Goal: Task Accomplishment & Management: Use online tool/utility

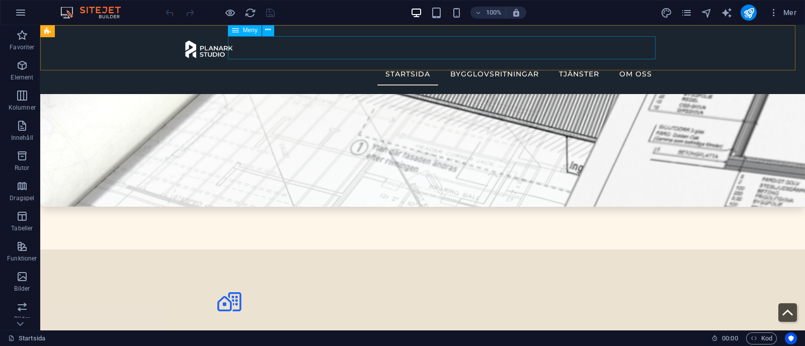
scroll to position [2088, 0]
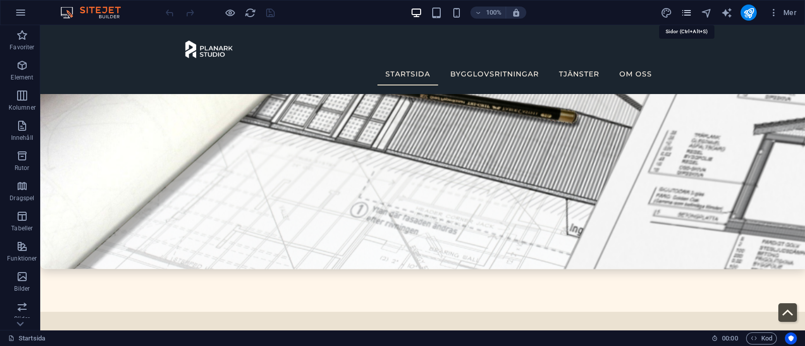
click at [688, 15] on icon "pages" at bounding box center [687, 13] width 12 height 12
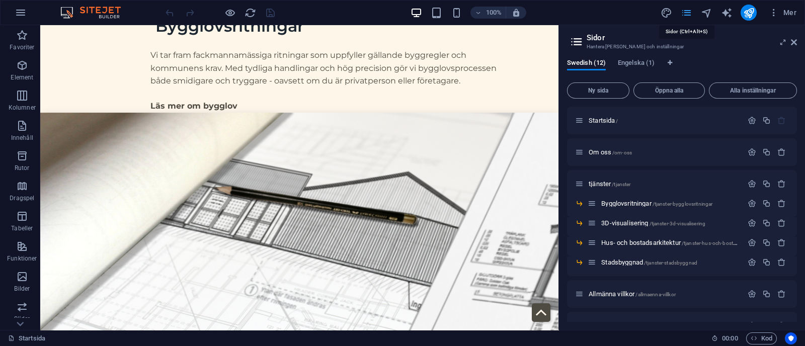
scroll to position [2292, 0]
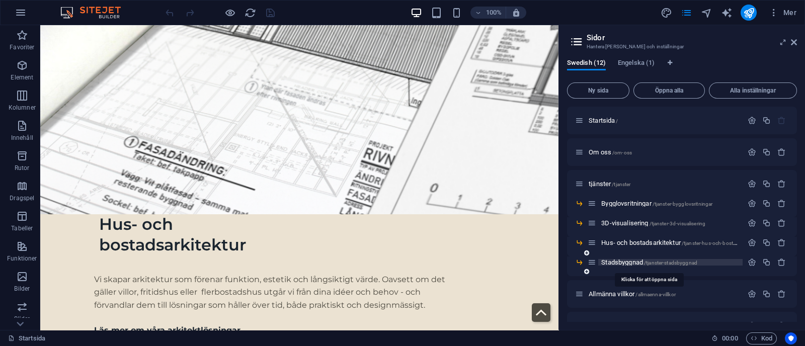
click at [624, 262] on span "Stadsbyggnad /tjanster-stadsbyggnad" at bounding box center [649, 263] width 96 height 8
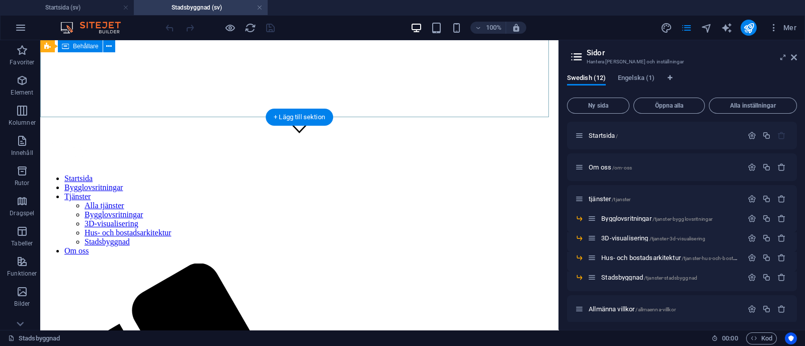
scroll to position [0, 0]
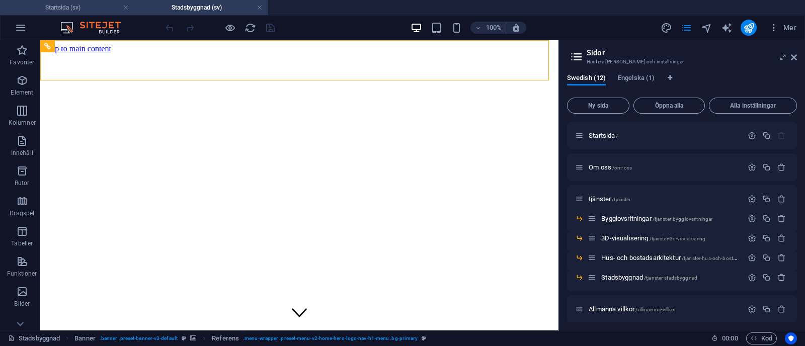
click at [88, 3] on h4 "Startsida (sv)" at bounding box center [67, 7] width 134 height 11
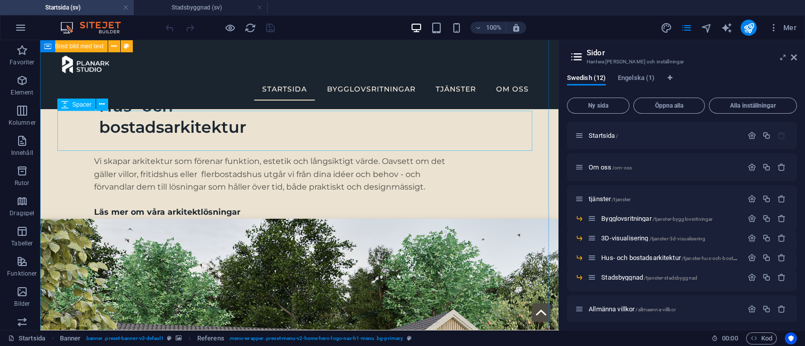
scroll to position [2378, 0]
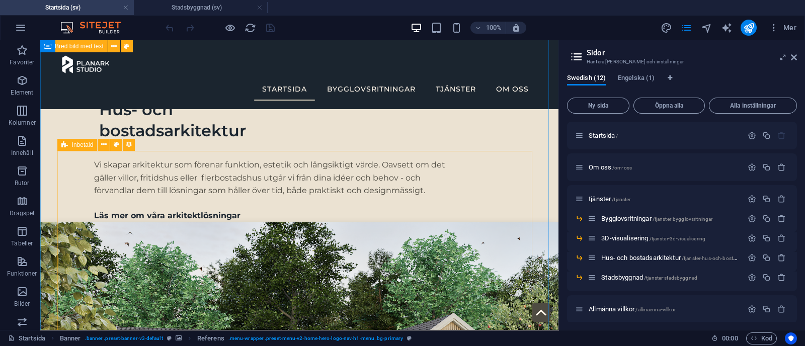
click at [60, 142] on div "Inbetald" at bounding box center [77, 145] width 40 height 12
select select "68b70ddd46926082a505c0a0"
select select
select select "columns.status"
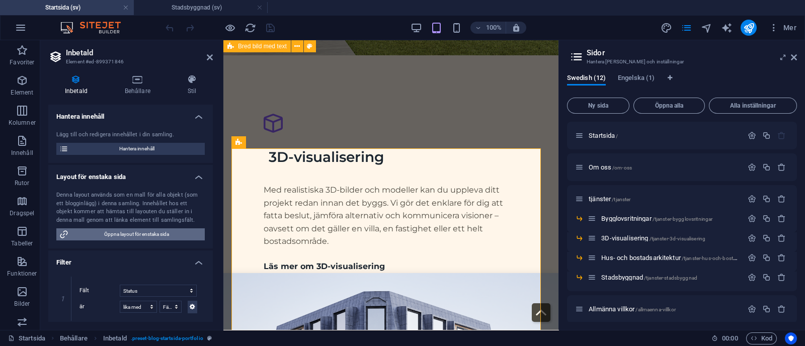
scroll to position [96, 0]
click at [130, 235] on span "Öppna layout för enstaka sida" at bounding box center [136, 234] width 130 height 12
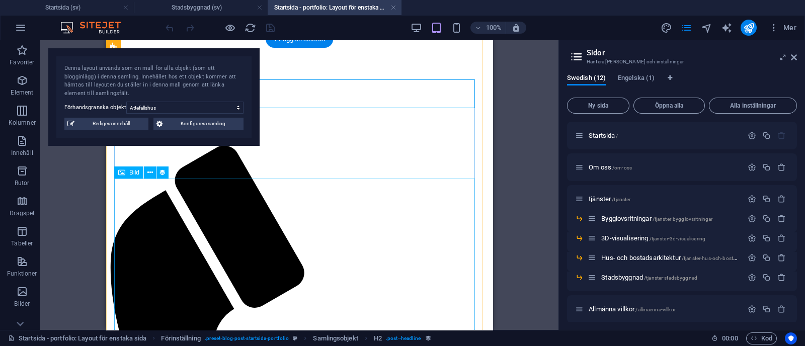
scroll to position [41, 0]
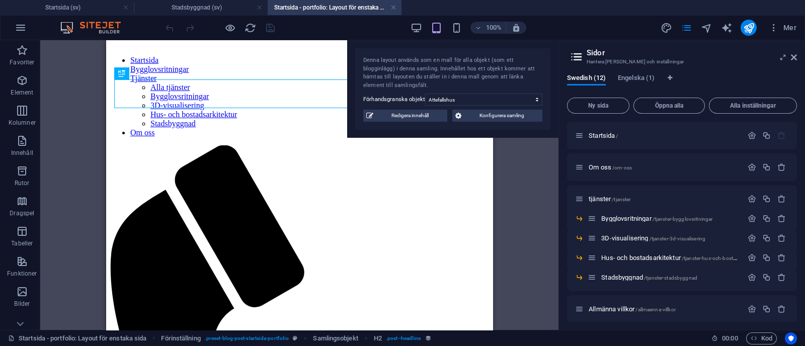
drag, startPoint x: 115, startPoint y: 61, endPoint x: 570, endPoint y: -53, distance: 468.9
click at [570, 0] on html "planarkstudio.se Startsida (sv) Stadsbyggnad (sv) Startsida - portfolio: Layout…" at bounding box center [402, 173] width 805 height 346
click at [793, 51] on h2 "Sidor" at bounding box center [692, 52] width 210 height 9
click at [793, 59] on icon at bounding box center [794, 57] width 6 height 8
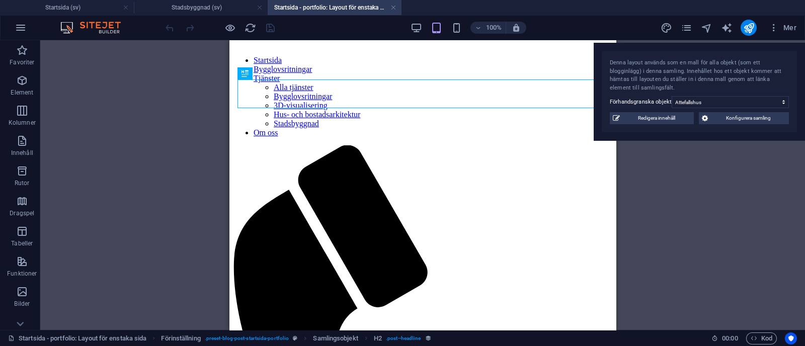
drag, startPoint x: 384, startPoint y: 49, endPoint x: 744, endPoint y: 51, distance: 359.2
click at [744, 51] on div "Denna layout används som en mall för alla objekt (som ett blogginlägg) i denna …" at bounding box center [699, 92] width 211 height 98
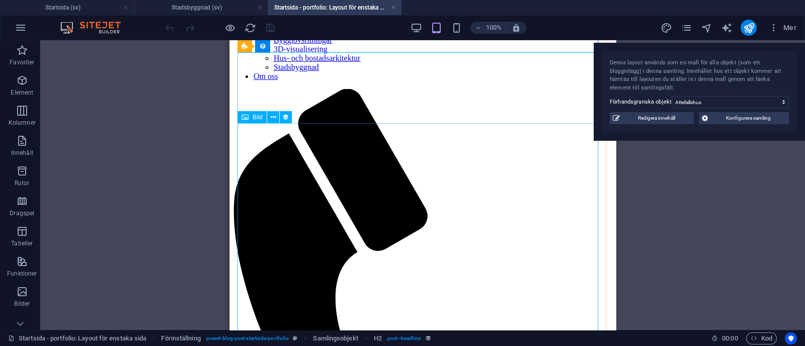
scroll to position [97, 0]
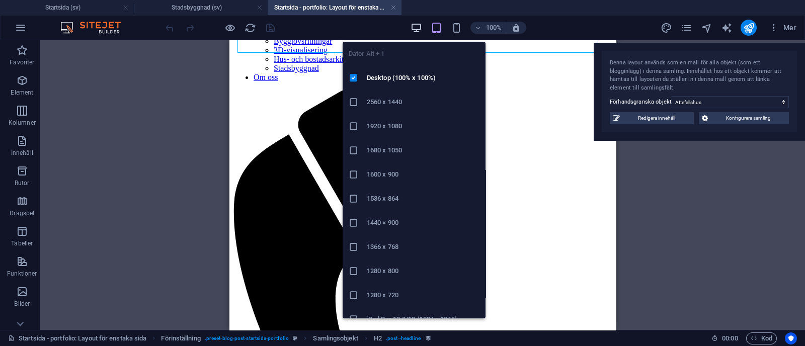
click at [412, 25] on icon "button" at bounding box center [417, 28] width 12 height 12
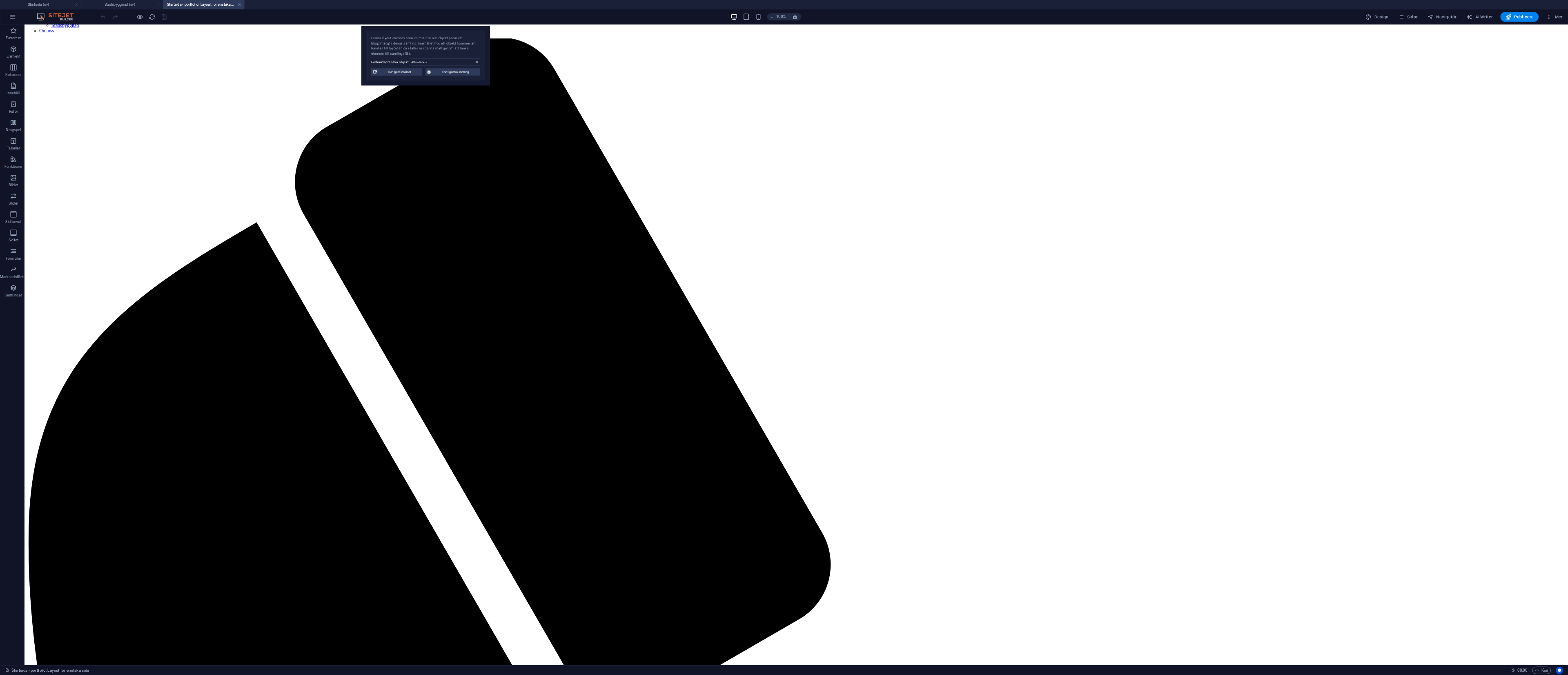
scroll to position [100, 0]
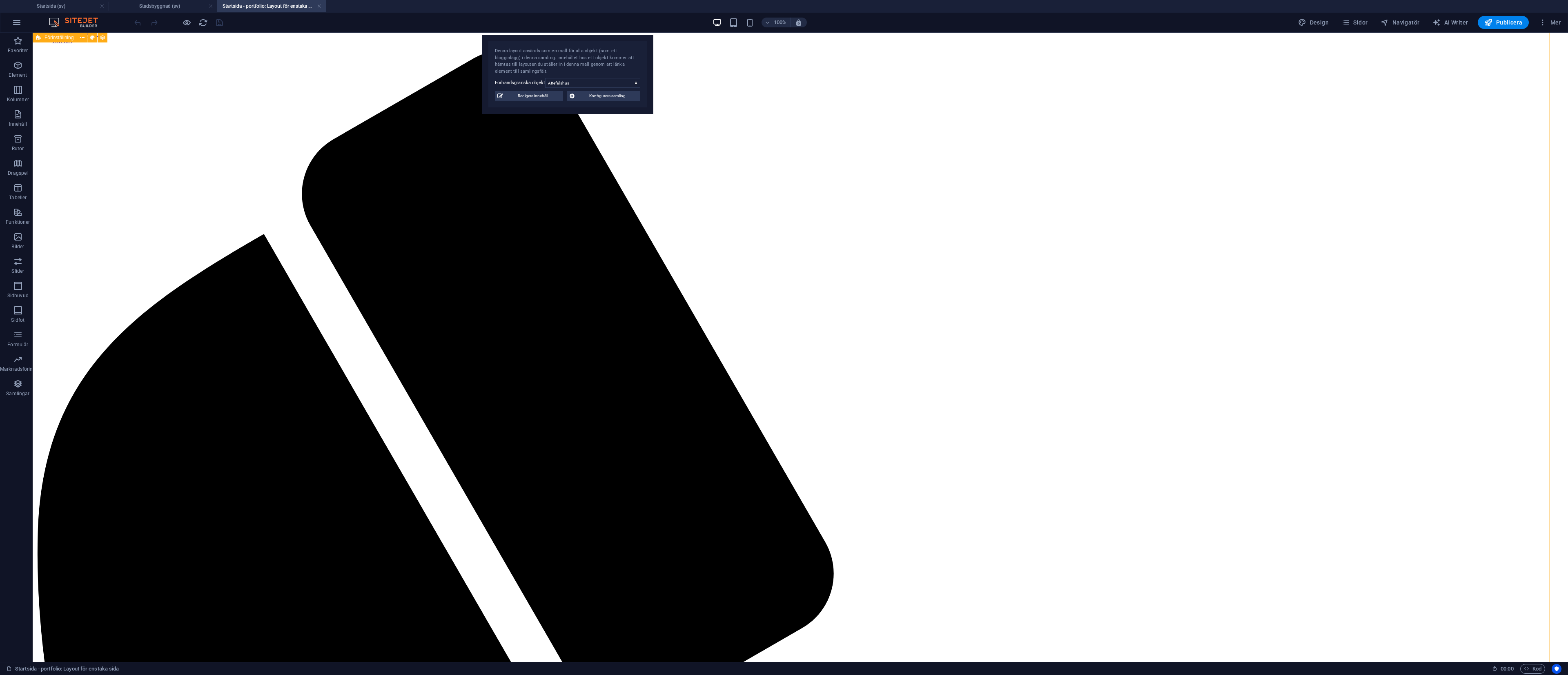
drag, startPoint x: 408, startPoint y: 37, endPoint x: 1110, endPoint y: 366, distance: 775.3
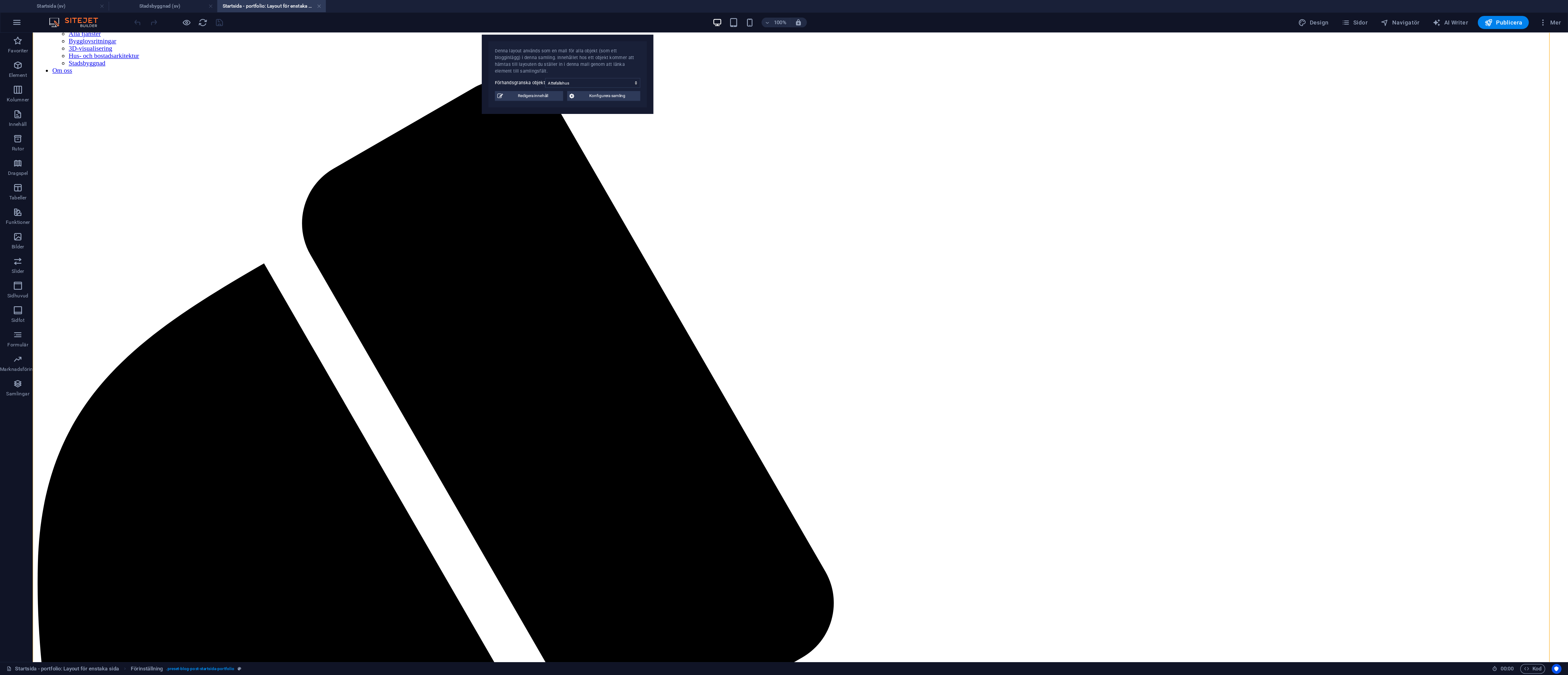
scroll to position [53, 0]
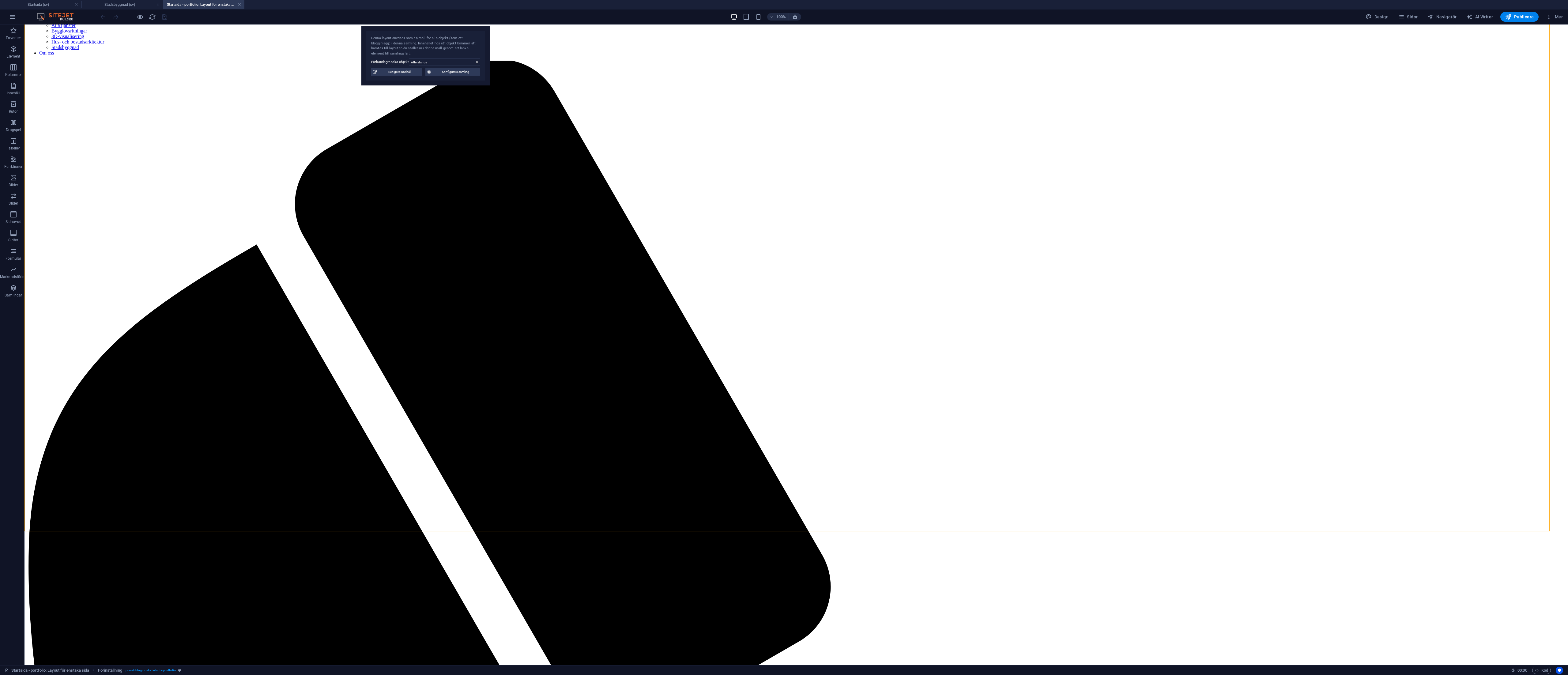
drag, startPoint x: 1060, startPoint y: 33, endPoint x: 1018, endPoint y: 287, distance: 257.4
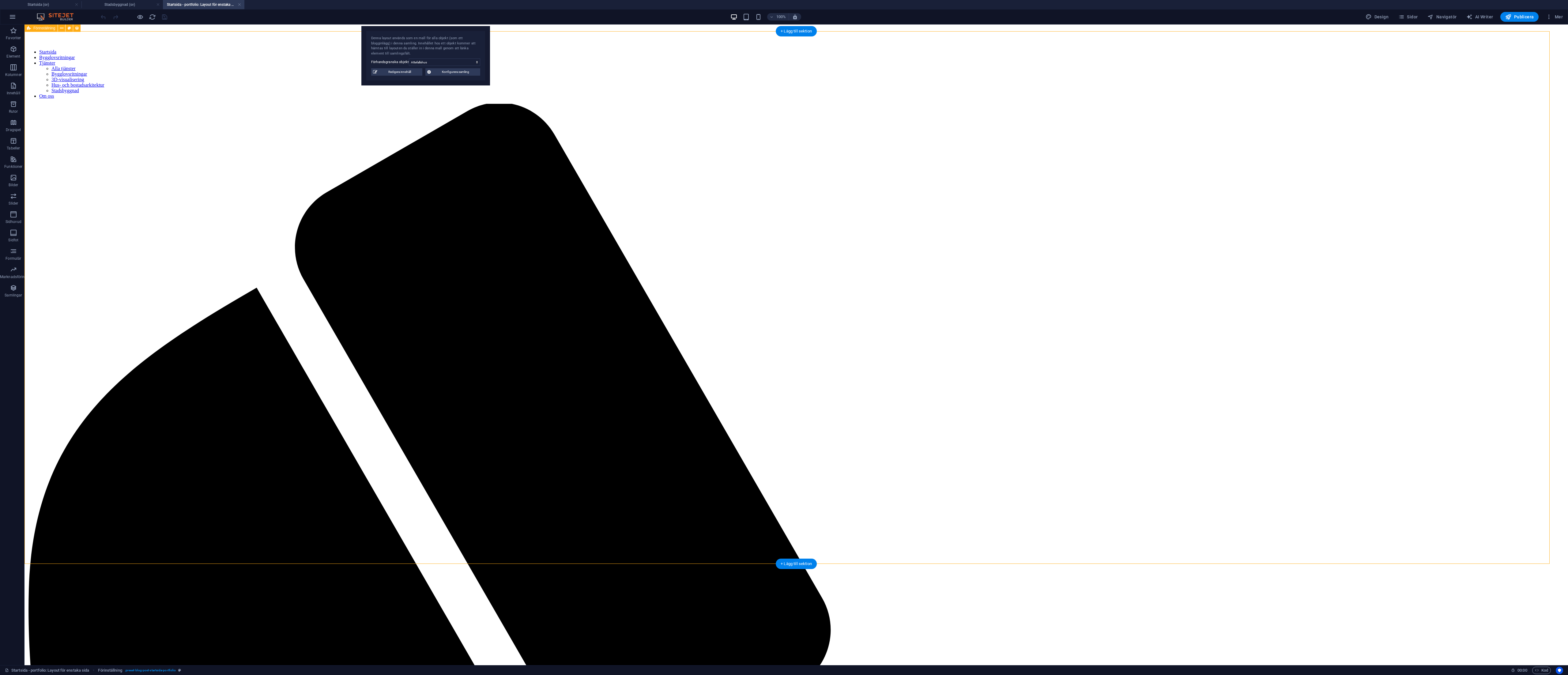
scroll to position [0, 0]
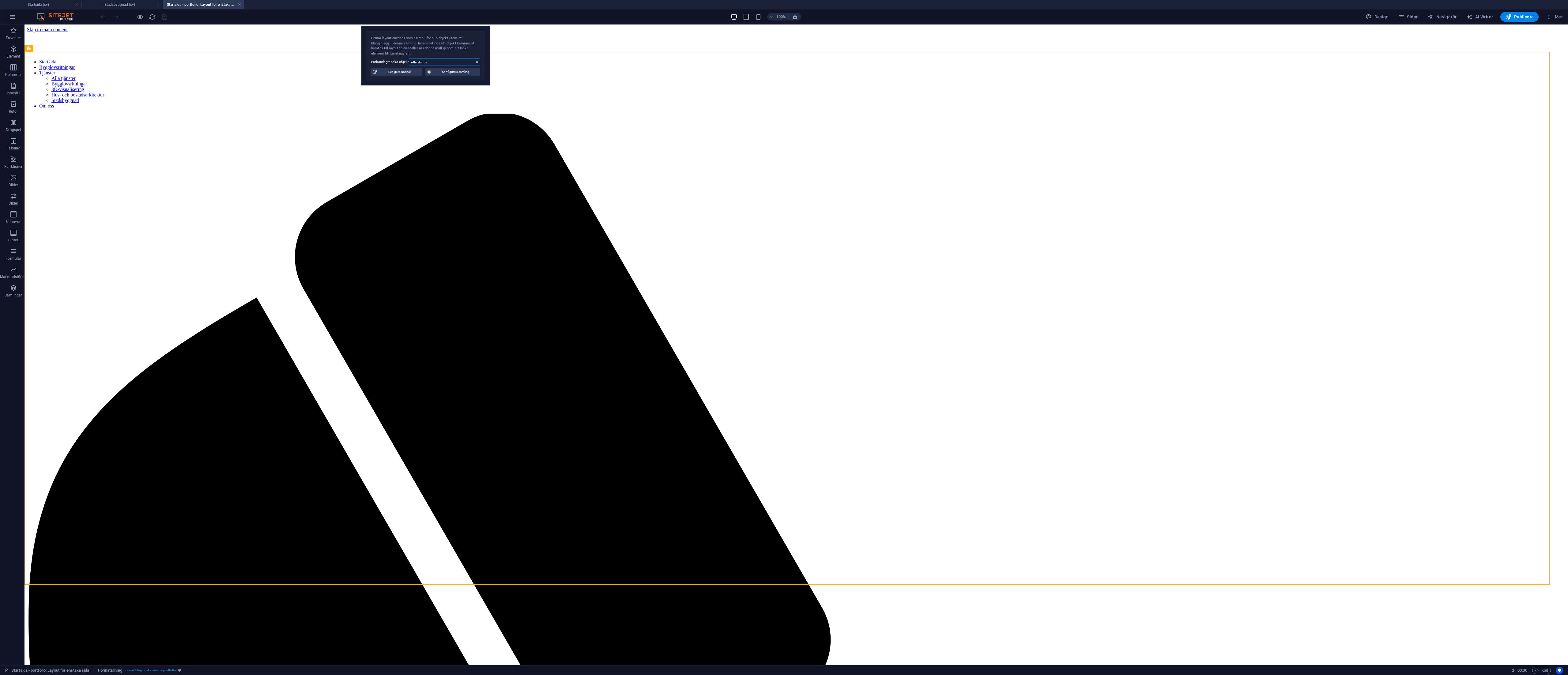
click at [461, 63] on select "Attefallshus Tillbyggnad bostadshus Volymstudie Fasadändring" at bounding box center [444, 62] width 71 height 7
click at [409, 58] on select "Attefallshus Tillbyggnad bostadshus Volymstudie Fasadändring" at bounding box center [444, 62] width 71 height 7
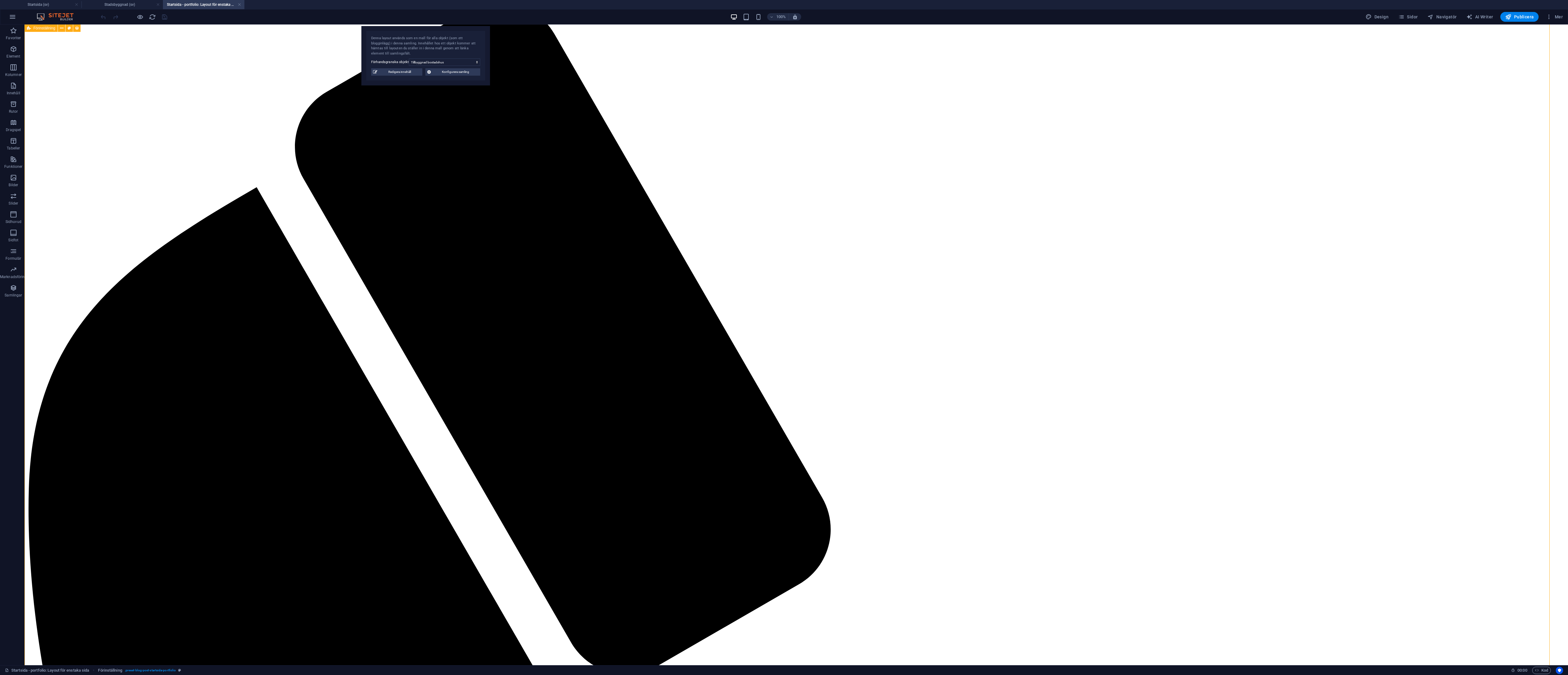
scroll to position [102, 0]
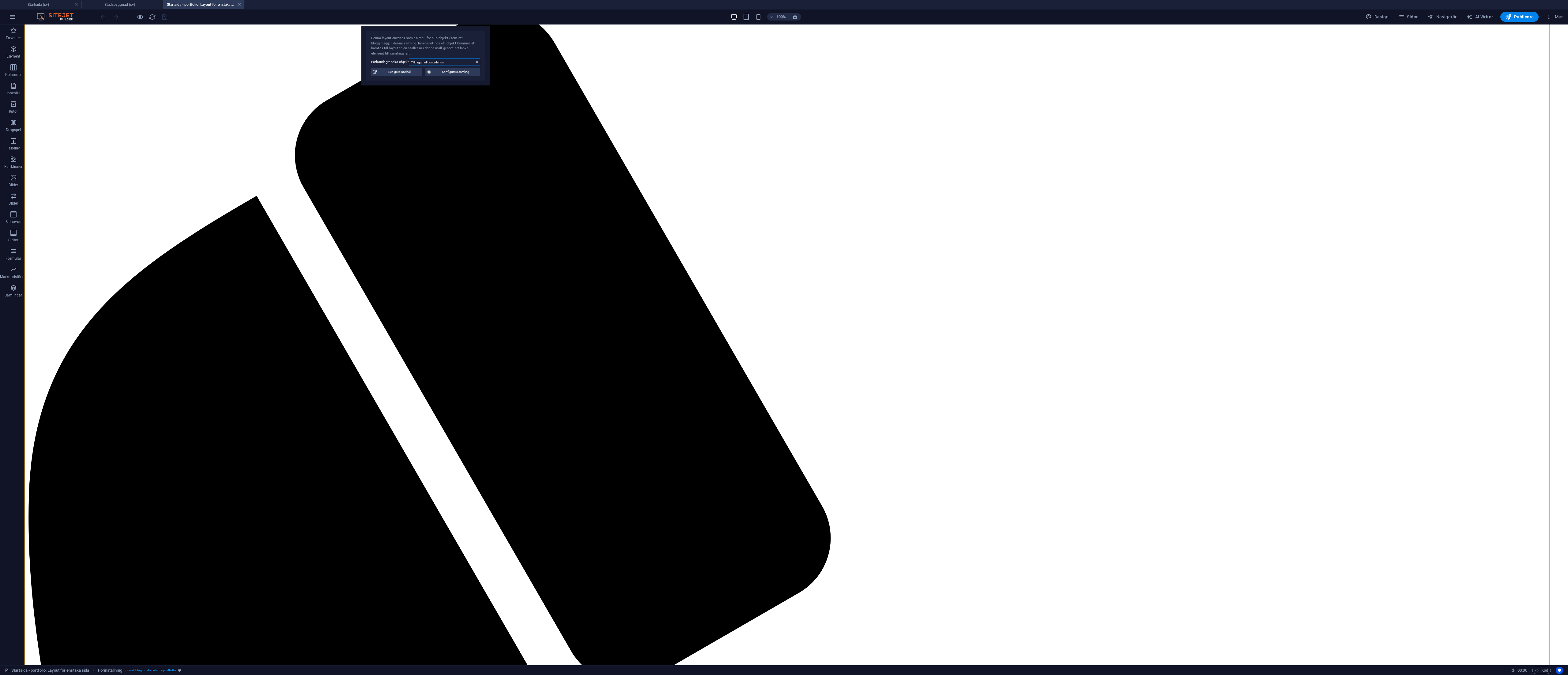
click at [474, 63] on select "Attefallshus Tillbyggnad bostadshus Volymstudie Fasadändring" at bounding box center [444, 62] width 71 height 7
click at [409, 58] on select "Attefallshus Tillbyggnad bostadshus Volymstudie Fasadändring" at bounding box center [444, 62] width 71 height 7
click at [472, 59] on select "Attefallshus Tillbyggnad bostadshus Volymstudie Fasadändring" at bounding box center [444, 62] width 71 height 7
select select "68b70ddebdb0bfdaaa07016d"
click at [409, 58] on select "Attefallshus Tillbyggnad bostadshus Volymstudie Fasadändring" at bounding box center [444, 62] width 71 height 7
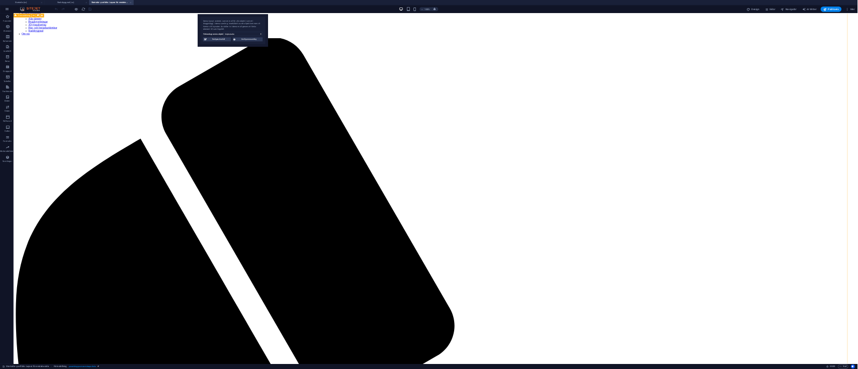
scroll to position [0, 0]
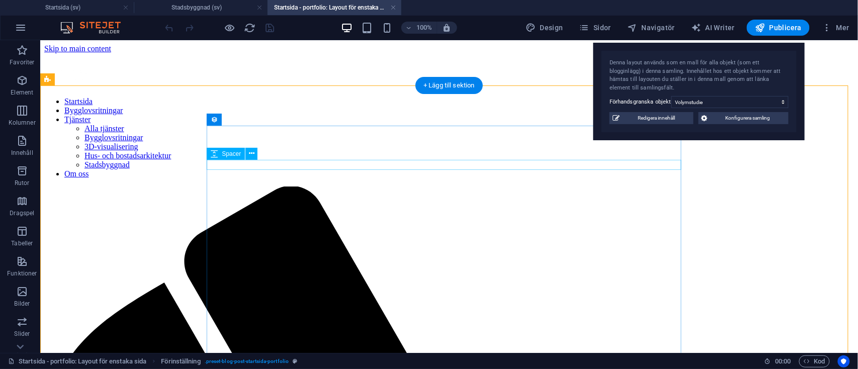
drag, startPoint x: 2539, startPoint y: 47, endPoint x: 436, endPoint y: 163, distance: 2106.7
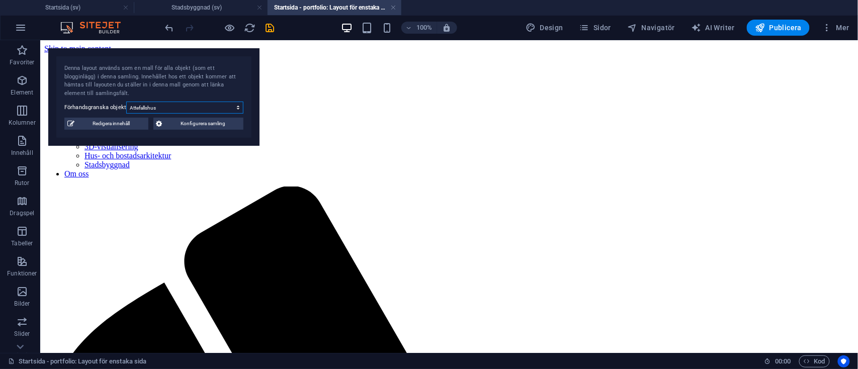
click at [204, 110] on select "Attefallshus Tillbyggnad bostadshus Volymstudie Fasadändring" at bounding box center [184, 108] width 117 height 12
select select "68b70ddebdb0bfdaaa07016d"
click at [126, 102] on select "Attefallshus Tillbyggnad bostadshus Volymstudie Fasadändring" at bounding box center [184, 108] width 117 height 12
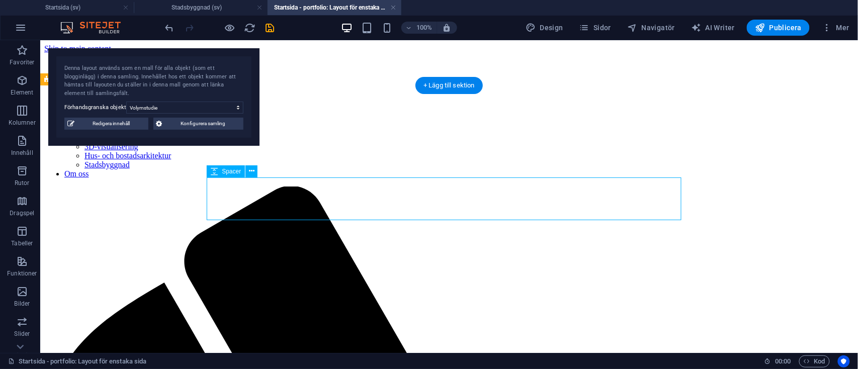
select select "px"
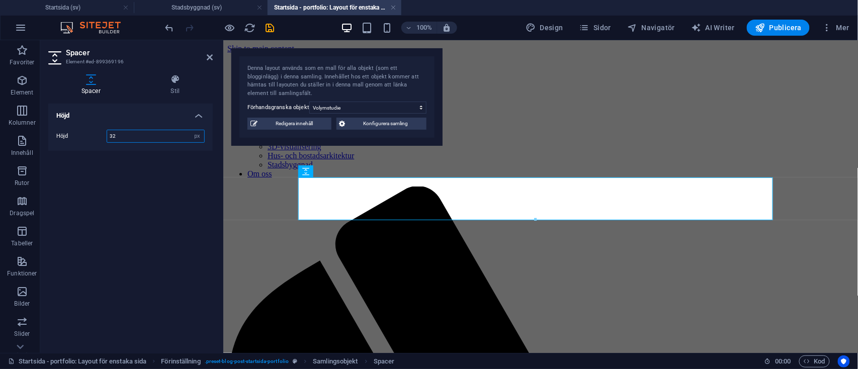
type input "32"
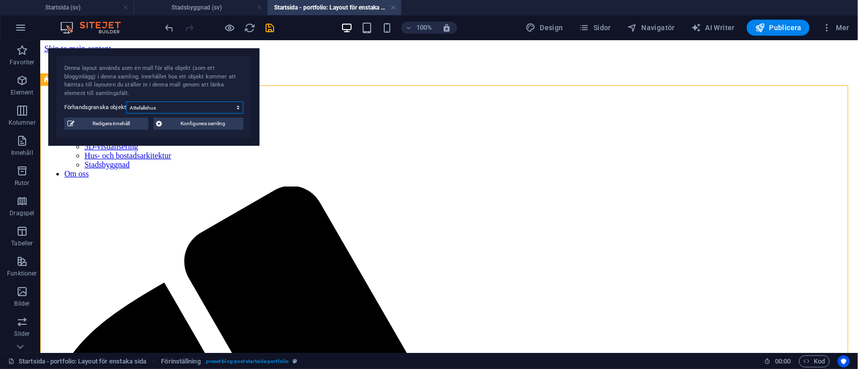
click at [212, 111] on select "Attefallshus Tillbyggnad bostadshus Volymstudie Fasadändring" at bounding box center [184, 108] width 117 height 12
select select "68b70ddebdb0bfdaaa07016d"
click at [126, 102] on select "Attefallshus Tillbyggnad bostadshus Volymstudie Fasadändring" at bounding box center [184, 108] width 117 height 12
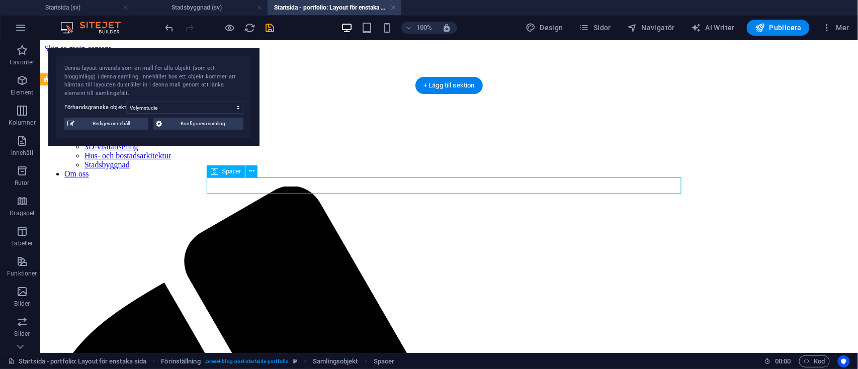
select select "px"
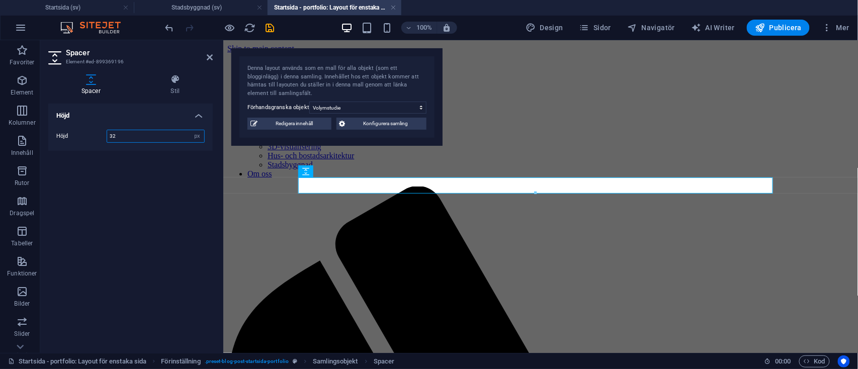
click at [156, 133] on input "32" at bounding box center [155, 136] width 97 height 12
type input "3"
type input "50"
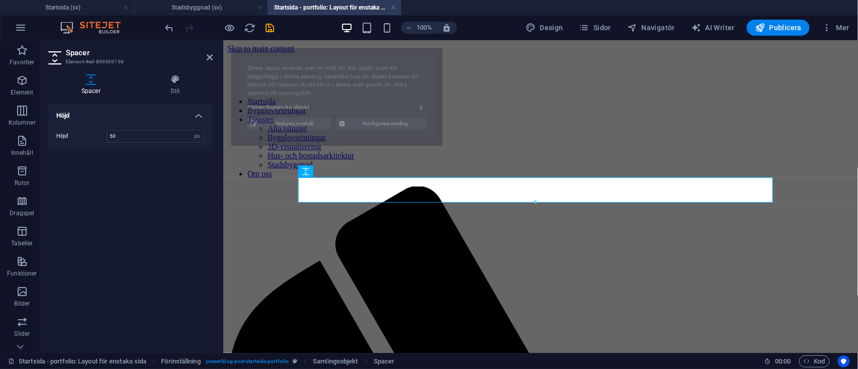
select select "68b75db72929af01b000ba33"
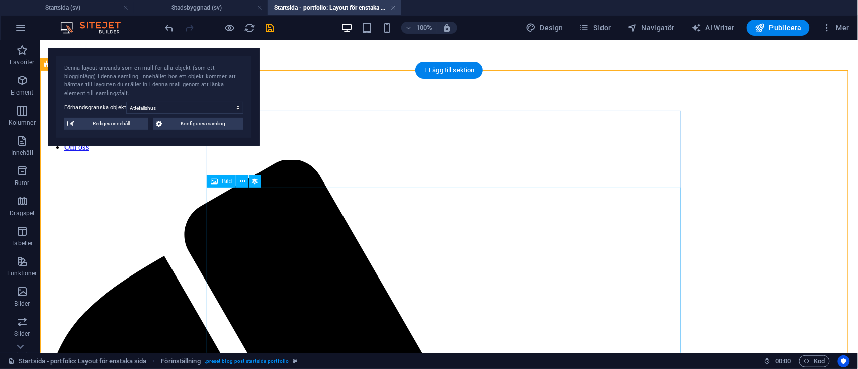
scroll to position [35, 0]
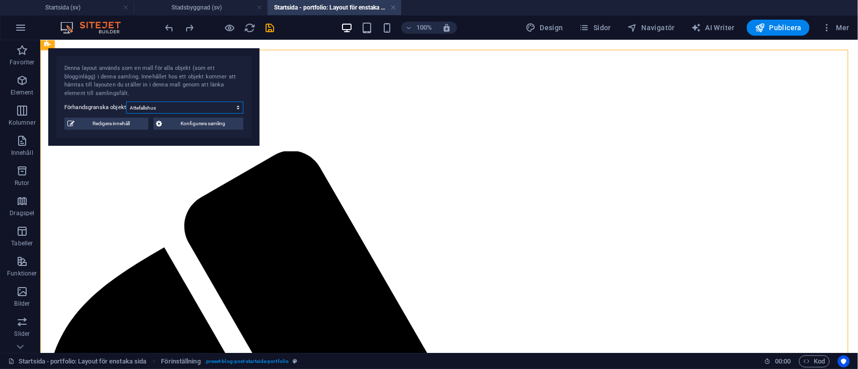
click at [152, 109] on select "Attefallshus Tillbyggnad bostadshus Volymstudie Fasadändring" at bounding box center [184, 108] width 117 height 12
select select "68b70ddebdb0bfdaaa07016d"
click at [126, 102] on select "Attefallshus Tillbyggnad bostadshus Volymstudie Fasadändring" at bounding box center [184, 108] width 117 height 12
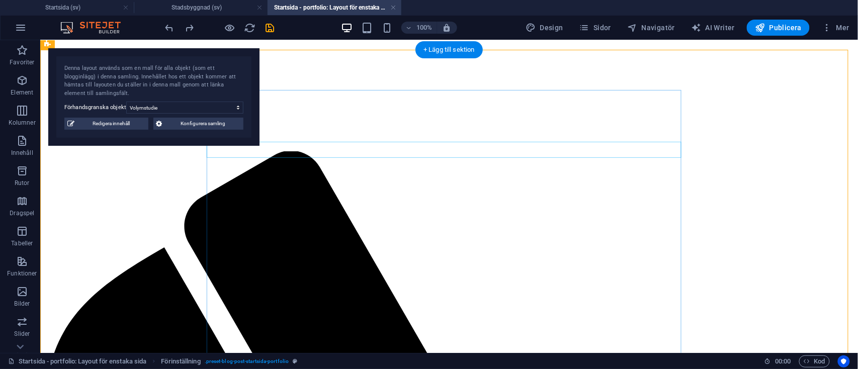
select select "px"
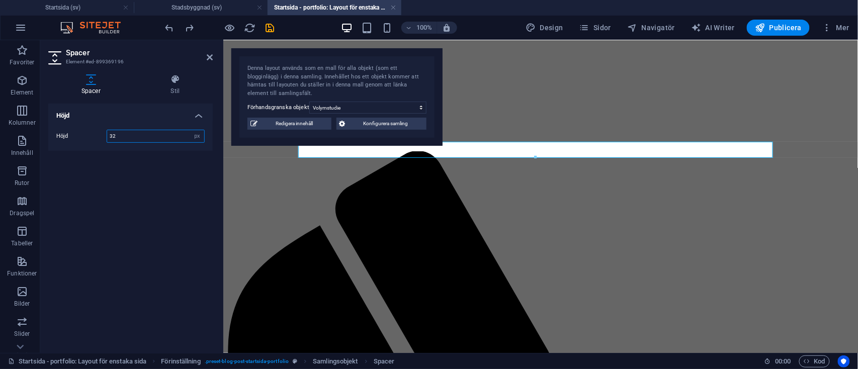
click at [149, 137] on input "32" at bounding box center [155, 136] width 97 height 12
type input "3"
type input "4"
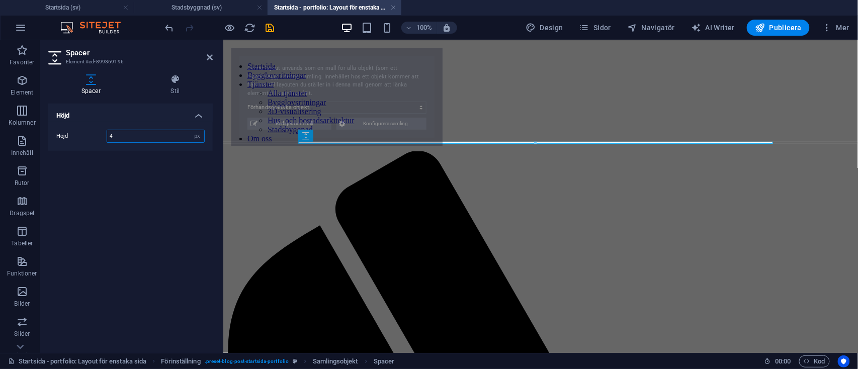
select select "68b75db72929af01b000ba33"
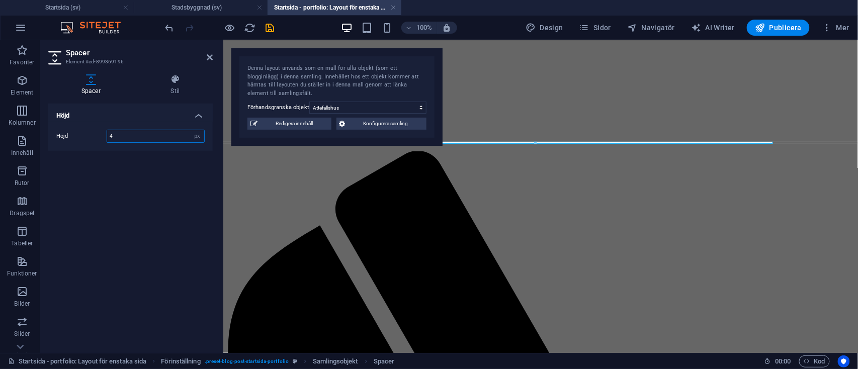
type input "40"
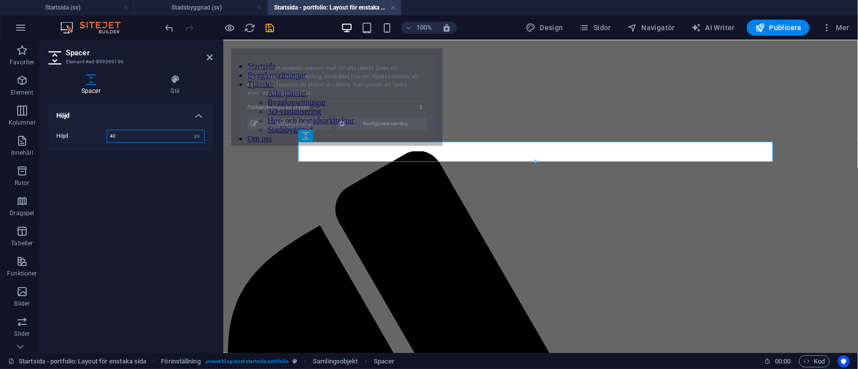
select select "68b75db72929af01b000ba33"
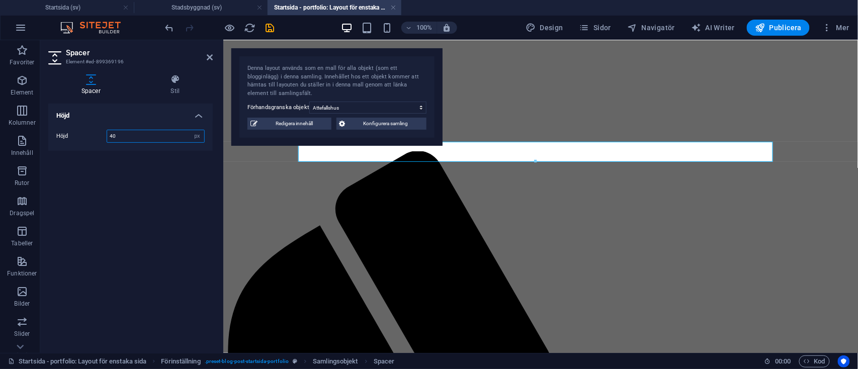
type input "4"
type input "0"
type input "50"
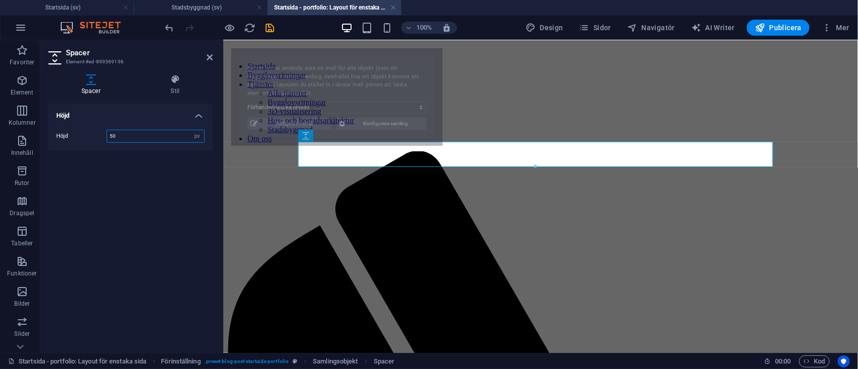
select select "68b75db72929af01b000ba33"
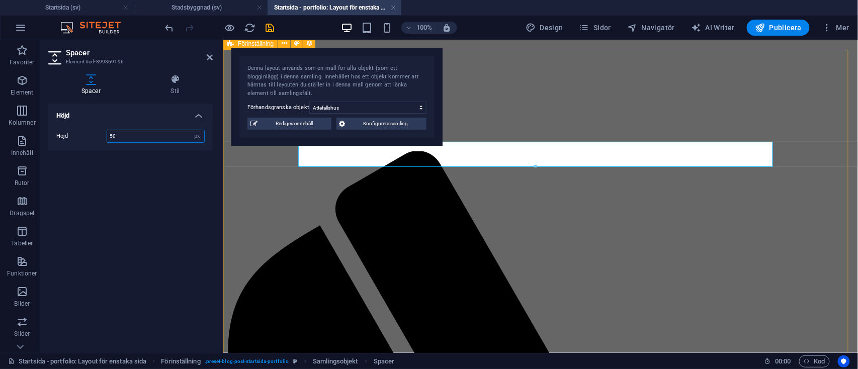
type input "50"
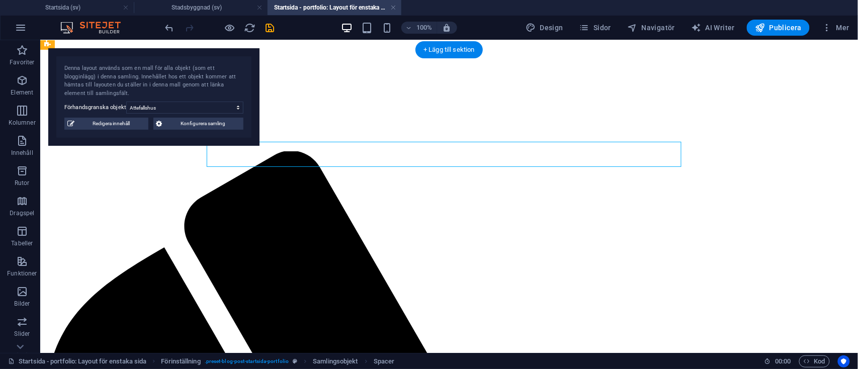
select select "px"
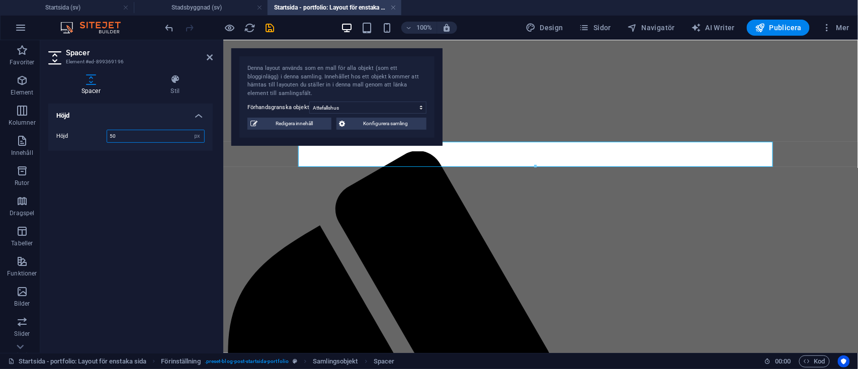
click at [143, 132] on input "50" at bounding box center [155, 136] width 97 height 12
type input "5"
type input "4"
type input "5"
type input "48"
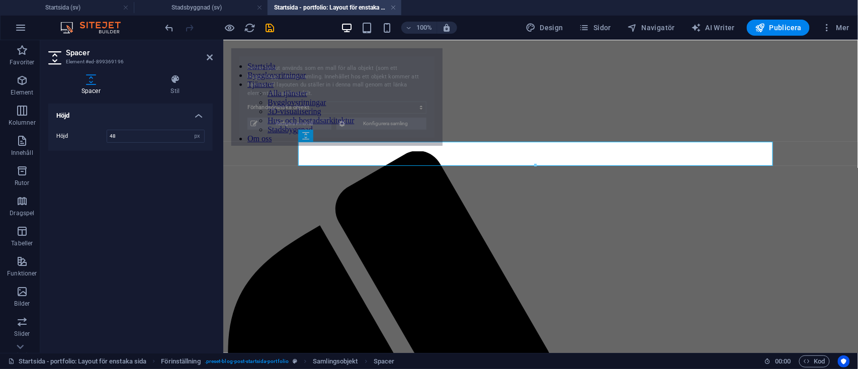
select select "68b75db72929af01b000ba33"
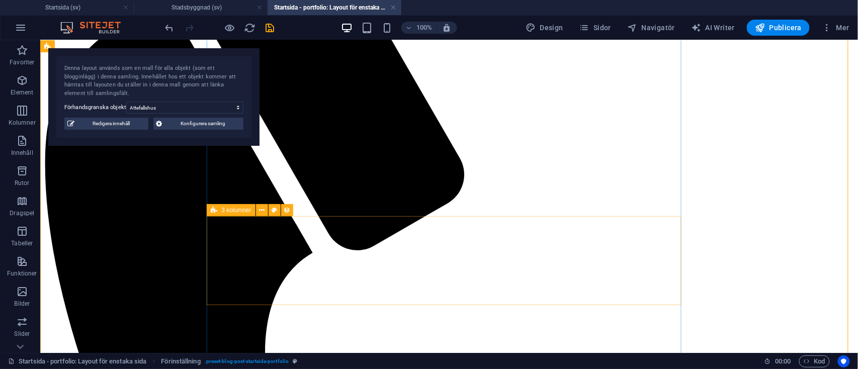
scroll to position [288, 0]
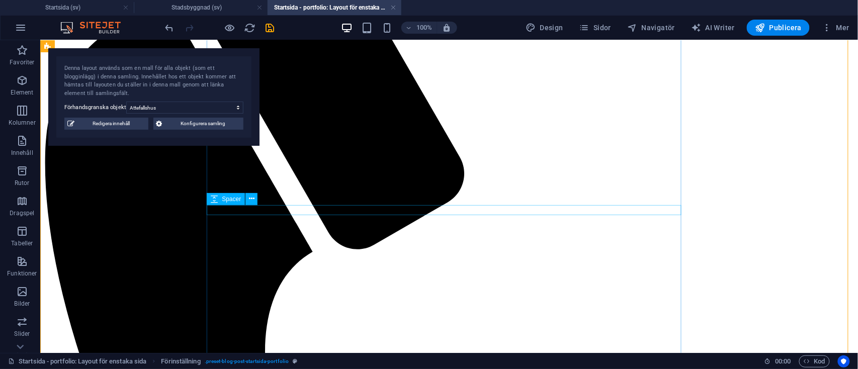
select select "px"
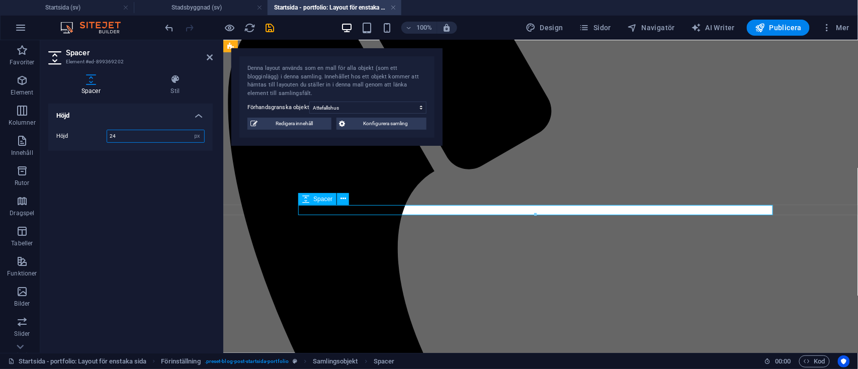
type input "24"
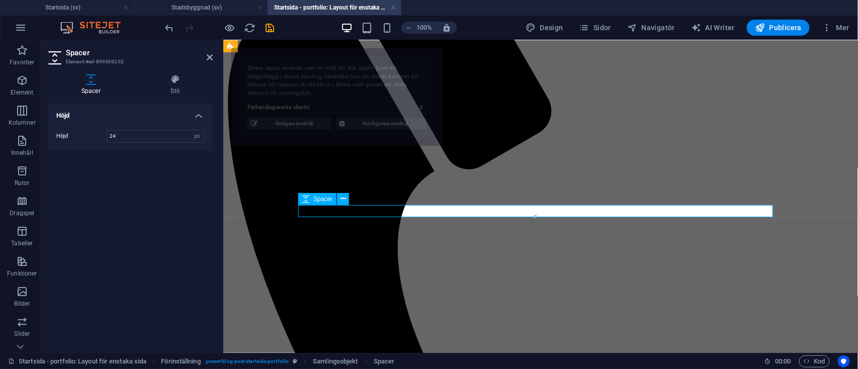
select select "68b75db72929af01b000ba33"
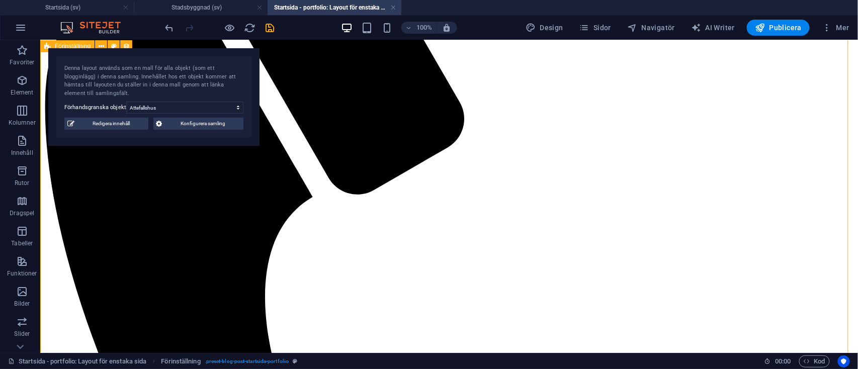
scroll to position [345, 0]
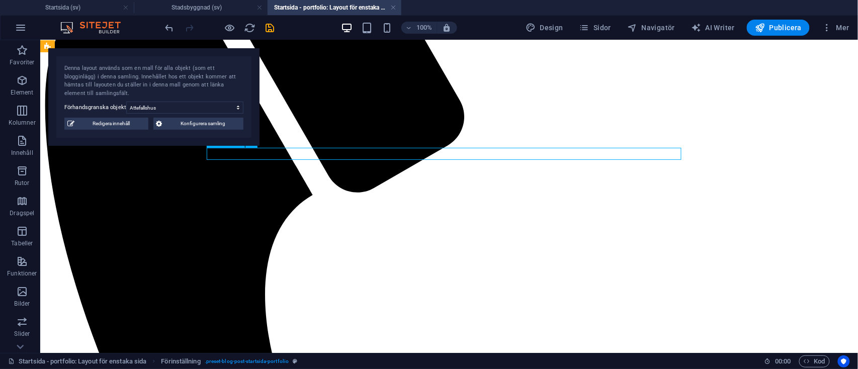
select select "px"
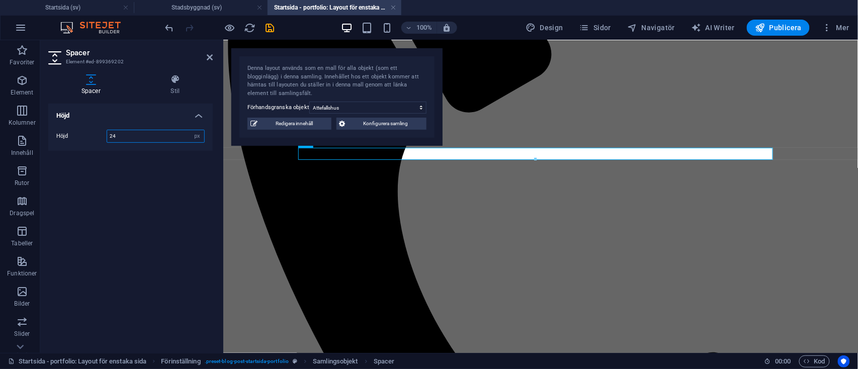
click at [136, 137] on input "24" at bounding box center [155, 136] width 97 height 12
type input "2"
type input "48"
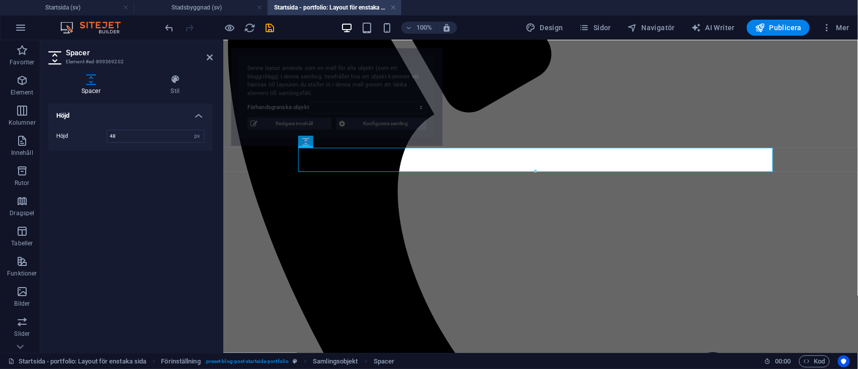
select select "68b75db72929af01b000ba33"
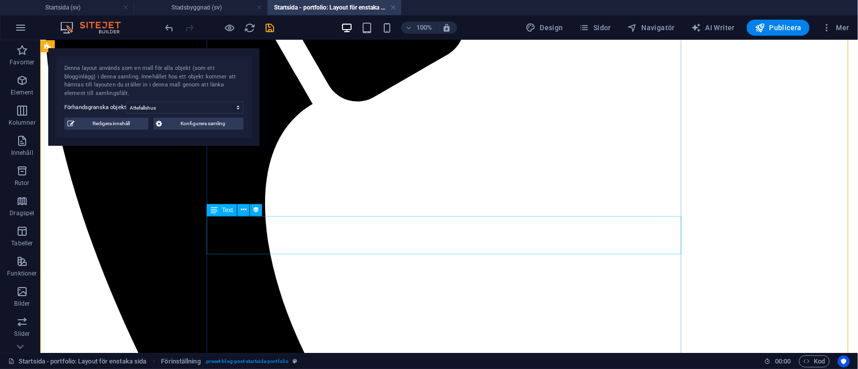
scroll to position [441, 0]
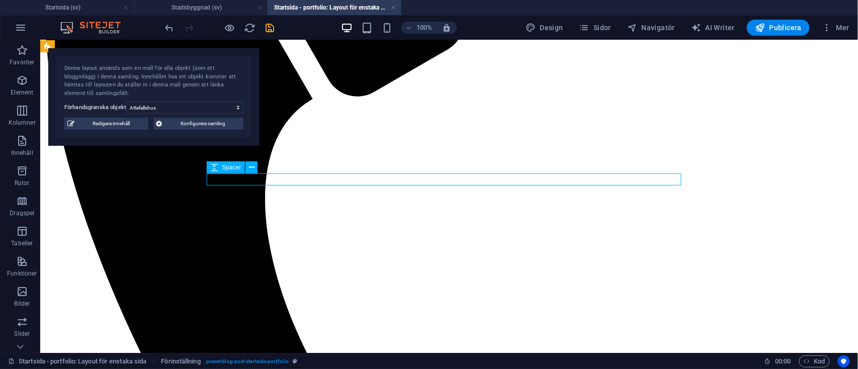
select select "px"
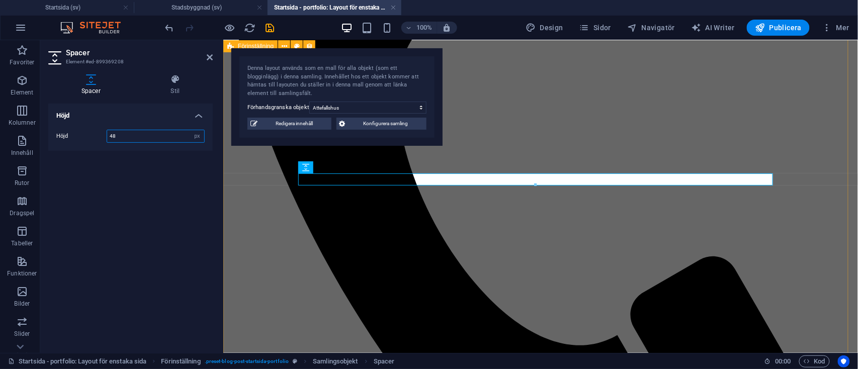
type input "48"
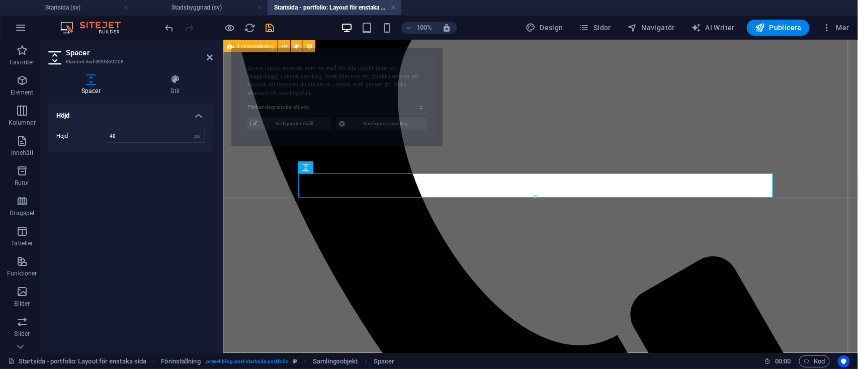
select select "68b75db72929af01b000ba33"
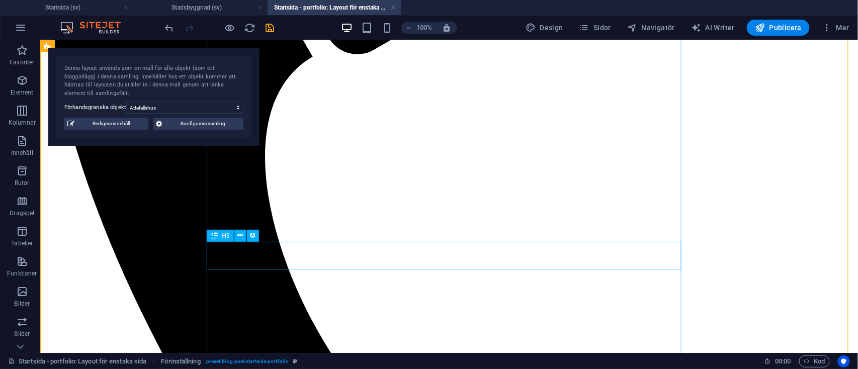
scroll to position [489, 0]
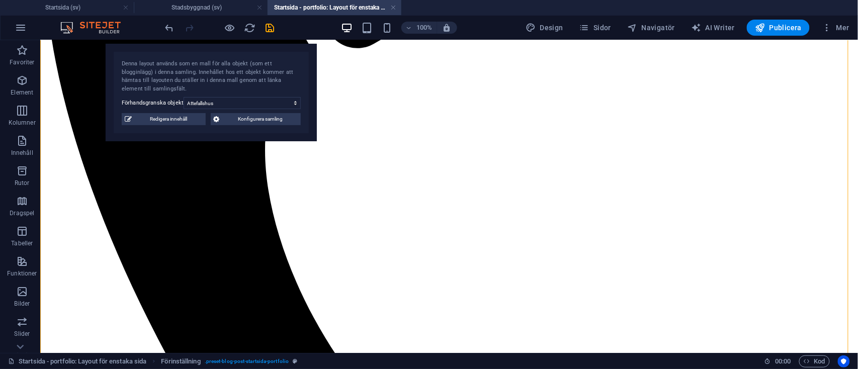
drag, startPoint x: 152, startPoint y: 86, endPoint x: 658, endPoint y: 56, distance: 506.5
click at [317, 56] on div "Denna layout används som en mall för alla objekt (som ett blogginlägg) i denna …" at bounding box center [211, 93] width 211 height 98
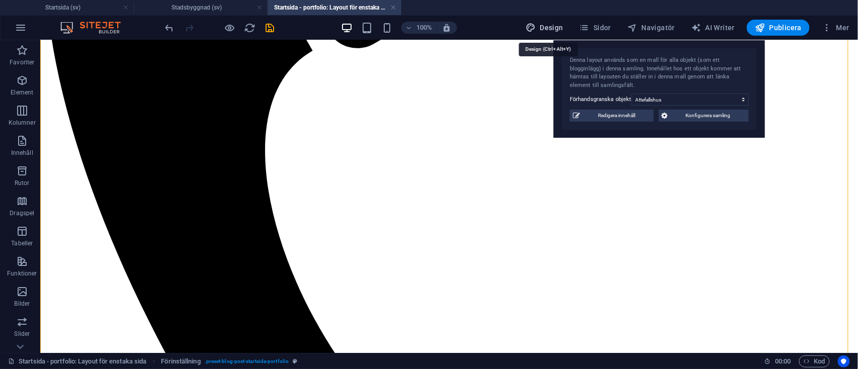
click at [533, 27] on icon "button" at bounding box center [531, 28] width 10 height 10
select select "px"
select select "400"
select select "px"
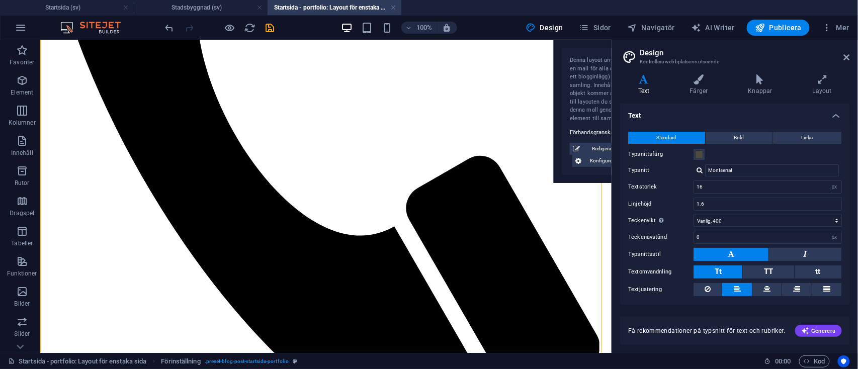
scroll to position [27, 0]
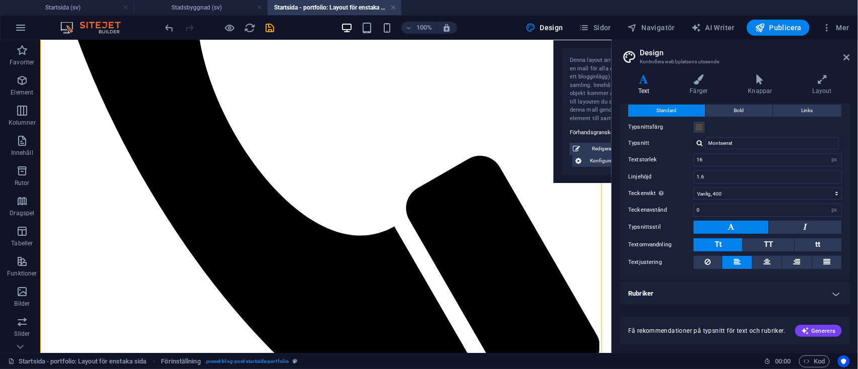
click at [678, 293] on h4 "Rubriker" at bounding box center [735, 294] width 230 height 24
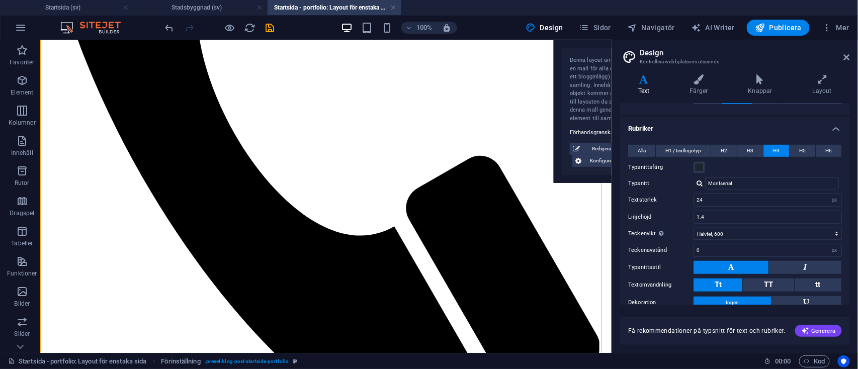
scroll to position [193, 0]
click at [753, 144] on span "H3" at bounding box center [750, 150] width 7 height 12
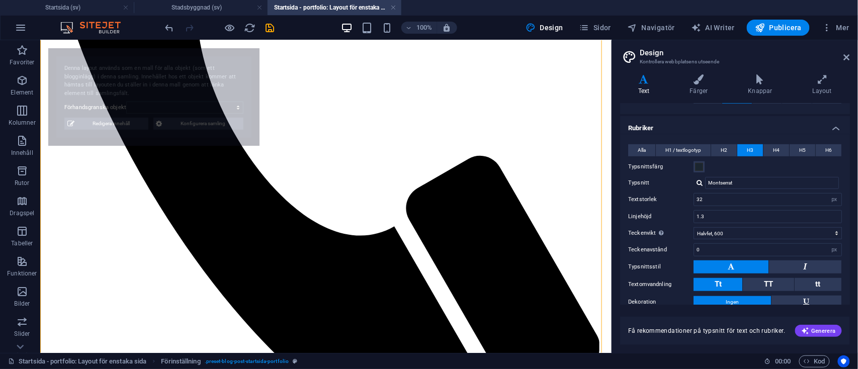
select select "68b75db72929af01b000ba33"
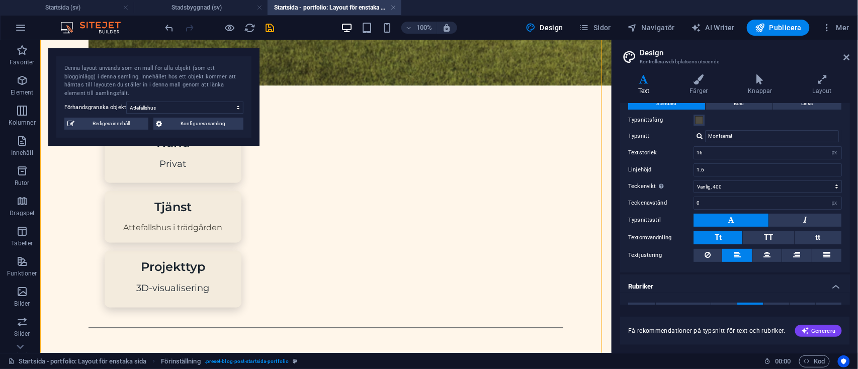
scroll to position [18, 0]
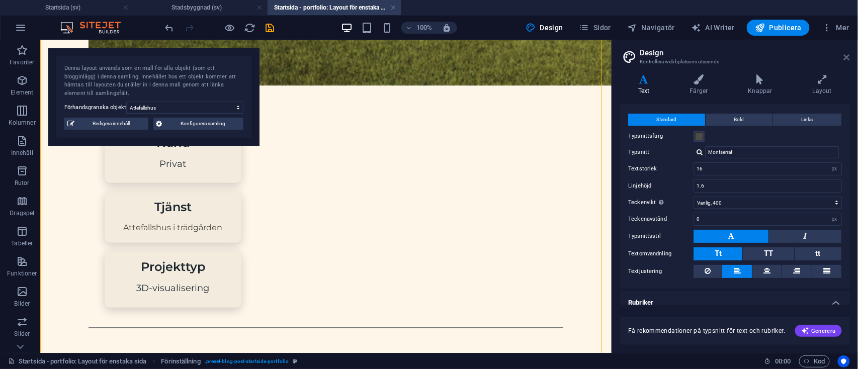
click at [804, 57] on icon at bounding box center [847, 57] width 6 height 8
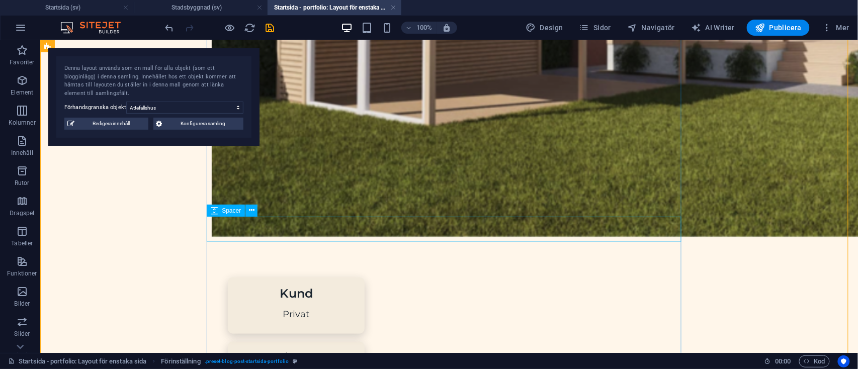
select select "px"
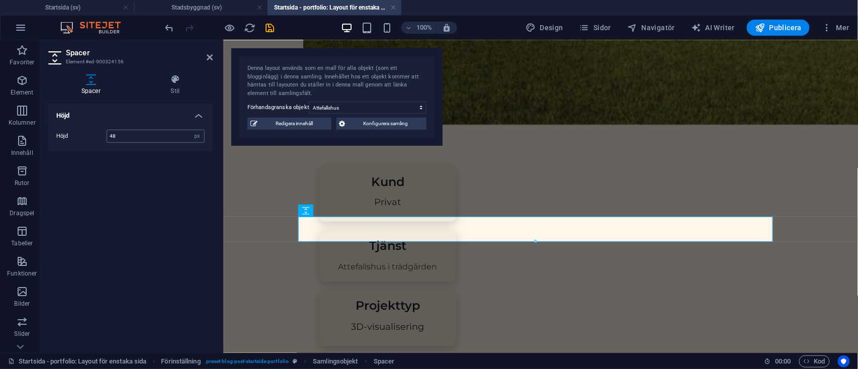
type input "48"
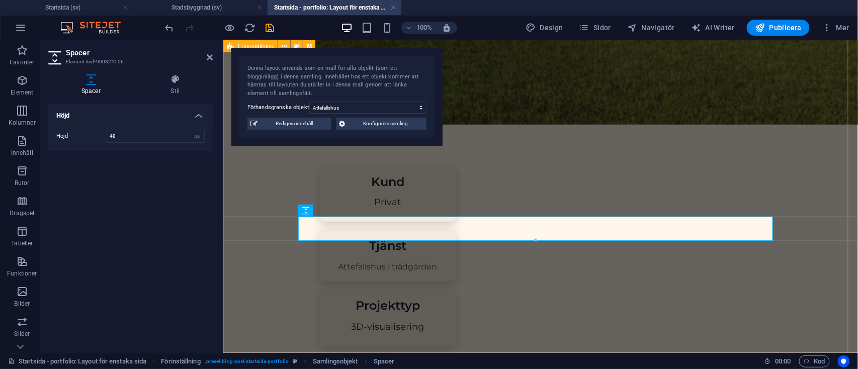
click at [258, 216] on div "Attefallshus Attefallshus i trädgården Kund Privat Tjänst Attefallshus i trädgå…" at bounding box center [540, 275] width 635 height 1312
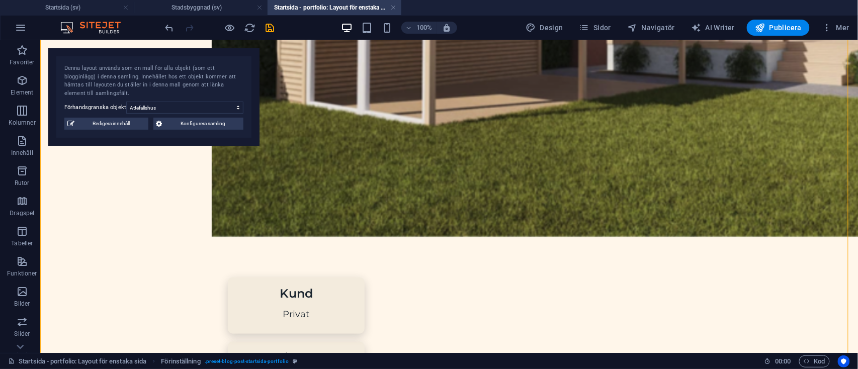
drag, startPoint x: 155, startPoint y: 95, endPoint x: 616, endPoint y: 48, distance: 463.2
click at [260, 48] on div "Denna layout används som en mall för alla objekt (som ett blogginlägg) i denna …" at bounding box center [153, 97] width 211 height 98
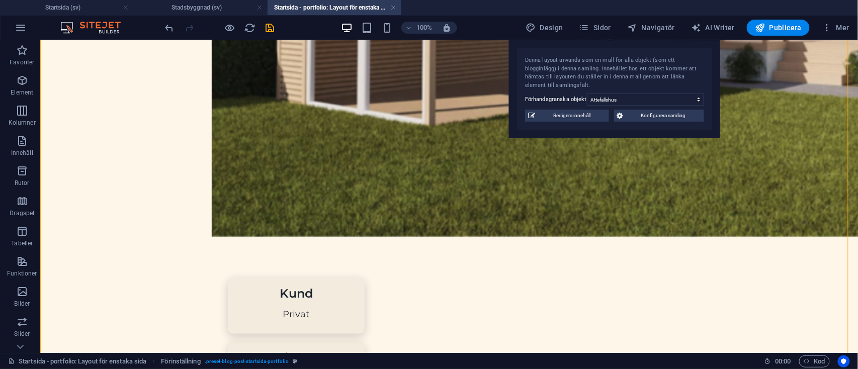
click at [616, 48] on div "Denna layout används som en mall för alla objekt (som ett blogginlägg) i denna …" at bounding box center [614, 89] width 211 height 98
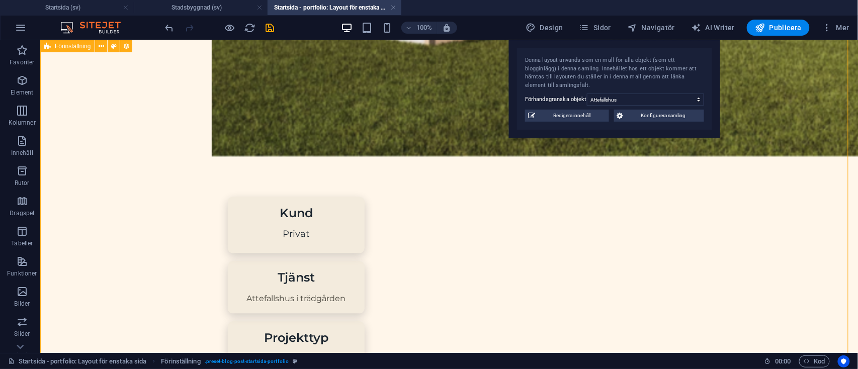
scroll to position [571, 0]
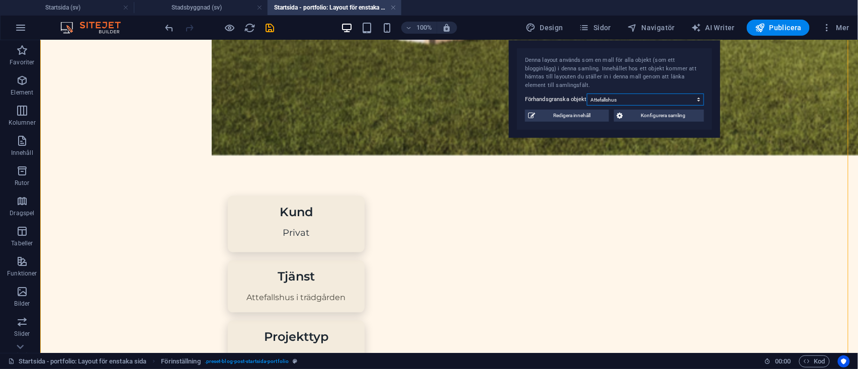
click at [614, 102] on select "Attefallshus Tillbyggnad bostadshus Volymstudie Fasadändring" at bounding box center [645, 100] width 117 height 12
select select "68b70ddebdb0bfdaaa07016d"
click at [587, 94] on select "Attefallshus Tillbyggnad bostadshus Volymstudie Fasadändring" at bounding box center [645, 100] width 117 height 12
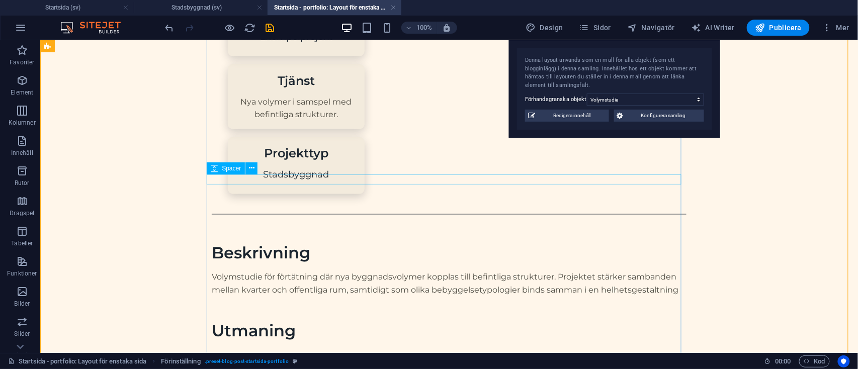
click at [288, 346] on div at bounding box center [448, 354] width 475 height 10
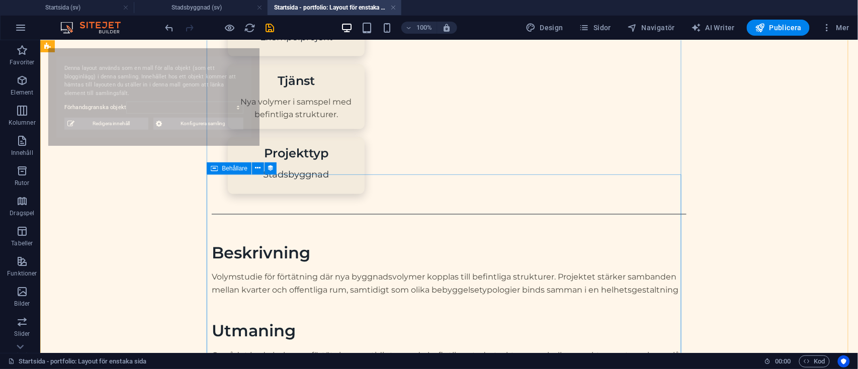
scroll to position [571, 0]
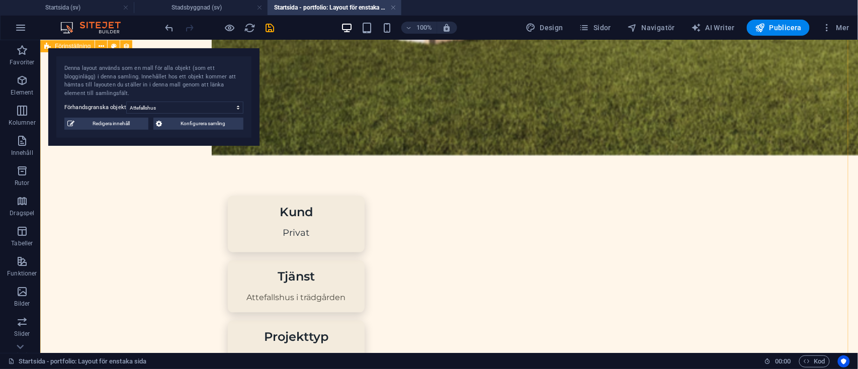
click at [173, 212] on div "Attefallshus Attefallshus i trädgården Kund Privat Tjänst Attefallshus i trädgå…" at bounding box center [449, 245] width 818 height 1414
click at [189, 113] on select "Attefallshus Tillbyggnad bostadshus Volymstudie Fasadändring" at bounding box center [184, 108] width 117 height 12
select select "68b70ddebdb0bfdaaa07016d"
click at [126, 102] on select "Attefallshus Tillbyggnad bostadshus Volymstudie Fasadändring" at bounding box center [184, 108] width 117 height 12
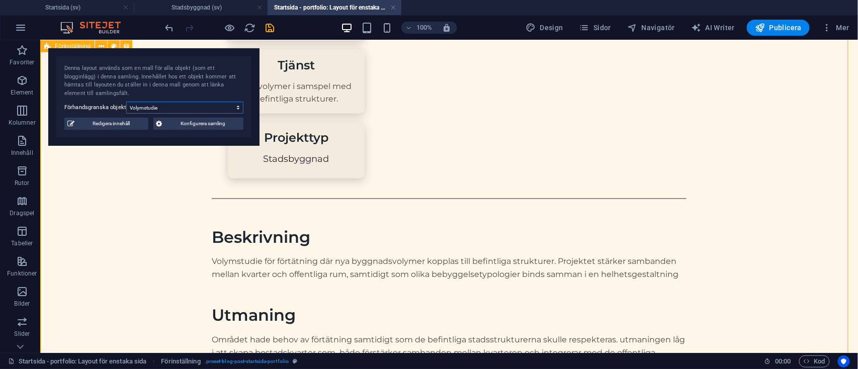
scroll to position [555, 0]
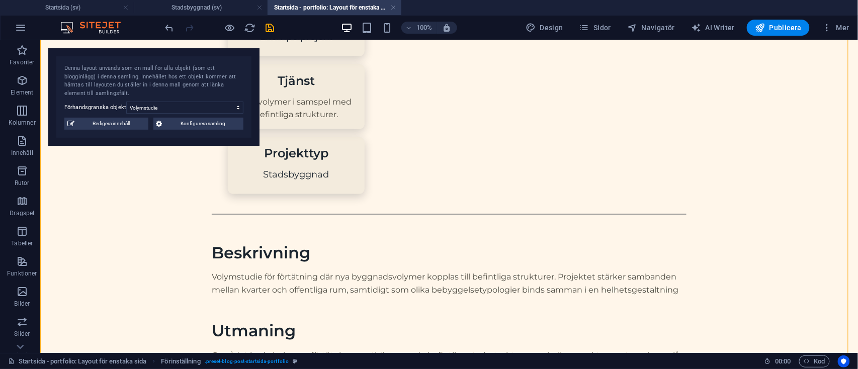
drag, startPoint x: 88, startPoint y: 91, endPoint x: 690, endPoint y: 10, distance: 607.7
click at [690, 40] on div "Startsida (sv) Stadsbyggnad (sv) Startsida - portfolio: Layout för enstaka sida…" at bounding box center [429, 196] width 858 height 313
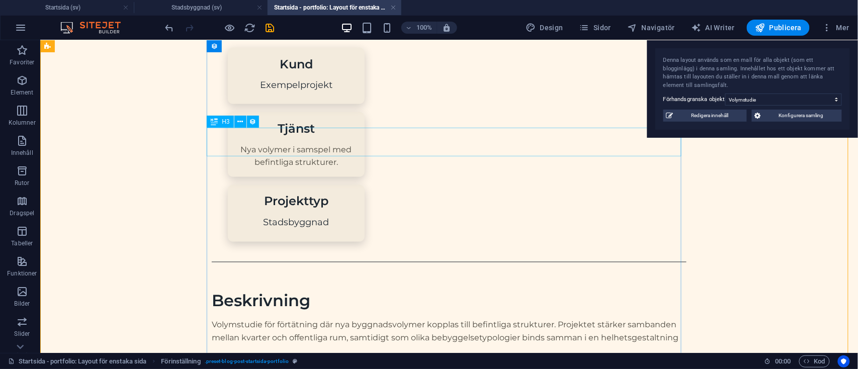
scroll to position [511, 0]
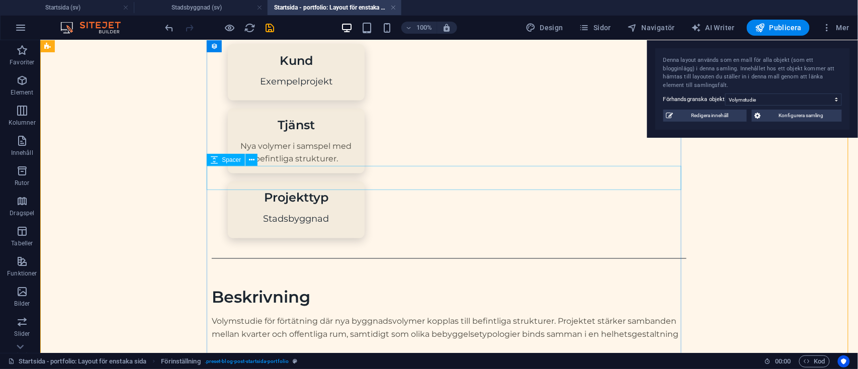
click at [258, 341] on div at bounding box center [448, 353] width 475 height 24
select select "px"
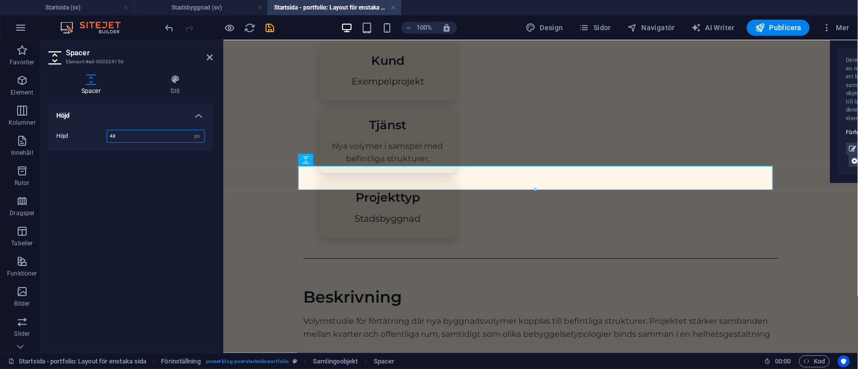
click at [135, 132] on input "48" at bounding box center [155, 136] width 97 height 12
type input "4"
type input "64"
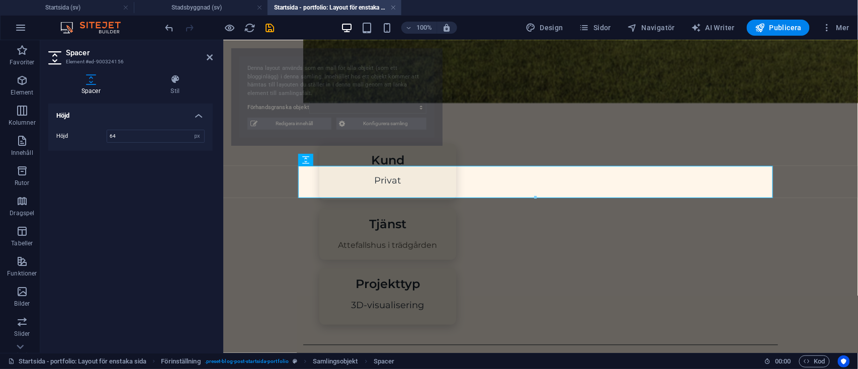
select select "68b75db72929af01b000ba33"
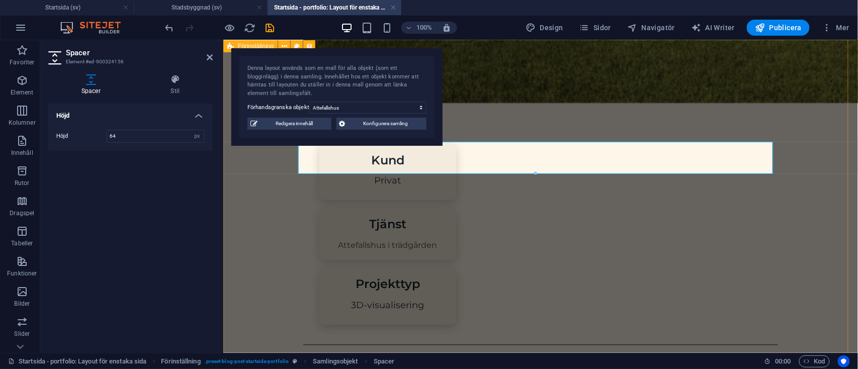
scroll to position [535, 0]
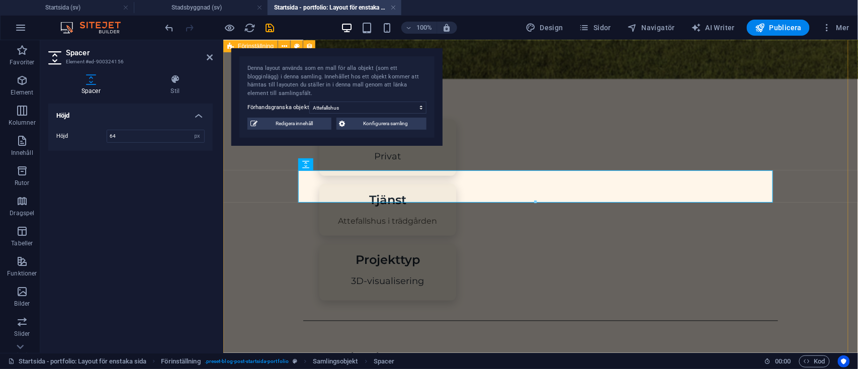
click at [245, 229] on div "Attefallshus Attefallshus i trädgården Kund Privat Tjänst Attefallshus i trädgå…" at bounding box center [540, 228] width 635 height 1310
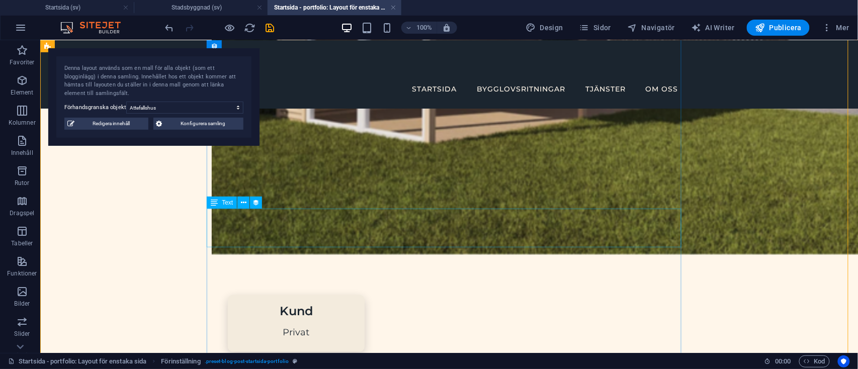
scroll to position [445, 0]
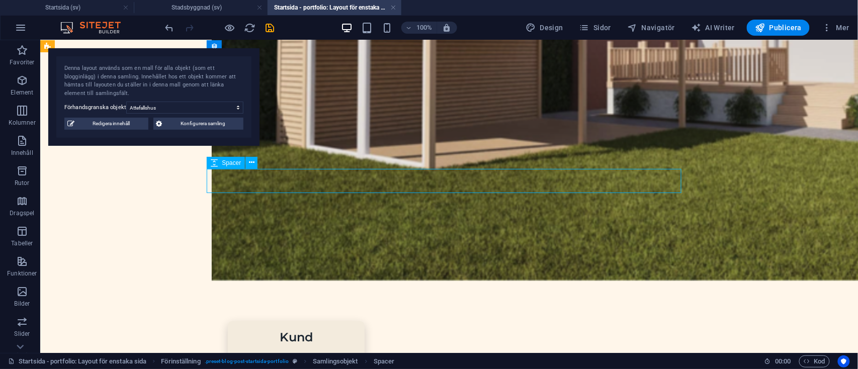
select select "px"
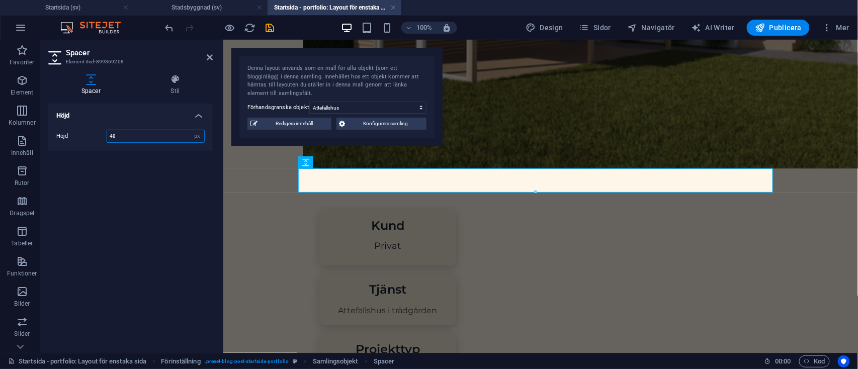
click at [135, 135] on input "48" at bounding box center [155, 136] width 97 height 12
type input "4"
type input "64"
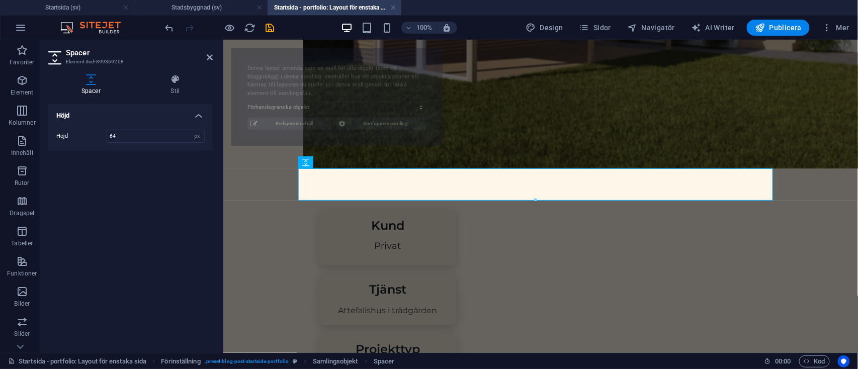
select select "68b75db72929af01b000ba33"
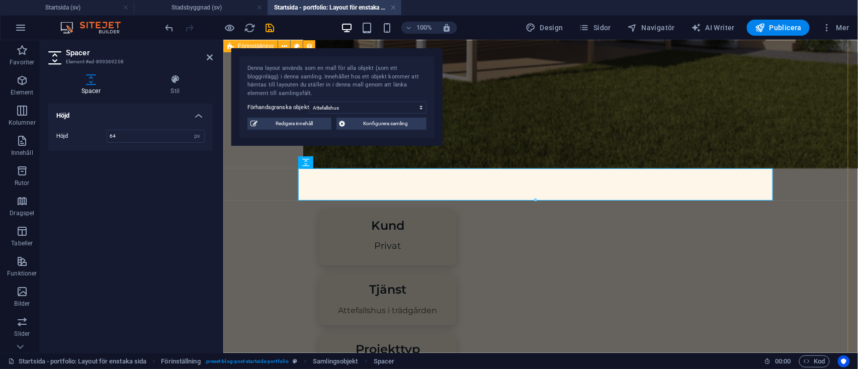
click at [269, 227] on div "Attefallshus Attefallshus i trädgården Kund Privat Tjänst Attefallshus i trädgå…" at bounding box center [540, 322] width 635 height 1318
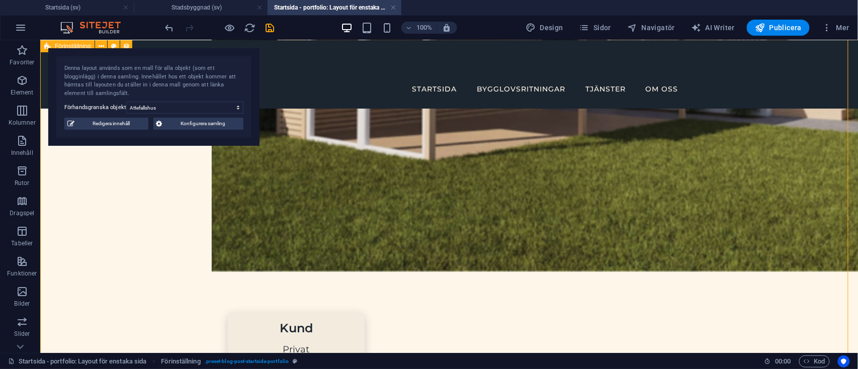
scroll to position [431, 0]
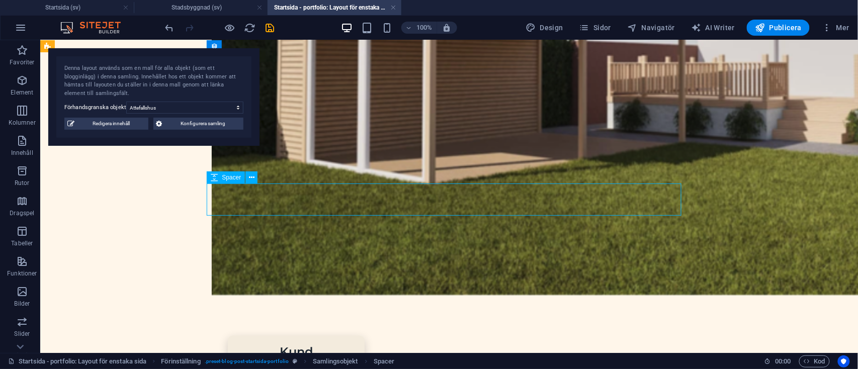
select select "px"
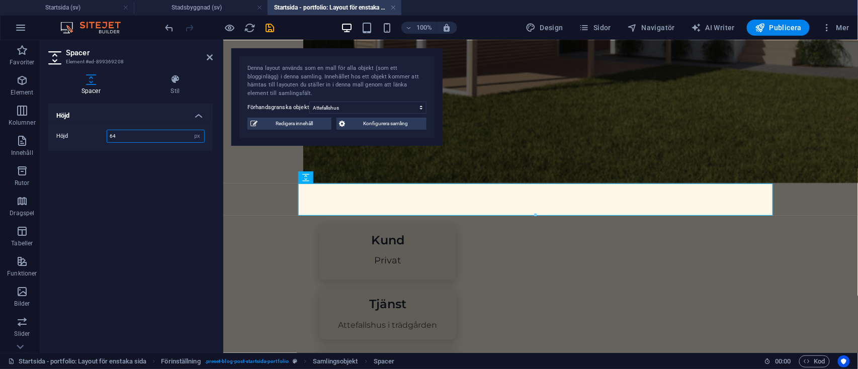
click at [135, 135] on input "64" at bounding box center [155, 136] width 97 height 12
type input "6"
type input "24"
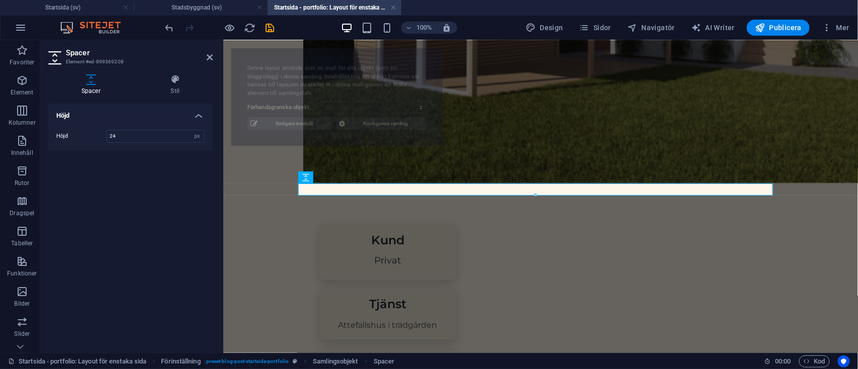
select select "68b75db72929af01b000ba33"
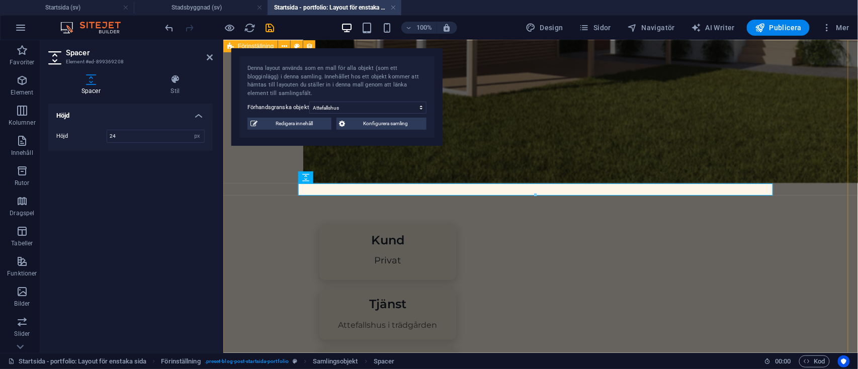
click at [249, 225] on div "Attefallshus Attefallshus i trädgården Kund Privat Tjänst Attefallshus i trädgå…" at bounding box center [540, 326] width 635 height 1298
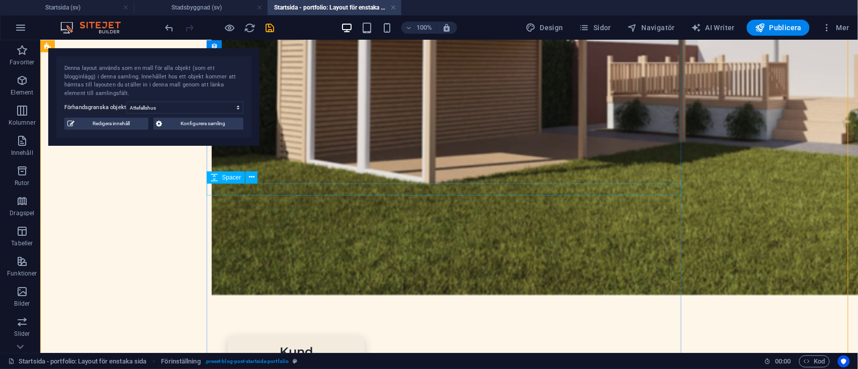
select select "px"
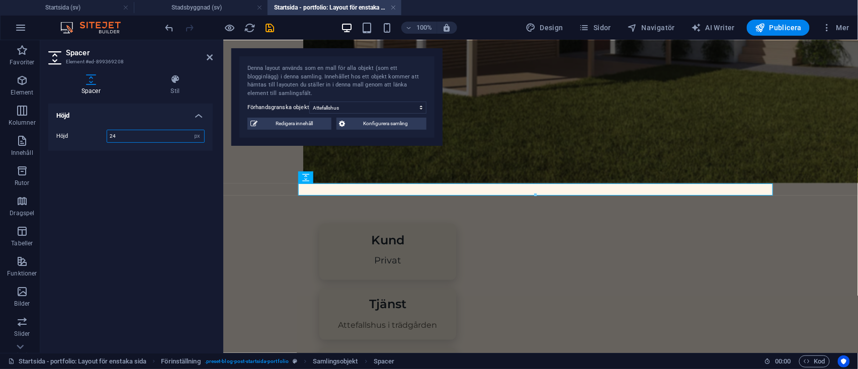
click at [139, 136] on input "24" at bounding box center [155, 136] width 97 height 12
type input "2"
type input "48"
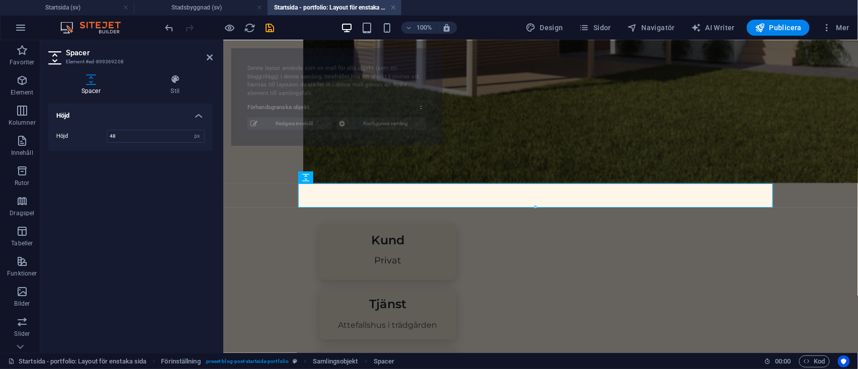
select select "68b75db72929af01b000ba33"
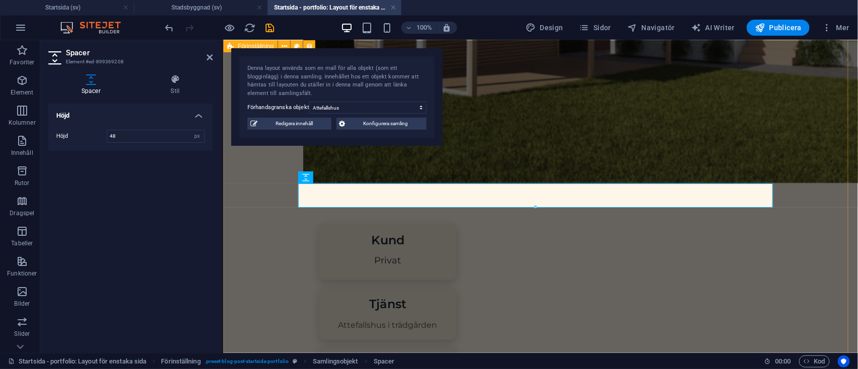
click at [263, 235] on div "Attefallshus Attefallshus i trädgården Kund Privat Tjänst Attefallshus i trädgå…" at bounding box center [540, 332] width 635 height 1310
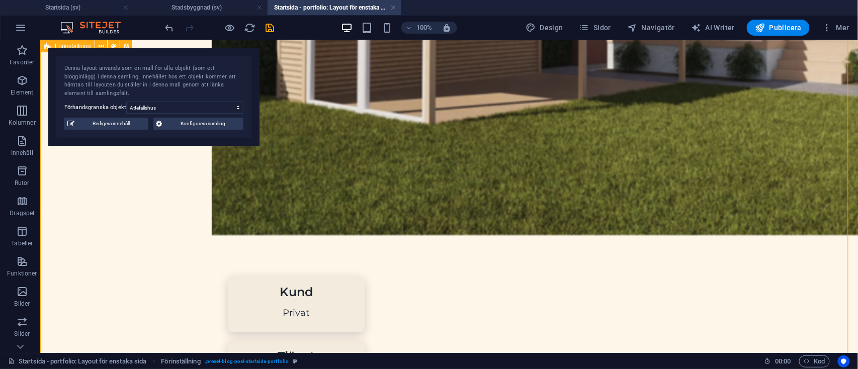
scroll to position [491, 0]
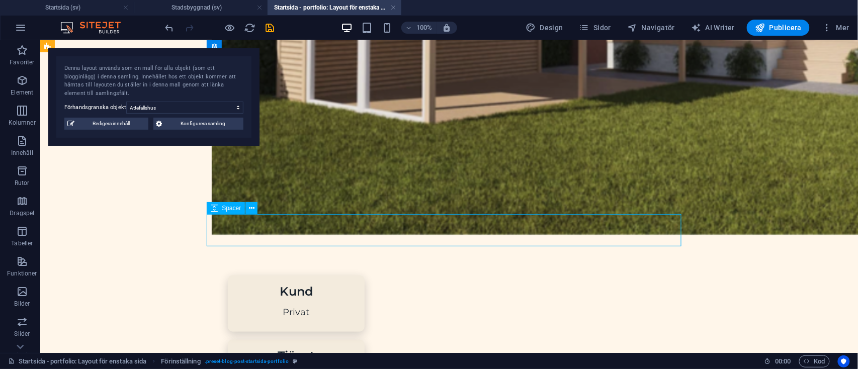
select select "px"
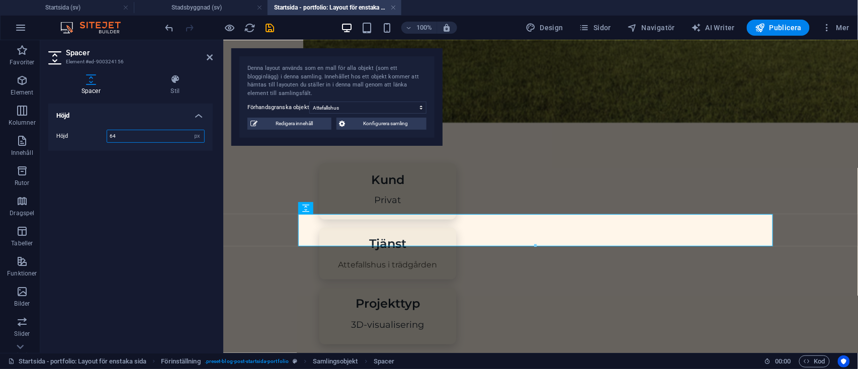
click at [138, 137] on input "64" at bounding box center [155, 136] width 97 height 12
type input "6"
type input "58"
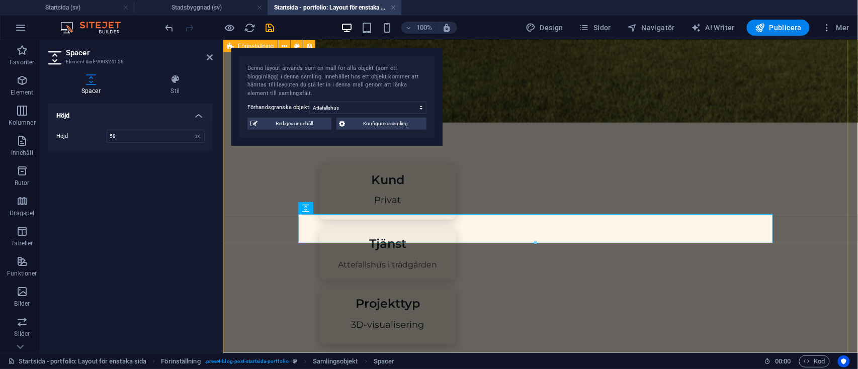
click at [262, 274] on div "Attefallshus Attefallshus i trädgården Kund Privat Tjänst Attefallshus i trädgå…" at bounding box center [540, 270] width 635 height 1307
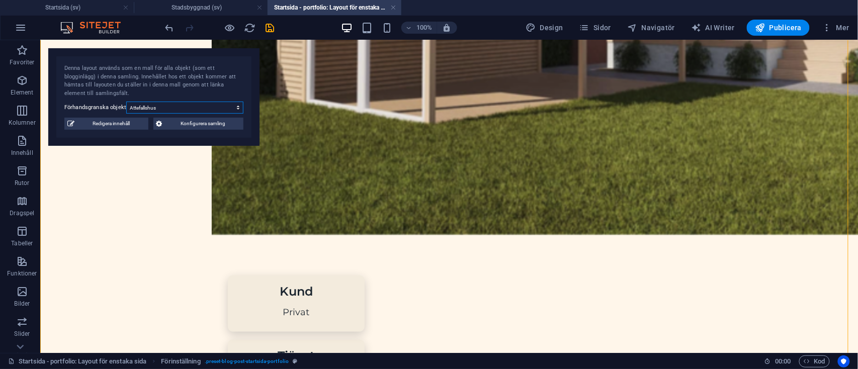
click at [221, 107] on select "Attefallshus Tillbyggnad bostadshus Volymstudie Fasadändring" at bounding box center [184, 108] width 117 height 12
select select "68b70ddebdb0bfdaaa07016d"
click at [126, 102] on select "Attefallshus Tillbyggnad bostadshus Volymstudie Fasadändring" at bounding box center [184, 108] width 117 height 12
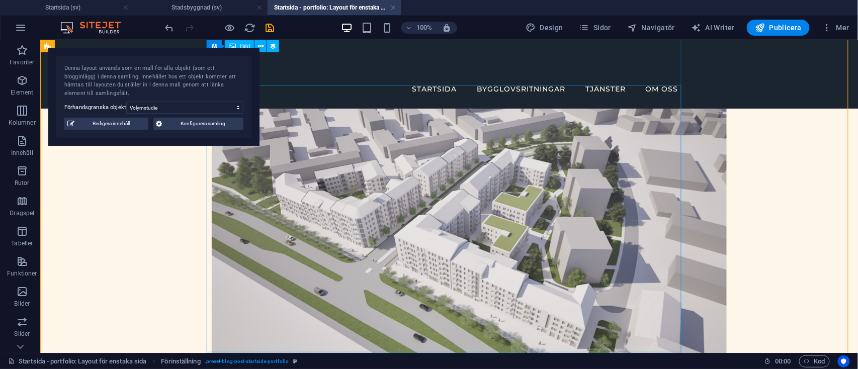
scroll to position [0, 0]
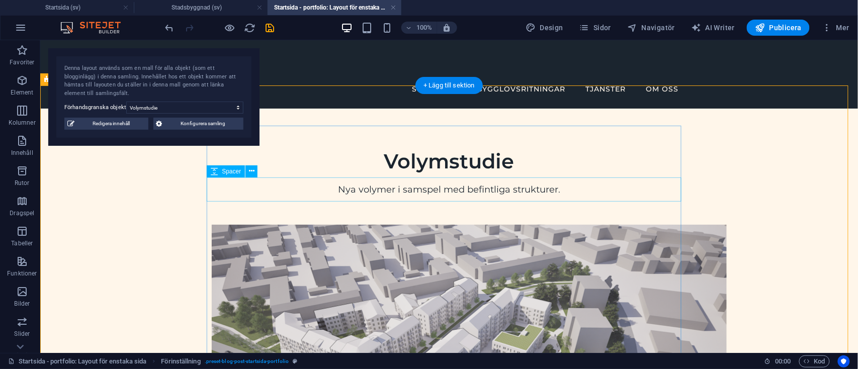
click at [392, 200] on div at bounding box center [448, 212] width 475 height 24
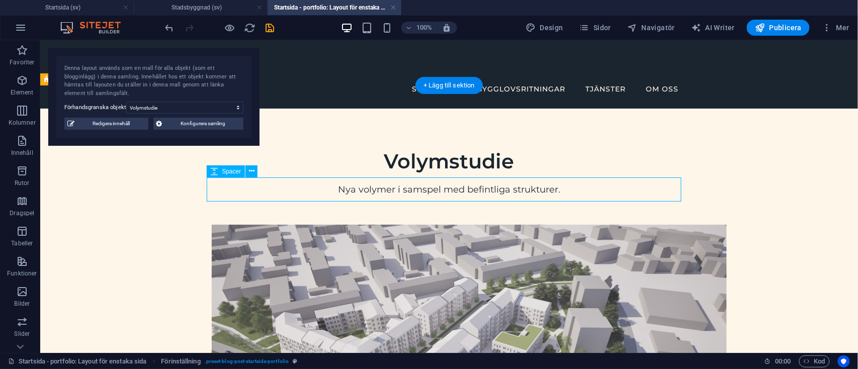
click at [392, 200] on div at bounding box center [448, 212] width 475 height 24
select select "px"
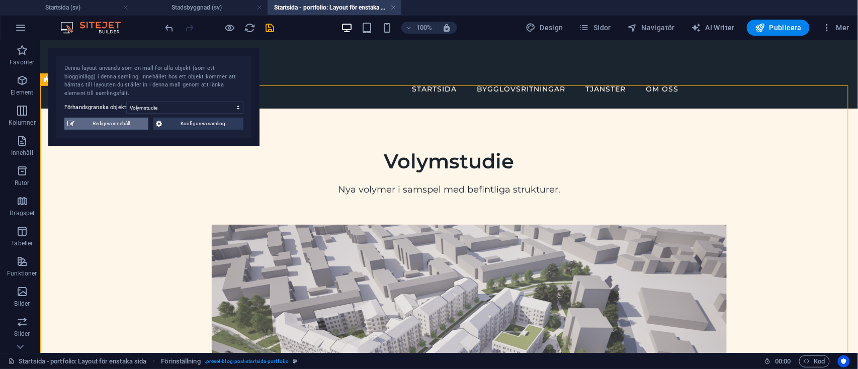
click at [117, 124] on span "Redigera innehåll" at bounding box center [111, 124] width 68 height 12
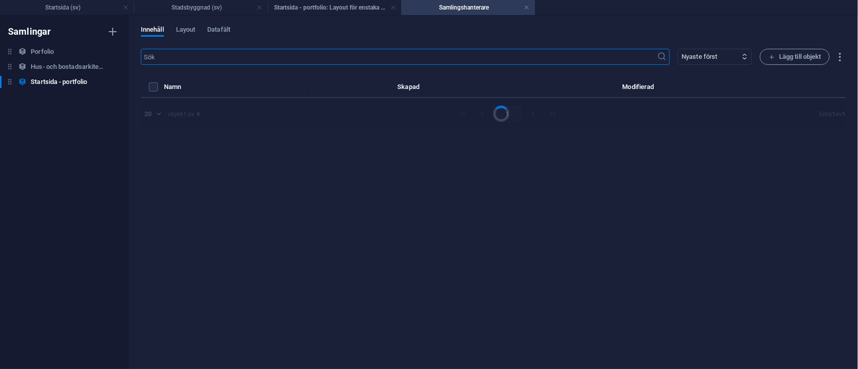
select select "Stadsbyggnad"
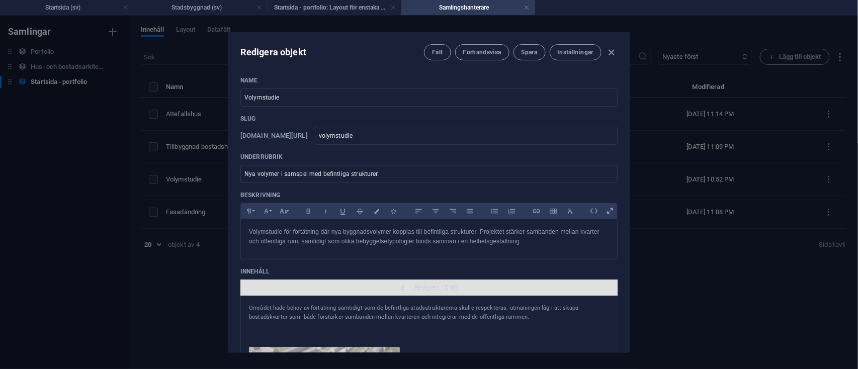
click at [447, 288] on span "Redigera i CMS" at bounding box center [437, 288] width 44 height 8
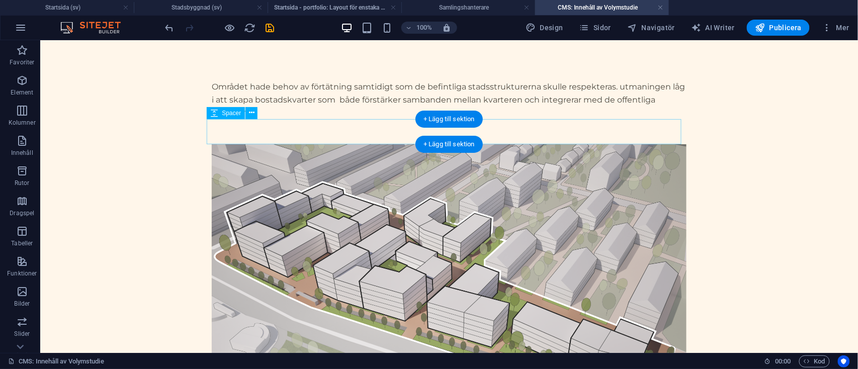
click at [301, 129] on div at bounding box center [448, 131] width 475 height 25
select select "px"
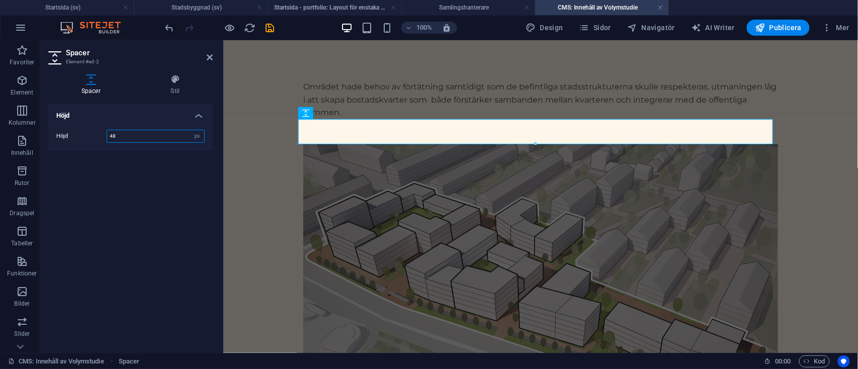
type input "48"
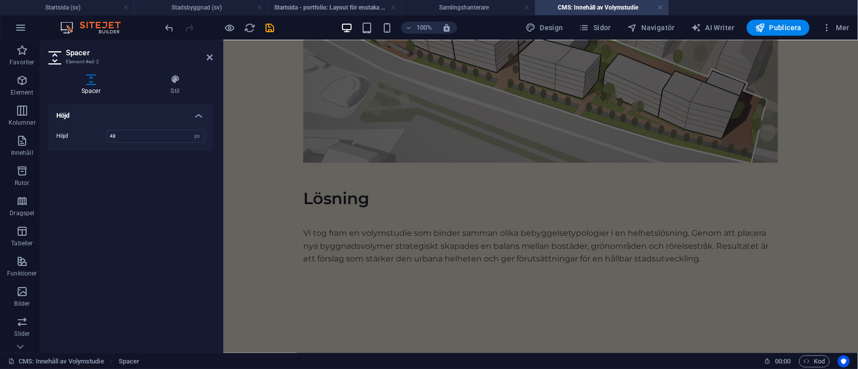
scroll to position [249, 0]
click at [336, 176] on div at bounding box center [540, 174] width 475 height 25
select select "px"
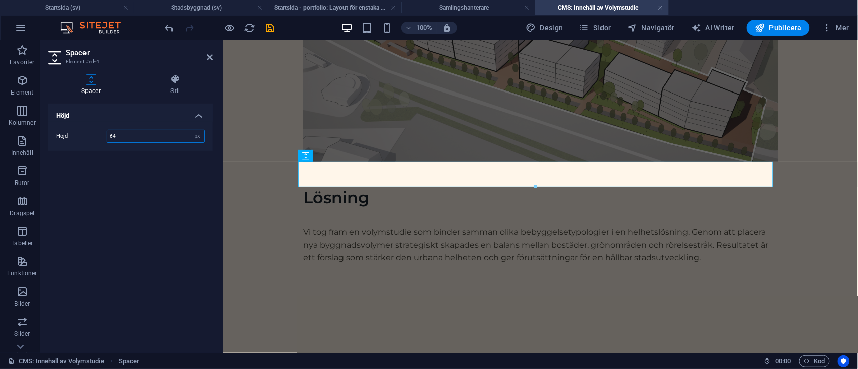
type input "64"
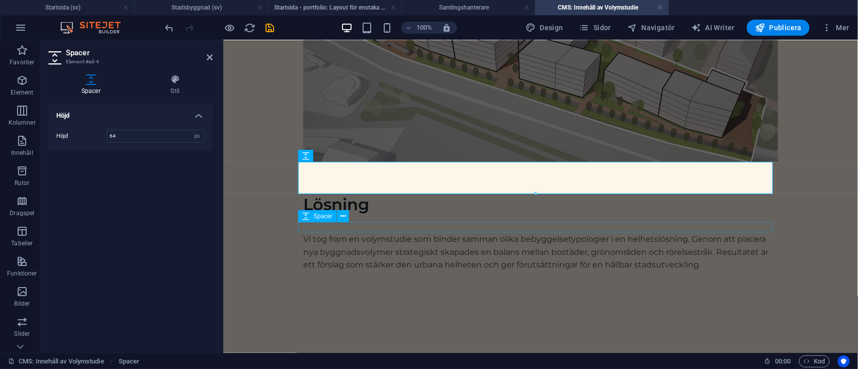
click at [343, 225] on div at bounding box center [540, 227] width 475 height 10
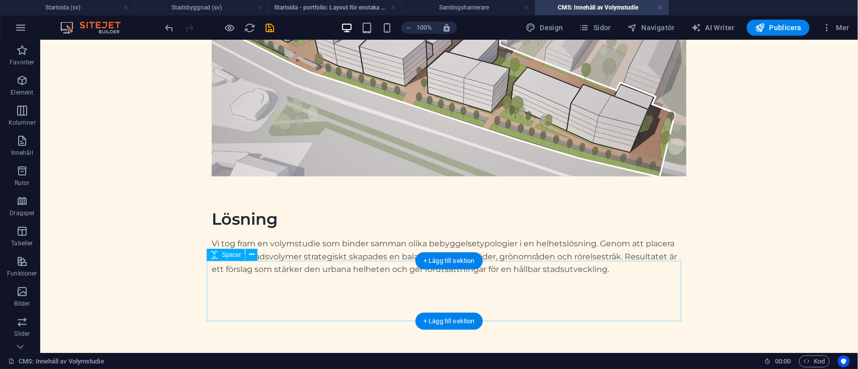
scroll to position [257, 0]
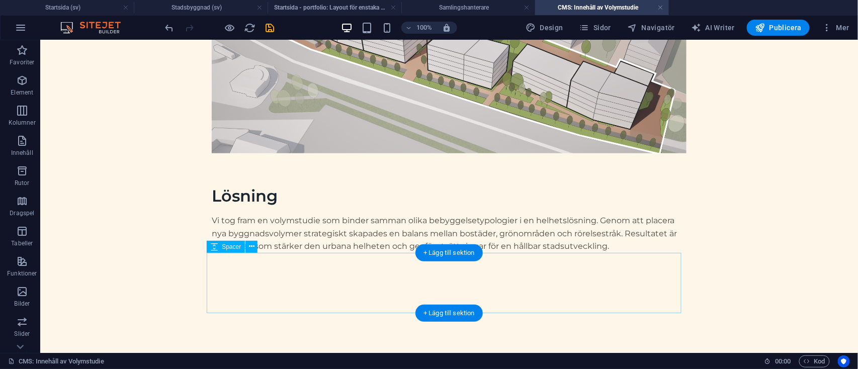
click at [298, 282] on div at bounding box center [448, 283] width 475 height 60
select select "px"
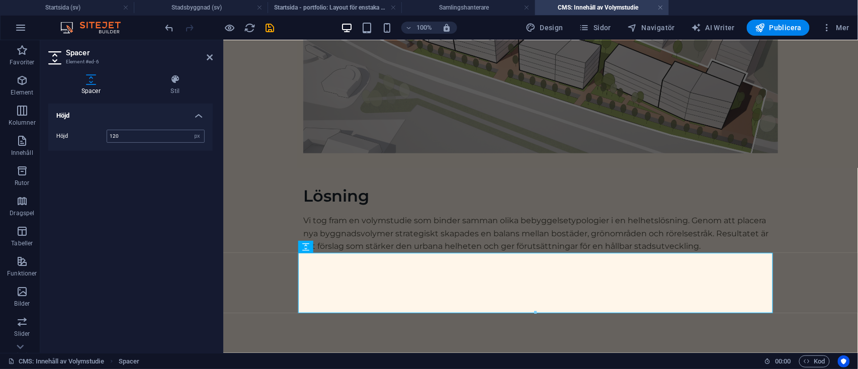
click at [164, 134] on input "120" at bounding box center [155, 136] width 97 height 12
type input "128"
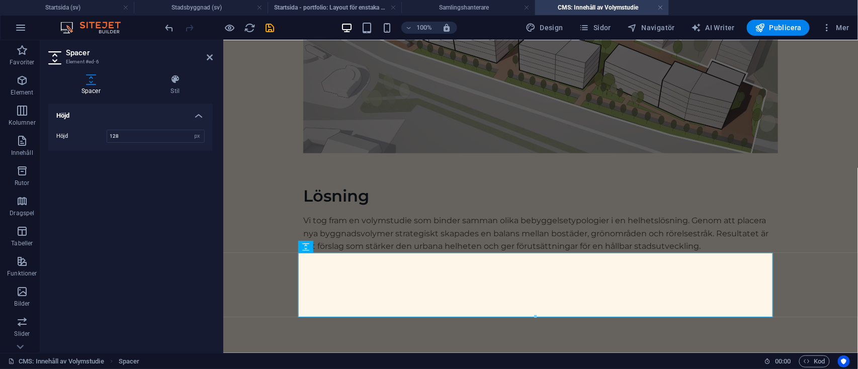
click at [257, 224] on body "Skip to main content Området hade behov av förtätning samtidigt som de befintli…" at bounding box center [540, 70] width 635 height 575
click at [270, 30] on icon "save" at bounding box center [271, 28] width 12 height 12
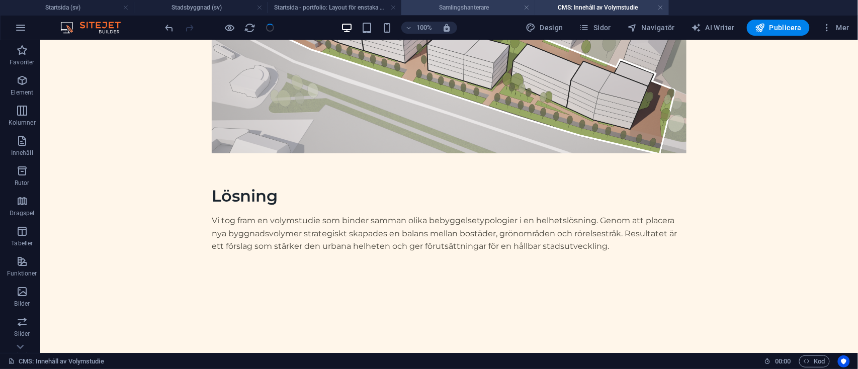
click at [444, 6] on h4 "Samlingshanterare" at bounding box center [468, 7] width 134 height 11
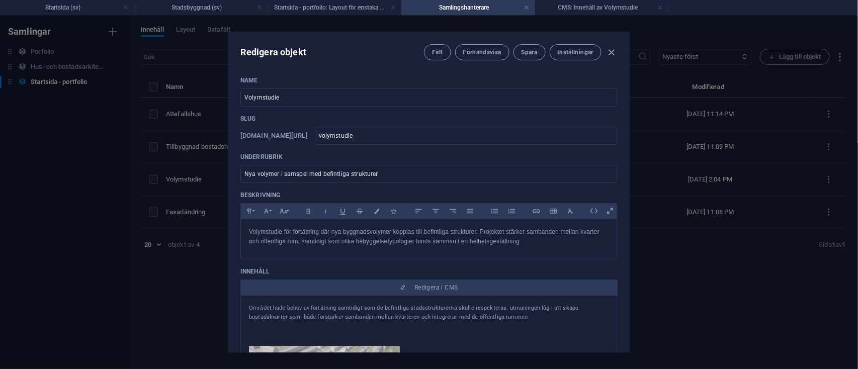
scroll to position [0, 0]
click at [344, 5] on h4 "Startsida - portfolio: Layout för enstaka sida (sv)" at bounding box center [335, 7] width 134 height 11
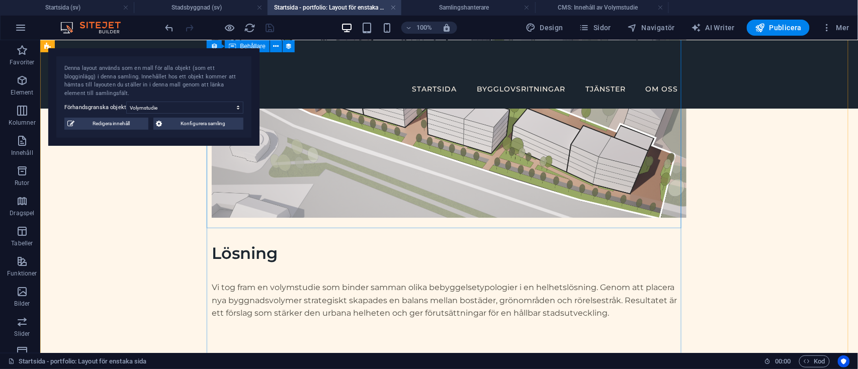
scroll to position [999, 0]
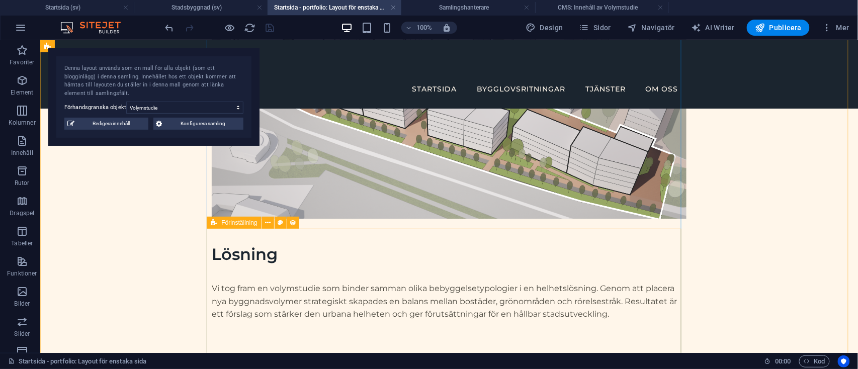
click at [215, 222] on icon at bounding box center [214, 223] width 7 height 12
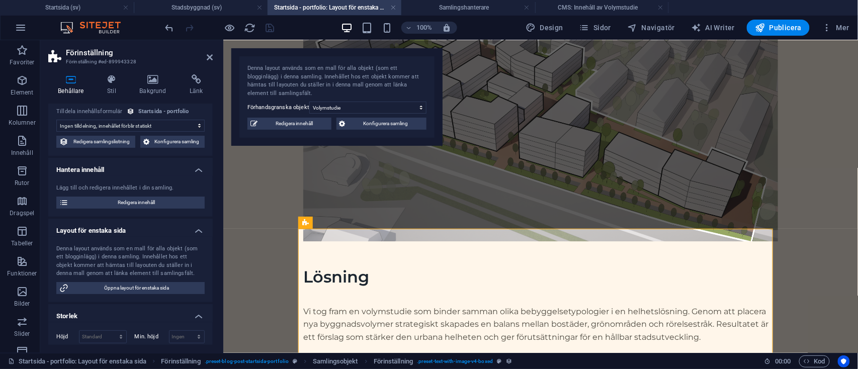
scroll to position [0, 0]
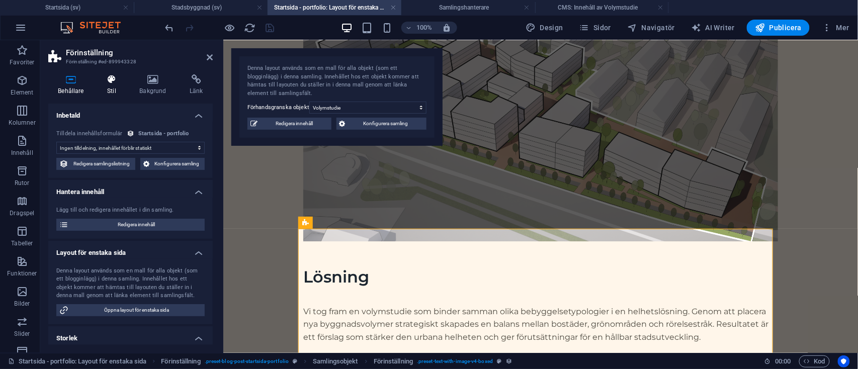
click at [115, 81] on icon at bounding box center [112, 79] width 28 height 10
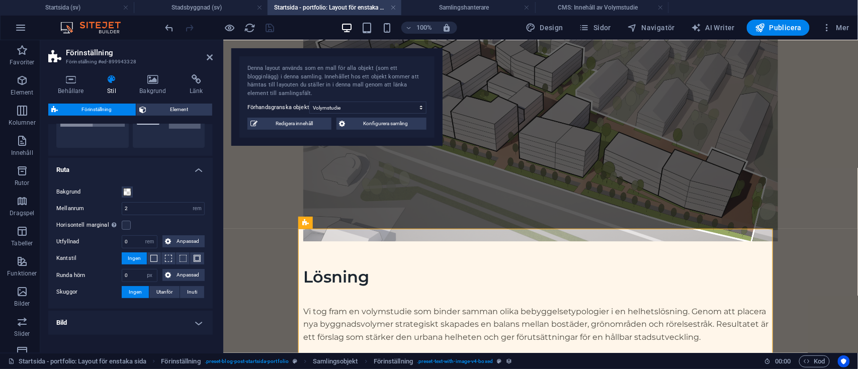
scroll to position [83, 0]
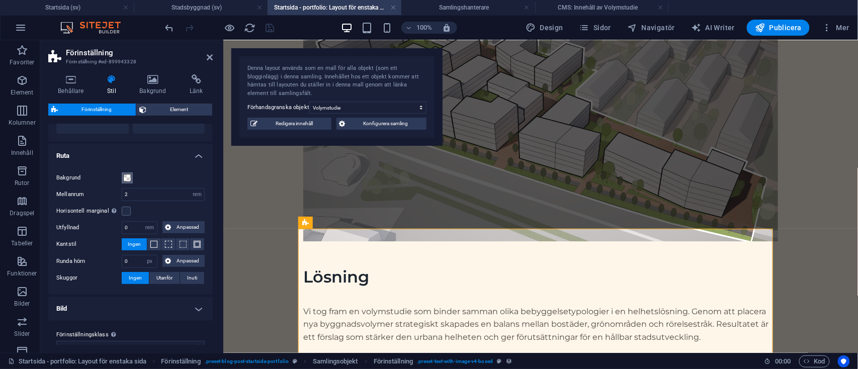
click at [128, 175] on span at bounding box center [127, 178] width 8 height 8
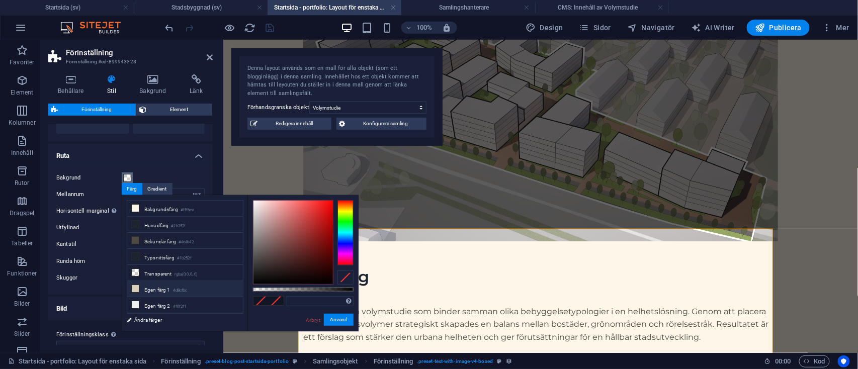
scroll to position [14, 0]
click at [161, 276] on li "Egen färg 1 #d8cfbc" at bounding box center [185, 275] width 116 height 16
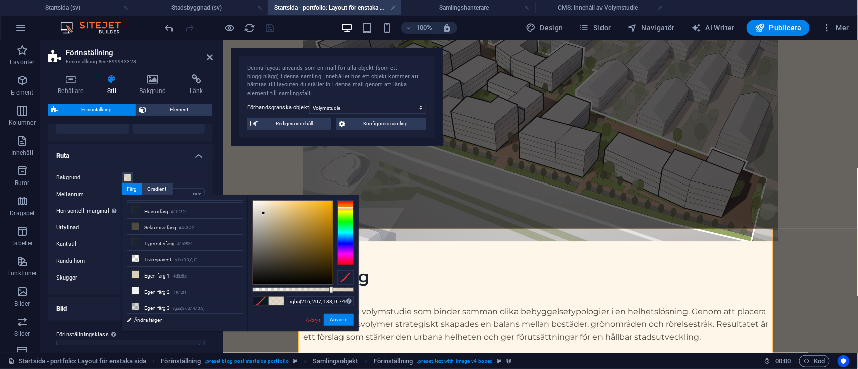
drag, startPoint x: 353, startPoint y: 288, endPoint x: 328, endPoint y: 290, distance: 25.2
click at [330, 290] on div at bounding box center [332, 289] width 4 height 7
click at [340, 296] on input "rgba(216, 207, 188, 0.741)" at bounding box center [320, 301] width 67 height 10
type input "rgba(216, 207, 188, 0.3)"
click at [344, 317] on button "Använd" at bounding box center [339, 320] width 30 height 12
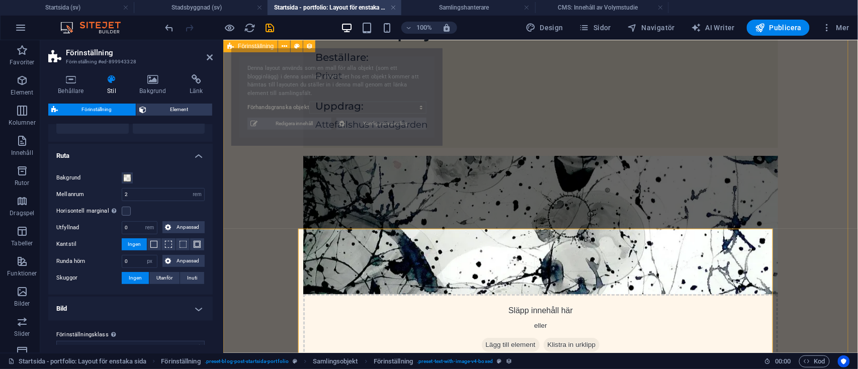
select select "68b75db72929af01b000ba33"
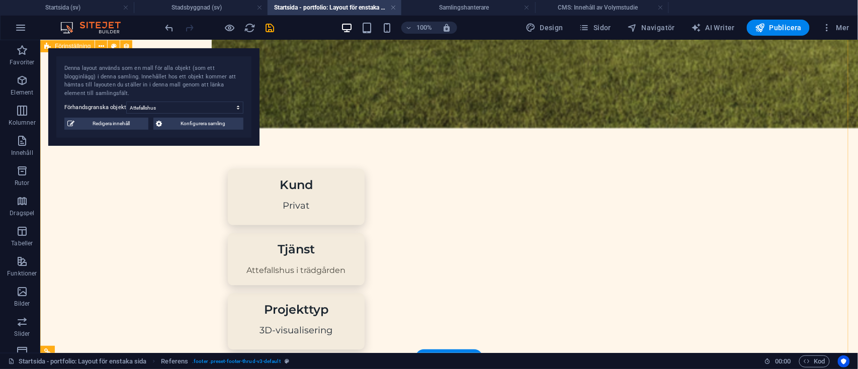
scroll to position [598, 0]
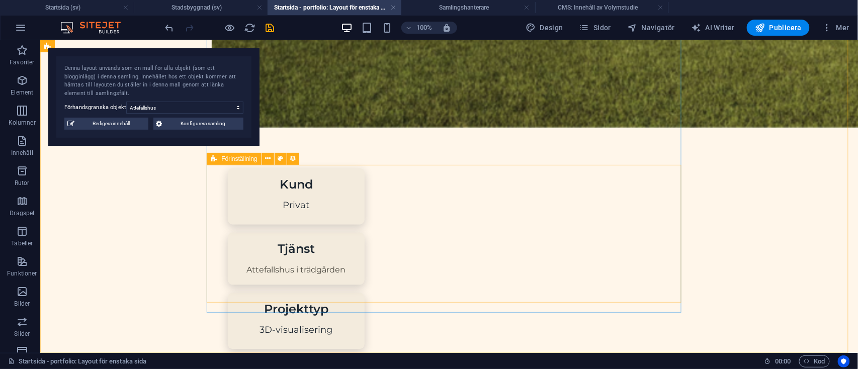
click at [216, 160] on icon at bounding box center [214, 159] width 7 height 12
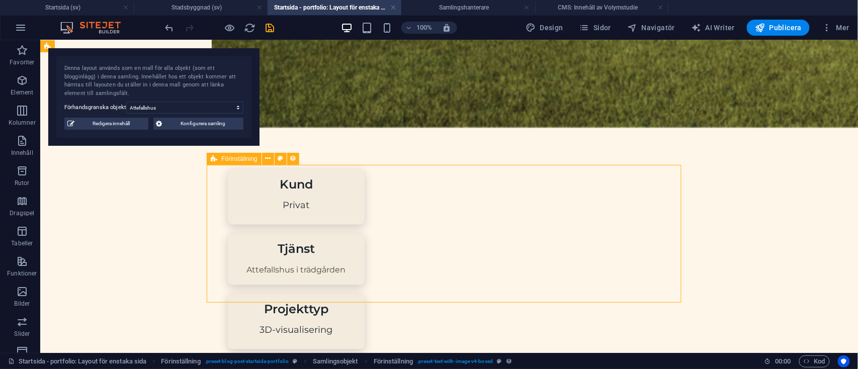
click at [216, 160] on icon at bounding box center [214, 159] width 7 height 12
select select "rem"
select select "px"
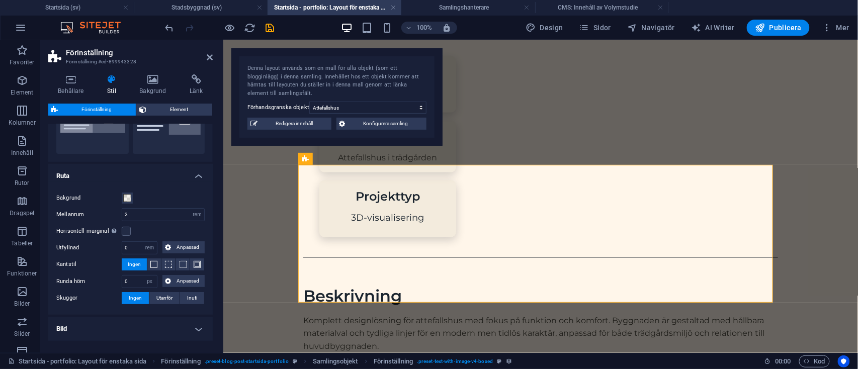
scroll to position [63, 0]
click at [121, 193] on label "Bakgrund" at bounding box center [88, 198] width 65 height 12
click at [122, 193] on button "Bakgrund" at bounding box center [127, 197] width 11 height 11
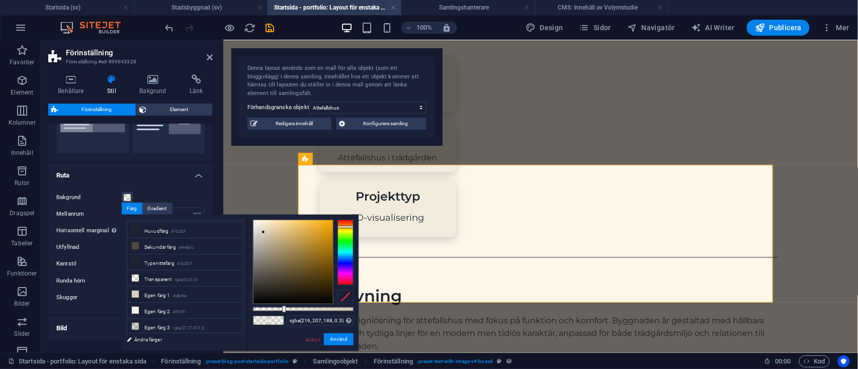
click at [347, 296] on div at bounding box center [346, 297] width 16 height 14
drag, startPoint x: 342, startPoint y: 342, endPoint x: 24, endPoint y: 284, distance: 323.3
click at [342, 342] on button "Använd" at bounding box center [339, 340] width 30 height 12
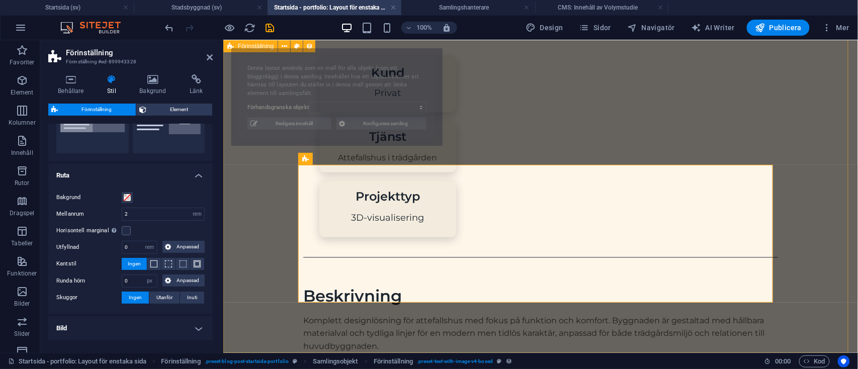
select select "68b75db72929af01b000ba33"
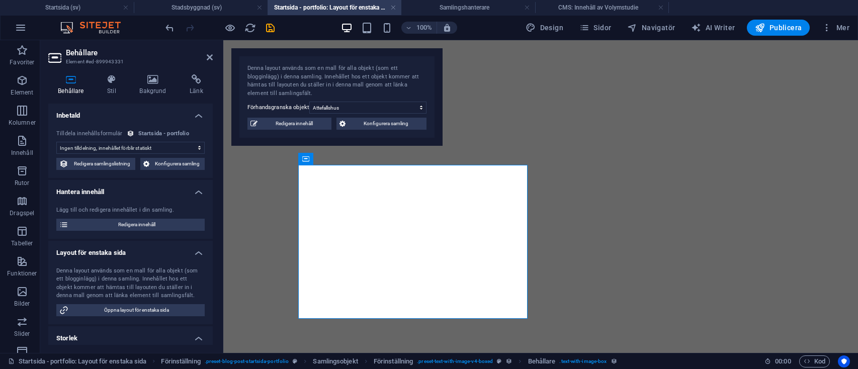
select select "px"
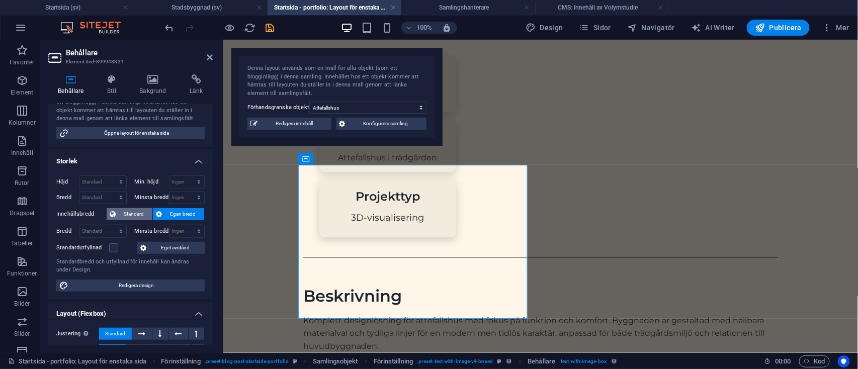
click at [122, 211] on span "Standard" at bounding box center [134, 214] width 31 height 12
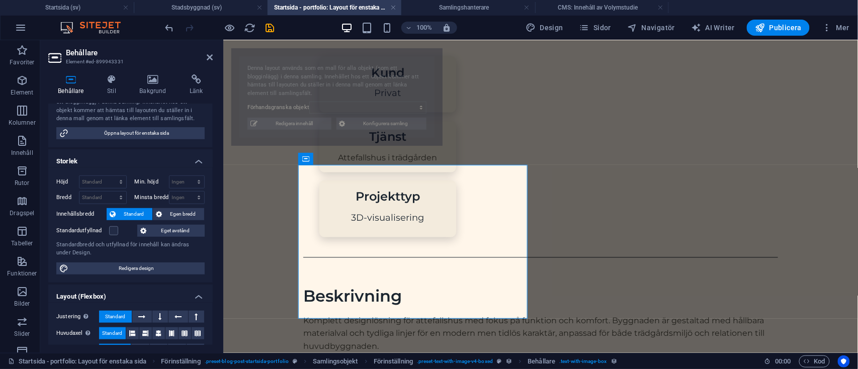
select select "68b75db72929af01b000ba33"
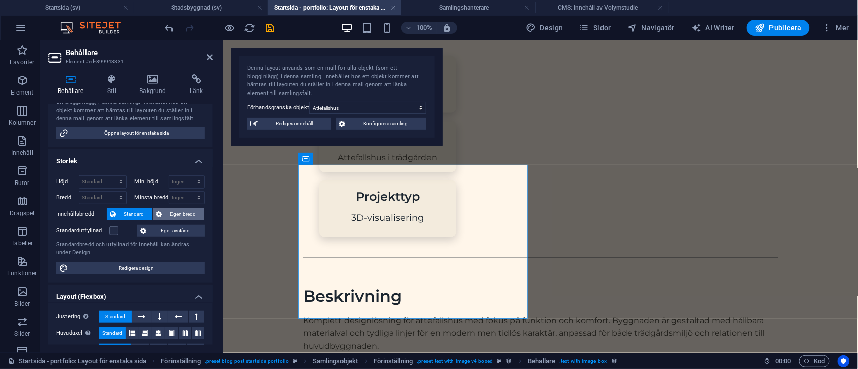
click at [166, 211] on span "Egen bredd" at bounding box center [183, 214] width 36 height 12
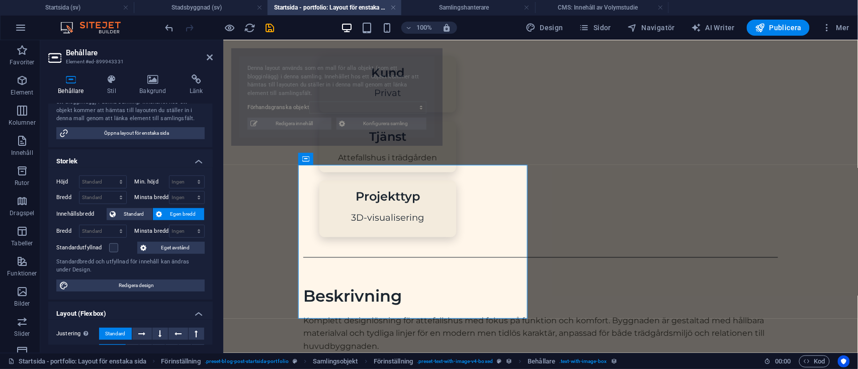
select select "68b75db72929af01b000ba33"
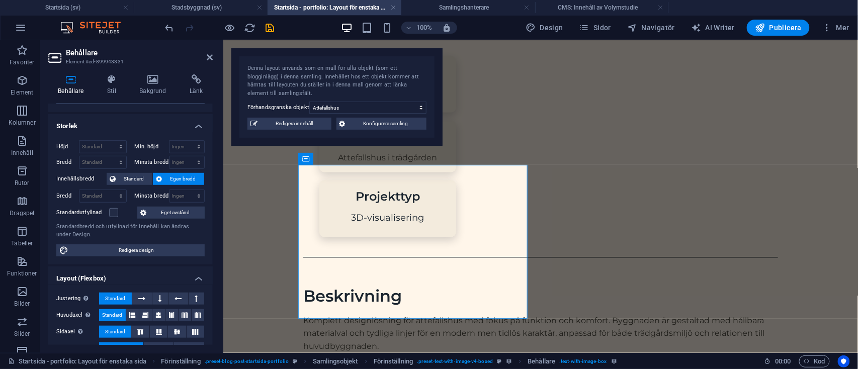
scroll to position [188, 0]
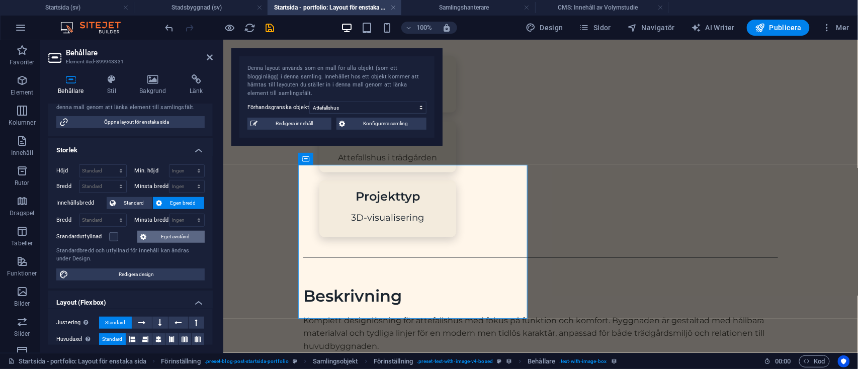
click at [165, 236] on span "Eget avstånd" at bounding box center [175, 237] width 52 height 12
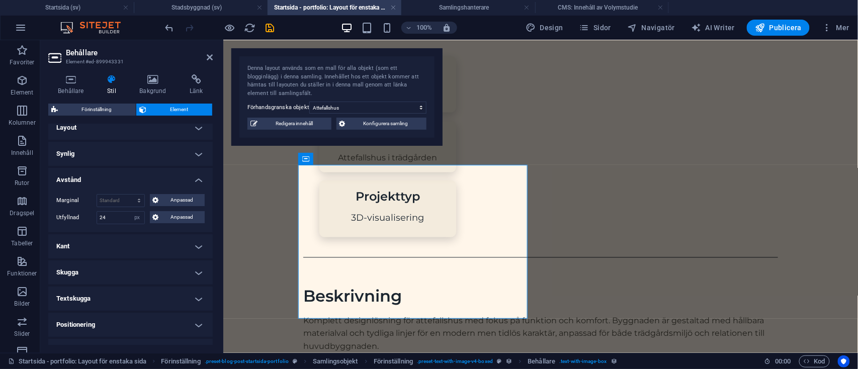
scroll to position [0, 0]
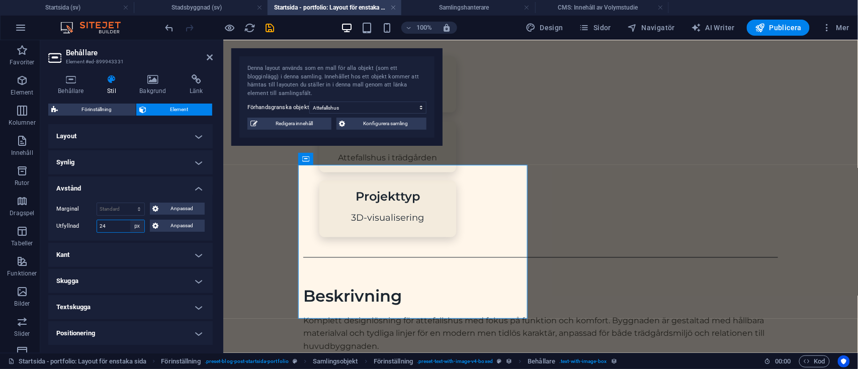
click at [130, 227] on select "Standard px rem % vh vw Anpassad" at bounding box center [137, 226] width 14 height 12
select select "default"
click at [130, 220] on select "Standard px rem % vh vw Anpassad" at bounding box center [137, 226] width 14 height 12
select select "DISABLED_OPTION_VALUE"
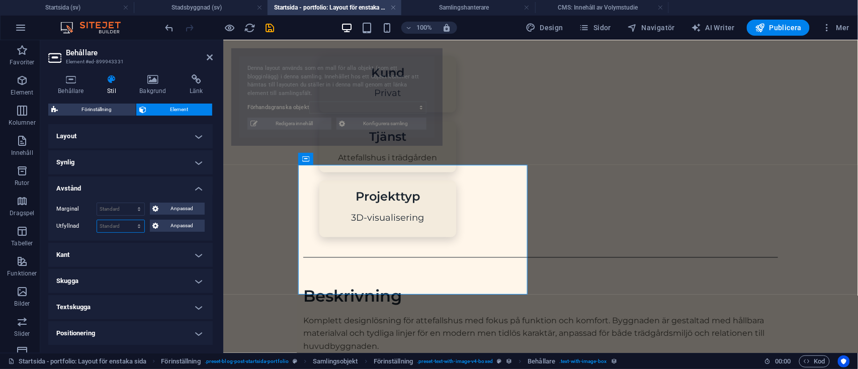
select select "68b75db72929af01b000ba33"
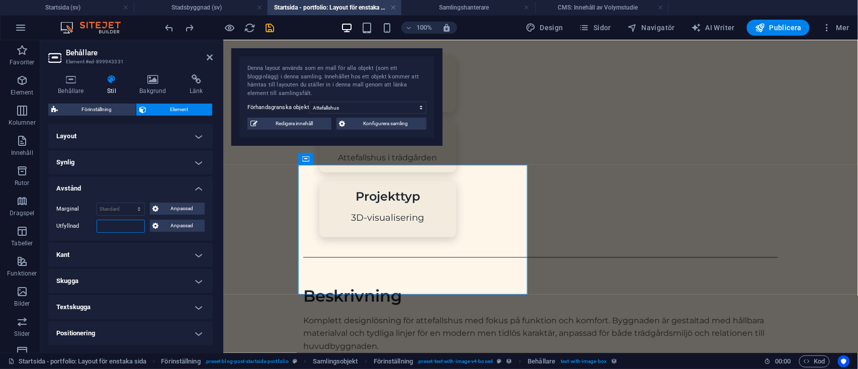
type input "24"
select select "px"
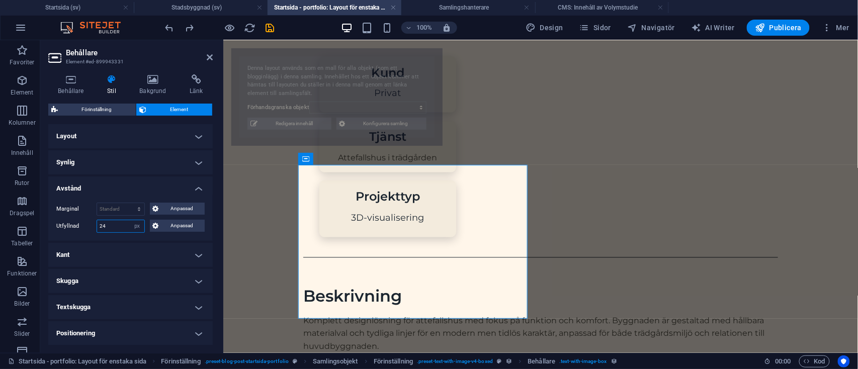
select select "68b75db72929af01b000ba33"
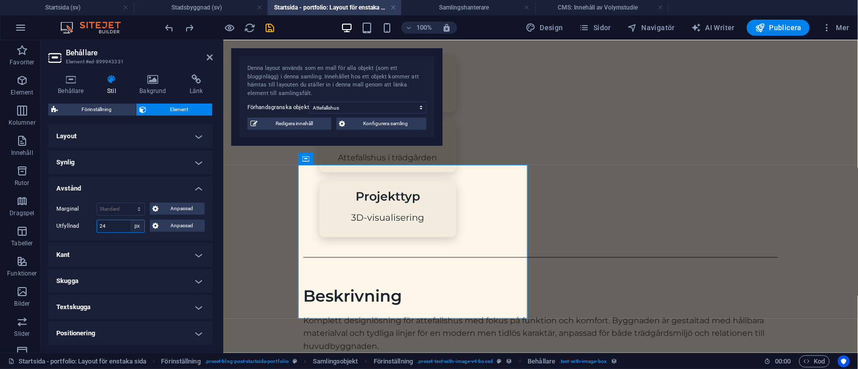
click at [139, 223] on select "Standard px rem % vh vw Anpassad" at bounding box center [137, 226] width 14 height 12
select select "default"
click at [130, 220] on select "Standard px rem % vh vw Anpassad" at bounding box center [137, 226] width 14 height 12
select select "DISABLED_OPTION_VALUE"
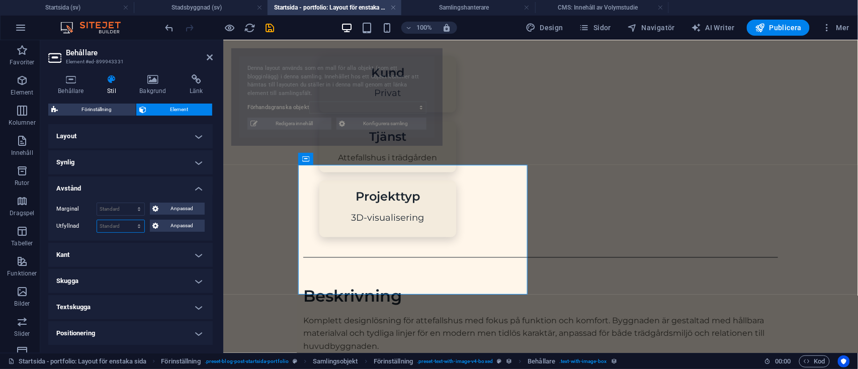
select select "68b75db72929af01b000ba33"
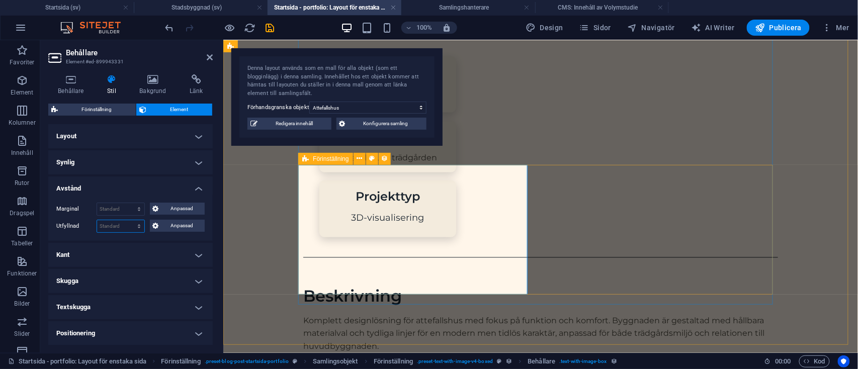
click at [306, 160] on icon at bounding box center [305, 159] width 7 height 12
select select "rem"
select select "px"
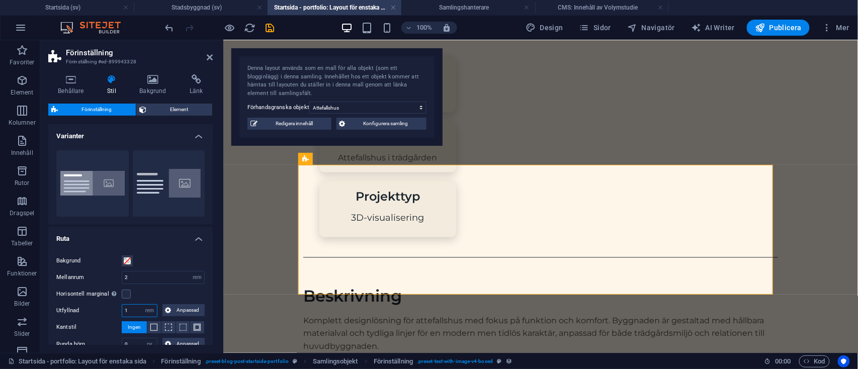
click at [127, 306] on input "1" at bounding box center [139, 311] width 35 height 12
type input "2"
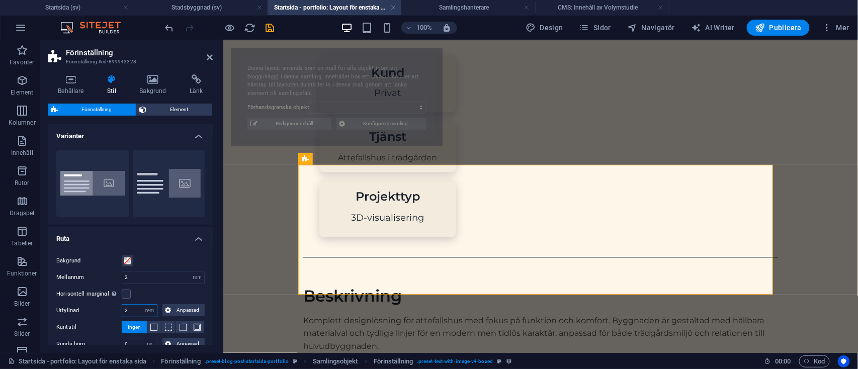
select select "68b75db72929af01b000ba33"
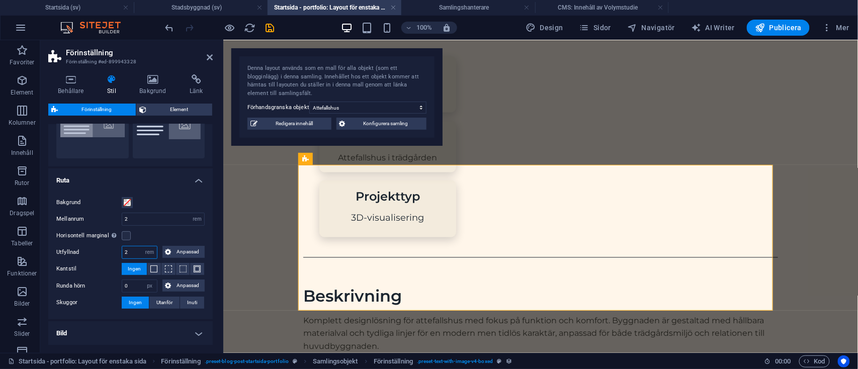
scroll to position [59, 0]
type input "2"
click at [150, 269] on span at bounding box center [153, 268] width 7 height 7
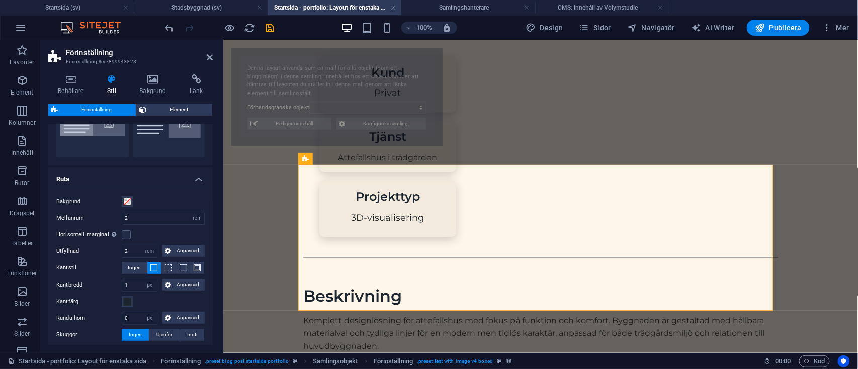
select select "68b75db72929af01b000ba33"
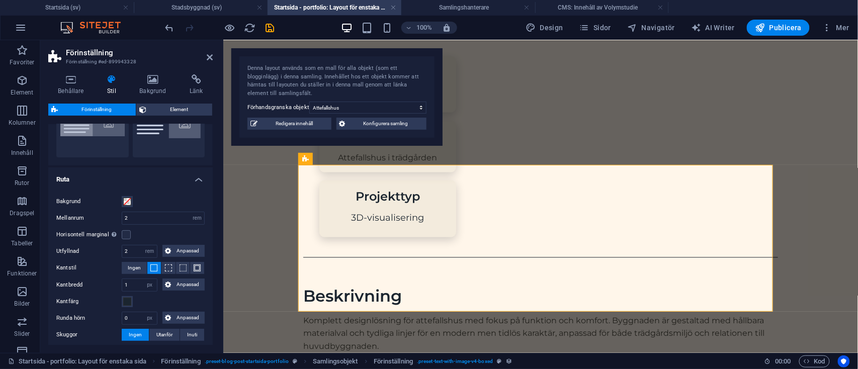
scroll to position [71, 0]
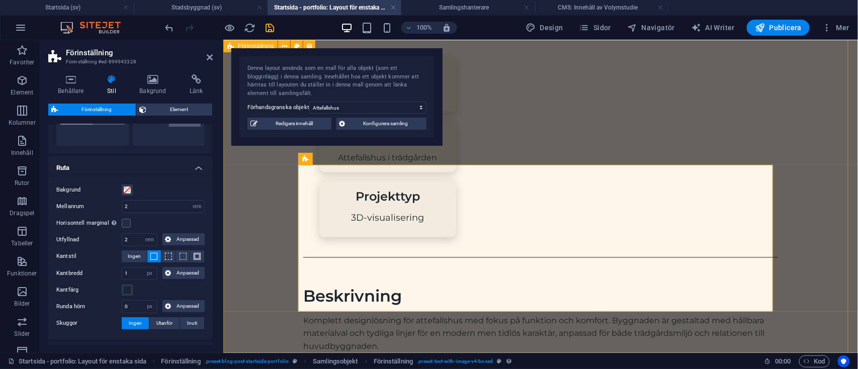
click at [270, 258] on div "Attefallshus Attefallshus i trädgården Kund Privat Tjänst Attefallshus i trädgå…" at bounding box center [540, 172] width 635 height 1325
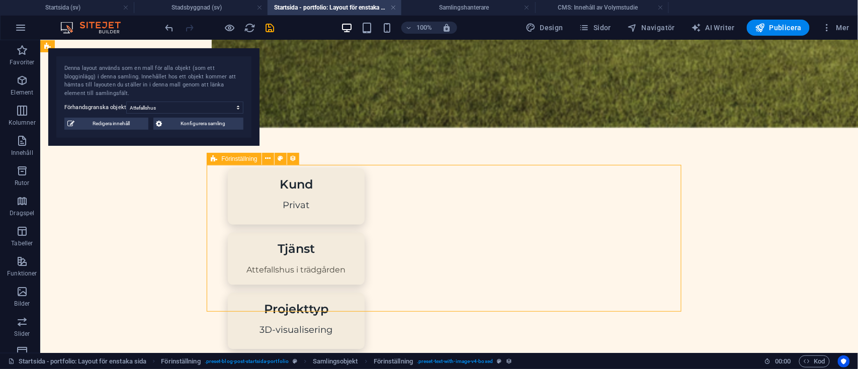
select select "rem"
select select "px"
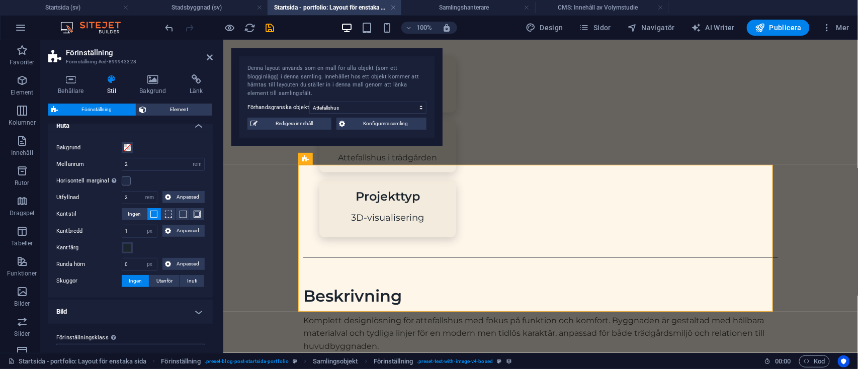
scroll to position [131, 0]
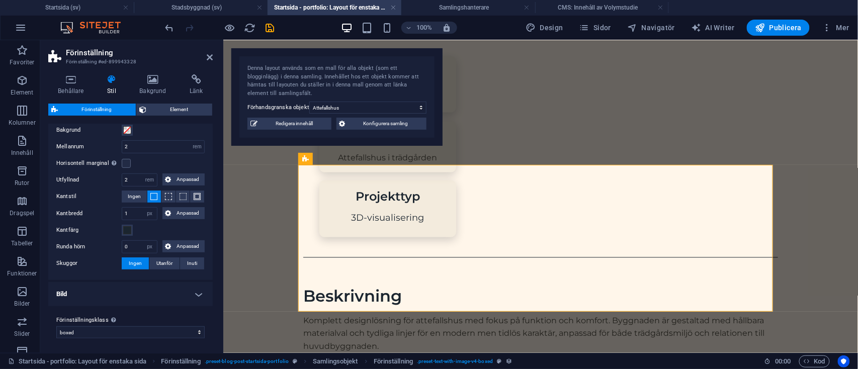
click at [169, 292] on h4 "Bild" at bounding box center [130, 294] width 165 height 24
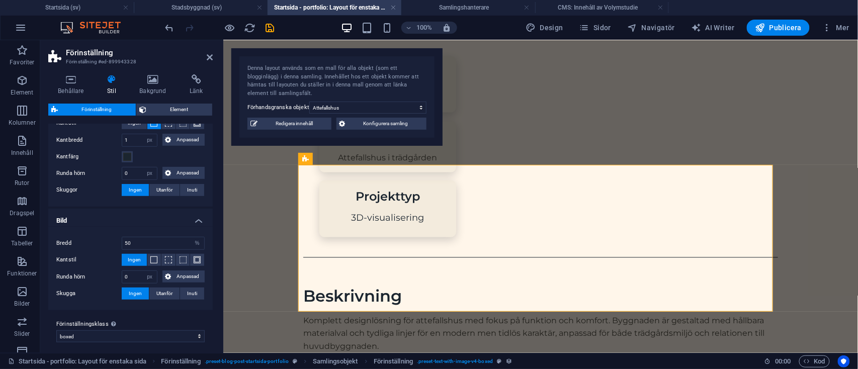
scroll to position [208, 0]
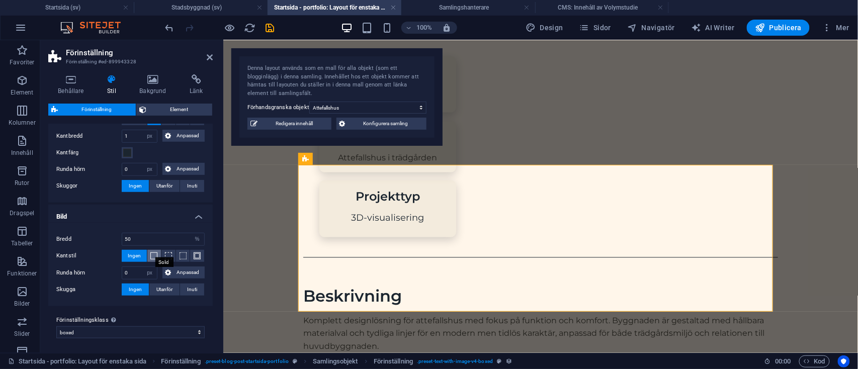
click at [152, 256] on span at bounding box center [153, 256] width 7 height 7
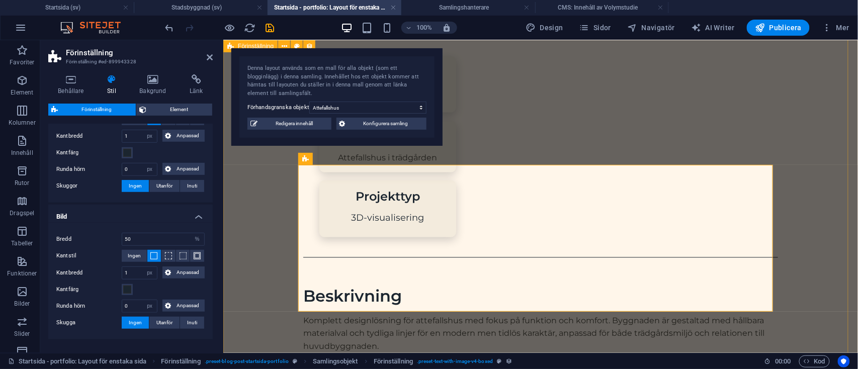
click at [233, 254] on div "Attefallshus Attefallshus i trädgården Kund Privat Tjänst Attefallshus i trädgå…" at bounding box center [540, 172] width 635 height 1325
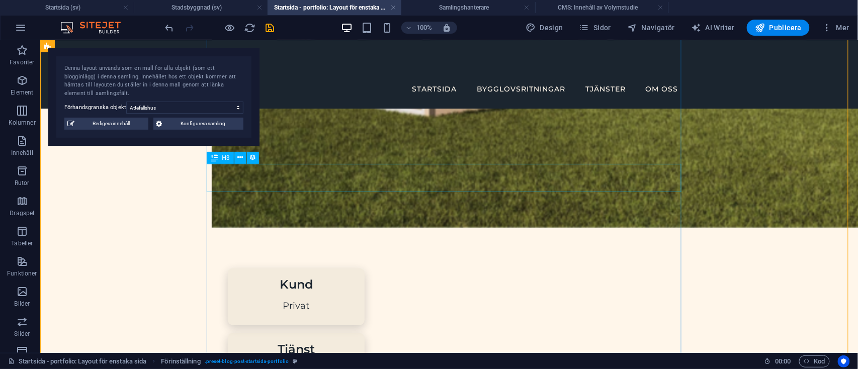
scroll to position [474, 0]
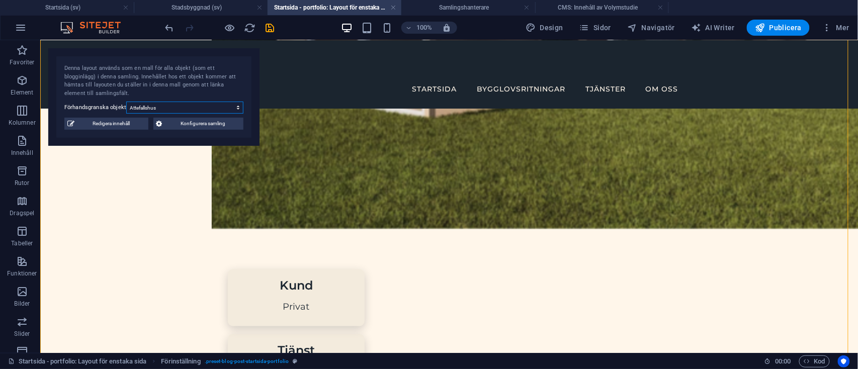
click at [189, 109] on select "Attefallshus Tillbyggnad bostadshus Volymstudie Fasadändring" at bounding box center [184, 108] width 117 height 12
select select "68b70ddebdb0bfdaaa07016d"
click at [126, 102] on select "Attefallshus Tillbyggnad bostadshus Volymstudie Fasadändring" at bounding box center [184, 108] width 117 height 12
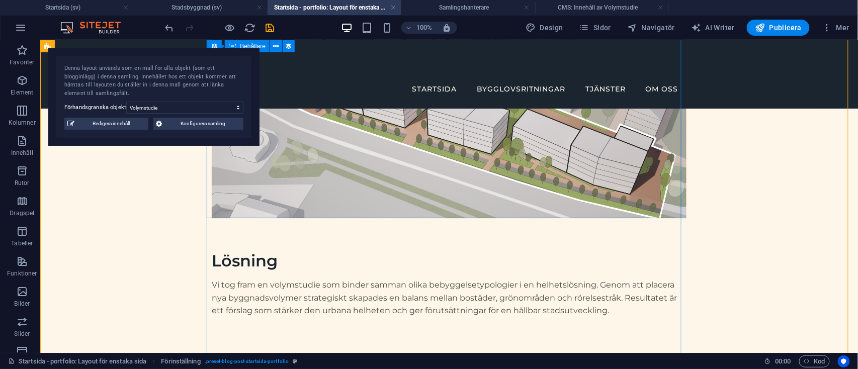
scroll to position [998, 0]
click at [218, 223] on div "Förinställning" at bounding box center [234, 224] width 54 height 12
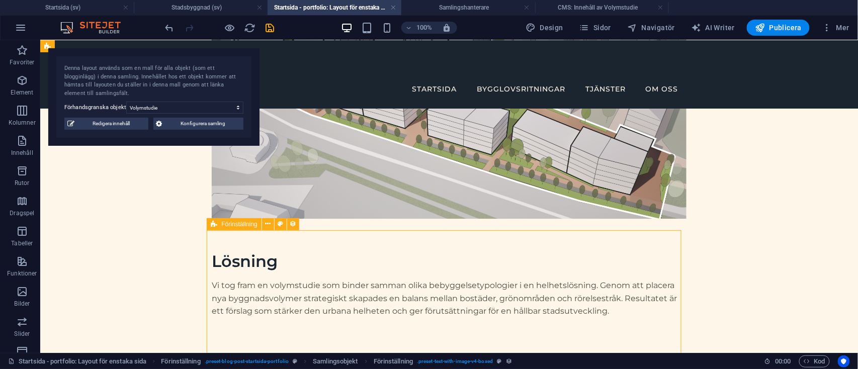
click at [218, 223] on div "Förinställning" at bounding box center [234, 224] width 54 height 12
select select "rem"
select select "px"
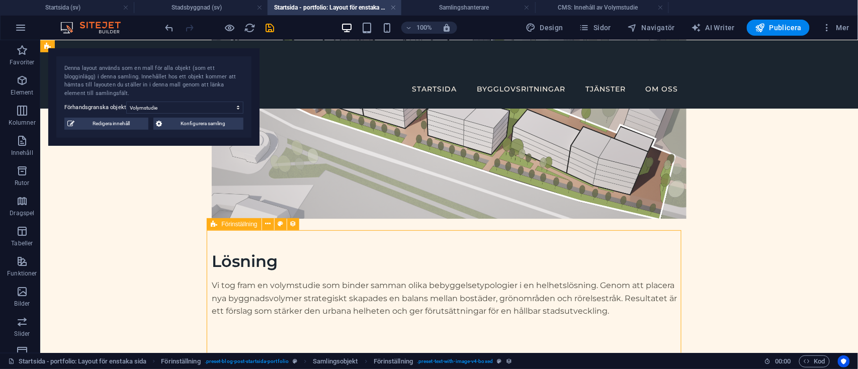
select select "%"
select select "px"
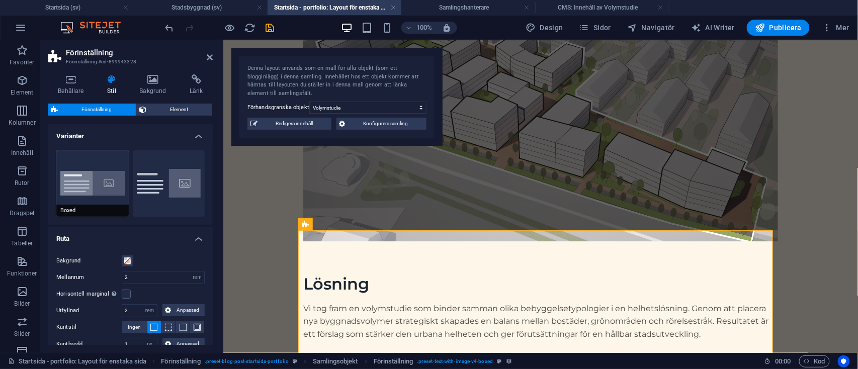
click at [94, 185] on button "Boxed" at bounding box center [92, 183] width 72 height 66
type input "0"
type input "2.5"
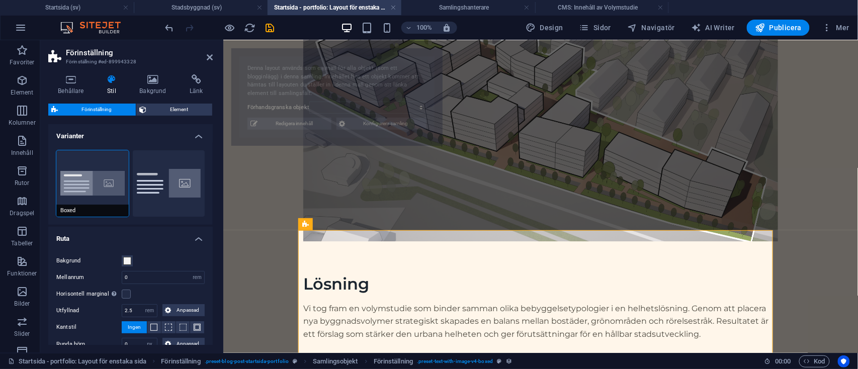
scroll to position [863, 0]
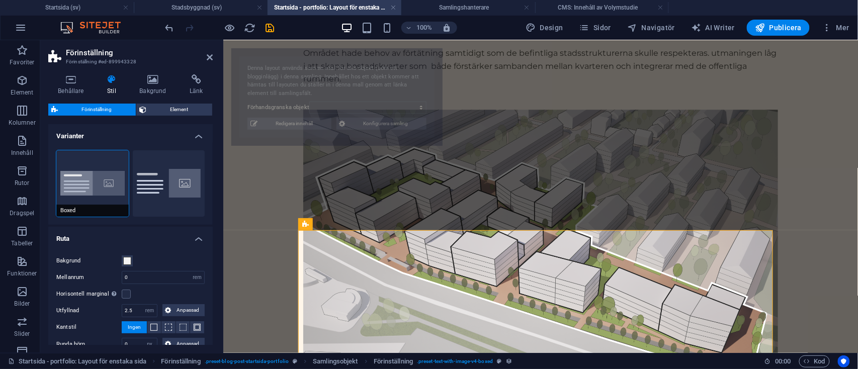
select select "68b75db72929af01b000ba33"
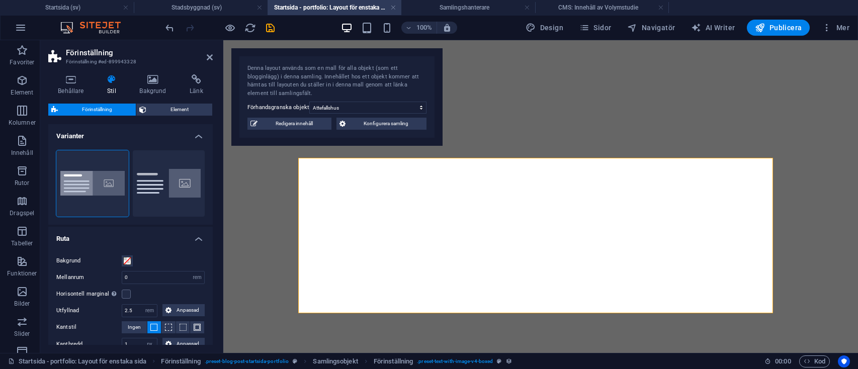
select select "rem"
select select "px"
select select "%"
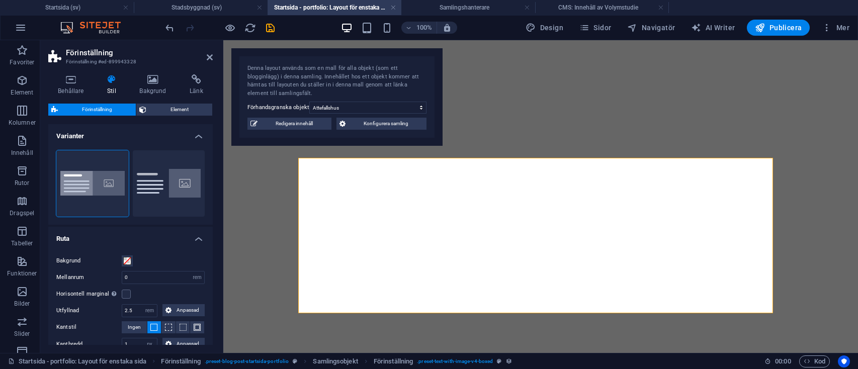
select select "px"
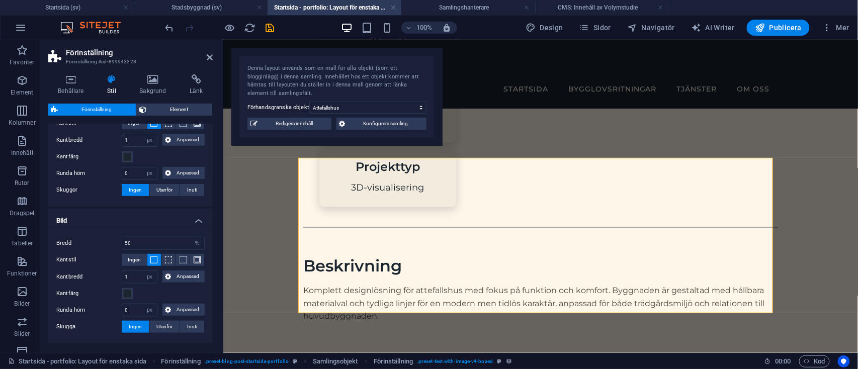
scroll to position [205, 0]
click at [131, 259] on span "Ingen" at bounding box center [134, 259] width 13 height 12
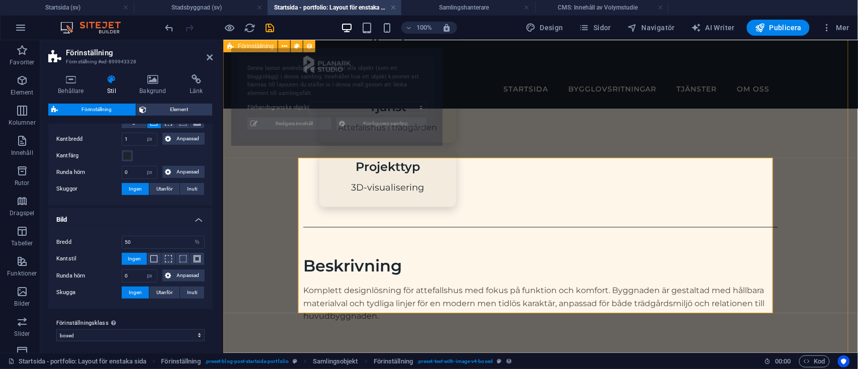
select select "68b75db72929af01b000ba33"
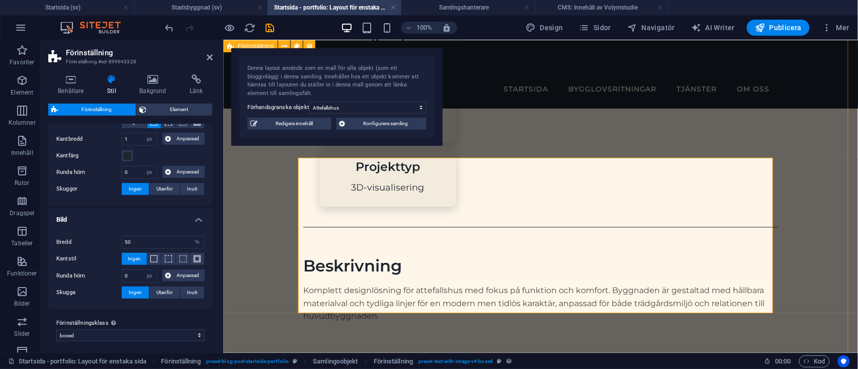
click at [247, 248] on div "Attefallshus Attefallshus i trädgården Kund Privat Tjänst Attefallshus i trädgå…" at bounding box center [540, 123] width 635 height 1378
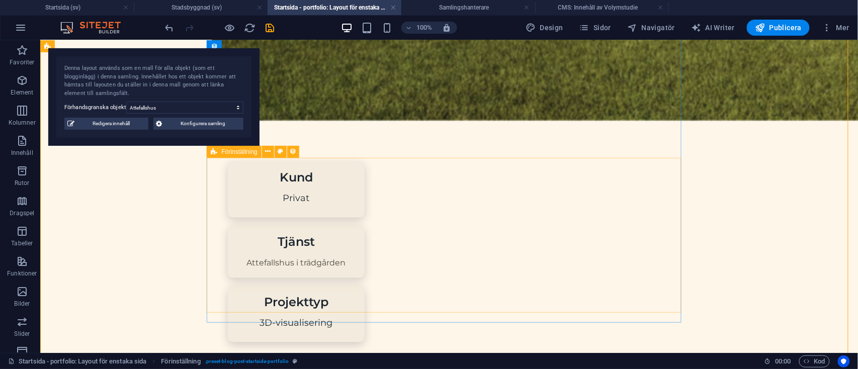
click at [217, 152] on div "Förinställning" at bounding box center [234, 152] width 54 height 12
select select "rem"
select select "px"
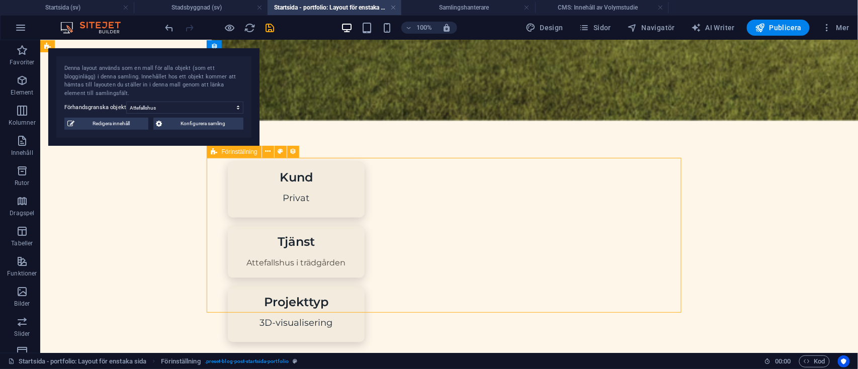
select select "px"
select select "%"
select select "px"
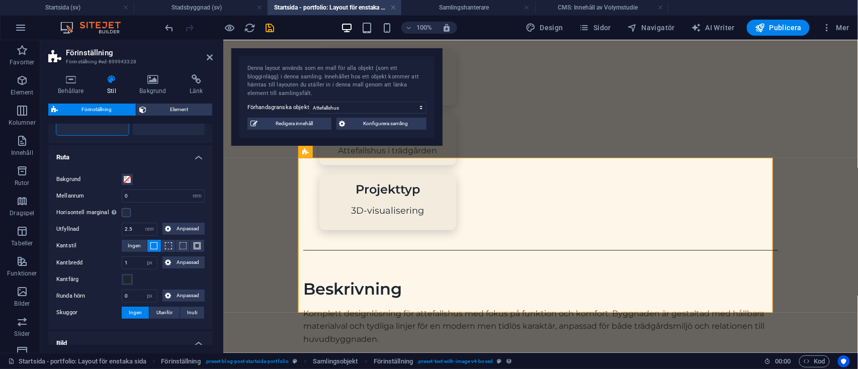
scroll to position [85, 0]
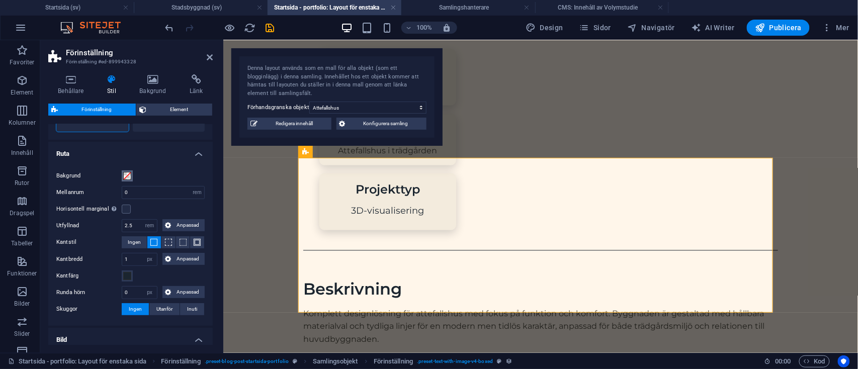
click at [128, 172] on span at bounding box center [127, 176] width 8 height 8
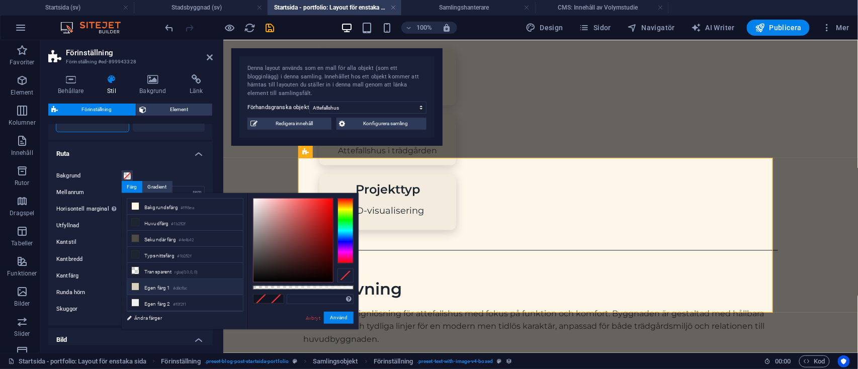
click at [158, 279] on li "Egen färg 1 #d8cfbc" at bounding box center [185, 287] width 116 height 16
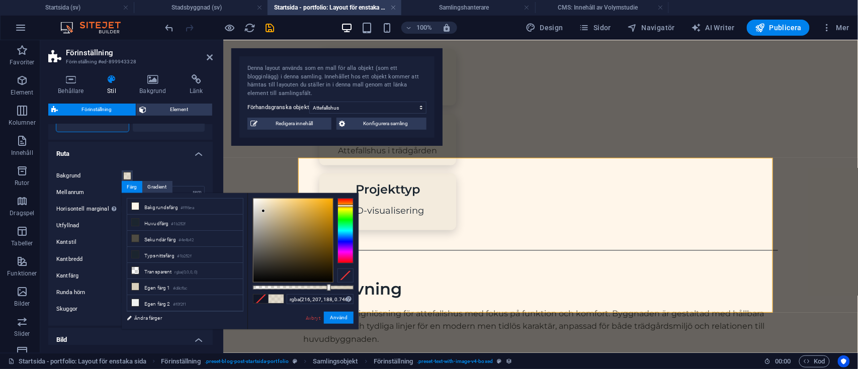
drag, startPoint x: 353, startPoint y: 289, endPoint x: 328, endPoint y: 289, distance: 25.2
click at [328, 289] on div at bounding box center [329, 287] width 4 height 7
click at [342, 298] on input "rgba(216, 207, 188, 0.746)" at bounding box center [320, 299] width 67 height 10
type input "rgba(216, 207, 188, 0.3)"
click at [347, 318] on button "Använd" at bounding box center [339, 318] width 30 height 12
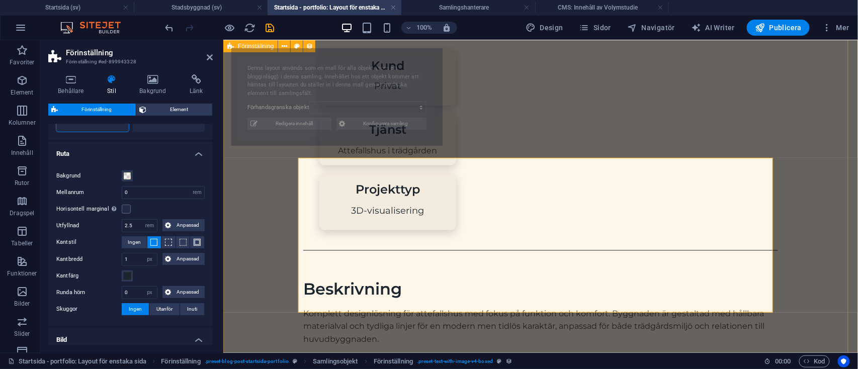
select select "68b75db72929af01b000ba33"
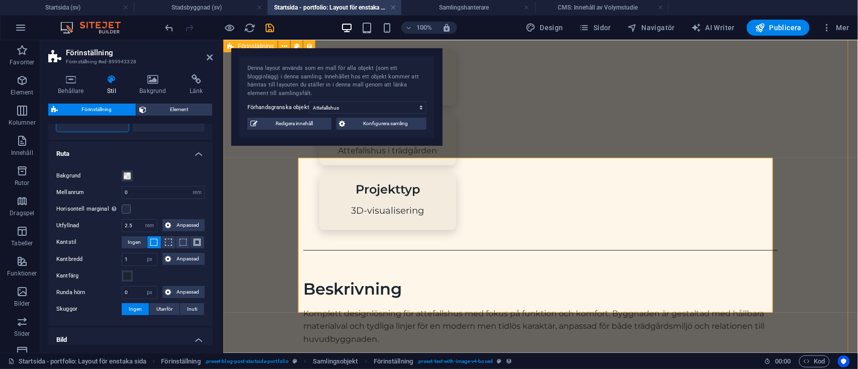
click at [235, 261] on div "Attefallshus Attefallshus i trädgården Kund Privat Tjänst Attefallshus i trädgå…" at bounding box center [540, 169] width 635 height 1333
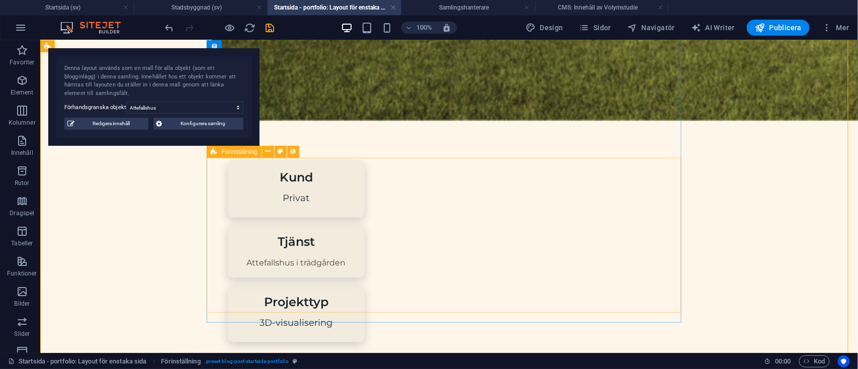
click at [215, 153] on icon at bounding box center [214, 152] width 7 height 12
select select "rem"
select select "px"
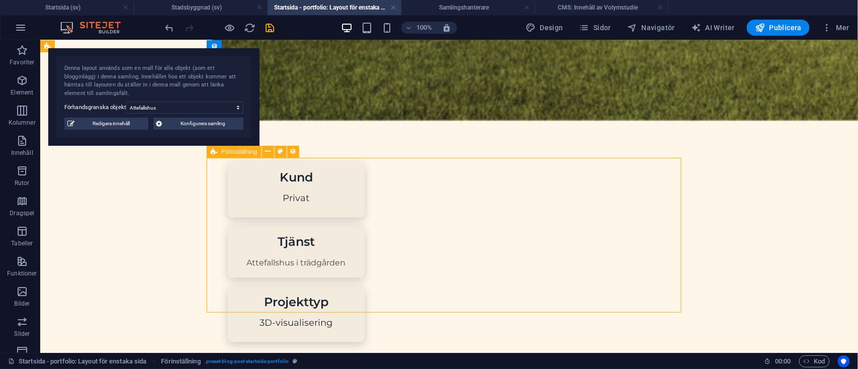
select select "px"
select select "%"
select select "px"
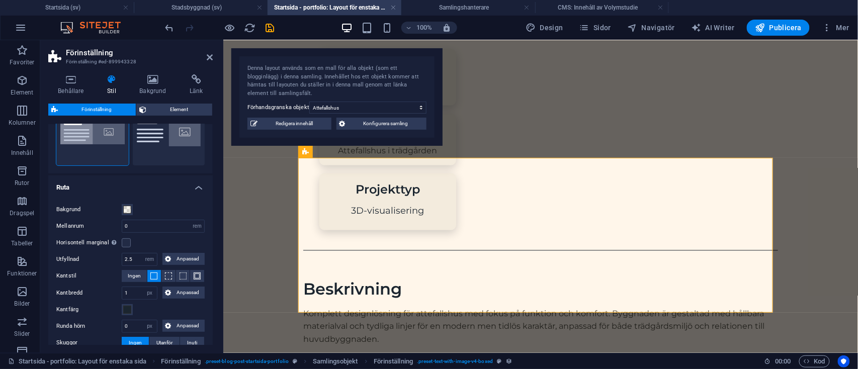
scroll to position [52, 0]
click at [135, 275] on span "Ingen" at bounding box center [134, 275] width 13 height 12
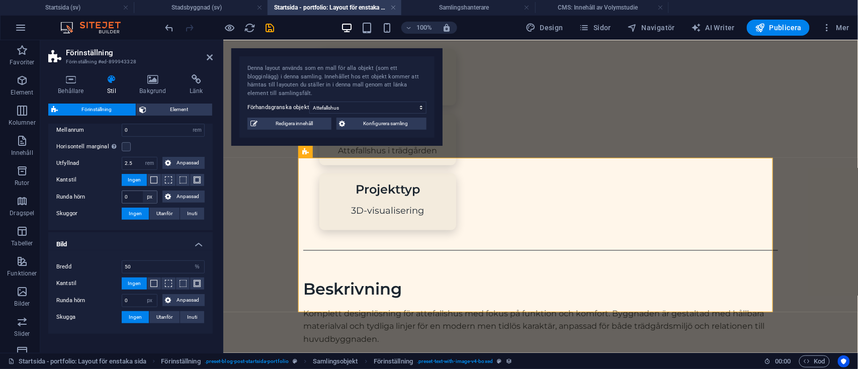
scroll to position [143, 0]
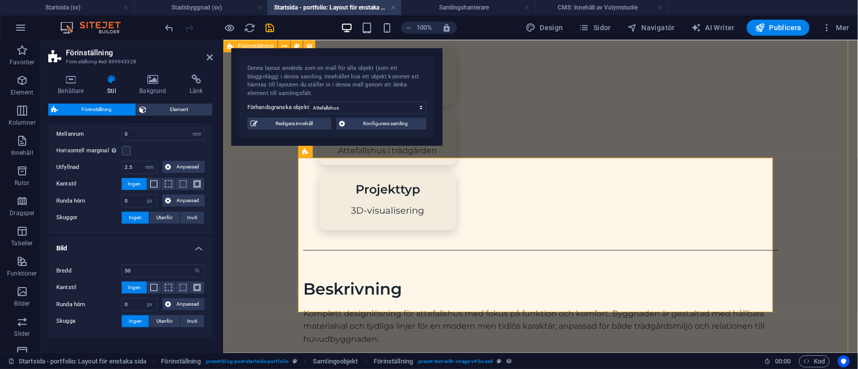
click at [263, 169] on div "Attefallshus Attefallshus i trädgården Kund Privat Tjänst Attefallshus i trädgå…" at bounding box center [540, 168] width 635 height 1331
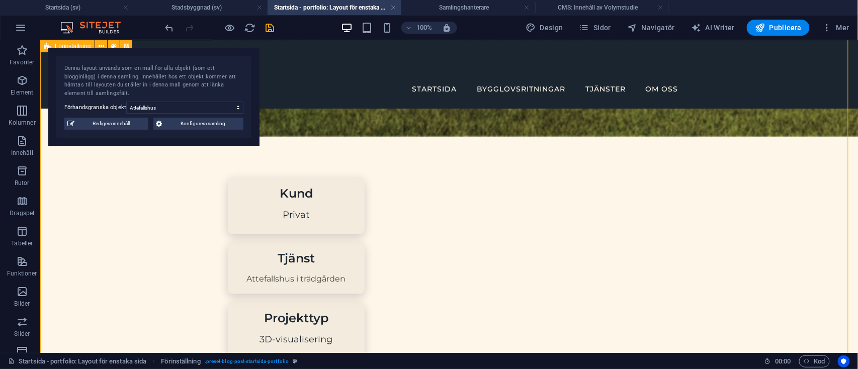
scroll to position [562, 0]
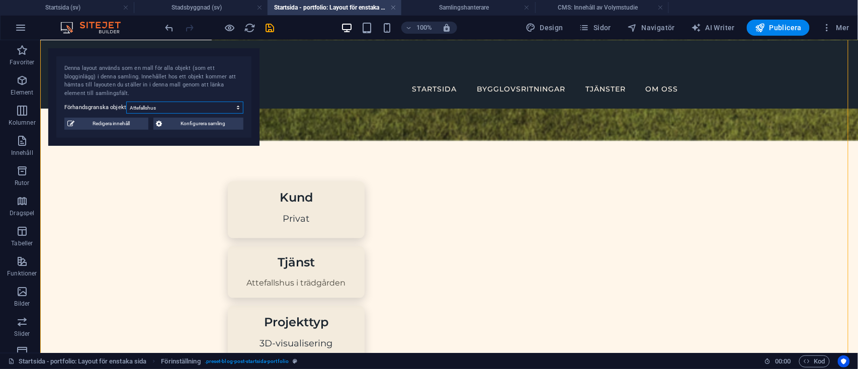
click at [187, 106] on select "Attefallshus Tillbyggnad bostadshus Volymstudie Fasadändring" at bounding box center [184, 108] width 117 height 12
select select "68b70ddebdb0bfdaaa07016d"
click at [126, 102] on select "Attefallshus Tillbyggnad bostadshus Volymstudie Fasadändring" at bounding box center [184, 108] width 117 height 12
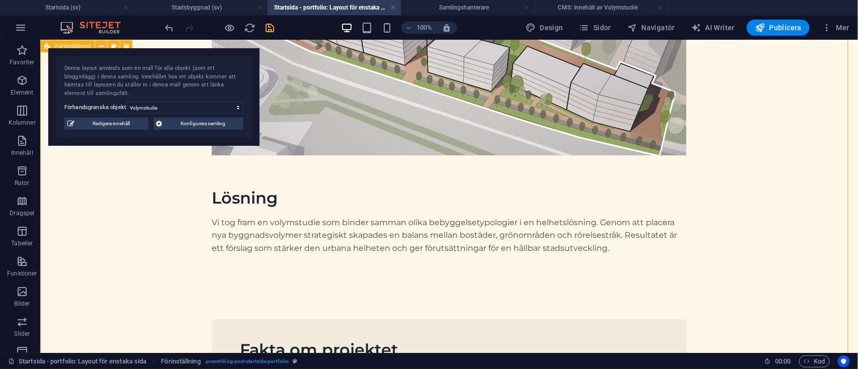
scroll to position [1086, 0]
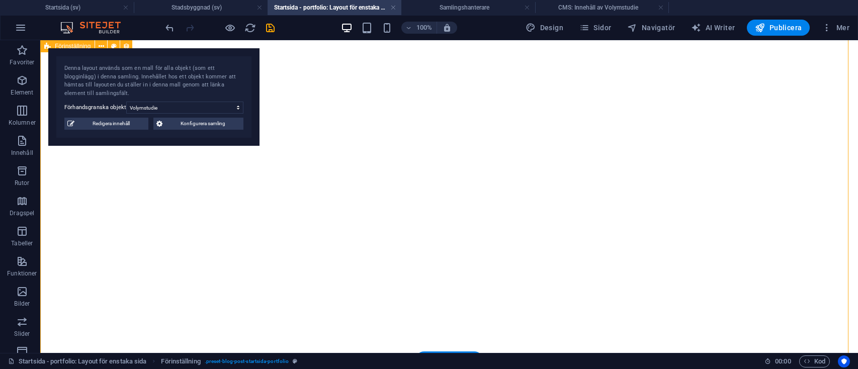
select select "68b70ddebdb0bfdaaa07016d"
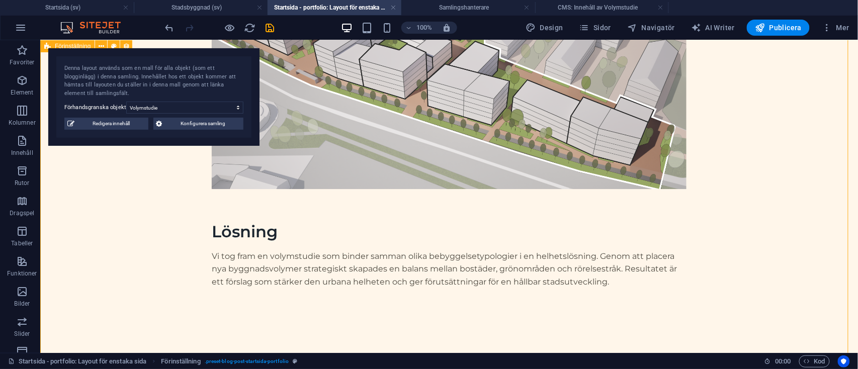
scroll to position [1052, 0]
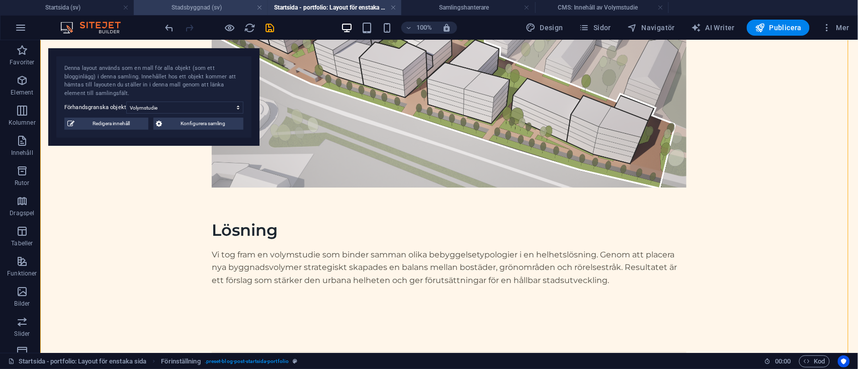
click at [203, 7] on h4 "Stadsbyggnad (sv)" at bounding box center [201, 7] width 134 height 11
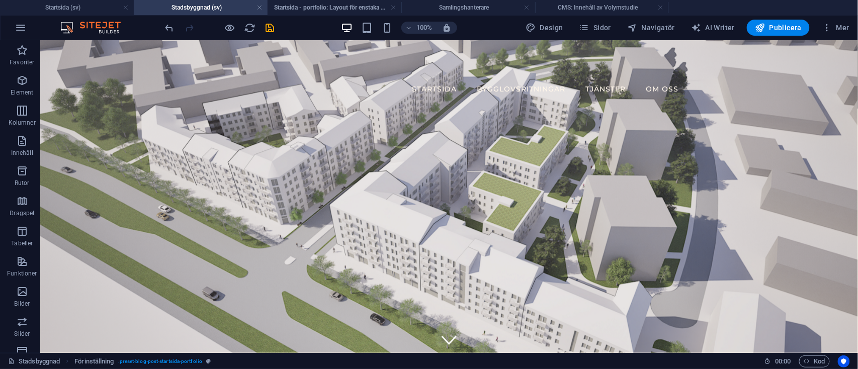
scroll to position [0, 0]
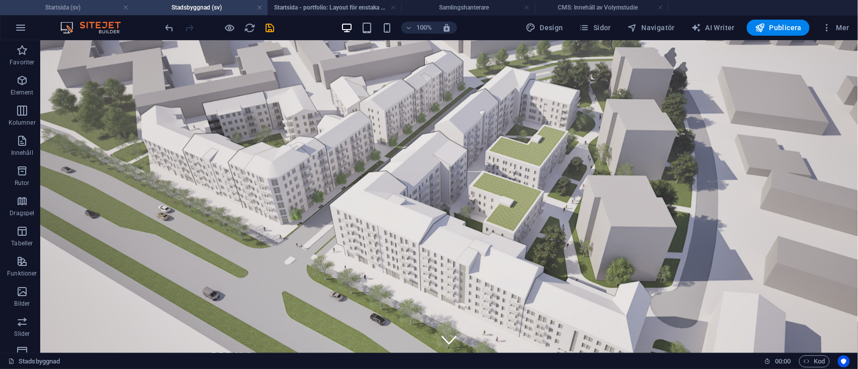
click at [89, 3] on h4 "Startsida (sv)" at bounding box center [67, 7] width 134 height 11
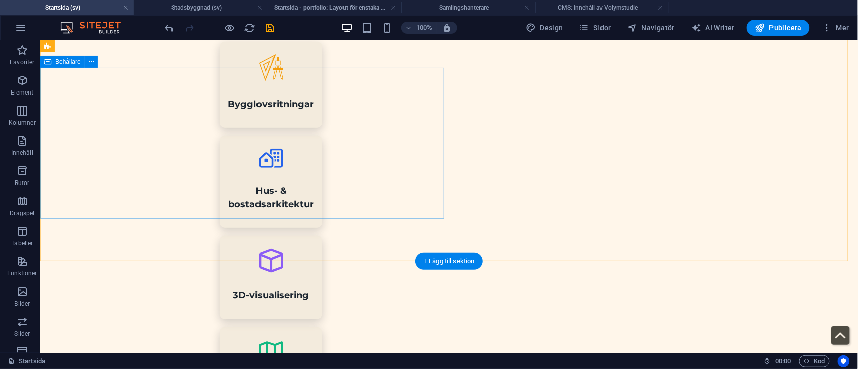
scroll to position [1584, 0]
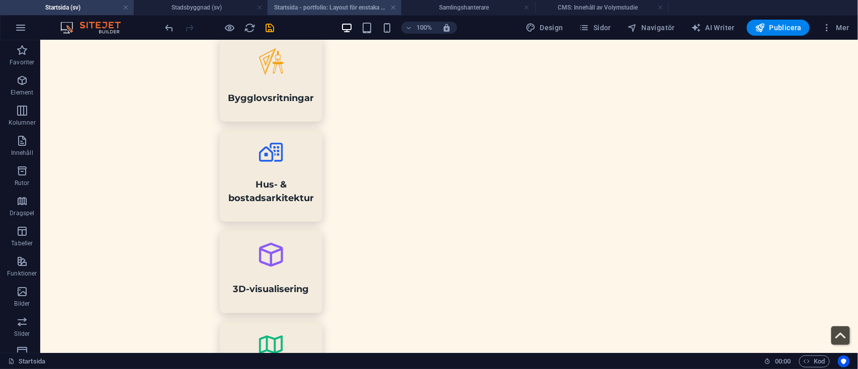
click at [312, 9] on h4 "Startsida - portfolio: Layout för enstaka sida (sv)" at bounding box center [335, 7] width 134 height 11
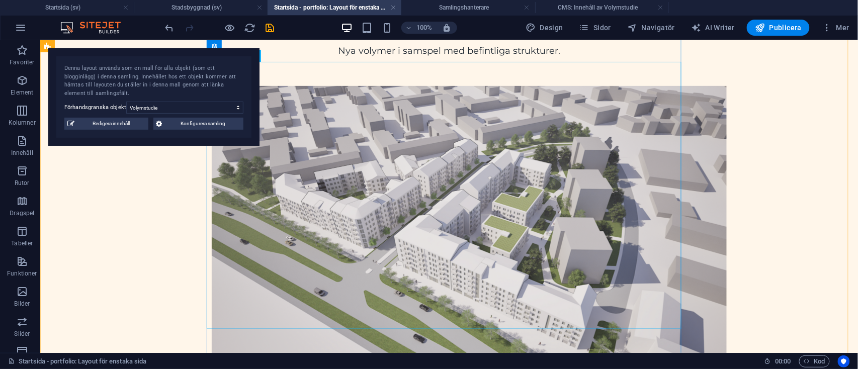
scroll to position [139, 0]
click at [249, 245] on figure at bounding box center [448, 230] width 475 height 290
select select "image"
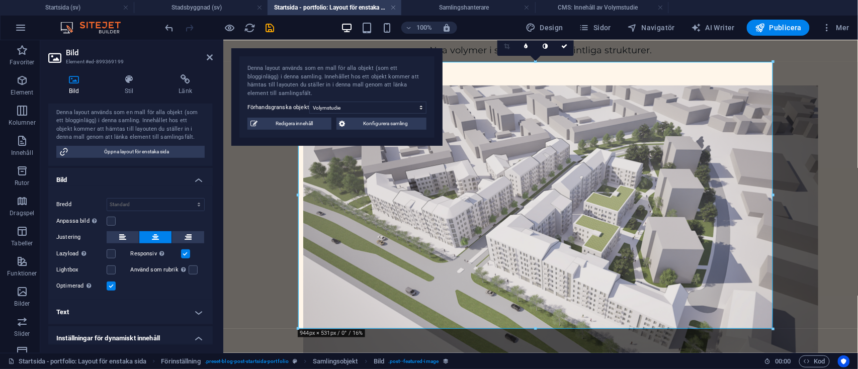
scroll to position [157, 0]
click at [130, 72] on div "Bild Stil Länk Inbetald Ingen tilldelning, innehållet förblir statiskt Skapad (…" at bounding box center [130, 209] width 181 height 287
click at [131, 78] on icon at bounding box center [129, 79] width 50 height 10
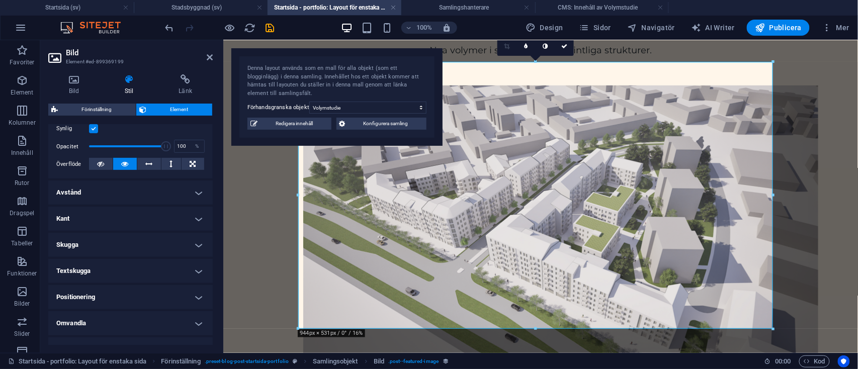
scroll to position [143, 0]
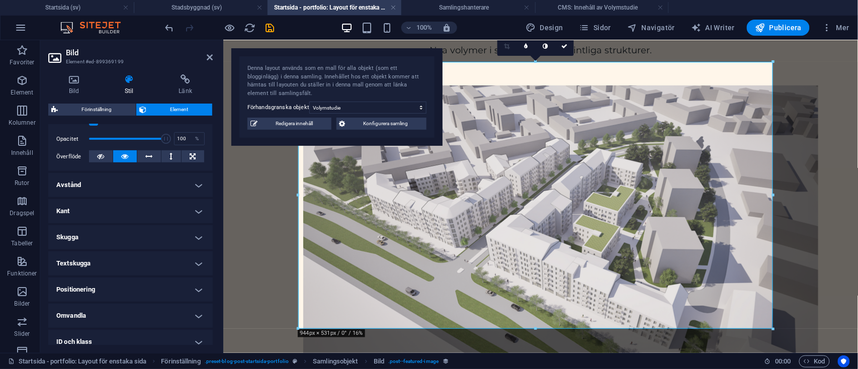
click at [136, 209] on h4 "Kant" at bounding box center [130, 211] width 165 height 24
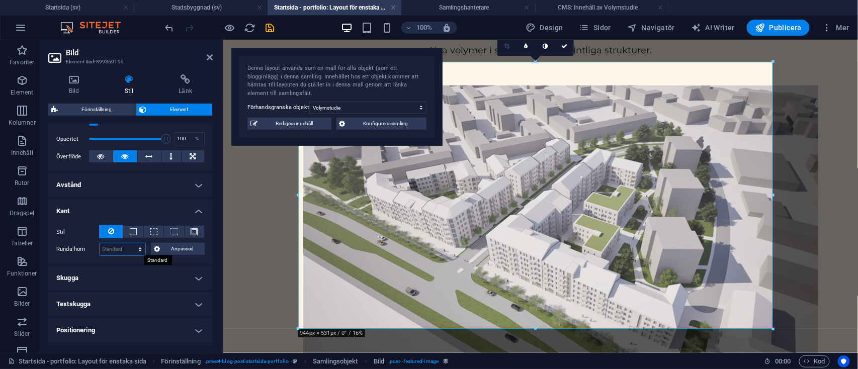
click at [121, 250] on select "Standard px rem % vh vw Anpassad" at bounding box center [123, 250] width 46 height 12
select select "px"
click at [130, 244] on select "Standard px rem % vh vw Anpassad" at bounding box center [123, 250] width 46 height 12
type input "0"
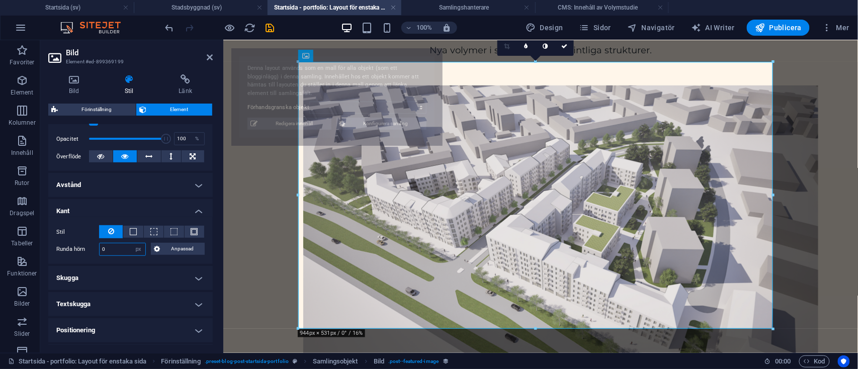
select select "68b75db72929af01b000ba33"
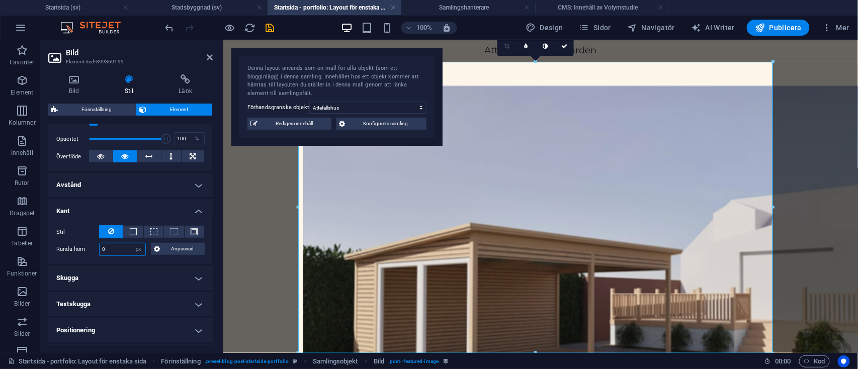
type input "8"
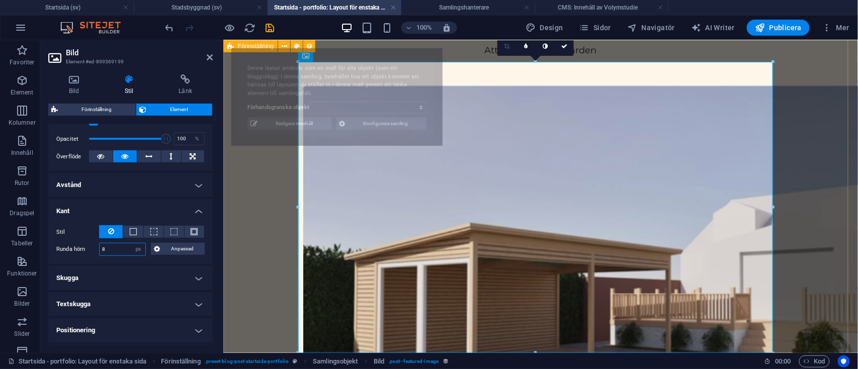
select select "68b75db72929af01b000ba33"
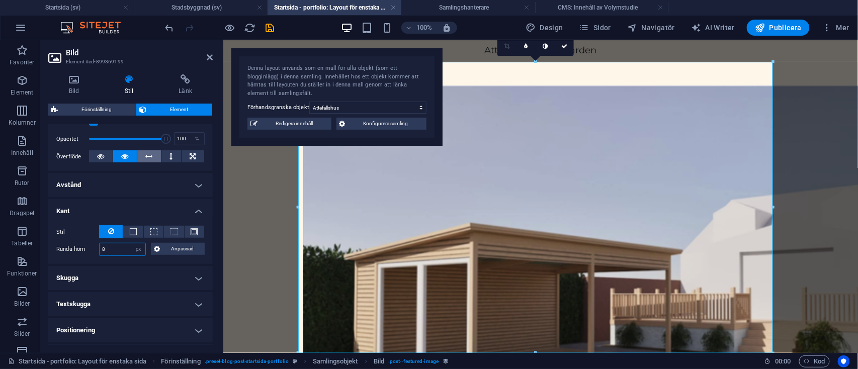
type input "8"
click at [150, 156] on icon at bounding box center [149, 156] width 7 height 12
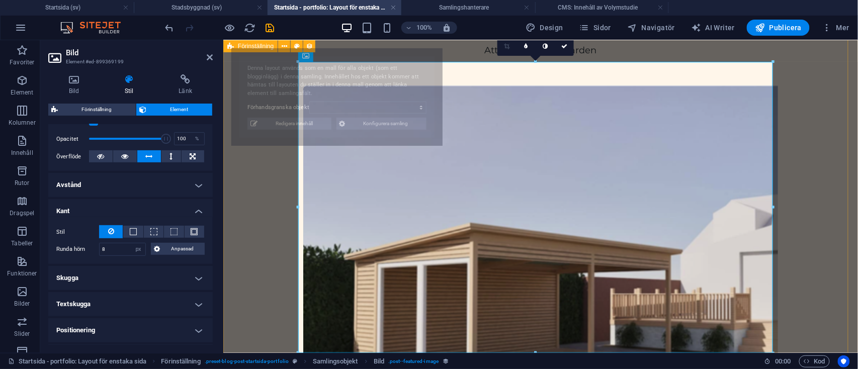
select select "68b75db72929af01b000ba33"
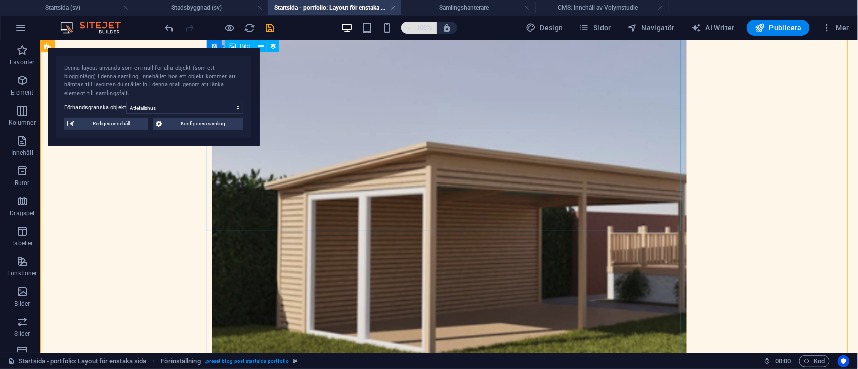
scroll to position [261, 0]
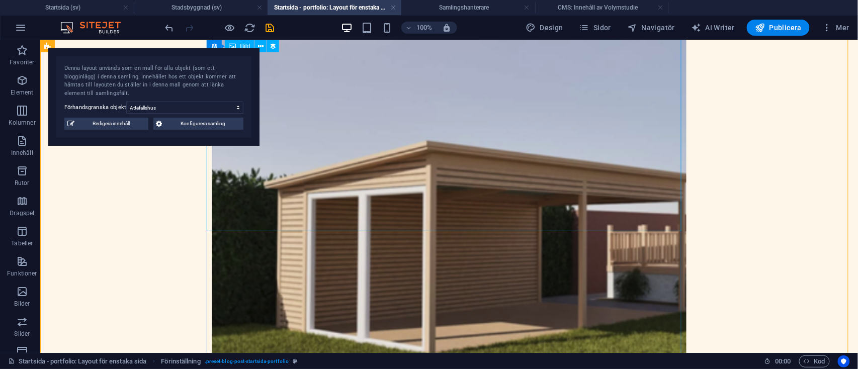
click at [289, 181] on figure at bounding box center [448, 214] width 475 height 502
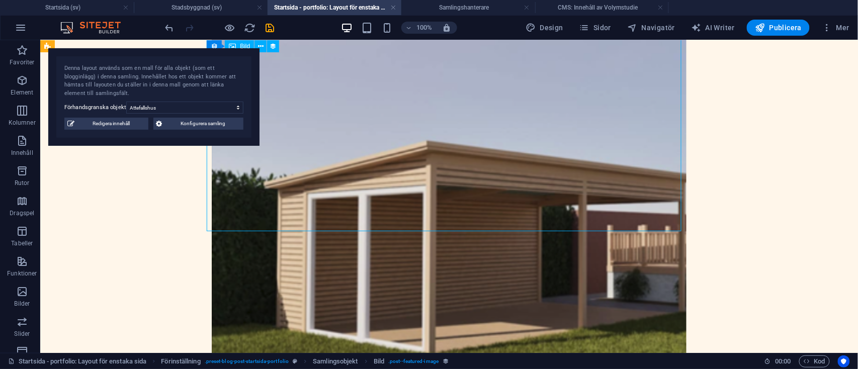
click at [289, 181] on figure at bounding box center [448, 214] width 475 height 502
select select "px"
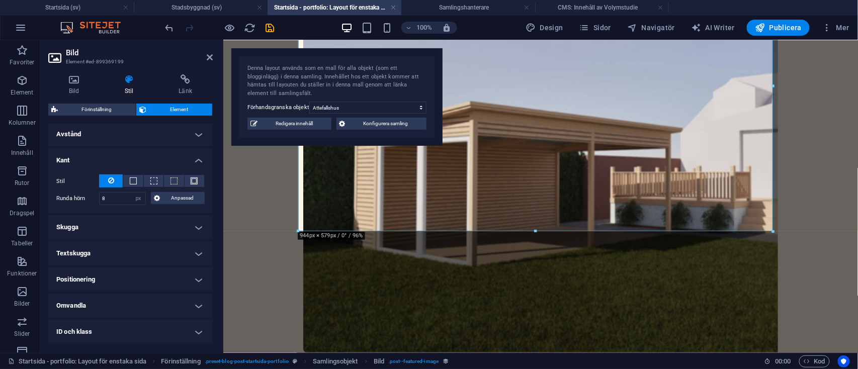
scroll to position [198, 0]
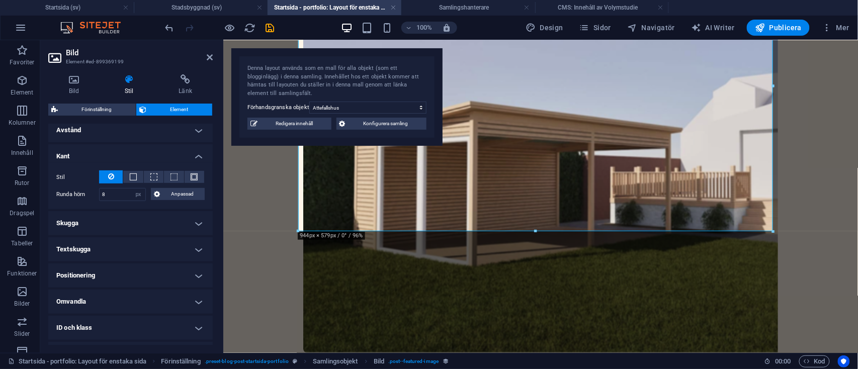
click at [169, 230] on h4 "Skugga" at bounding box center [130, 223] width 165 height 24
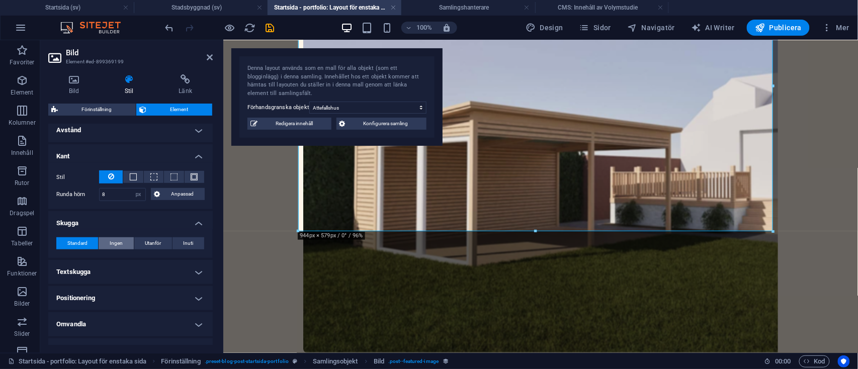
click at [118, 243] on span "Ingen" at bounding box center [116, 243] width 13 height 12
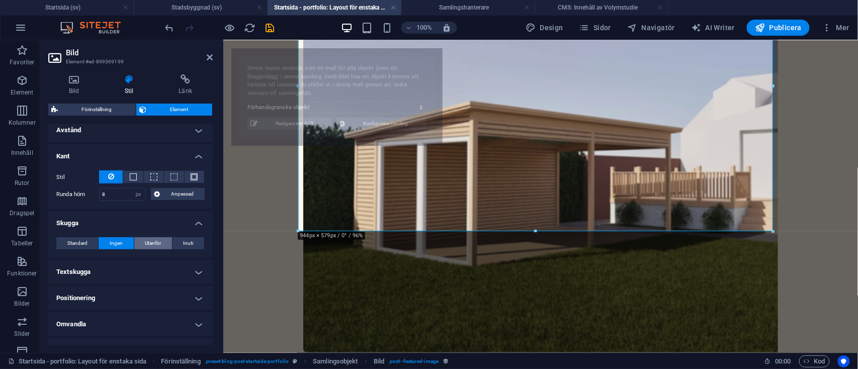
click at [141, 243] on button "Utanför" at bounding box center [153, 243] width 38 height 12
type input "2"
type input "4"
select select "68b75db72929af01b000ba33"
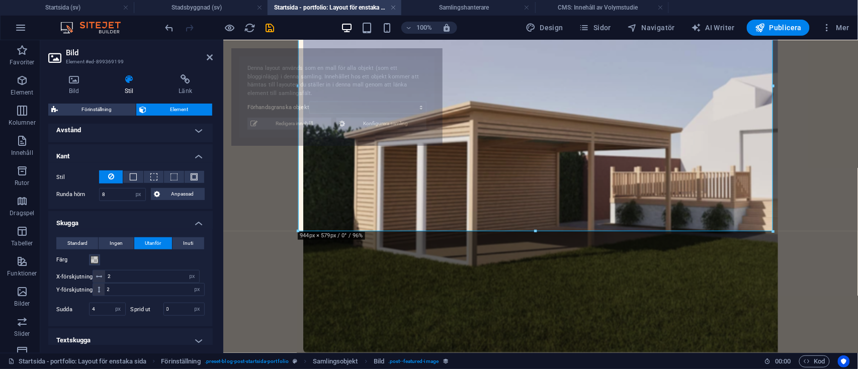
select select "68b75db72929af01b000ba33"
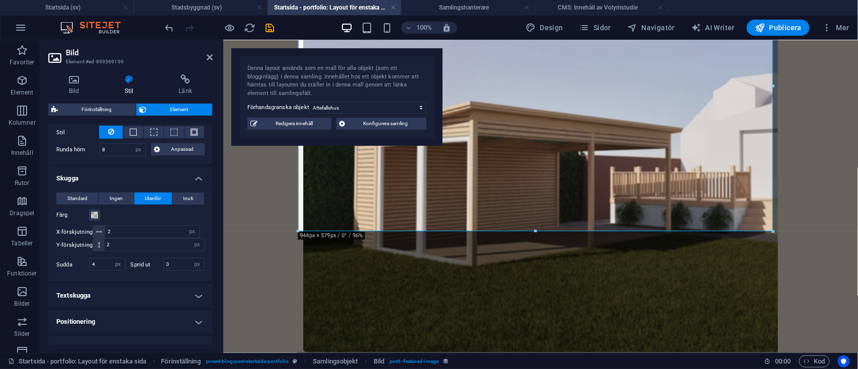
scroll to position [246, 0]
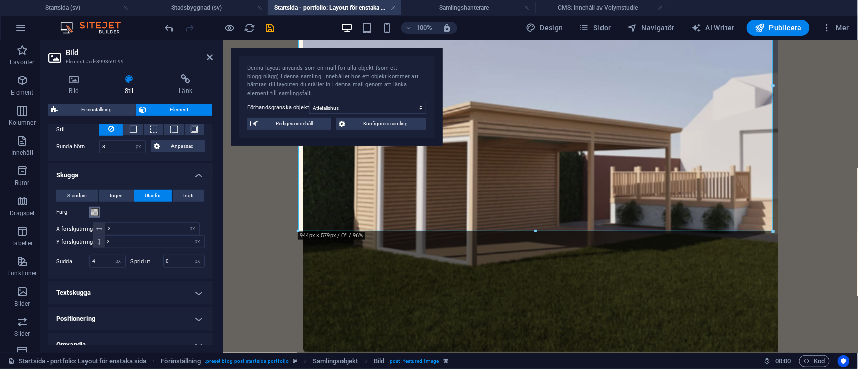
click at [92, 209] on span at bounding box center [95, 212] width 8 height 8
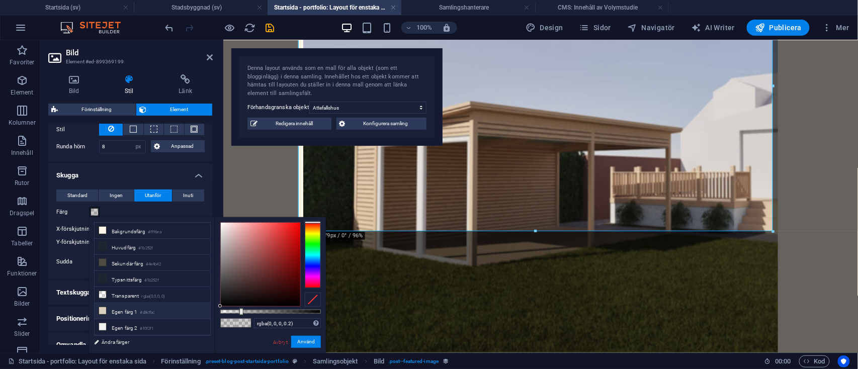
scroll to position [29, 0]
click at [137, 308] on li "Egen färg 3 rgba(27,37,47,0.2)" at bounding box center [153, 315] width 116 height 16
type input "rgba(27, 37, 47, 0.2)"
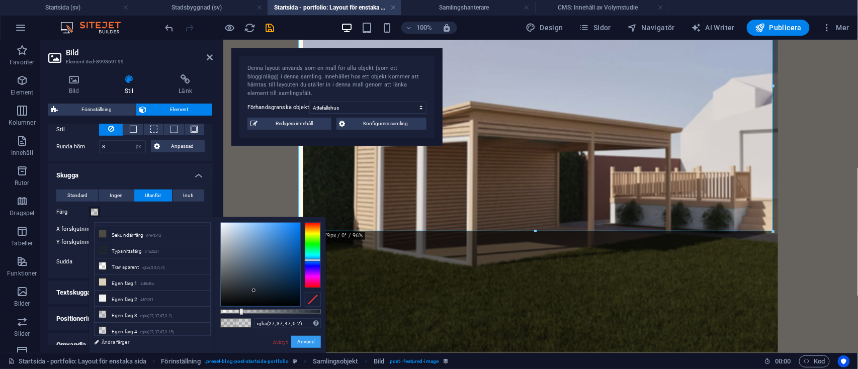
click at [306, 340] on button "Använd" at bounding box center [306, 342] width 30 height 12
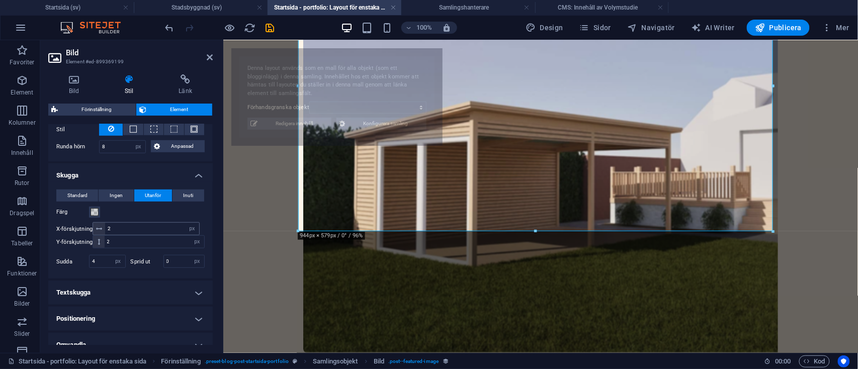
select select "68b75db72929af01b000ba33"
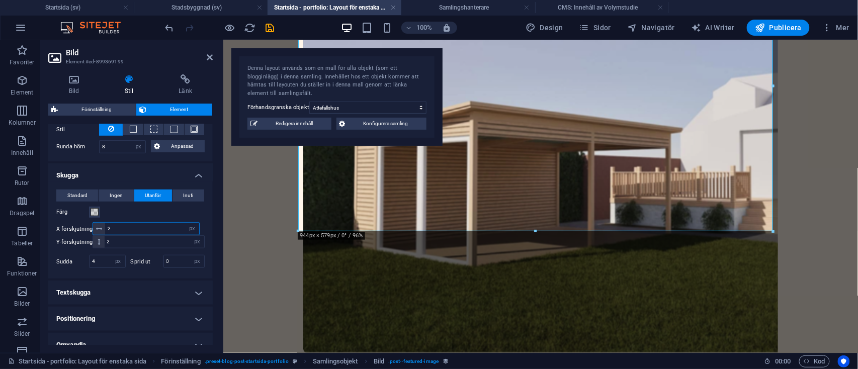
click at [154, 230] on input "2" at bounding box center [152, 229] width 94 height 12
type input "0"
click at [155, 244] on input "2" at bounding box center [155, 242] width 100 height 12
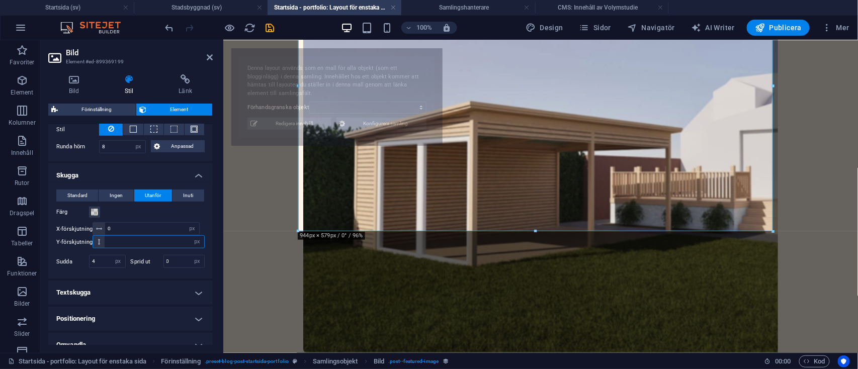
select select "68b75db72929af01b000ba33"
type input "6"
click at [103, 260] on input "4" at bounding box center [108, 262] width 36 height 12
select select "68b75db72929af01b000ba33"
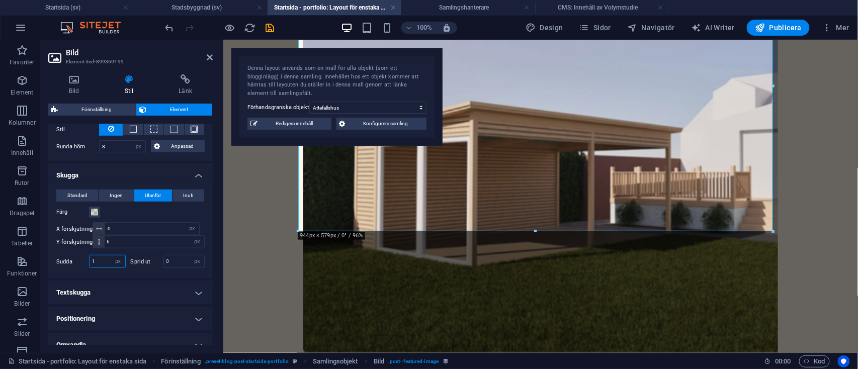
type input "18"
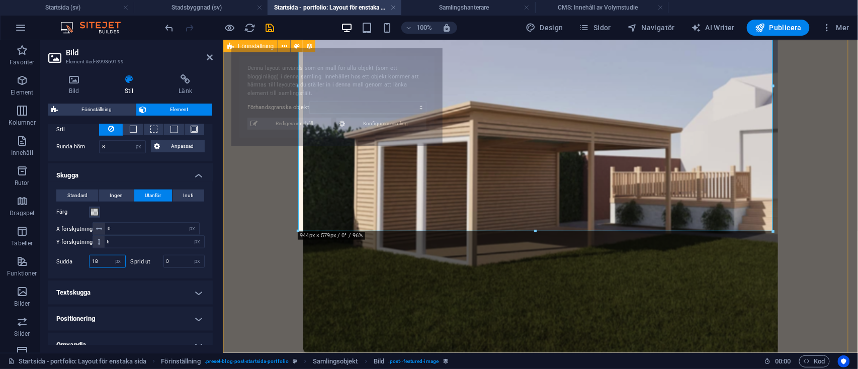
select select "68b75db72929af01b000ba33"
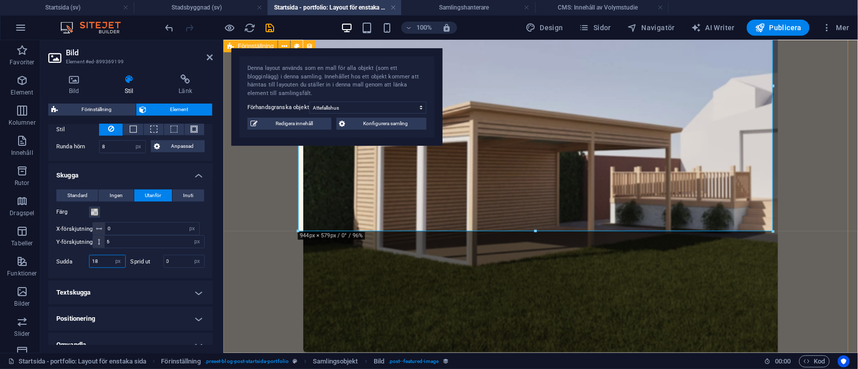
type input "18"
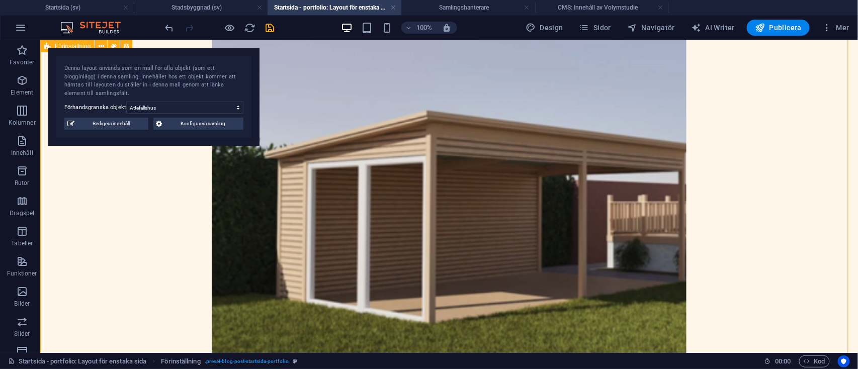
scroll to position [292, 0]
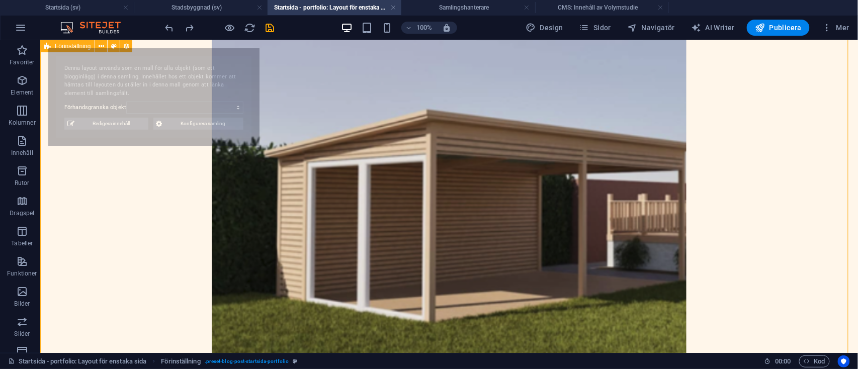
select select "68b75db72929af01b000ba33"
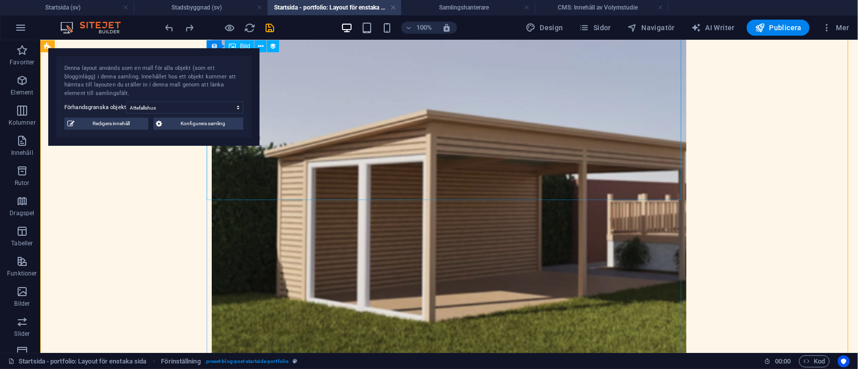
click at [334, 154] on figure at bounding box center [448, 183] width 475 height 502
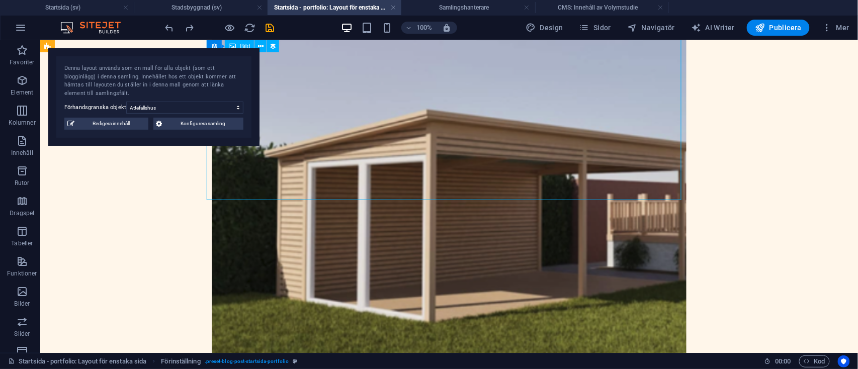
click at [334, 154] on figure at bounding box center [448, 183] width 475 height 502
select select "px"
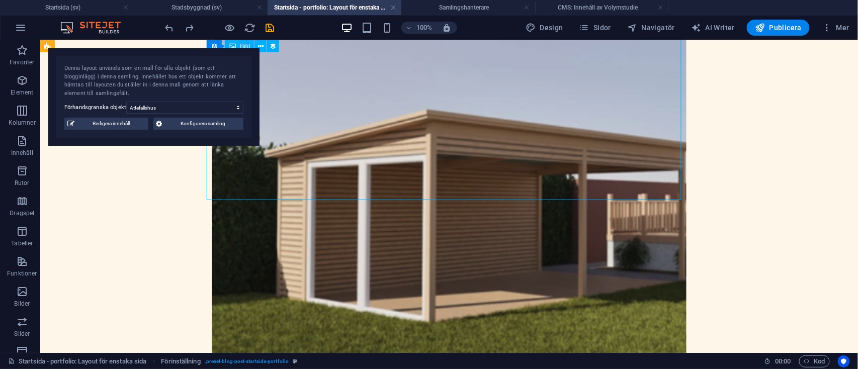
select select "px"
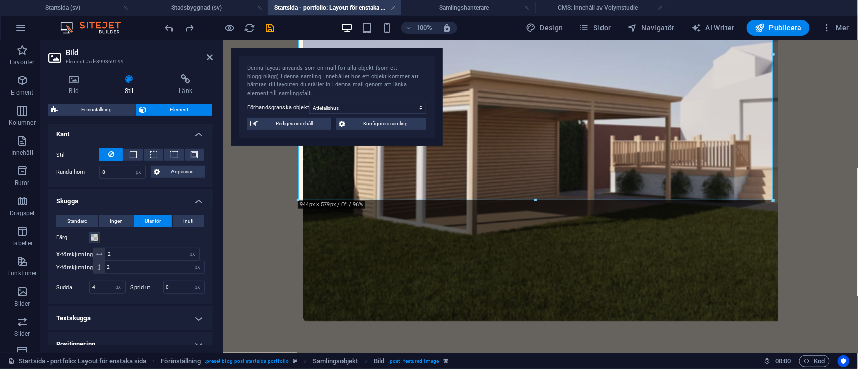
scroll to position [221, 0]
click at [73, 216] on span "Standard" at bounding box center [77, 220] width 20 height 12
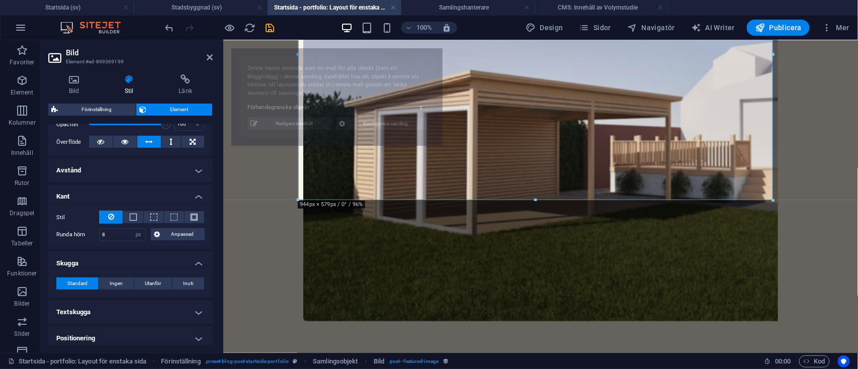
select select "68b75db72929af01b000ba33"
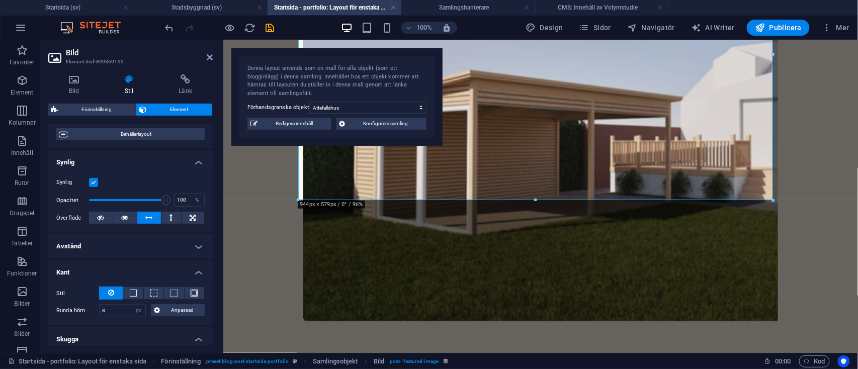
scroll to position [77, 0]
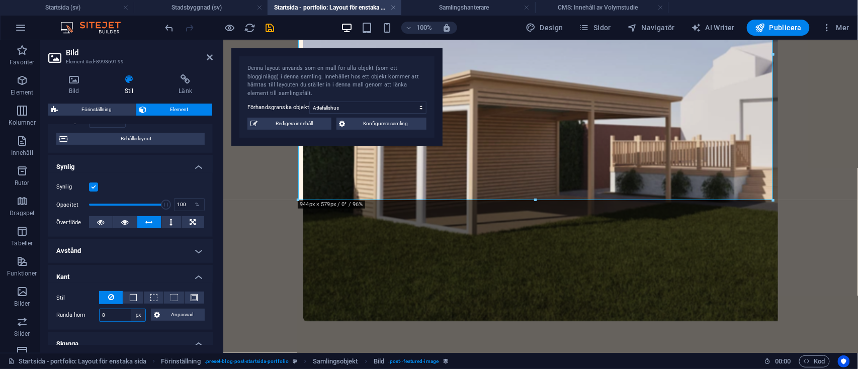
click at [141, 313] on select "Standard px rem % vh vw Anpassad" at bounding box center [138, 315] width 14 height 12
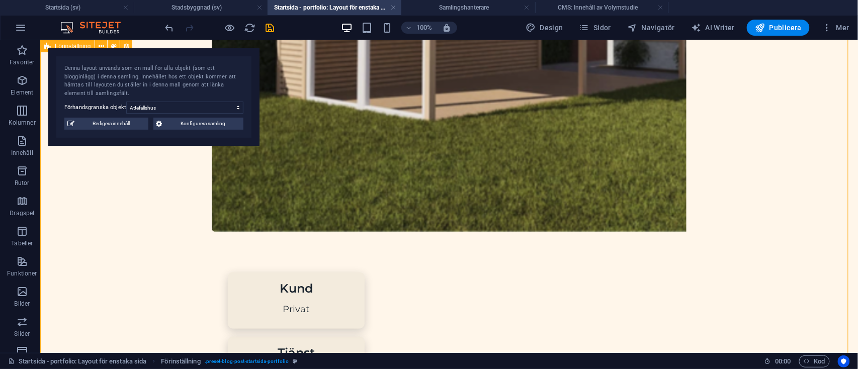
scroll to position [495, 0]
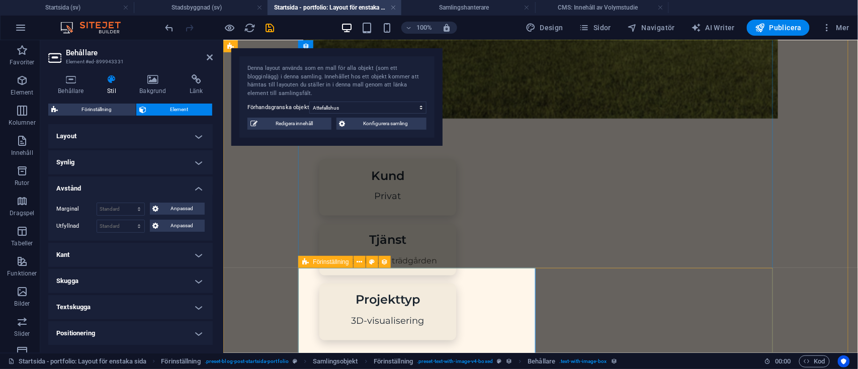
click at [309, 262] on div "Förinställning" at bounding box center [325, 262] width 54 height 12
select select "rem"
select select "px"
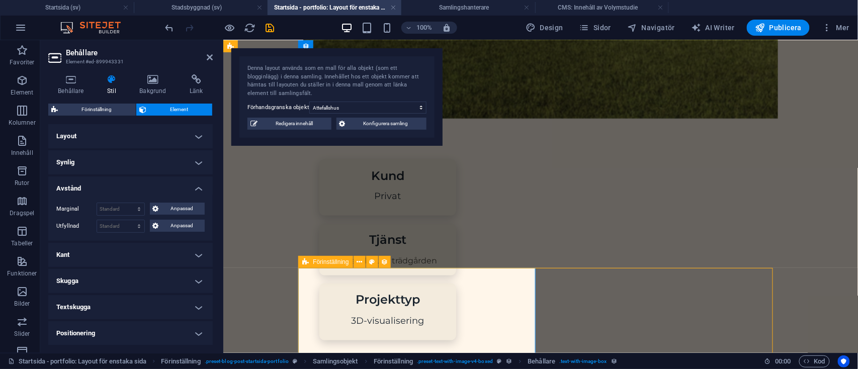
select select "%"
select select "px"
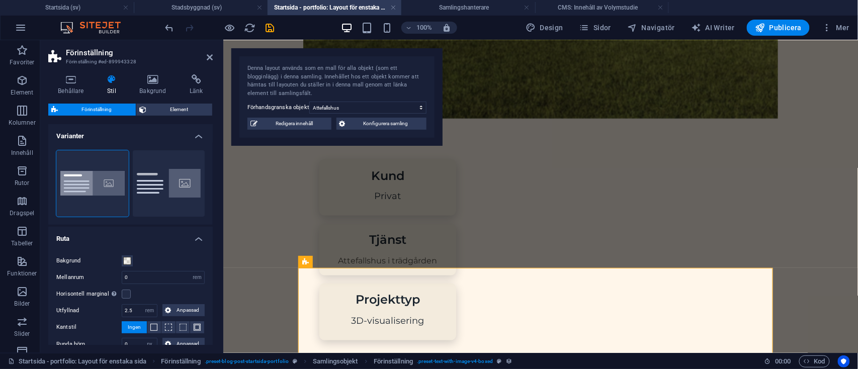
scroll to position [132, 0]
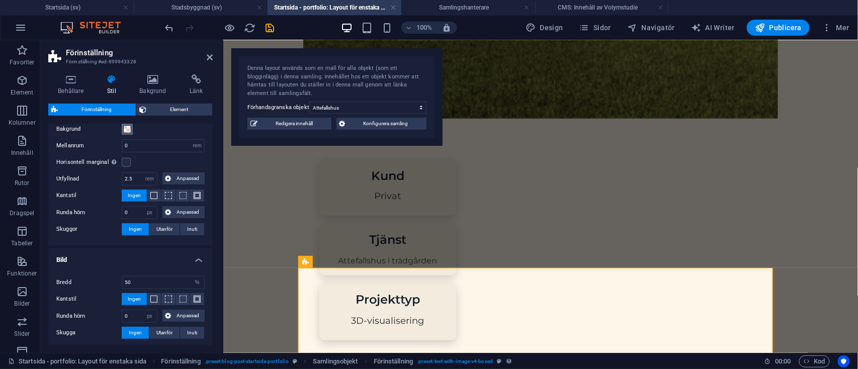
click at [126, 131] on span at bounding box center [127, 129] width 8 height 8
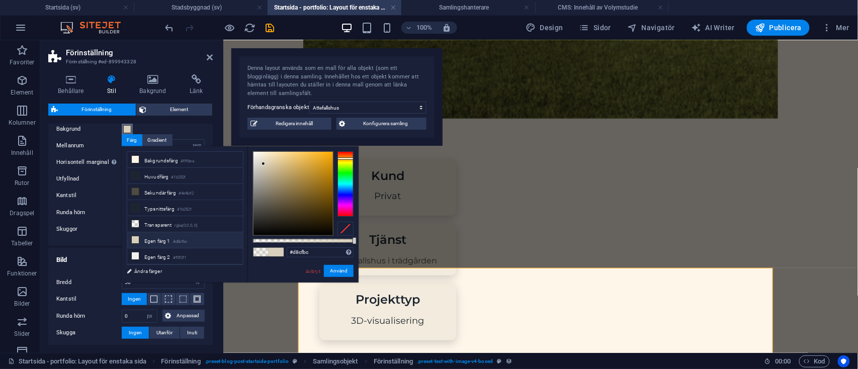
drag, startPoint x: 283, startPoint y: 242, endPoint x: 176, endPoint y: 205, distance: 112.8
click at [399, 245] on body "planarkstudio.se Startsida (sv) Stadsbyggnad (sv) Startsida - portfolio: Layout…" at bounding box center [429, 184] width 858 height 369
click at [318, 250] on input "#d8cfbc" at bounding box center [320, 253] width 67 height 10
type input "#"
paste input "#f3f4f6"
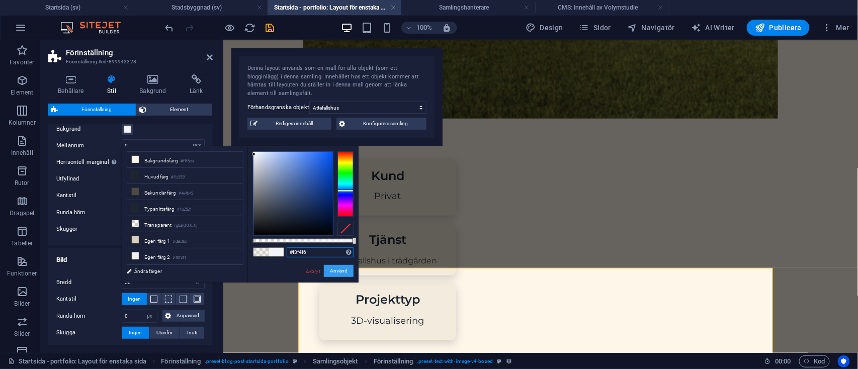
type input "#f3f4f6"
click at [348, 270] on button "Använd" at bounding box center [339, 271] width 30 height 12
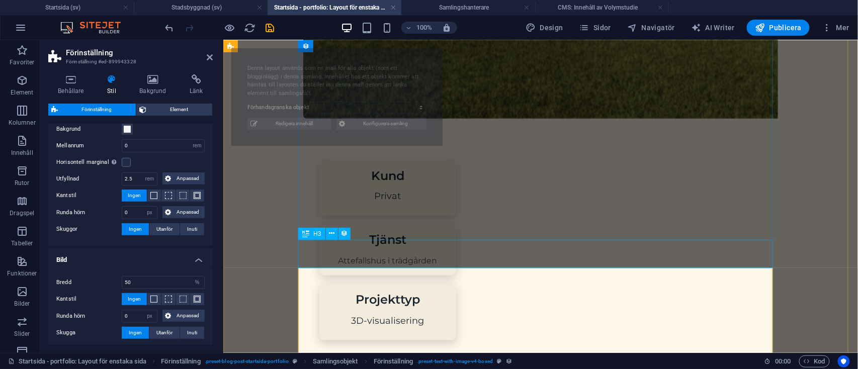
select select "68b75db72929af01b000ba33"
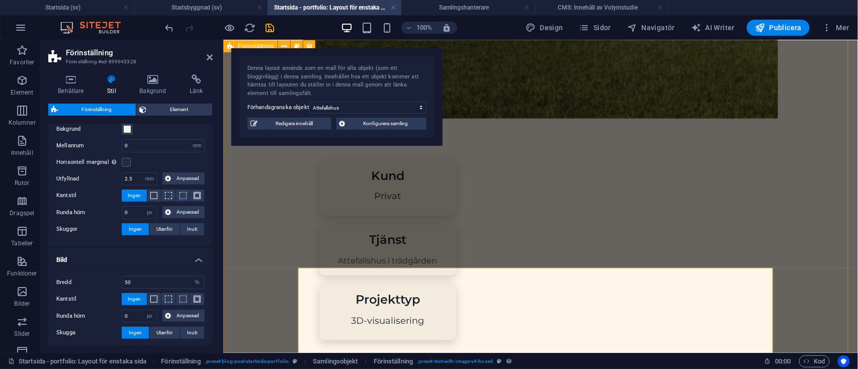
click at [268, 297] on div "Attefallshus Attefallshus i trädgården Kund Privat Tjänst Attefallshus i trädgå…" at bounding box center [540, 278] width 635 height 1331
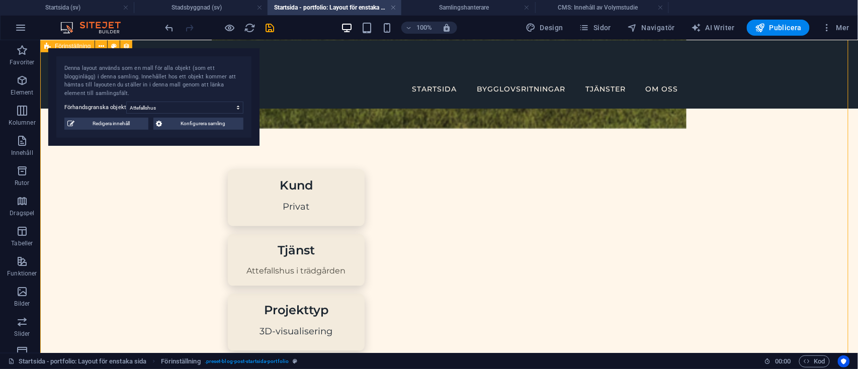
scroll to position [573, 0]
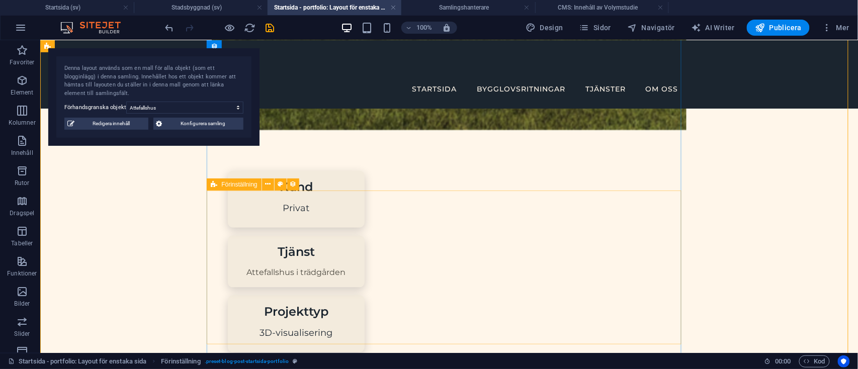
click at [216, 187] on icon at bounding box center [214, 185] width 7 height 12
select select "rem"
select select "px"
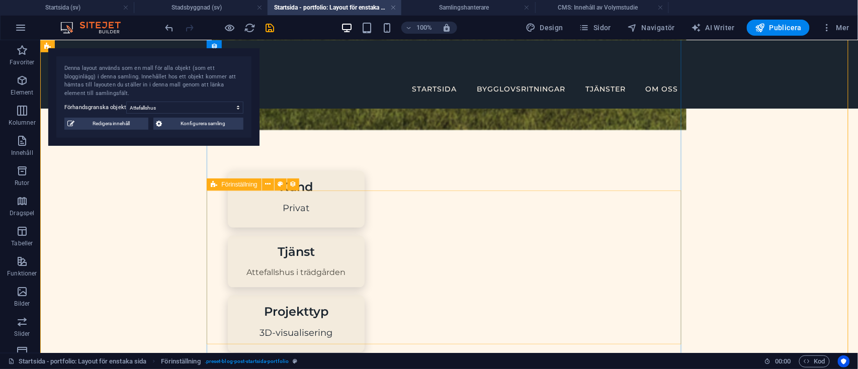
select select "%"
select select "px"
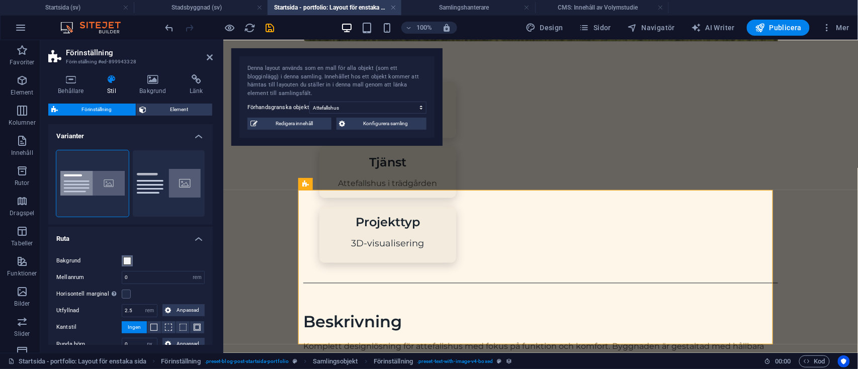
click at [125, 262] on span at bounding box center [127, 261] width 8 height 8
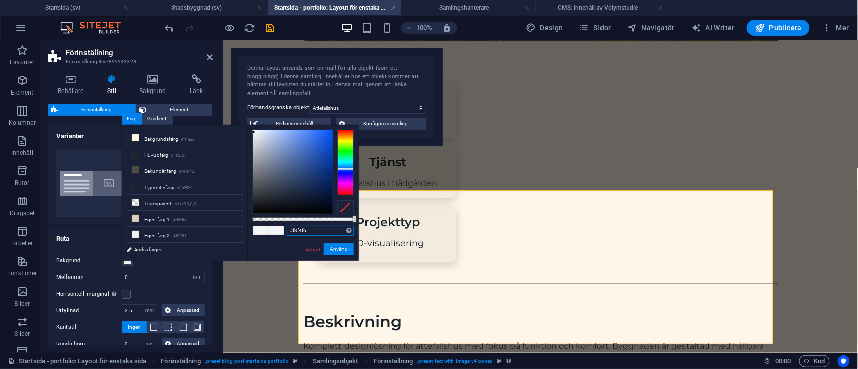
click at [319, 233] on input "#f3f4f6" at bounding box center [320, 231] width 67 height 10
type input "#"
paste input "#f9fafb"
type input "#f9fafb"
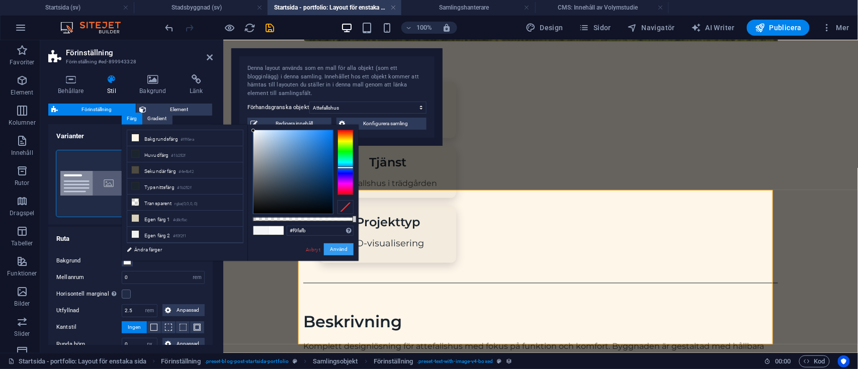
drag, startPoint x: 340, startPoint y: 248, endPoint x: 64, endPoint y: 233, distance: 276.1
click at [340, 248] on button "Använd" at bounding box center [339, 250] width 30 height 12
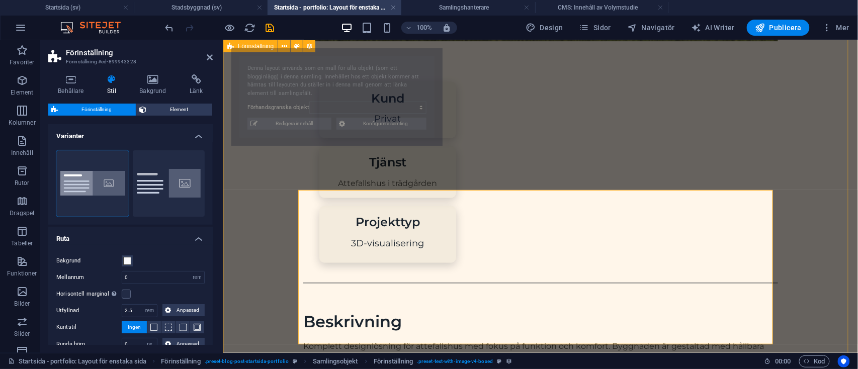
click at [253, 301] on div "Attefallshus Attefallshus i trädgården Kund Privat Tjänst Attefallshus i trädgå…" at bounding box center [540, 201] width 635 height 1331
select select "68b75db72929af01b000ba33"
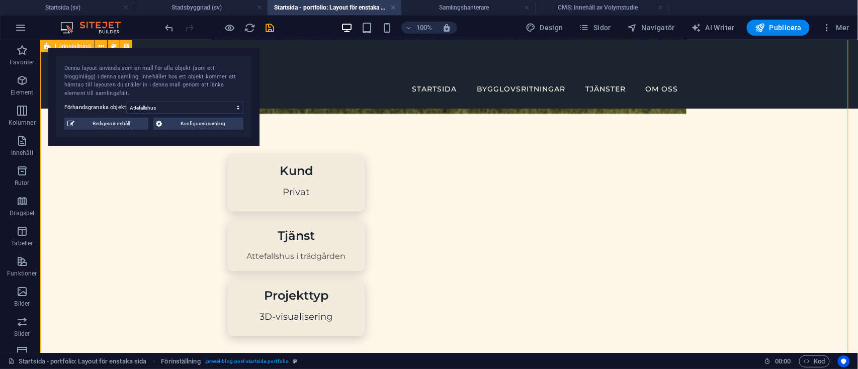
scroll to position [578, 0]
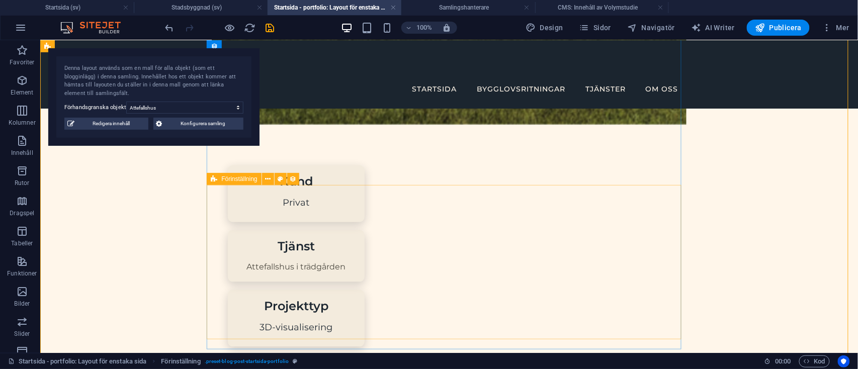
click at [217, 179] on icon at bounding box center [214, 179] width 7 height 12
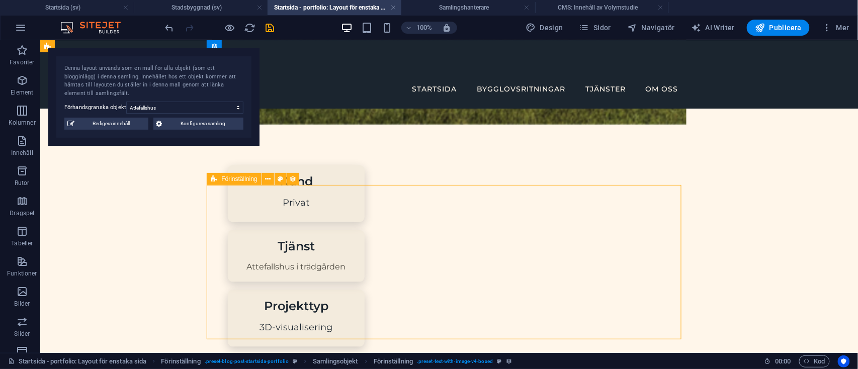
click at [217, 179] on icon at bounding box center [214, 179] width 7 height 12
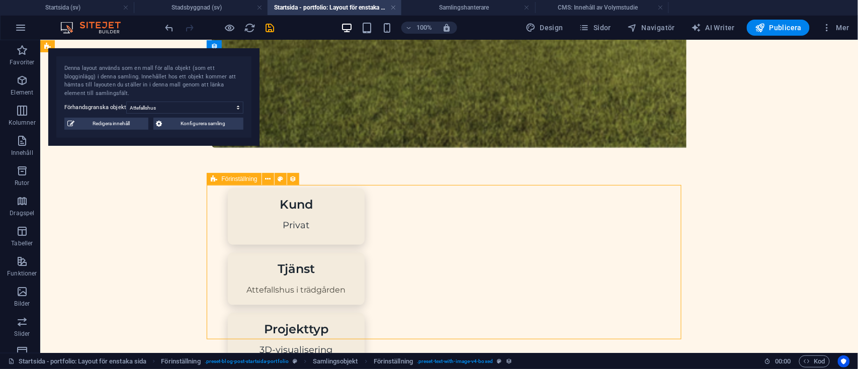
select select "rem"
select select "px"
select select "%"
select select "px"
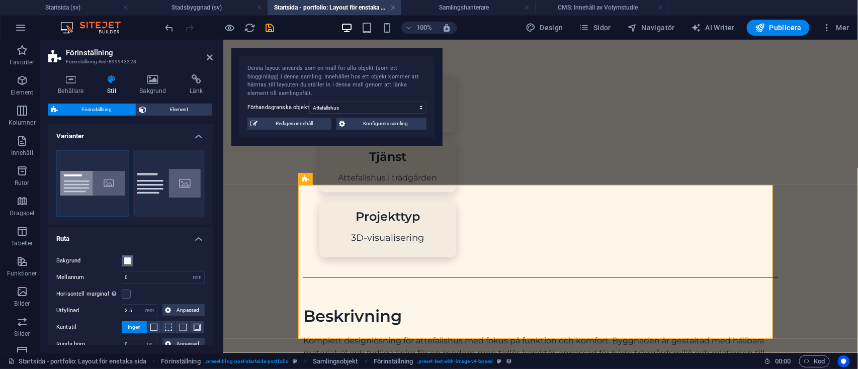
click at [132, 260] on button "Bakgrund" at bounding box center [127, 261] width 11 height 11
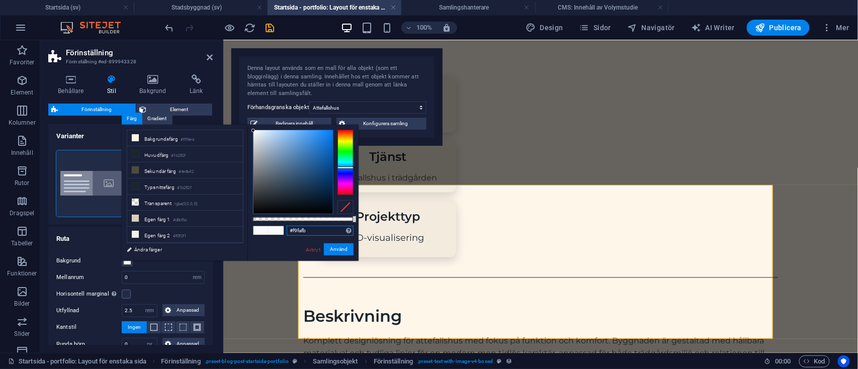
click at [312, 226] on input "#f9fafb" at bounding box center [320, 231] width 67 height 10
type input "#"
paste input "#e5e7eb"
type input "#e5e7eb"
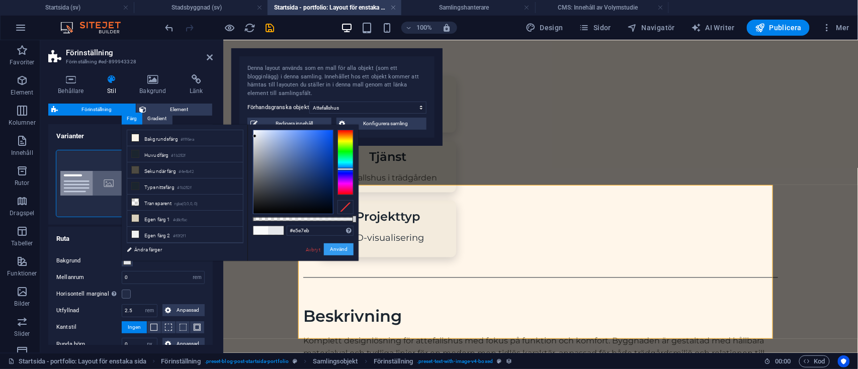
click at [341, 254] on button "Använd" at bounding box center [339, 250] width 30 height 12
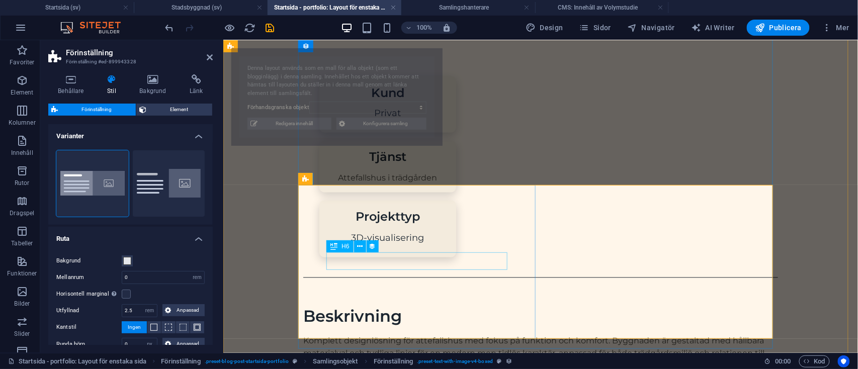
select select "68b75db72929af01b000ba33"
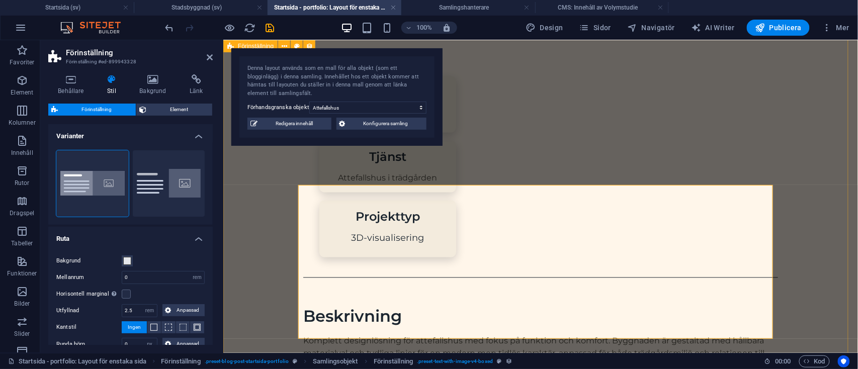
click at [270, 263] on div "Attefallshus Attefallshus i trädgården Kund Privat Tjänst Attefallshus i trädgå…" at bounding box center [540, 195] width 635 height 1331
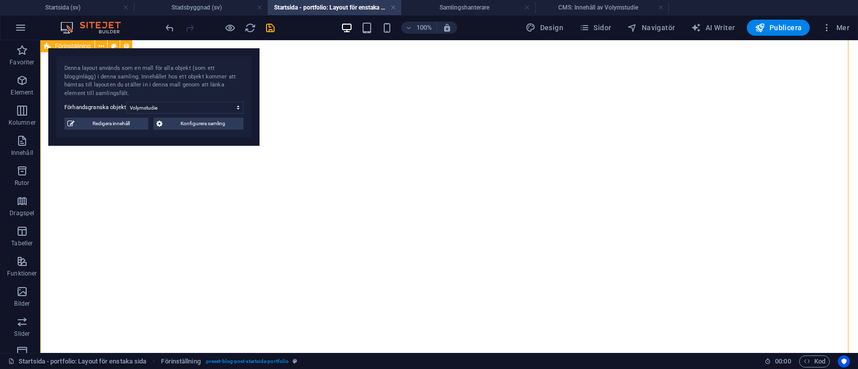
select select "68b70ddebdb0bfdaaa07016d"
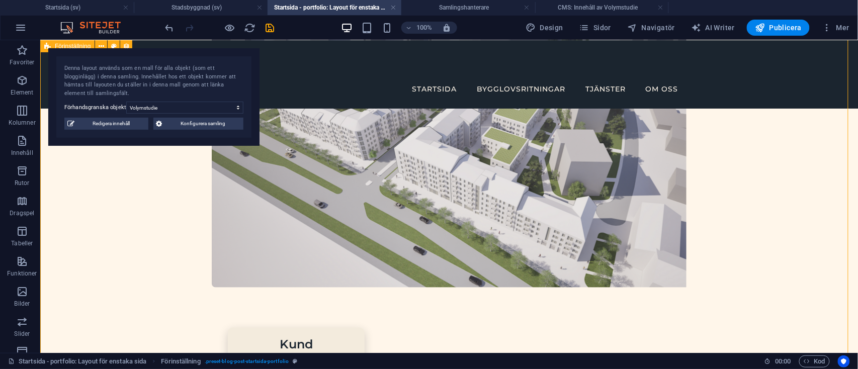
scroll to position [203, 0]
click at [231, 286] on span "3 kolumner" at bounding box center [236, 284] width 30 height 6
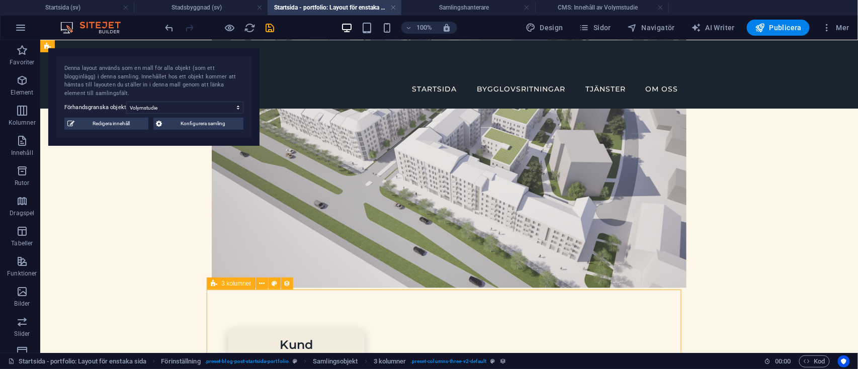
click at [231, 286] on span "3 kolumner" at bounding box center [236, 284] width 30 height 6
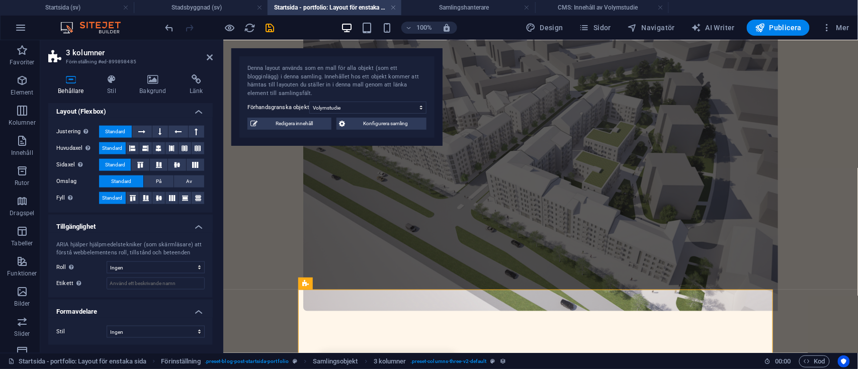
scroll to position [0, 0]
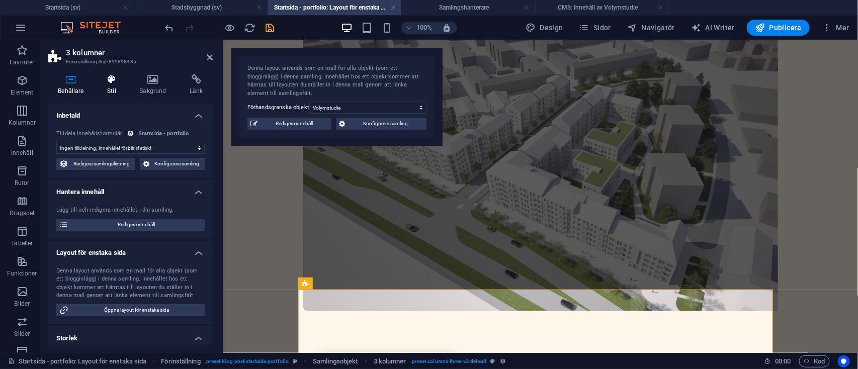
click at [109, 93] on h4 "Stil" at bounding box center [114, 84] width 32 height 21
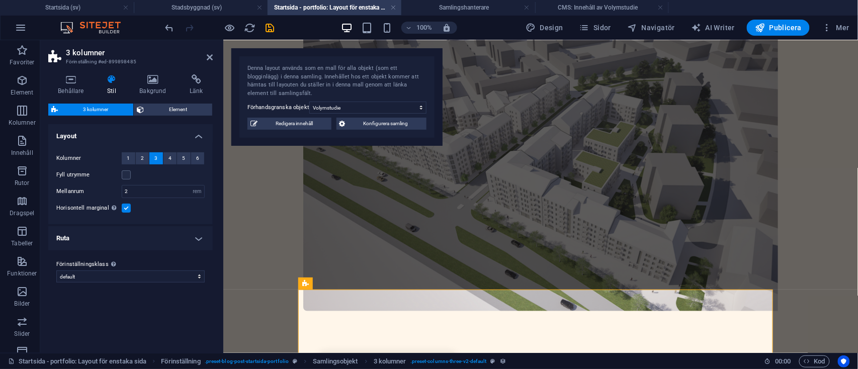
click at [169, 241] on h4 "Ruta" at bounding box center [130, 238] width 165 height 24
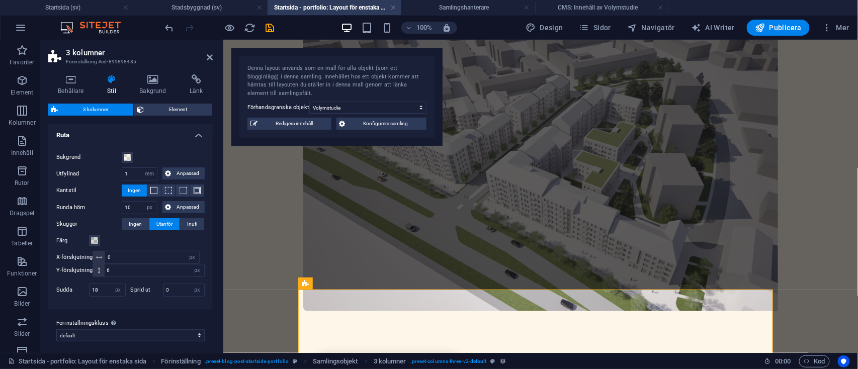
scroll to position [104, 0]
click at [122, 154] on button "Bakgrund" at bounding box center [127, 156] width 11 height 11
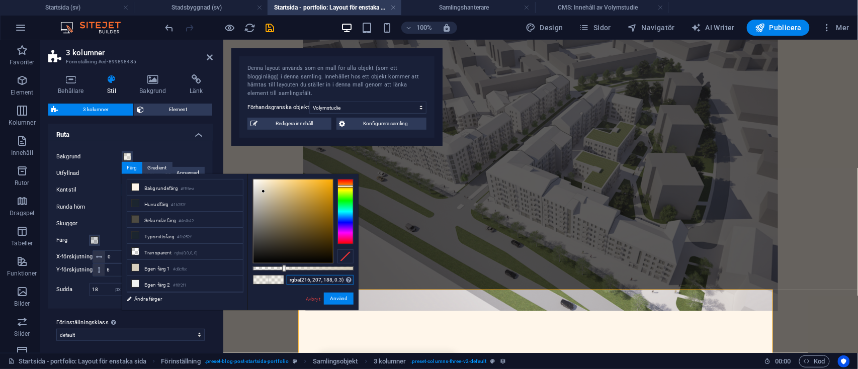
drag, startPoint x: 341, startPoint y: 281, endPoint x: 277, endPoint y: 282, distance: 64.4
click at [277, 282] on div "rgba(216, 207, 188, 0.3) Format som stöds #0852ed rgb(8, 82, 237) rgba(8, 82, 2…" at bounding box center [303, 315] width 111 height 282
paste input "#e5e7eb"
type input "#e5e7eb)"
click at [340, 295] on button "Använd" at bounding box center [339, 299] width 30 height 12
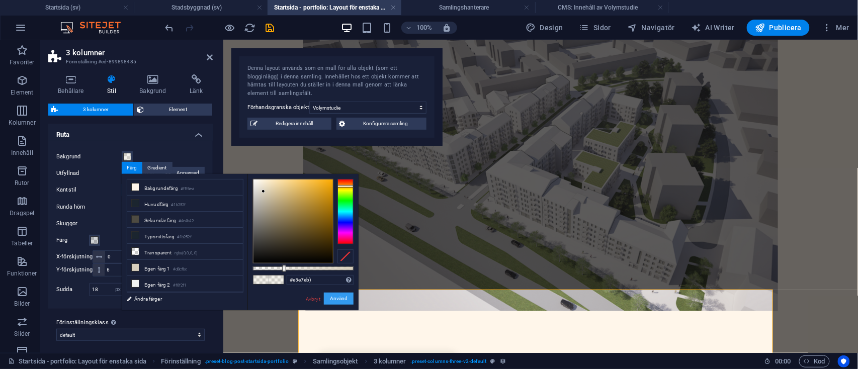
click at [339, 303] on button "Använd" at bounding box center [339, 299] width 30 height 12
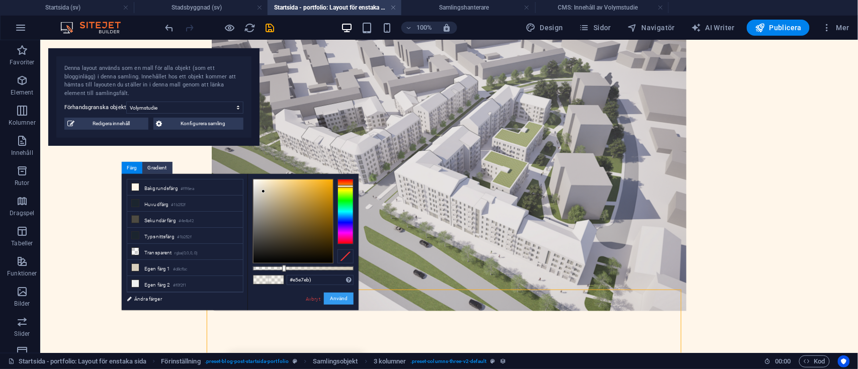
click at [332, 298] on button "Använd" at bounding box center [339, 299] width 30 height 12
click at [315, 299] on link "Avbryt" at bounding box center [313, 299] width 17 height 8
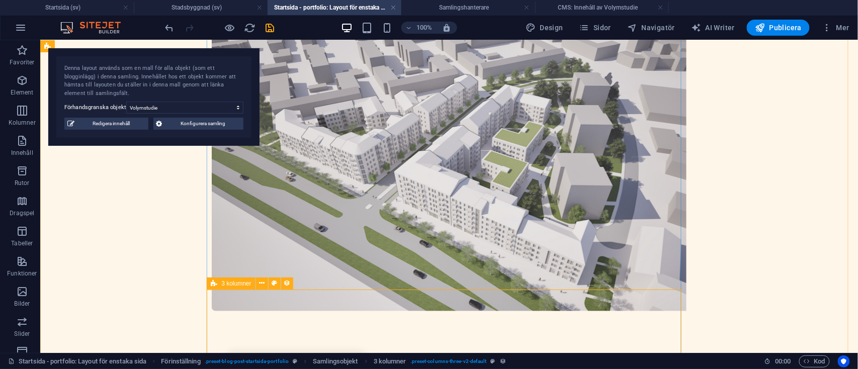
click at [226, 286] on span "3 kolumner" at bounding box center [236, 284] width 30 height 6
select select "rem"
select select "px"
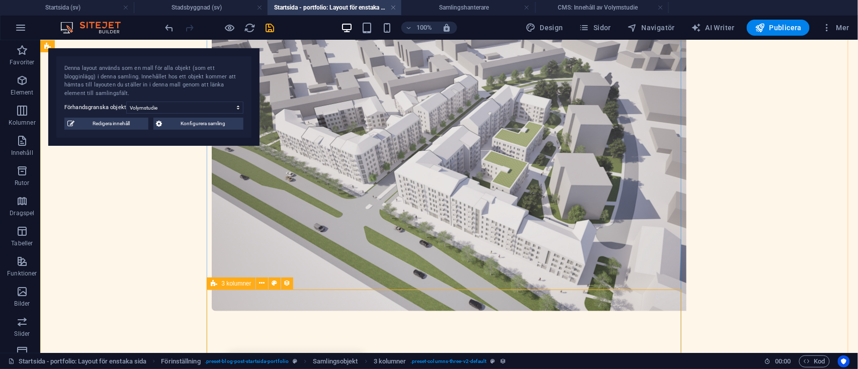
select select "px"
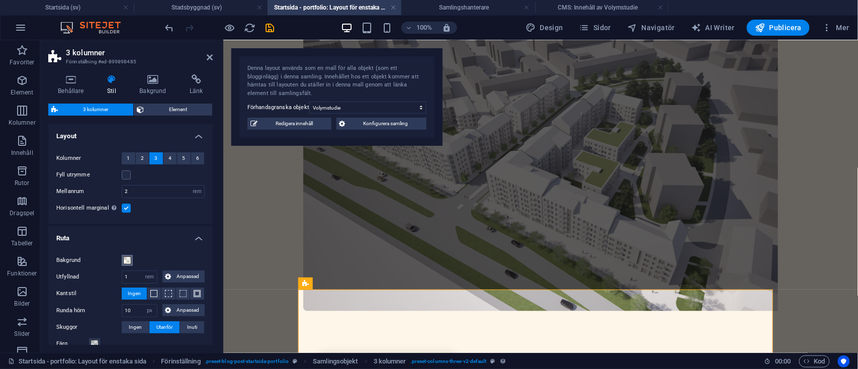
click at [128, 262] on span at bounding box center [127, 261] width 8 height 8
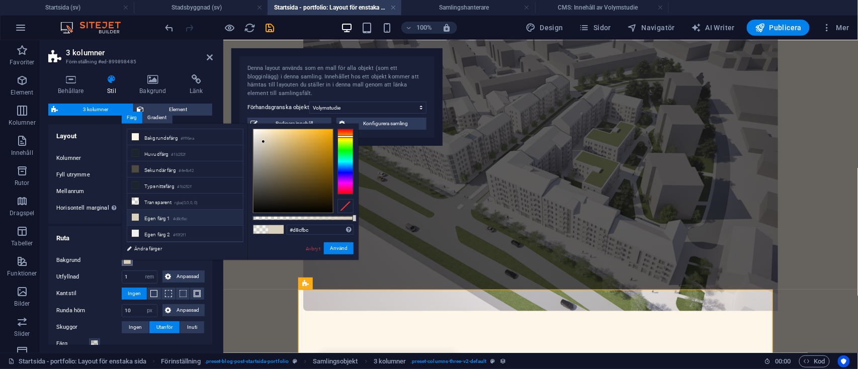
drag, startPoint x: 286, startPoint y: 216, endPoint x: 383, endPoint y: 227, distance: 97.7
click at [383, 227] on body "[DOMAIN_NAME] Startsida (sv) Stadsbyggnad (sv) Startsida - portfolio: Layout fö…" at bounding box center [429, 184] width 858 height 369
click at [318, 233] on input "#d8cfbc" at bounding box center [320, 230] width 67 height 10
type input "#"
paste input "#e5e7eb"
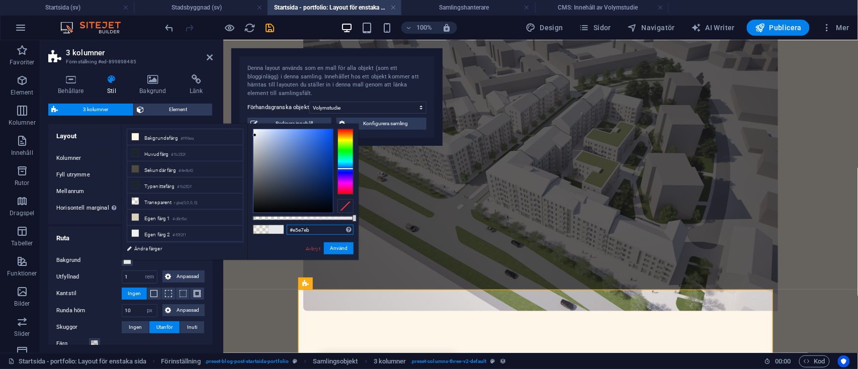
type input "#e5e7eb"
click at [337, 249] on button "Använd" at bounding box center [339, 249] width 30 height 12
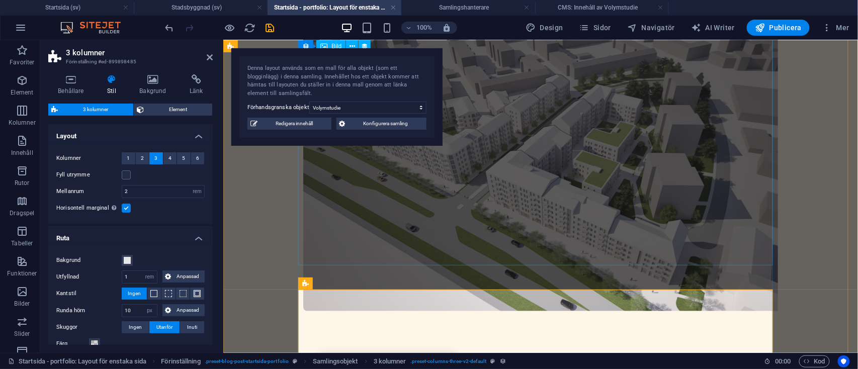
click at [336, 248] on figure at bounding box center [540, 166] width 475 height 290
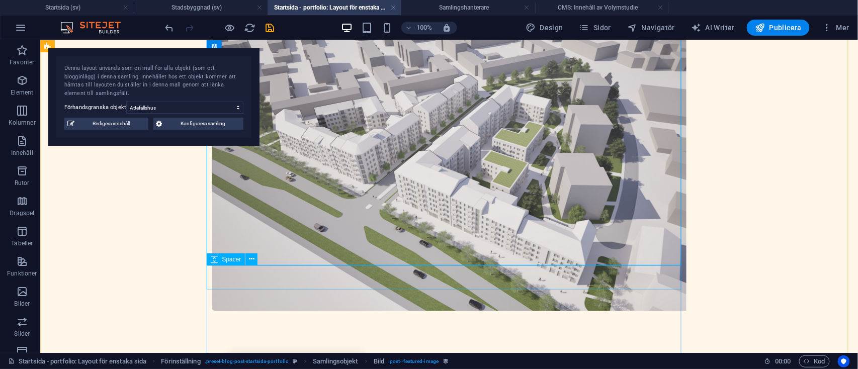
select select "68b75db72929af01b000ba33"
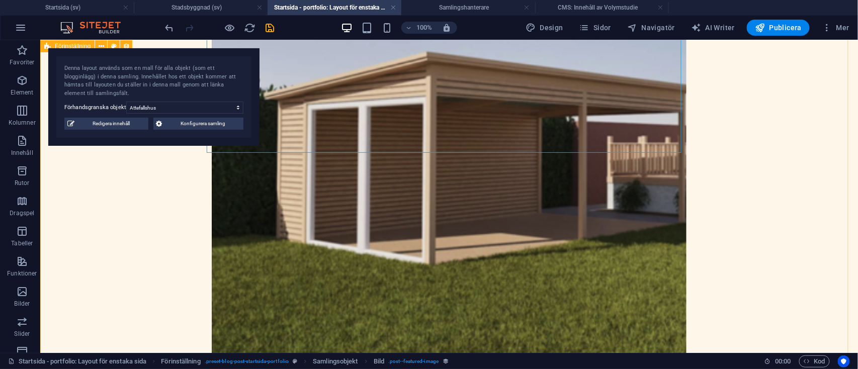
scroll to position [352, 0]
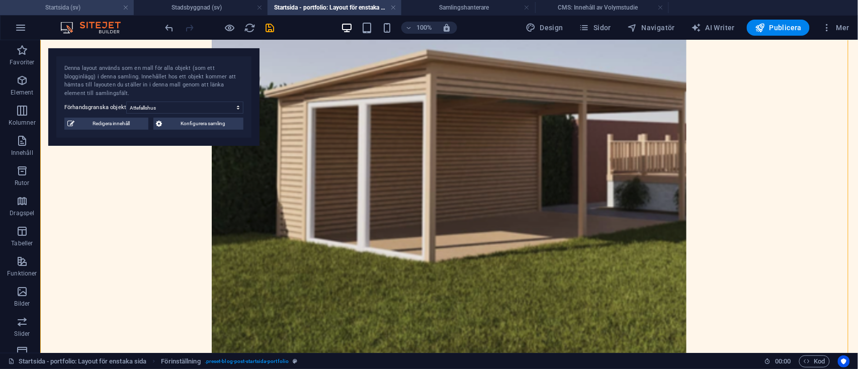
click at [90, 4] on h4 "Startsida (sv)" at bounding box center [67, 7] width 134 height 11
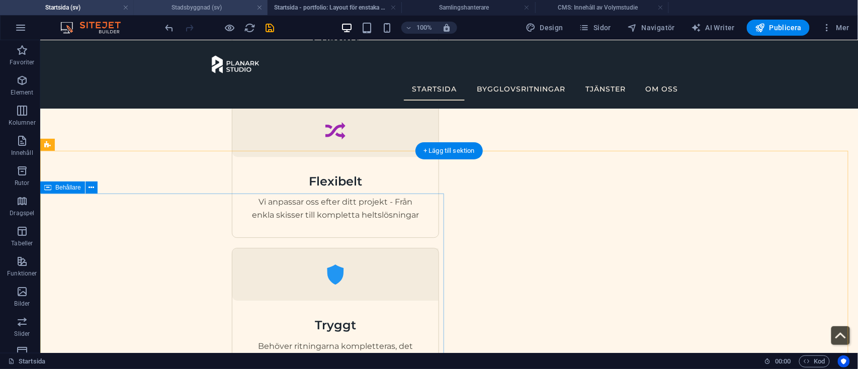
scroll to position [901, 0]
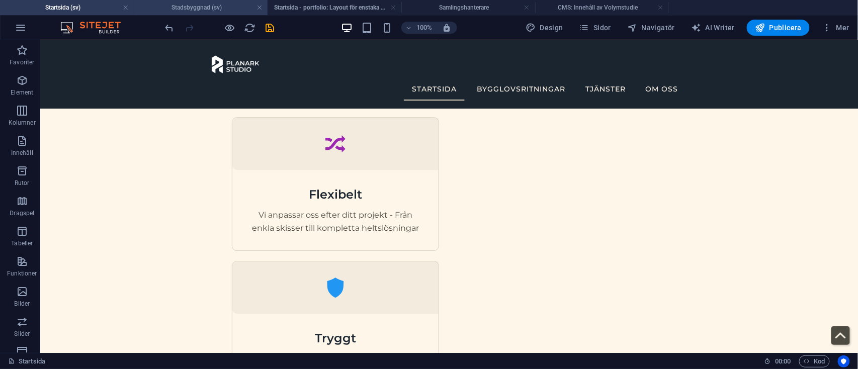
click at [223, 4] on h4 "Stadsbyggnad (sv)" at bounding box center [201, 7] width 134 height 11
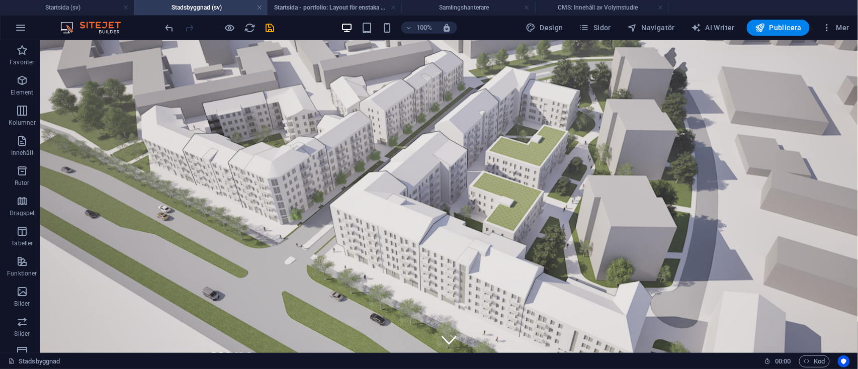
scroll to position [0, 0]
click at [346, 10] on h4 "Startsida - portfolio: Layout för enstaka sida (sv)" at bounding box center [335, 7] width 134 height 11
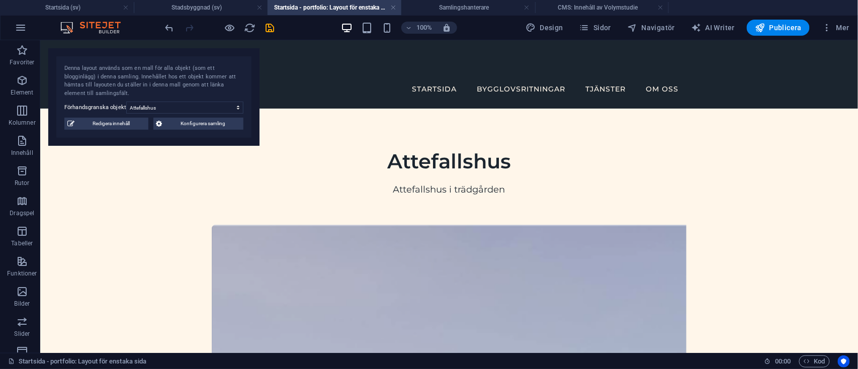
scroll to position [352, 0]
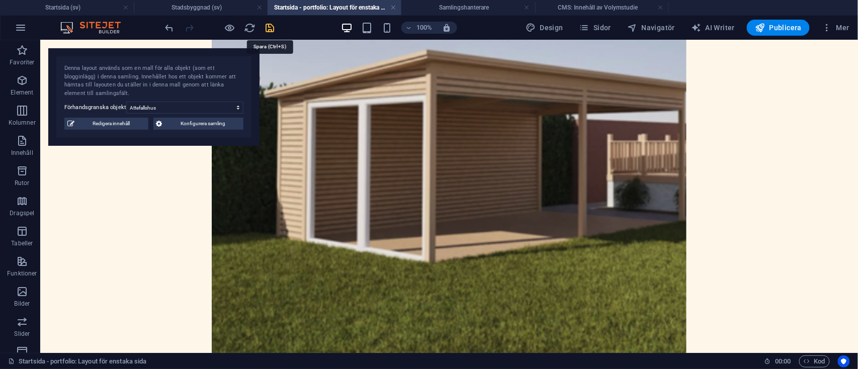
click at [268, 29] on icon "save" at bounding box center [271, 28] width 12 height 12
click at [202, 4] on h4 "Stadsbyggnad (sv)" at bounding box center [201, 7] width 134 height 11
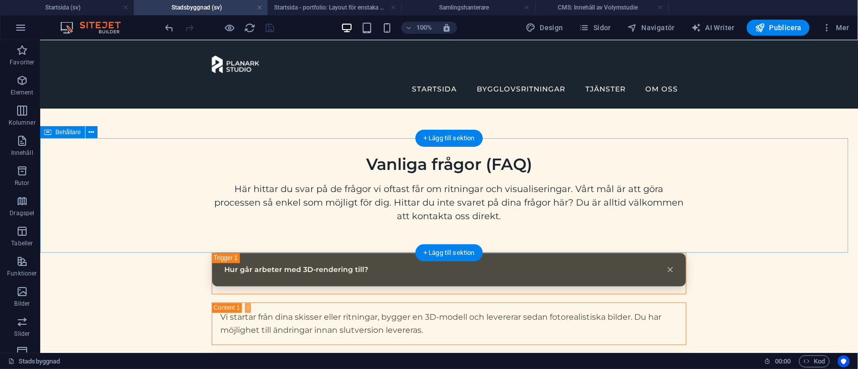
scroll to position [0, 0]
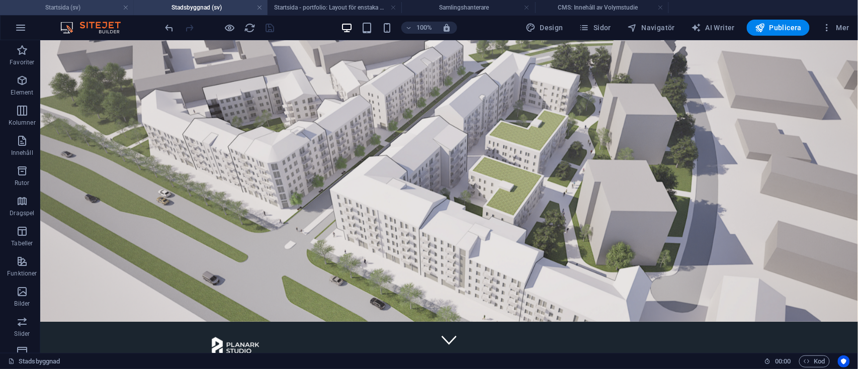
click at [89, 3] on h4 "Startsida (sv)" at bounding box center [67, 7] width 134 height 11
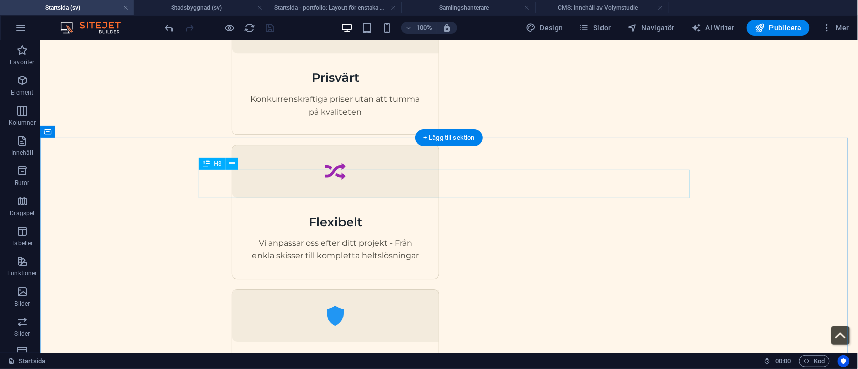
scroll to position [630, 0]
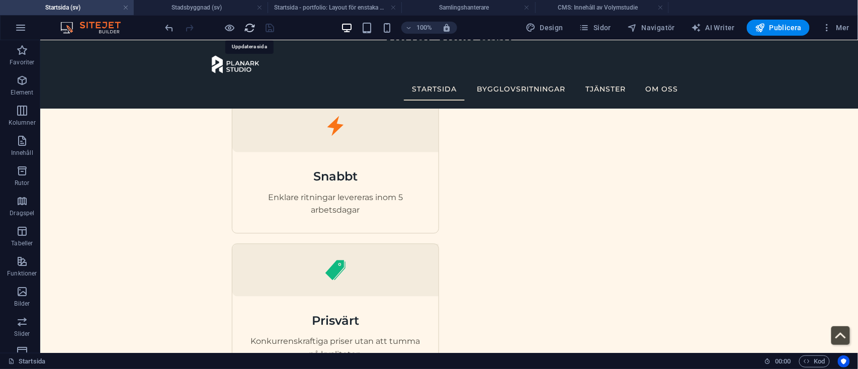
click at [250, 29] on icon "reload" at bounding box center [251, 28] width 12 height 12
click at [600, 32] on span "Sidor" at bounding box center [596, 28] width 32 height 10
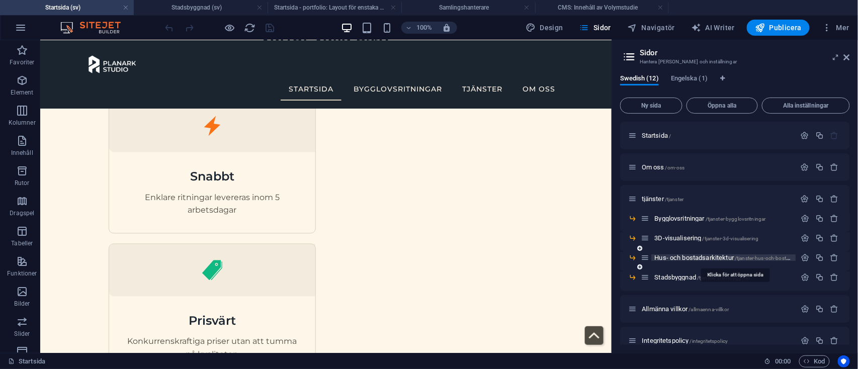
click at [673, 256] on span "Hus- och bostadsarkitektur /tjanster-hus-och-bostadsarkitektur" at bounding box center [735, 258] width 161 height 8
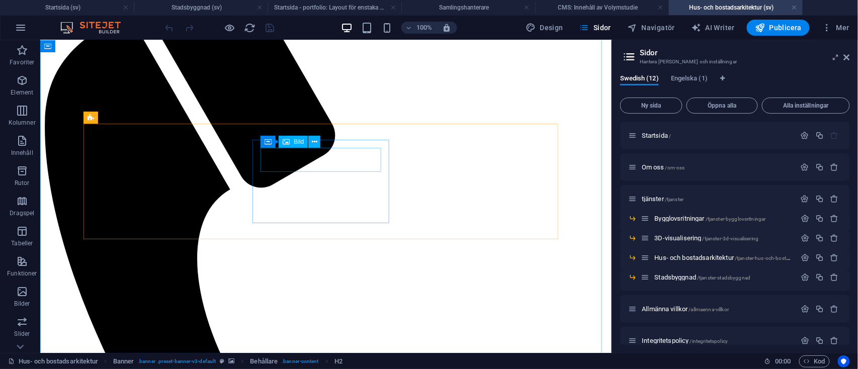
scroll to position [522, 0]
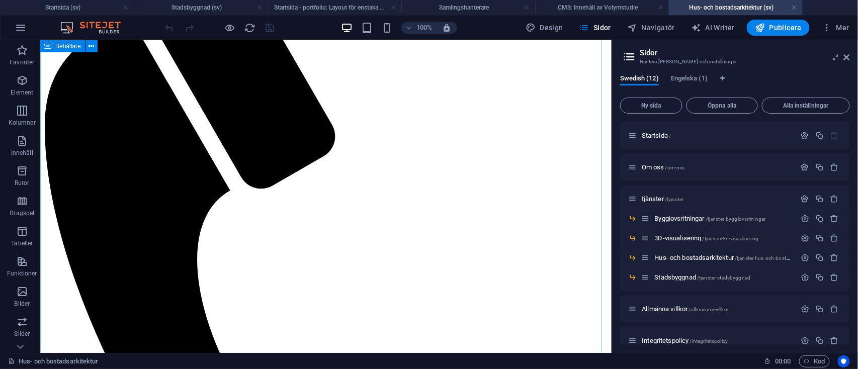
click at [847, 54] on icon at bounding box center [847, 57] width 6 height 8
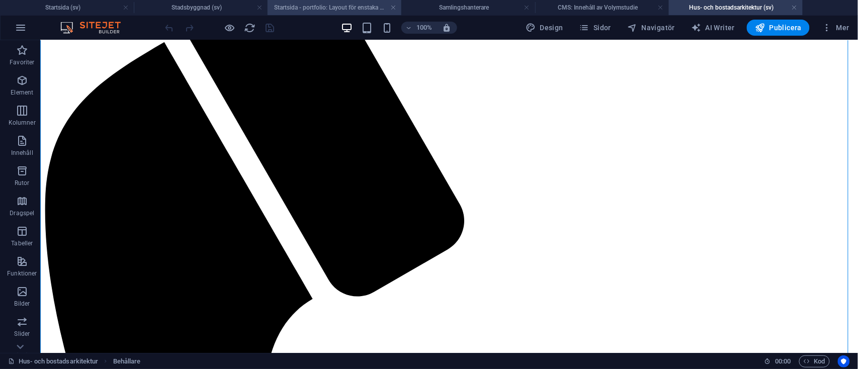
click at [316, 3] on h4 "Startsida - portfolio: Layout för enstaka sida (sv)" at bounding box center [335, 7] width 134 height 11
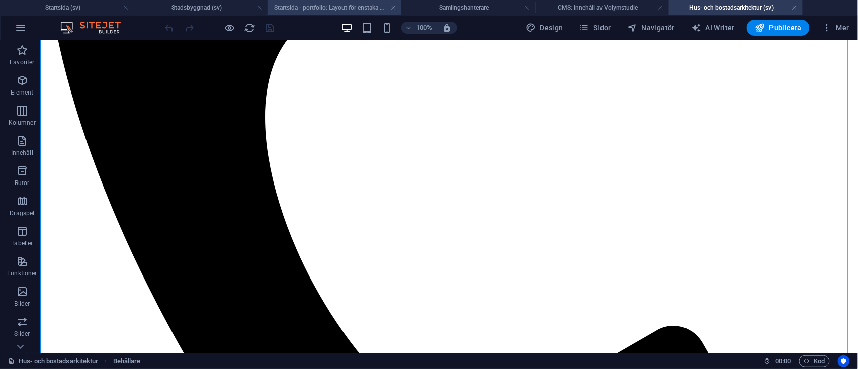
scroll to position [0, 0]
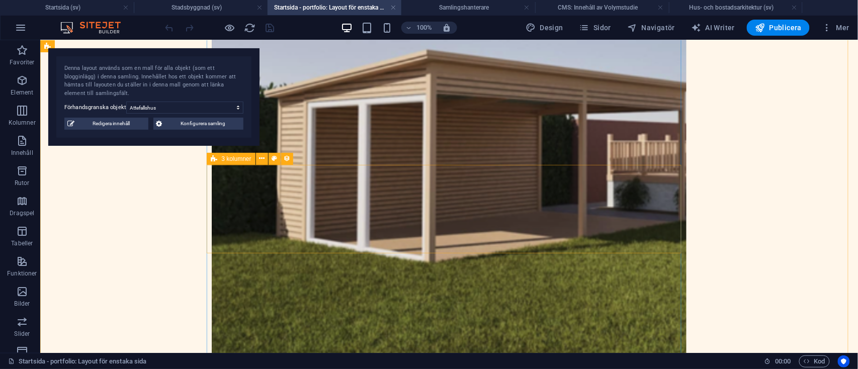
click at [227, 159] on span "3 kolumner" at bounding box center [236, 159] width 30 height 6
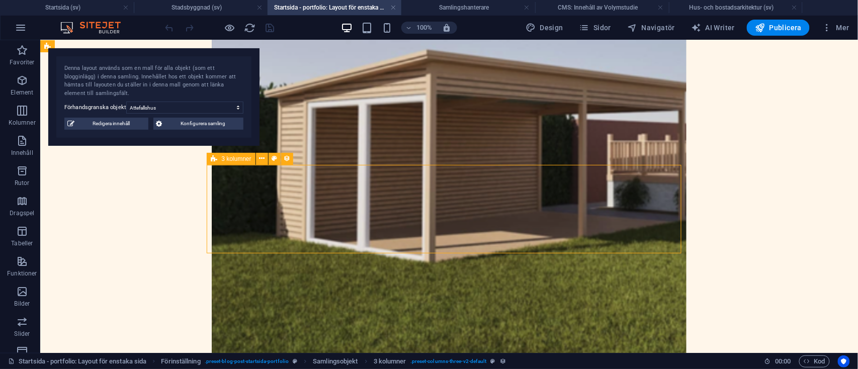
click at [227, 159] on span "3 kolumner" at bounding box center [236, 159] width 30 height 6
select select "rem"
select select "px"
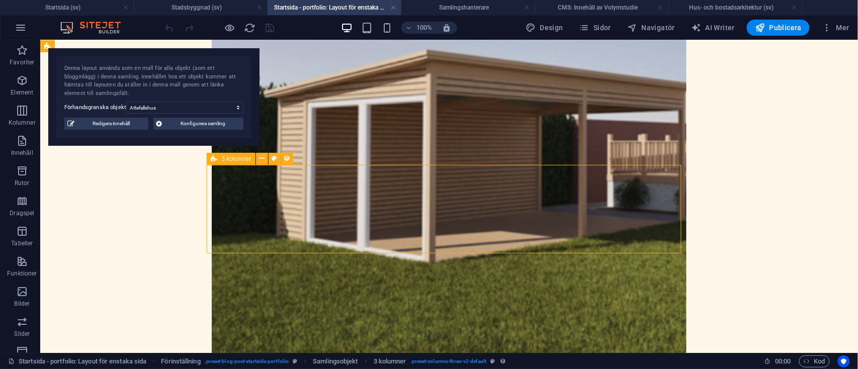
select select "px"
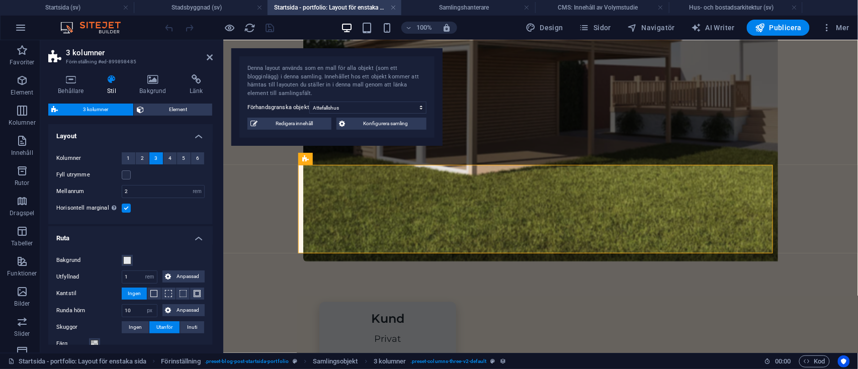
scroll to position [47, 0]
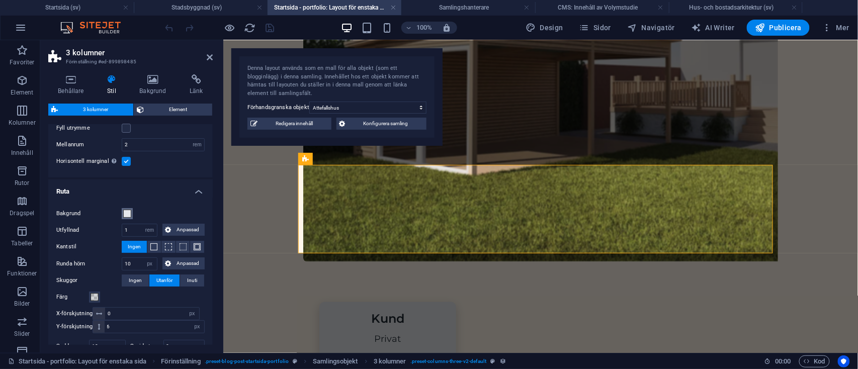
click at [127, 211] on span at bounding box center [127, 214] width 8 height 8
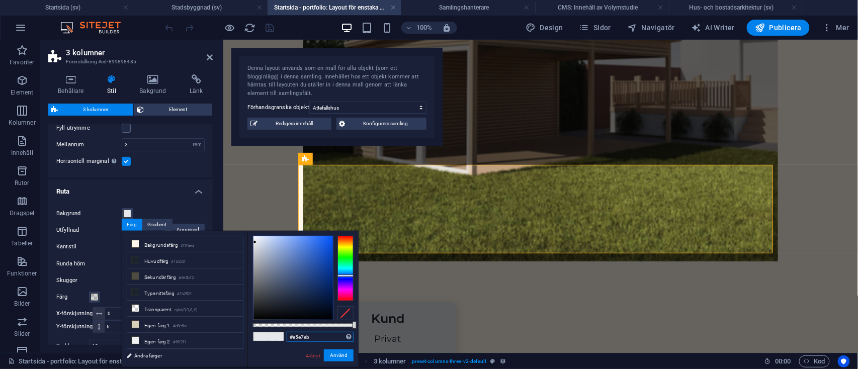
drag, startPoint x: 318, startPoint y: 333, endPoint x: 278, endPoint y: 335, distance: 40.3
click at [278, 335] on div "#e5e7eb Format som stöds #0852ed rgb(8, 82, 237) rgba(8, 82, 237, 90%) hsv(221,…" at bounding box center [303, 372] width 111 height 282
click at [186, 331] on li "Egen färg 1 #d8cfbc" at bounding box center [185, 325] width 116 height 16
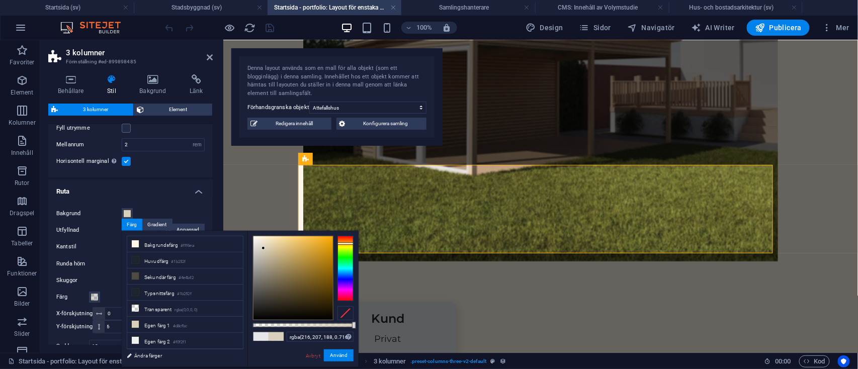
drag, startPoint x: 354, startPoint y: 324, endPoint x: 323, endPoint y: 325, distance: 30.7
click at [352, 325] on div at bounding box center [354, 325] width 4 height 7
click at [338, 340] on input "rgba(216, 207, 188, 0.696)" at bounding box center [320, 337] width 67 height 10
type input "rgba(216, 207, 188, 0.3)"
click at [340, 353] on button "Använd" at bounding box center [339, 356] width 30 height 12
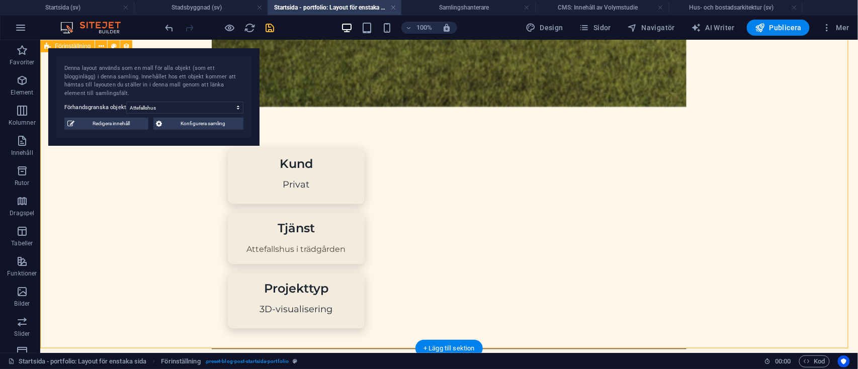
scroll to position [649, 0]
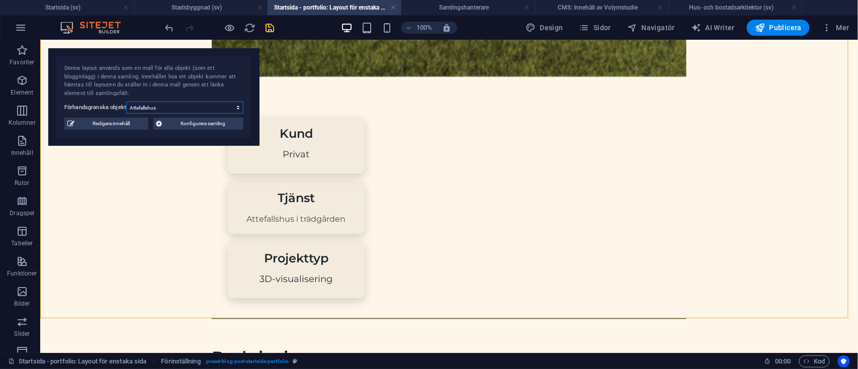
click at [183, 106] on select "Attefallshus Tillbyggnad bostadshus Volymstudie Fasadändring" at bounding box center [184, 108] width 117 height 12
select select "68b70ddebdb0bfdaaa07016d"
click at [126, 102] on select "Attefallshus Tillbyggnad bostadshus Volymstudie Fasadändring" at bounding box center [184, 108] width 117 height 12
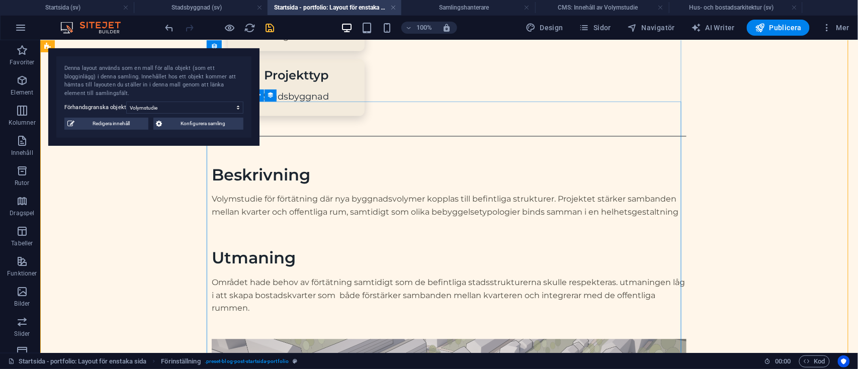
scroll to position [934, 0]
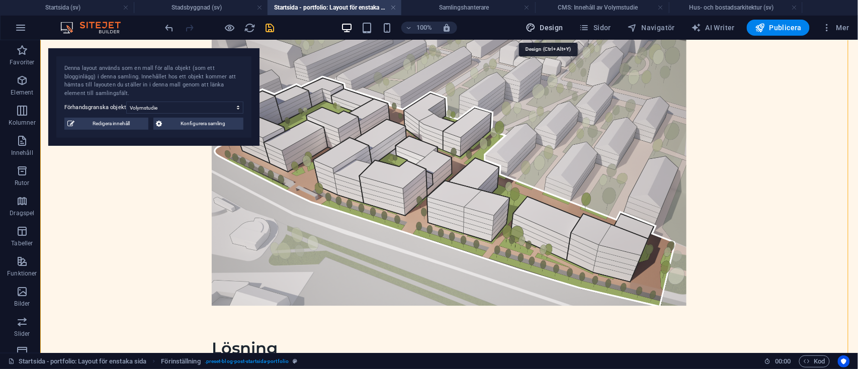
click at [542, 25] on span "Design" at bounding box center [545, 28] width 38 height 10
select select "px"
select select "400"
select select "px"
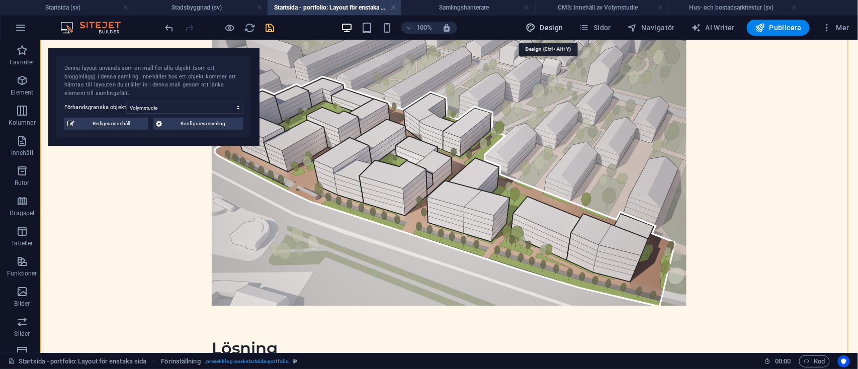
select select "600"
select select "px"
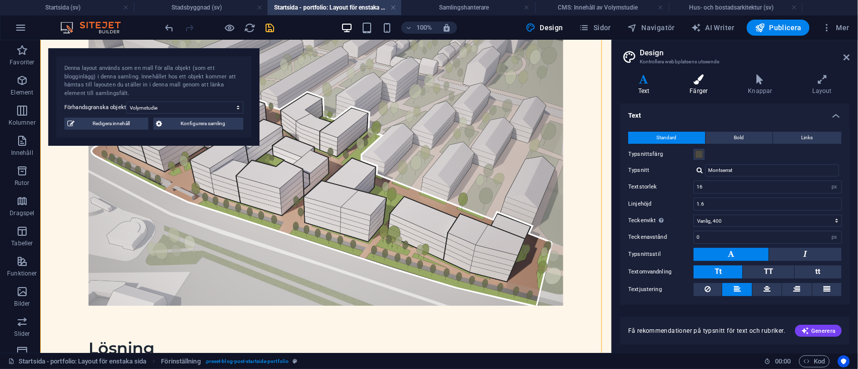
click at [698, 91] on h4 "Färger" at bounding box center [701, 84] width 58 height 21
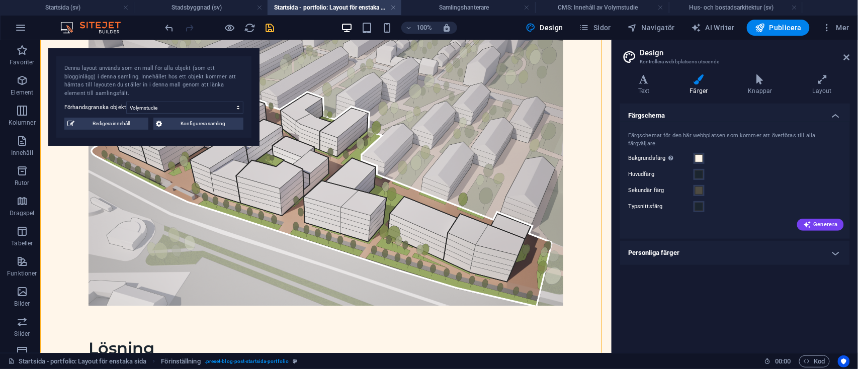
click at [701, 241] on h4 "Personliga färger" at bounding box center [735, 253] width 230 height 24
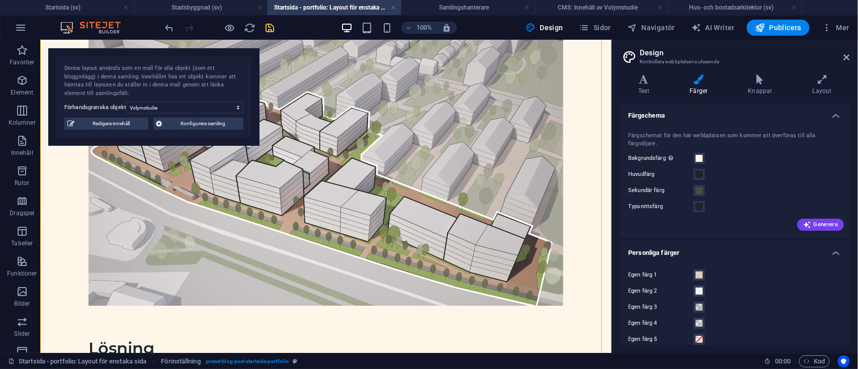
scroll to position [10, 0]
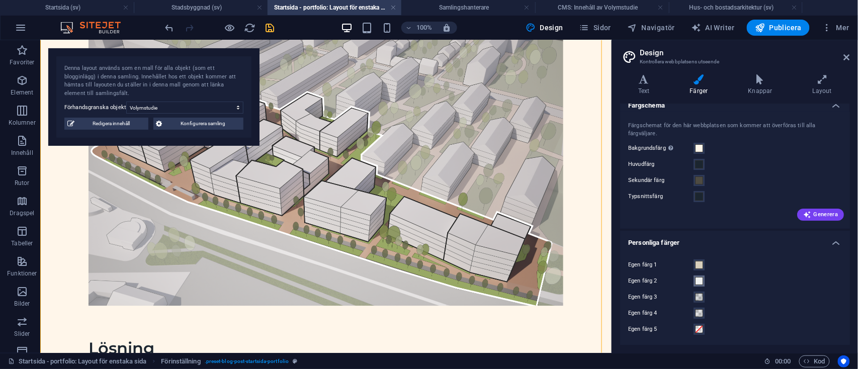
click at [698, 280] on span at bounding box center [699, 281] width 8 height 8
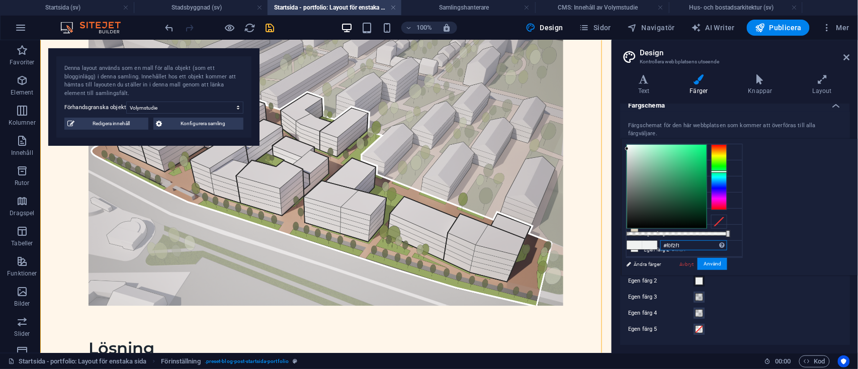
click at [728, 249] on input "#f0f2f1" at bounding box center [694, 245] width 67 height 10
drag, startPoint x: 815, startPoint y: 246, endPoint x: 766, endPoint y: 246, distance: 49.3
click at [733, 246] on div "#f0f2f1 Format som stöds #0852ed rgb(8, 82, 237) rgba(8, 82, 237, 90%) hsv(221,…" at bounding box center [676, 280] width 111 height 282
click at [731, 308] on div "Egen färg 4" at bounding box center [735, 313] width 214 height 12
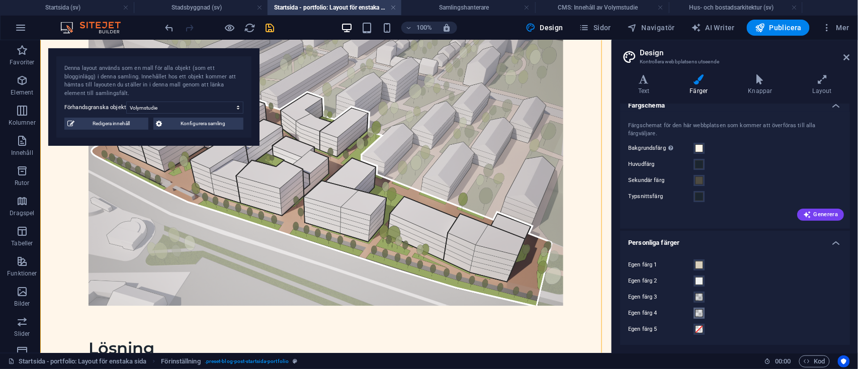
click at [699, 310] on span at bounding box center [699, 313] width 8 height 8
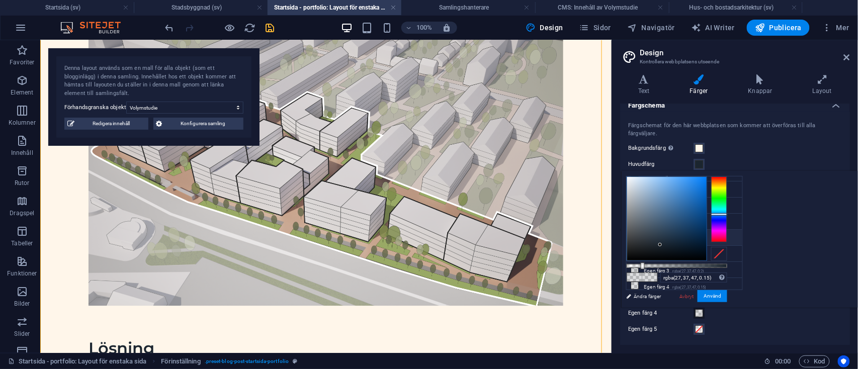
scroll to position [29, 0]
click at [752, 320] on div "Egen färg 1 Egen färg 2 Egen färg 3 Egen färg 4 Egen färg 5" at bounding box center [735, 297] width 234 height 97
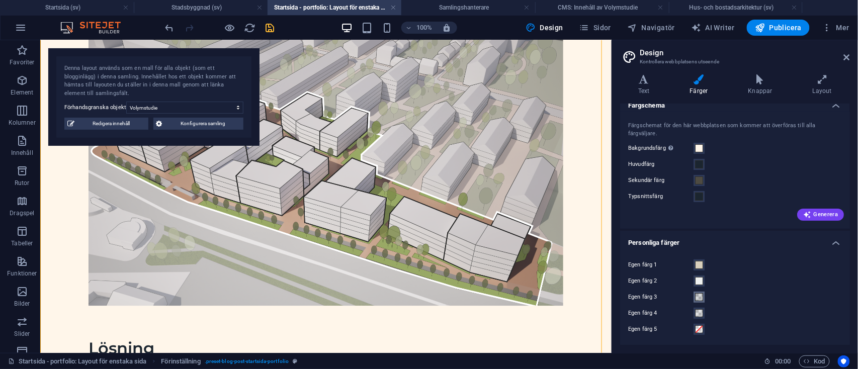
click at [701, 297] on span at bounding box center [699, 297] width 8 height 8
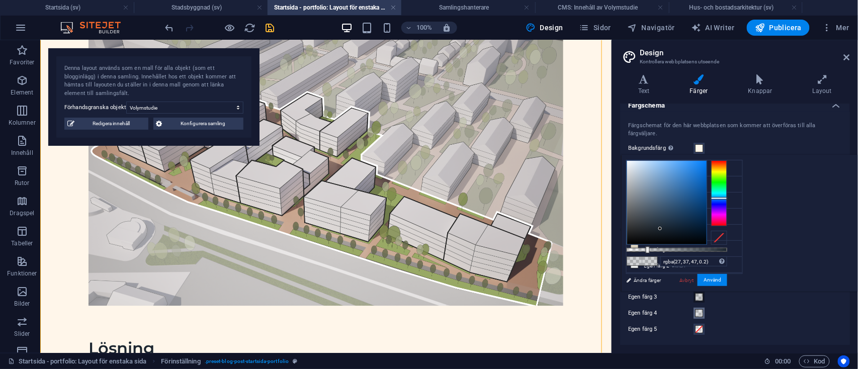
click at [696, 314] on span at bounding box center [699, 313] width 8 height 8
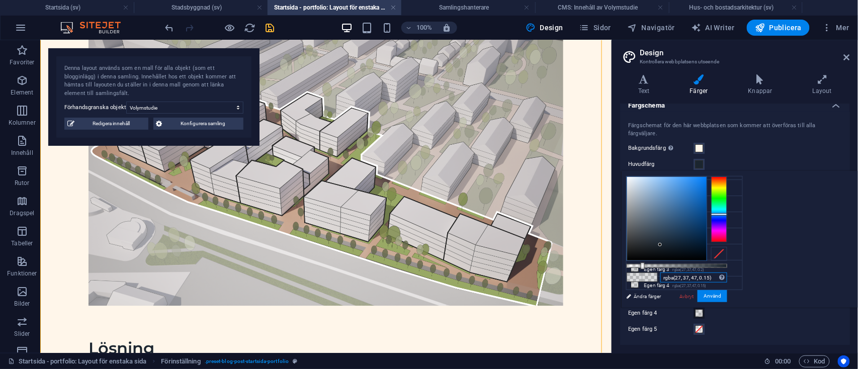
drag, startPoint x: 838, startPoint y: 277, endPoint x: 759, endPoint y: 285, distance: 79.4
click at [733, 285] on div "rgba(27, 37, 47, 0.15) Format som stöds #0852ed rgb(8, 82, 237) rgba(8, 82, 237…" at bounding box center [676, 313] width 111 height 282
drag, startPoint x: 769, startPoint y: 265, endPoint x: 858, endPoint y: 268, distance: 89.6
click at [858, 268] on body "planarkstudio.se Startsida (sv) Stadsbyggnad (sv) Startsida - portfolio: Layout…" at bounding box center [429, 184] width 858 height 369
type input "#"
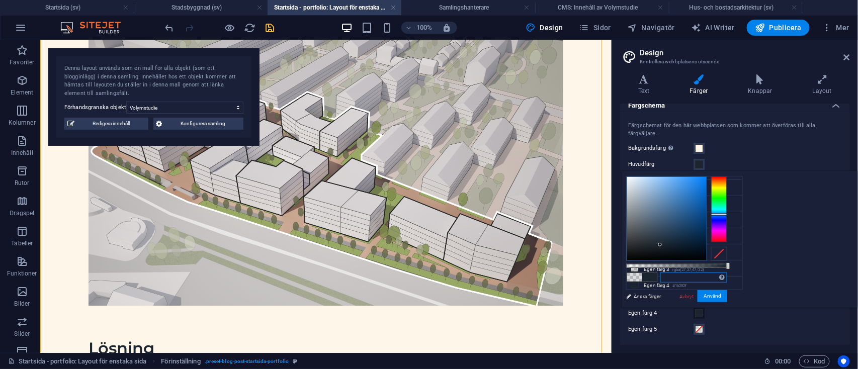
paste input "#f0f2f1"
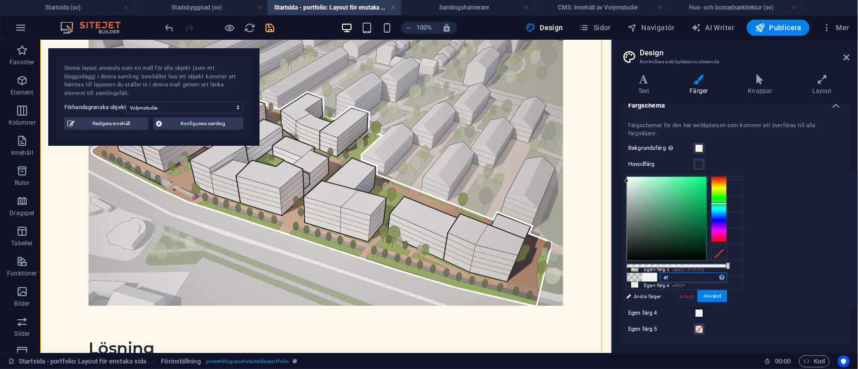
type input "#"
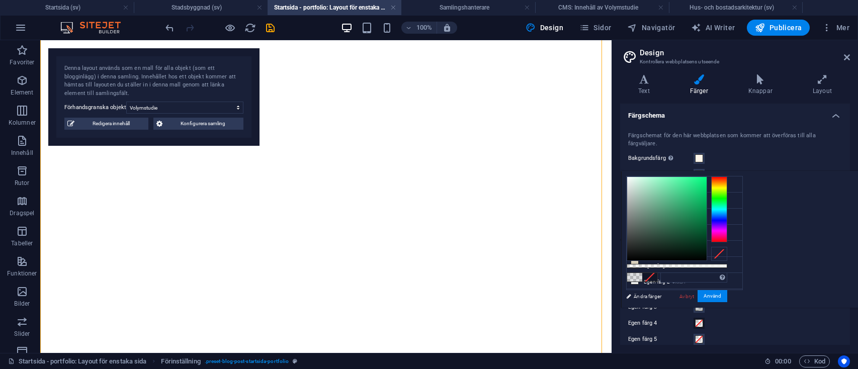
select select "68b70ddebdb0bfdaaa07016d"
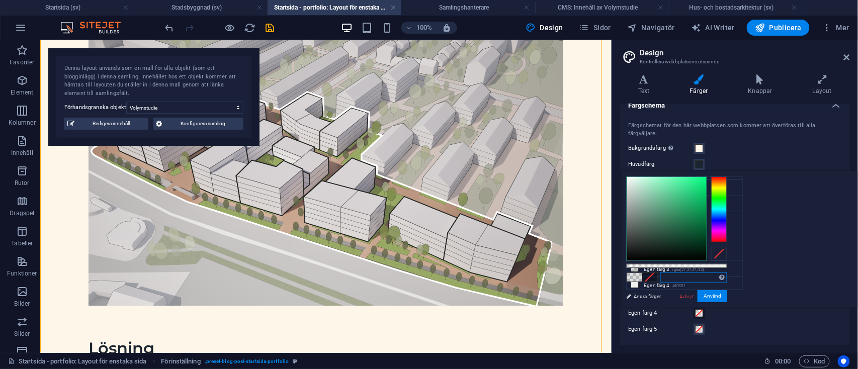
scroll to position [934, 0]
type input """
type input "!"
type input "#f9fafb"
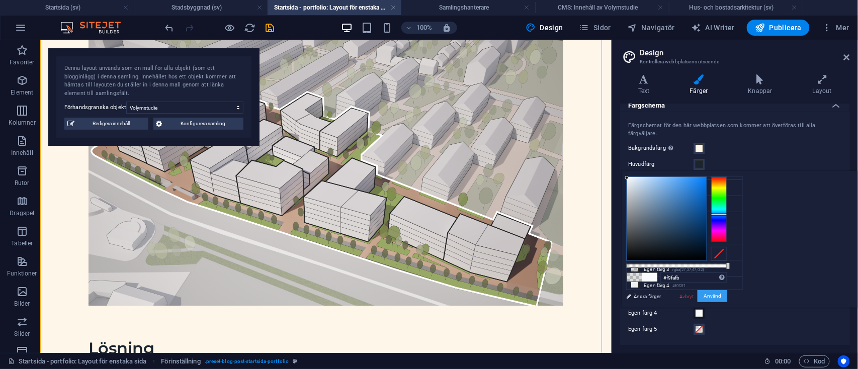
click at [728, 297] on button "Använd" at bounding box center [713, 296] width 30 height 12
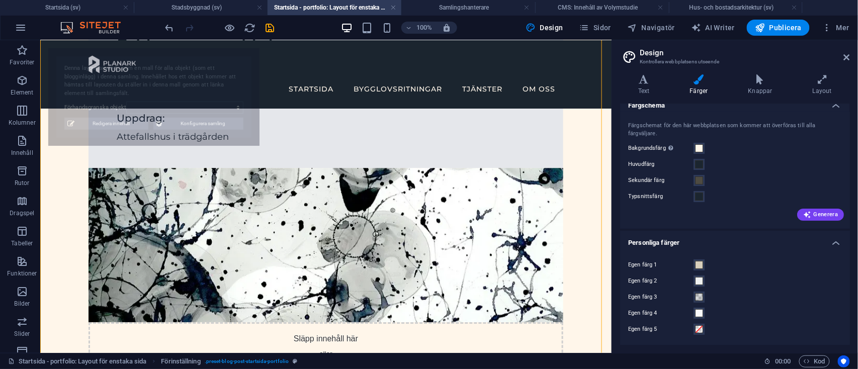
select select "68b75db72929af01b000ba33"
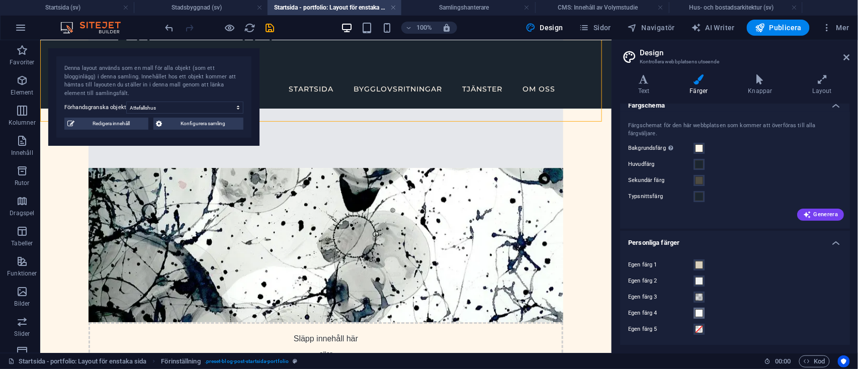
scroll to position [870, 0]
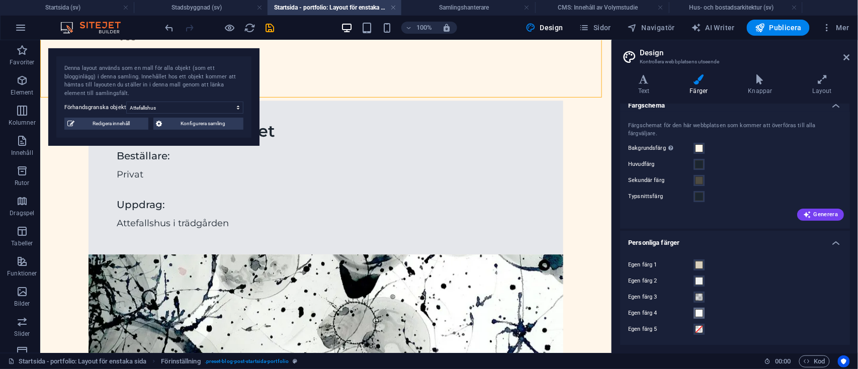
click at [698, 311] on span at bounding box center [699, 313] width 8 height 8
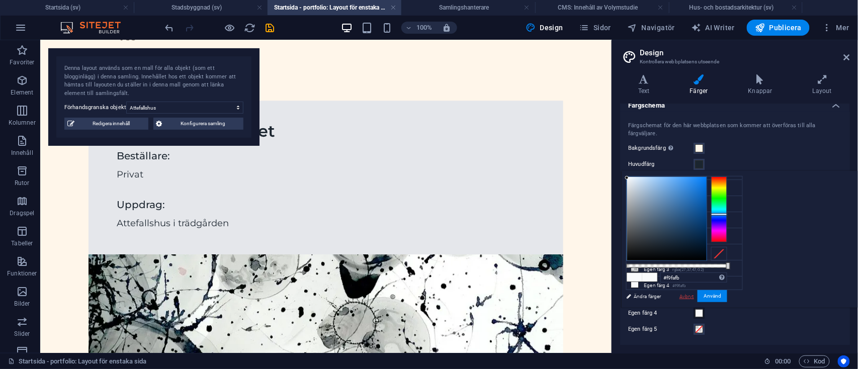
click at [695, 294] on link "Avbryt" at bounding box center [687, 297] width 17 height 8
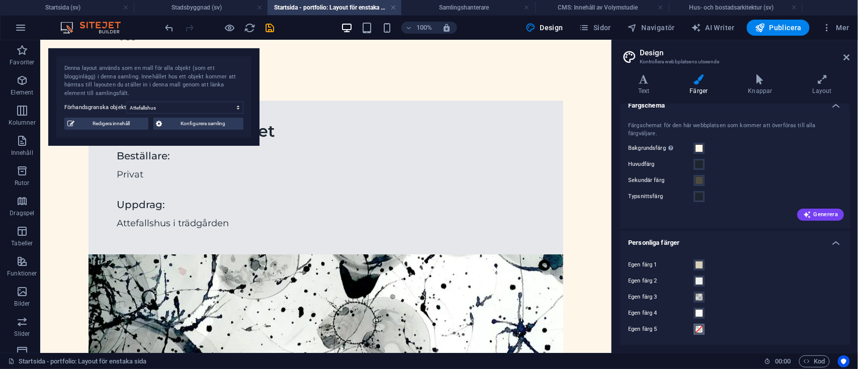
click at [700, 326] on span at bounding box center [699, 330] width 8 height 8
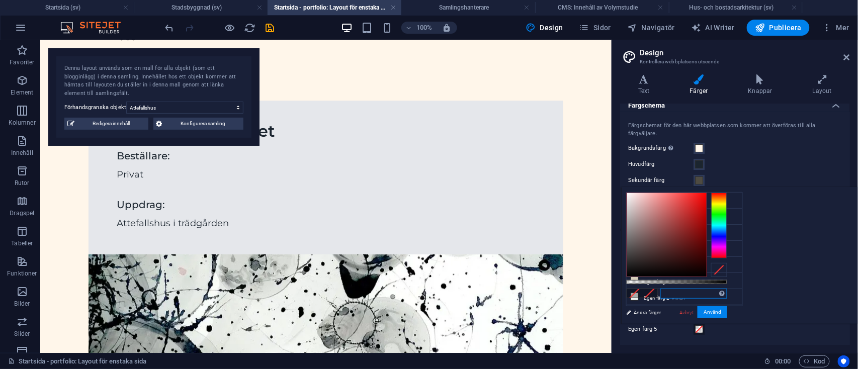
click at [728, 293] on input "text" at bounding box center [694, 294] width 67 height 10
paste input "#e5e7eb"
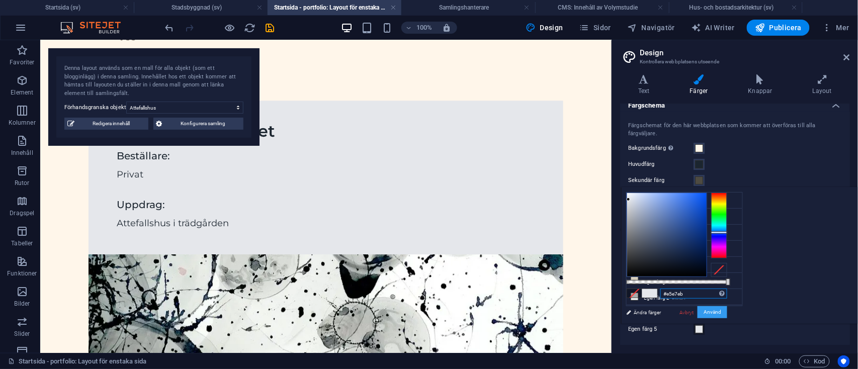
type input "#e5e7eb"
click at [728, 312] on button "Använd" at bounding box center [713, 312] width 30 height 12
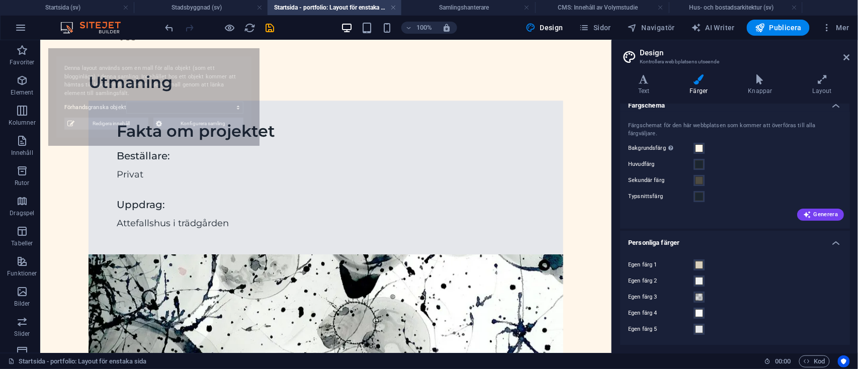
select select "68b75db72929af01b000ba33"
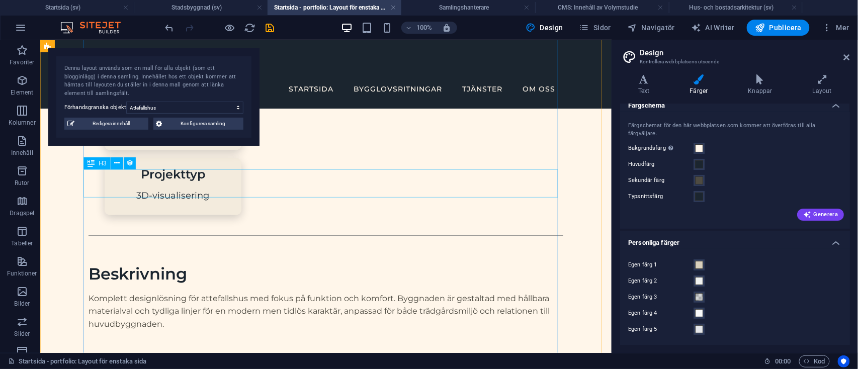
scroll to position [556, 0]
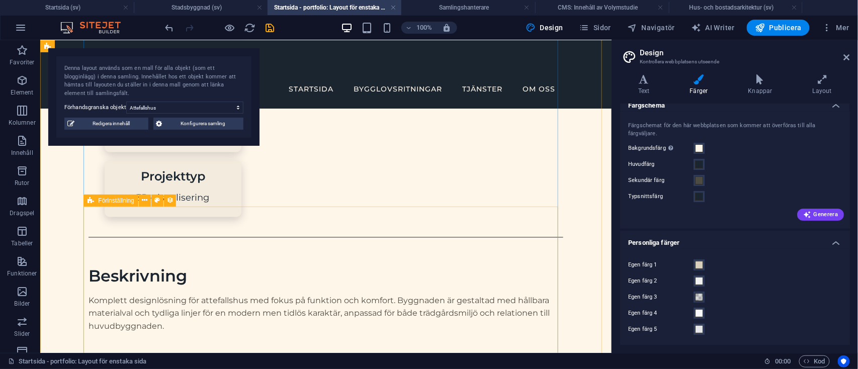
click at [96, 203] on div "Förinställning" at bounding box center [111, 201] width 54 height 12
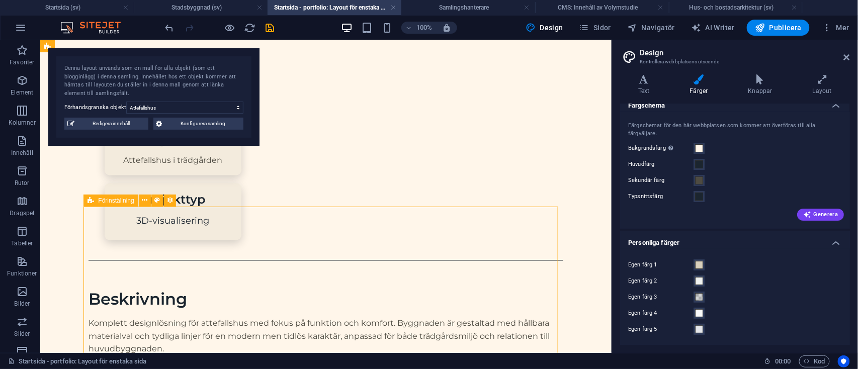
select select "rem"
select select "px"
select select "%"
select select "px"
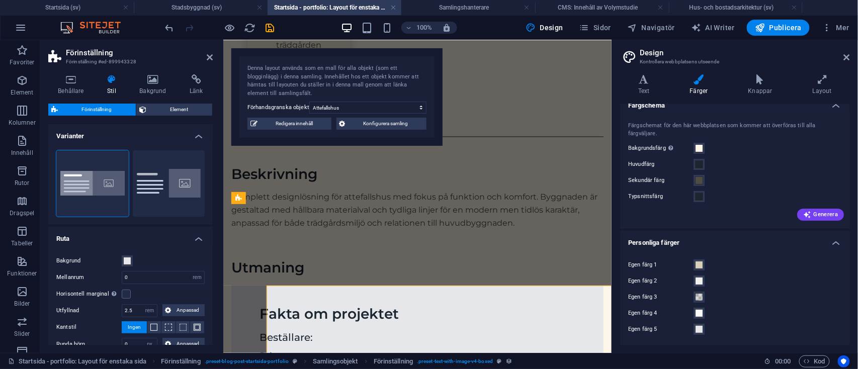
scroll to position [477, 0]
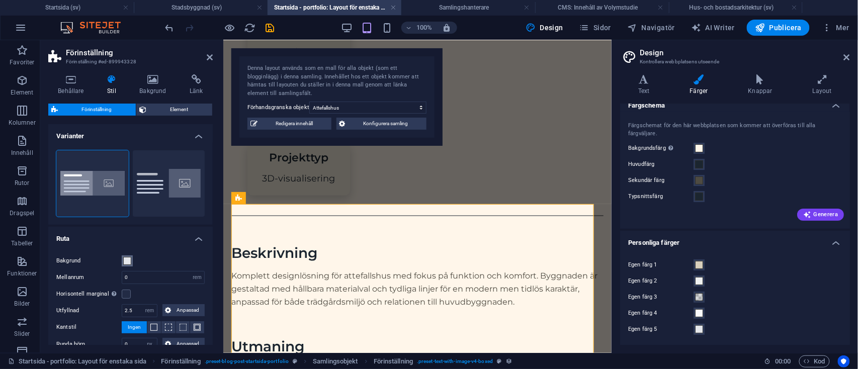
click at [126, 259] on span at bounding box center [127, 261] width 8 height 8
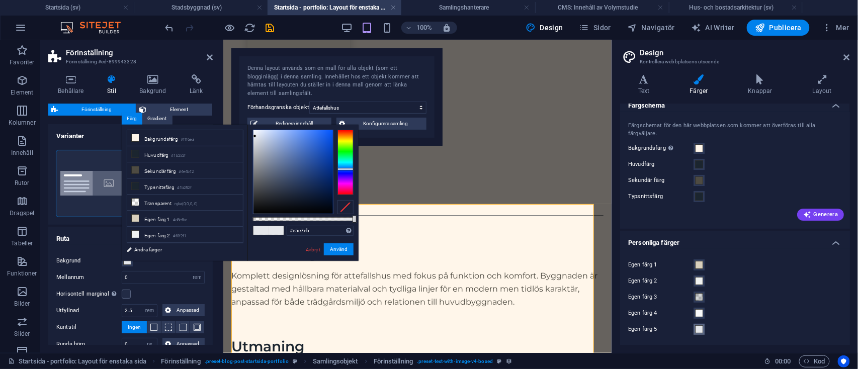
click at [700, 326] on span at bounding box center [699, 330] width 8 height 8
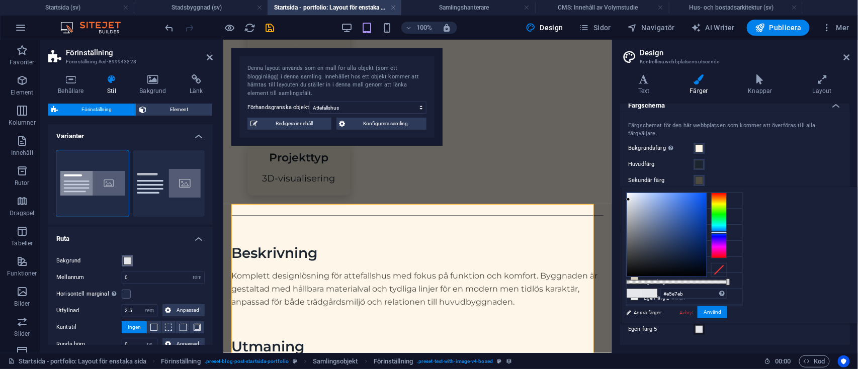
click at [129, 256] on button "Bakgrund" at bounding box center [127, 261] width 11 height 11
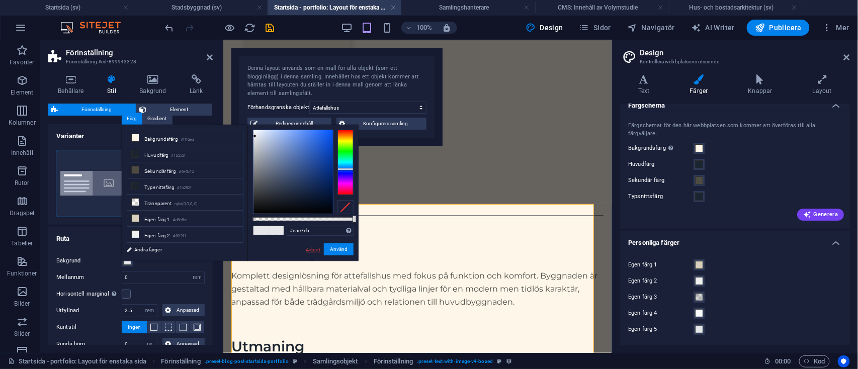
click at [313, 250] on link "Avbryt" at bounding box center [313, 250] width 17 height 8
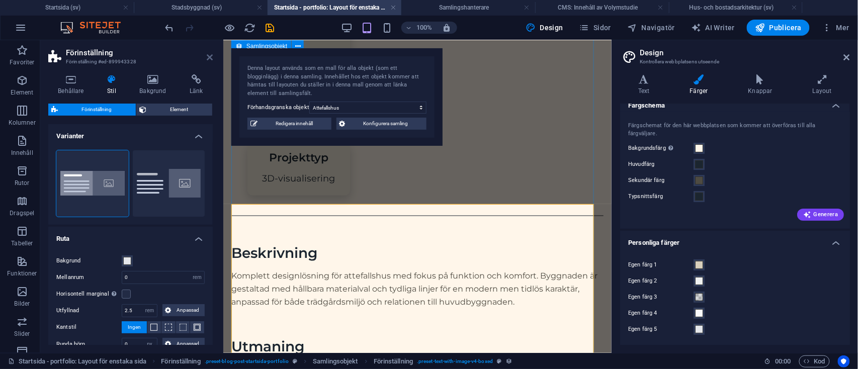
click at [207, 56] on icon at bounding box center [210, 57] width 6 height 8
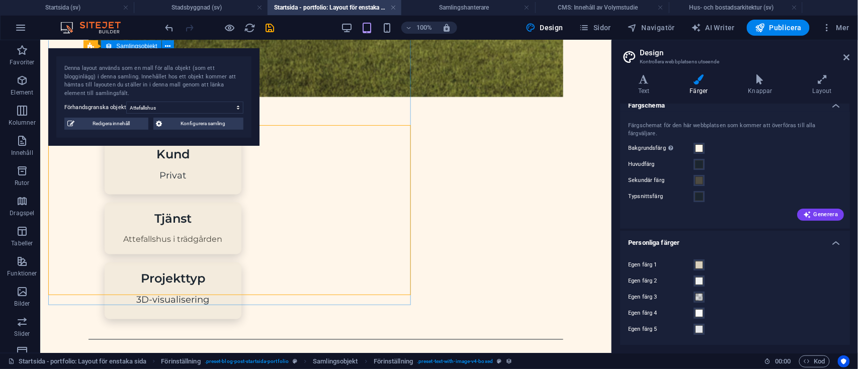
scroll to position [556, 0]
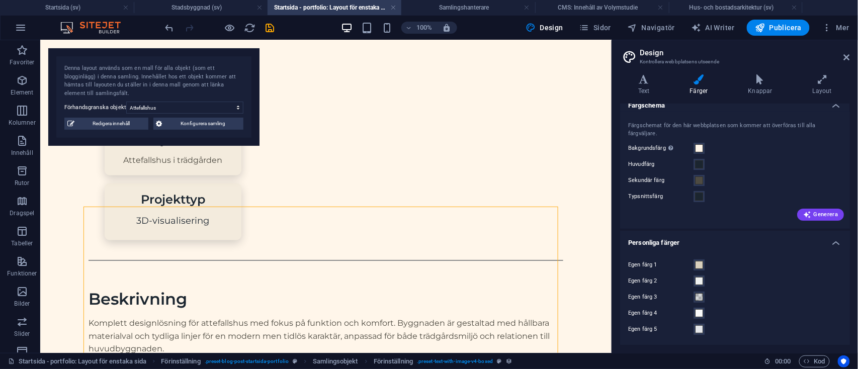
drag, startPoint x: 626, startPoint y: 145, endPoint x: 664, endPoint y: 153, distance: 38.6
click at [664, 153] on div "Färgschemat för den här webbplatsen som kommer att överföras till alla färgvälj…" at bounding box center [735, 170] width 234 height 117
click at [698, 148] on span at bounding box center [699, 148] width 8 height 8
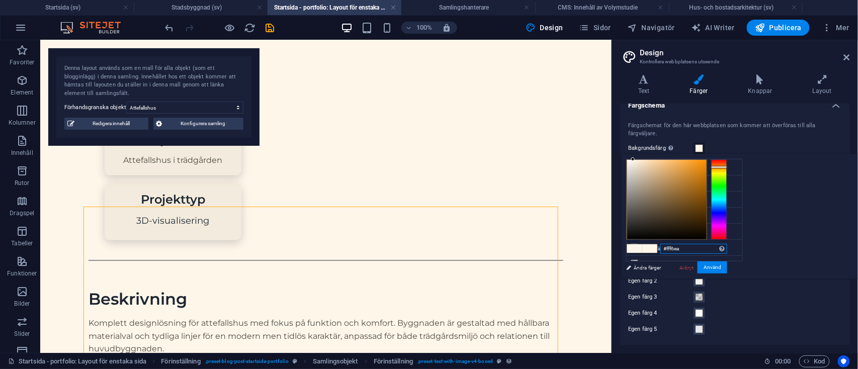
click at [728, 246] on input "#fff6ea" at bounding box center [694, 249] width 67 height 10
click at [695, 266] on link "Avbryt" at bounding box center [687, 268] width 17 height 8
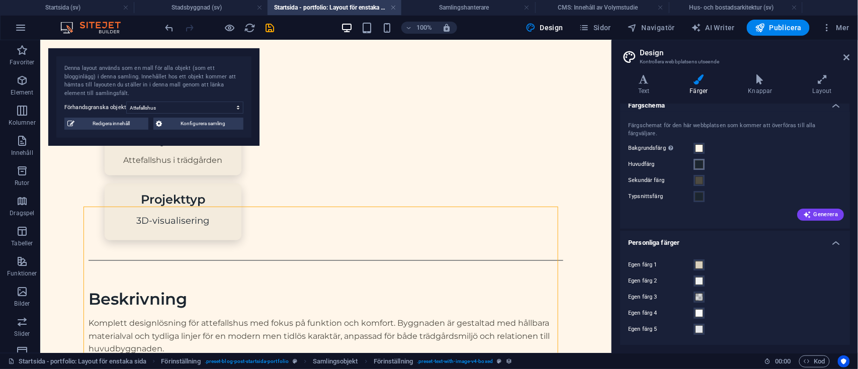
click at [696, 165] on span at bounding box center [699, 164] width 8 height 8
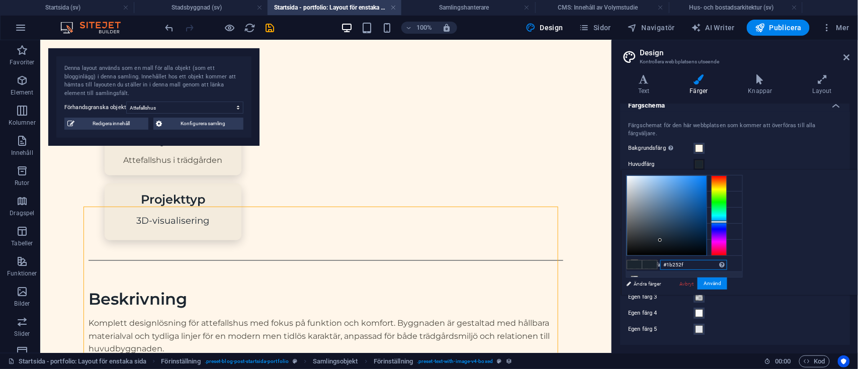
drag, startPoint x: 825, startPoint y: 265, endPoint x: 737, endPoint y: 270, distance: 88.2
click at [737, 270] on div "less Bakgrundsfärg #fff6ea Huvudfärg #1b252f Sekundär färg #4e4b42 Typsnittsfär…" at bounding box center [739, 232] width 237 height 125
click at [695, 281] on link "Avbryt" at bounding box center [687, 284] width 17 height 8
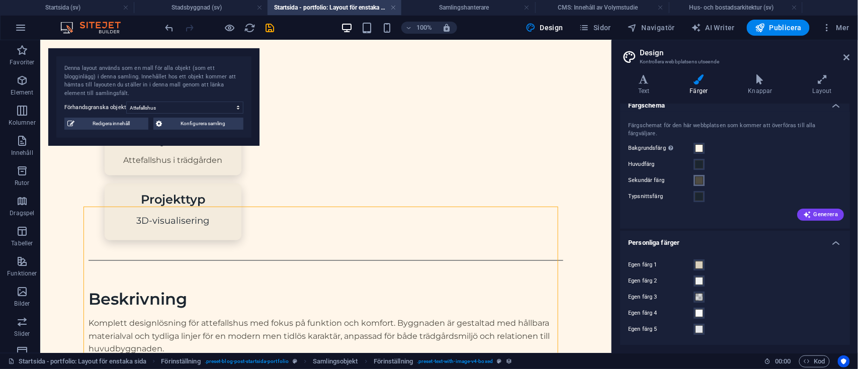
click at [702, 183] on span at bounding box center [699, 181] width 8 height 8
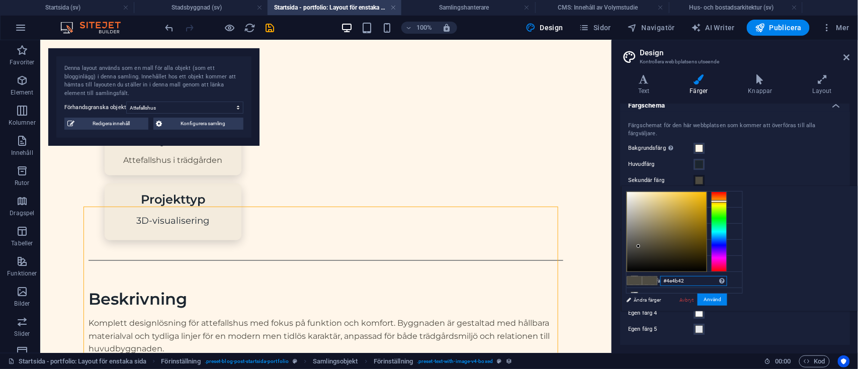
drag, startPoint x: 816, startPoint y: 278, endPoint x: 766, endPoint y: 279, distance: 49.8
click at [733, 279] on div "#4e4b42 Format som stöds #0852ed rgb(8, 82, 237) rgba(8, 82, 237, 90%) hsv(221,…" at bounding box center [676, 322] width 111 height 271
click at [695, 300] on link "Avbryt" at bounding box center [687, 300] width 17 height 8
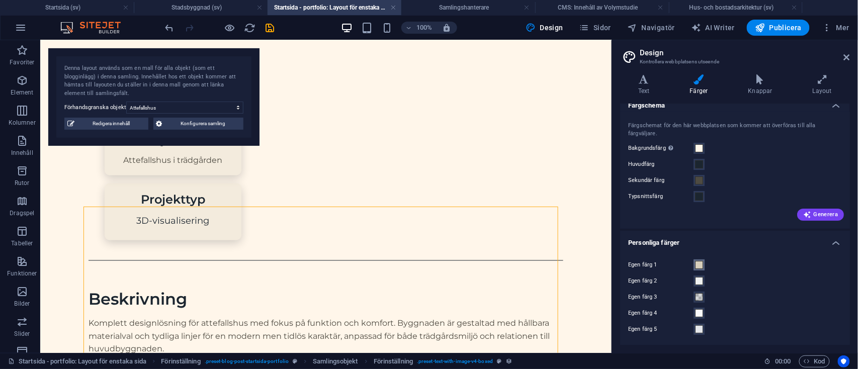
click at [700, 260] on button "Egen färg 1" at bounding box center [699, 265] width 11 height 11
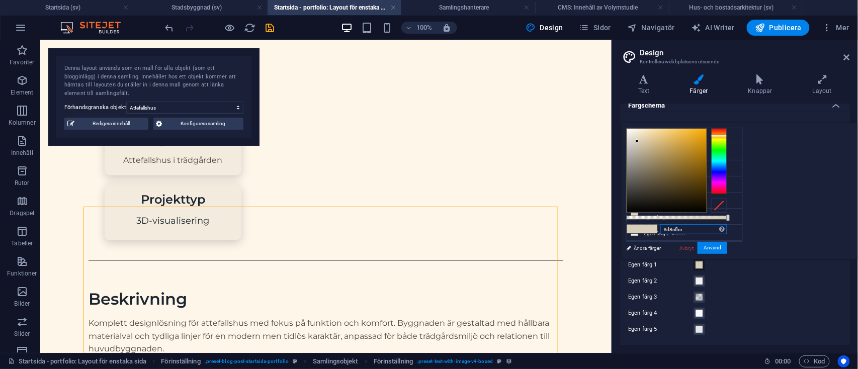
drag, startPoint x: 812, startPoint y: 227, endPoint x: 771, endPoint y: 227, distance: 41.3
click at [733, 227] on div "#d8cfbc Format som stöds #0852ed rgb(8, 82, 237) rgba(8, 82, 237, 90%) hsv(221,…" at bounding box center [676, 264] width 111 height 282
click at [695, 247] on link "Avbryt" at bounding box center [687, 249] width 17 height 8
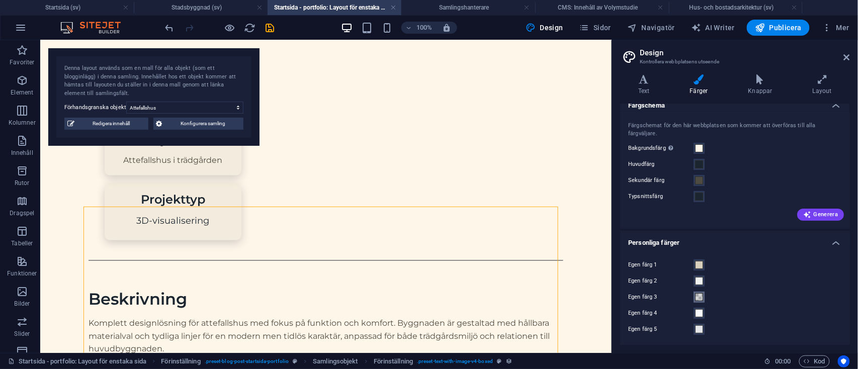
click at [701, 292] on button "Egen färg 3" at bounding box center [699, 297] width 11 height 11
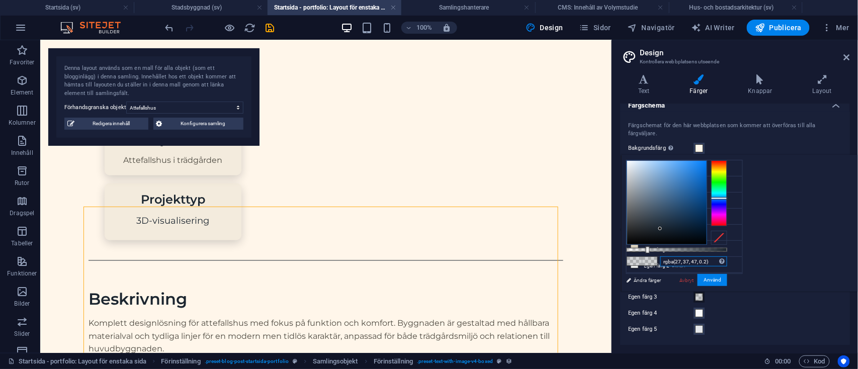
click at [728, 260] on input "rgba(27, 37, 47, 0.2)" at bounding box center [694, 262] width 67 height 10
click at [695, 278] on link "Avbryt" at bounding box center [687, 281] width 17 height 8
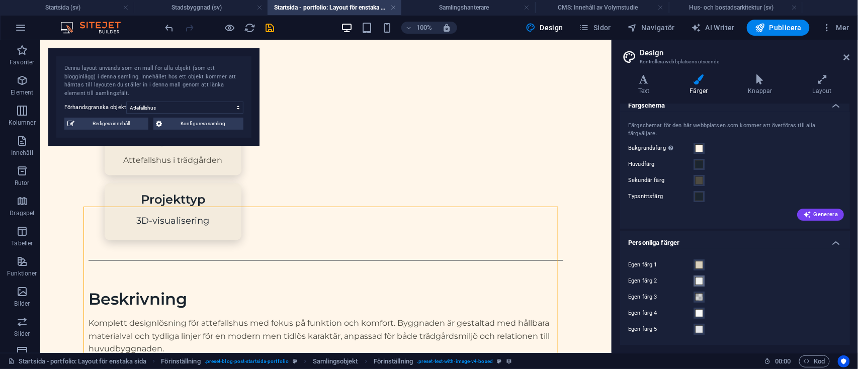
click at [700, 281] on span at bounding box center [699, 281] width 8 height 8
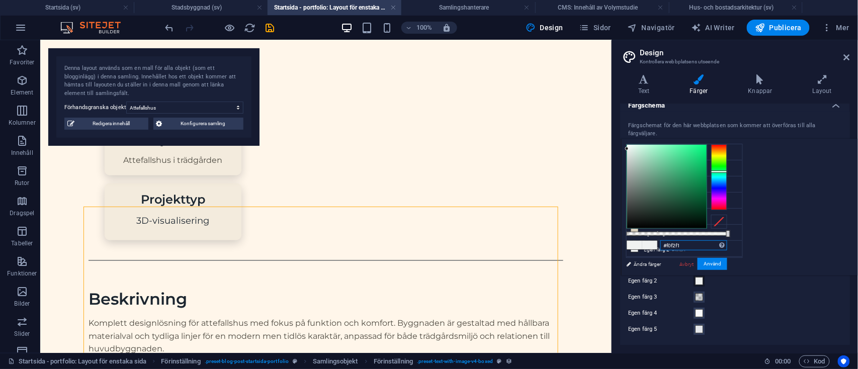
drag, startPoint x: 823, startPoint y: 247, endPoint x: 777, endPoint y: 244, distance: 46.4
click at [733, 244] on div "#f0f2f1 Format som stöds #0852ed rgb(8, 82, 237) rgba(8, 82, 237, 90%) hsv(221,…" at bounding box center [676, 280] width 111 height 282
click at [696, 312] on span at bounding box center [699, 313] width 8 height 8
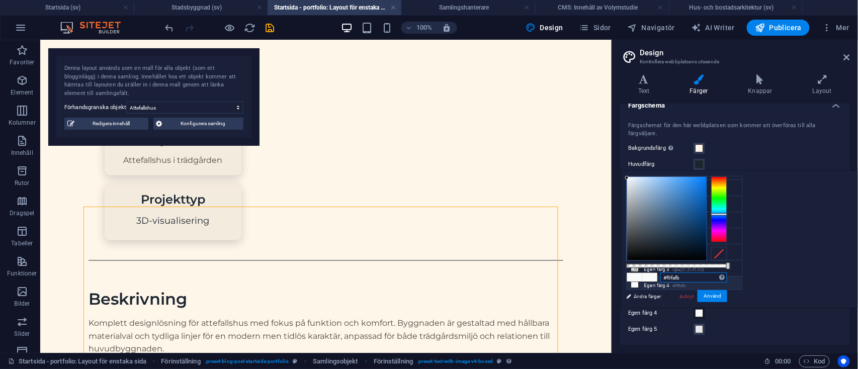
drag, startPoint x: 809, startPoint y: 278, endPoint x: 734, endPoint y: 281, distance: 74.5
click at [734, 281] on div "less Bakgrundsfärg #fff6ea Huvudfärg #1b252f Sekundär färg #4e4b42 Typsnittsfär…" at bounding box center [739, 239] width 237 height 137
click at [700, 327] on span at bounding box center [699, 330] width 8 height 8
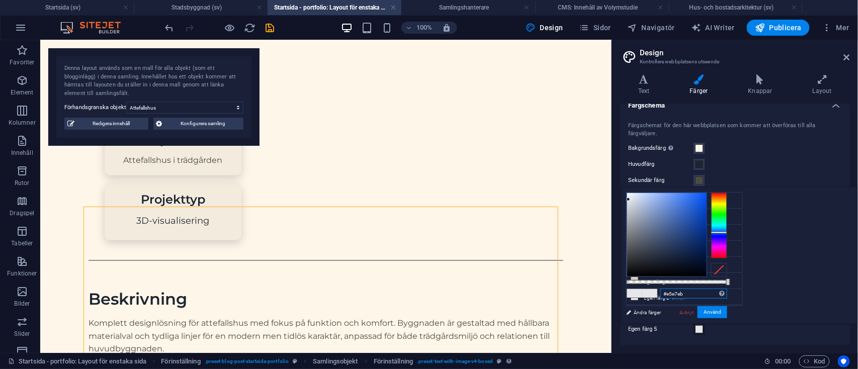
drag, startPoint x: 818, startPoint y: 290, endPoint x: 766, endPoint y: 289, distance: 51.3
click at [733, 289] on div "#e5e7eb Format som stöds #0852ed rgb(8, 82, 237) rgba(8, 82, 237, 90%) hsv(221,…" at bounding box center [676, 329] width 111 height 282
click at [695, 310] on link "Avbryt" at bounding box center [687, 313] width 17 height 8
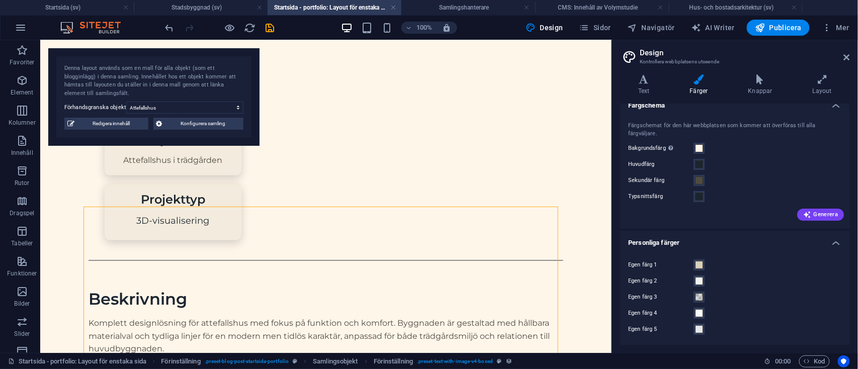
click at [699, 307] on div "Egen färg 4" at bounding box center [735, 313] width 214 height 12
click at [699, 309] on span at bounding box center [699, 313] width 8 height 8
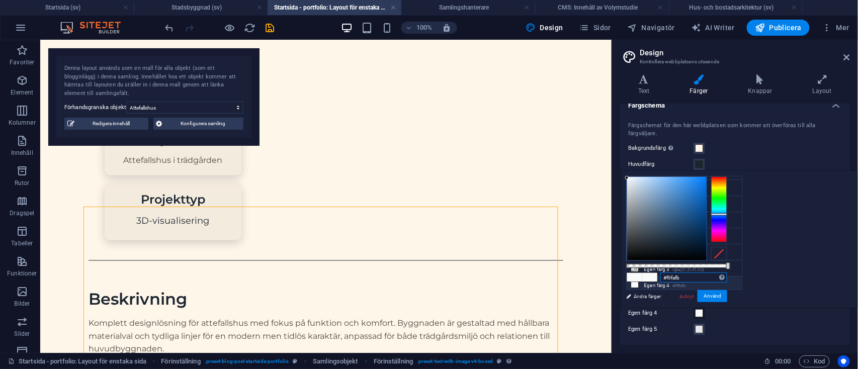
drag, startPoint x: 816, startPoint y: 275, endPoint x: 727, endPoint y: 283, distance: 88.9
click at [727, 283] on div "less Bakgrundsfärg #fff6ea Huvudfärg #1b252f Sekundär färg #4e4b42 Typsnittsfär…" at bounding box center [739, 239] width 237 height 137
click at [728, 291] on div "Avbryt Använd" at bounding box center [703, 296] width 49 height 13
click at [695, 297] on link "Avbryt" at bounding box center [687, 297] width 17 height 8
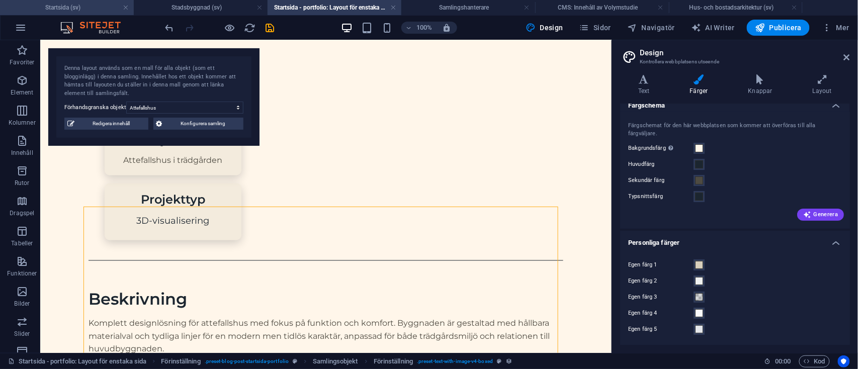
click at [87, 2] on h4 "Startsida (sv)" at bounding box center [67, 7] width 134 height 11
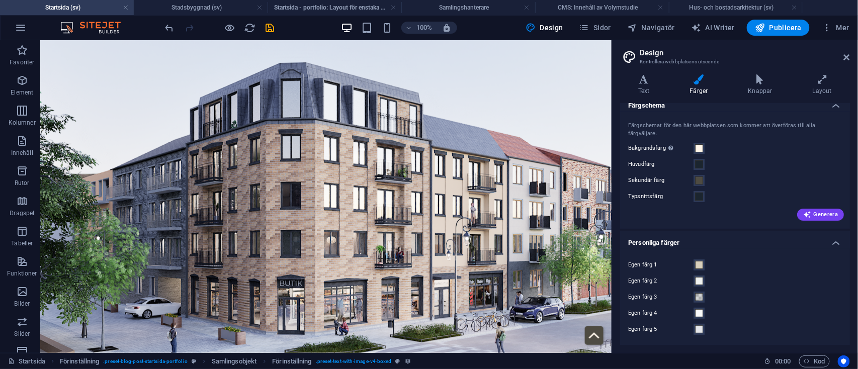
scroll to position [1131, 0]
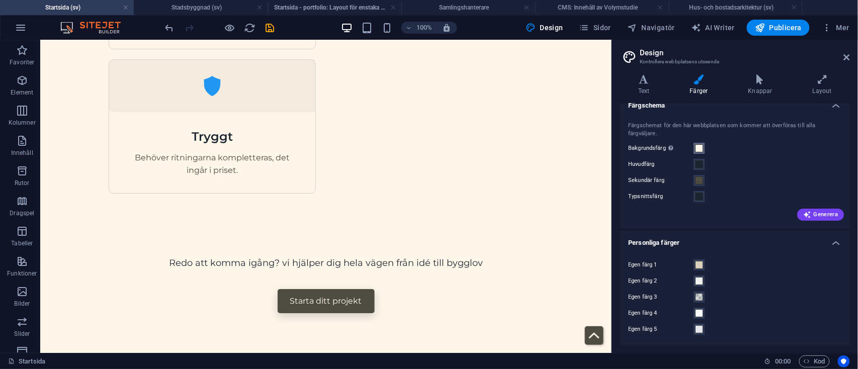
click at [699, 147] on span at bounding box center [699, 148] width 8 height 8
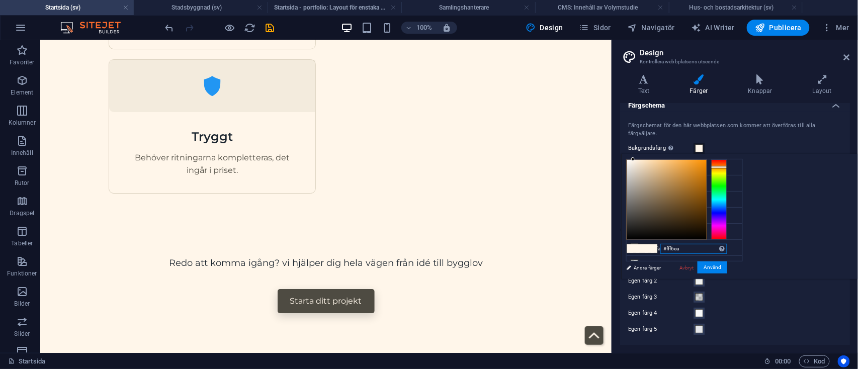
click at [728, 246] on input "#fff6ea" at bounding box center [694, 249] width 67 height 10
type input "#"
paste input "#f9fafb"
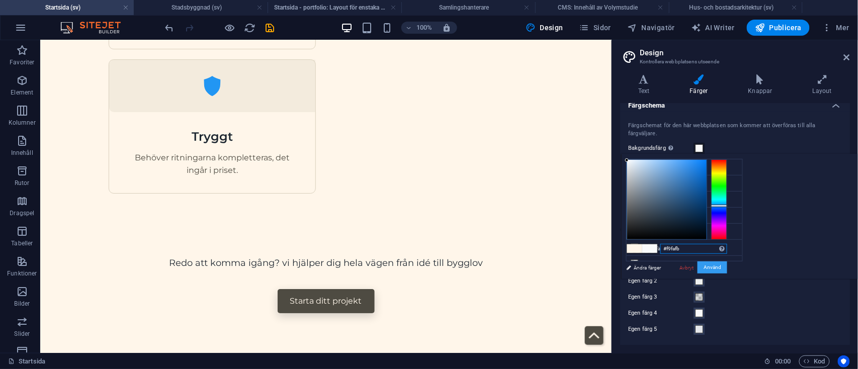
type input "#f9fafb"
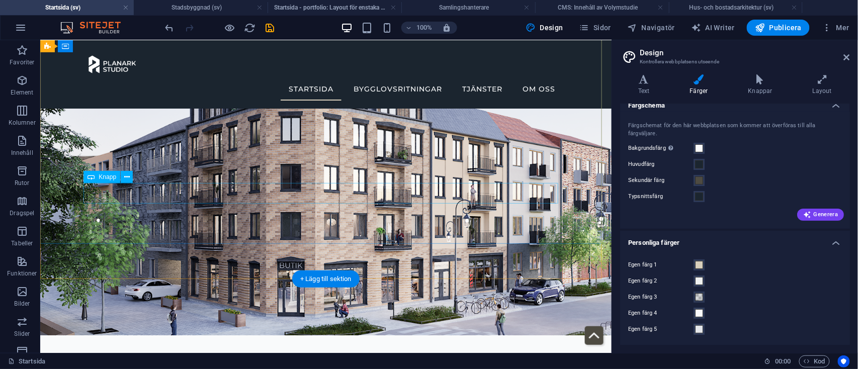
scroll to position [73, 0]
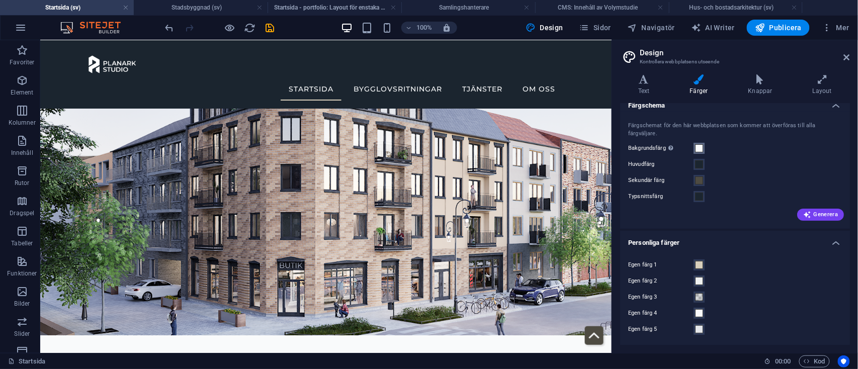
click at [696, 144] on span at bounding box center [699, 148] width 8 height 8
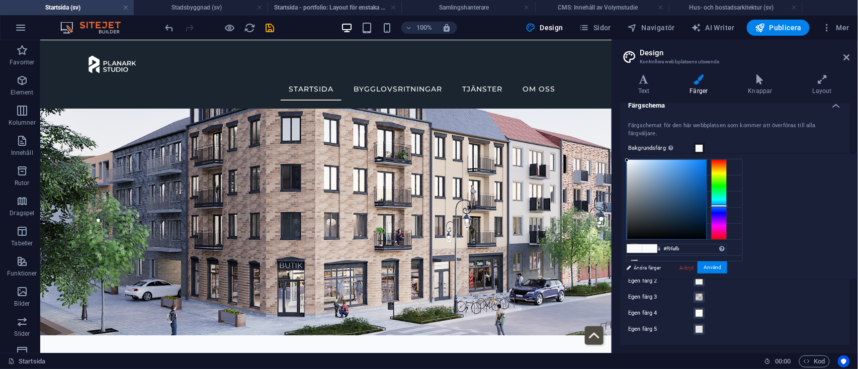
type input "#fff6ea"
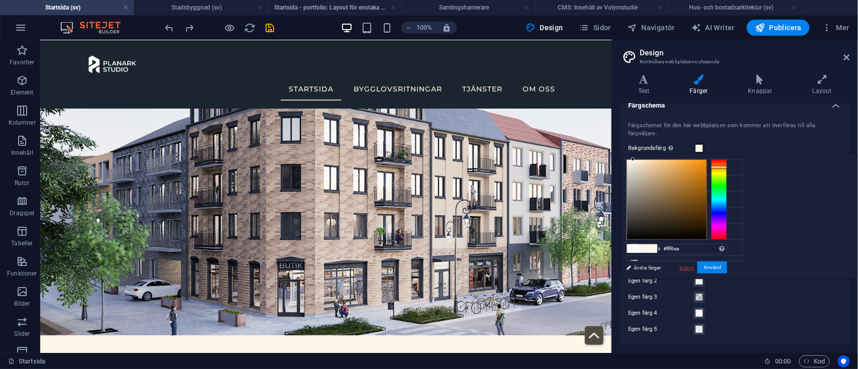
click at [695, 268] on link "Avbryt" at bounding box center [687, 268] width 17 height 8
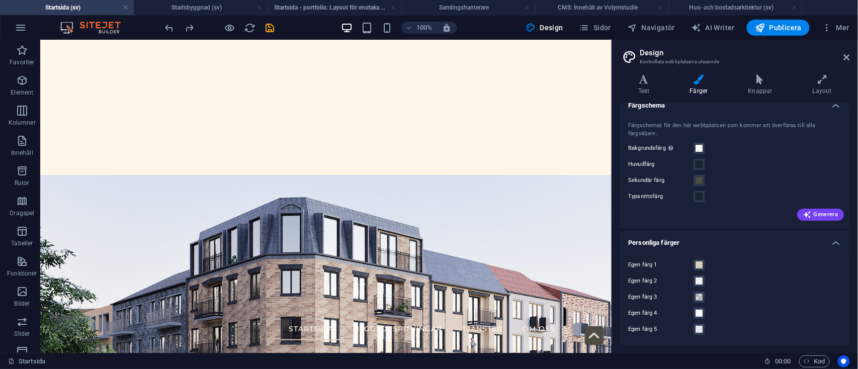
scroll to position [278, 0]
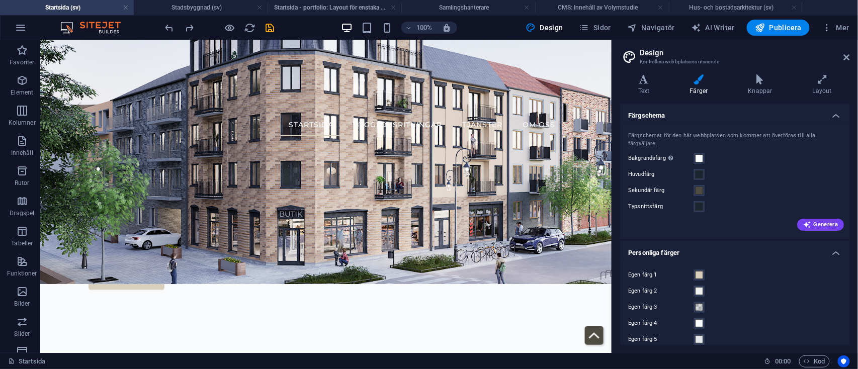
scroll to position [10, 0]
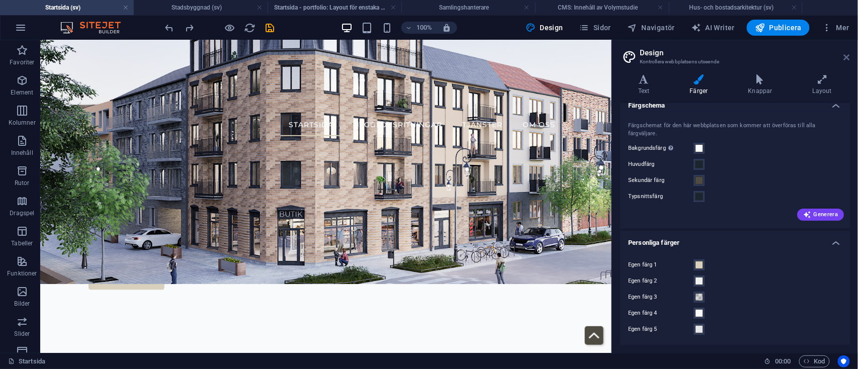
click at [847, 57] on icon at bounding box center [847, 57] width 6 height 8
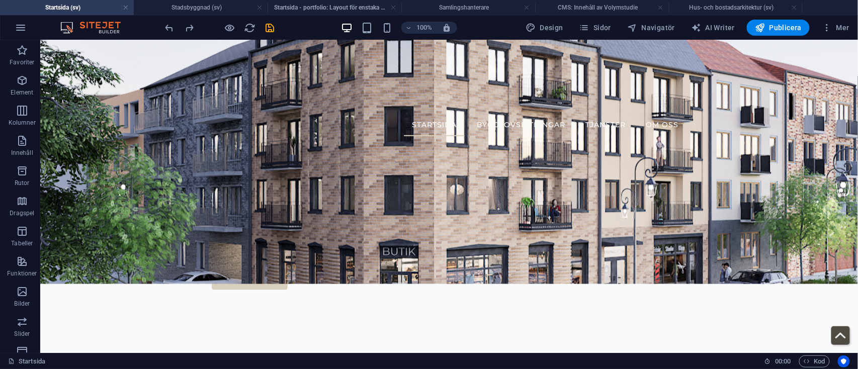
click at [552, 36] on div "100% Design [PERSON_NAME] AI Writer Publicera Mer" at bounding box center [429, 28] width 857 height 24
click at [553, 30] on span "Design" at bounding box center [545, 28] width 38 height 10
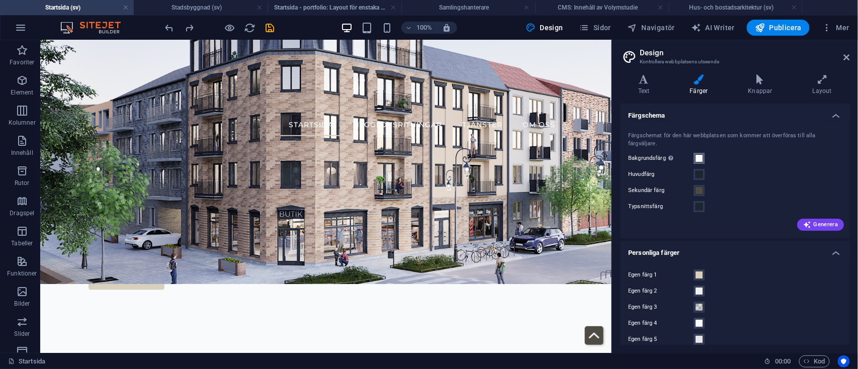
click at [698, 160] on span at bounding box center [699, 158] width 8 height 8
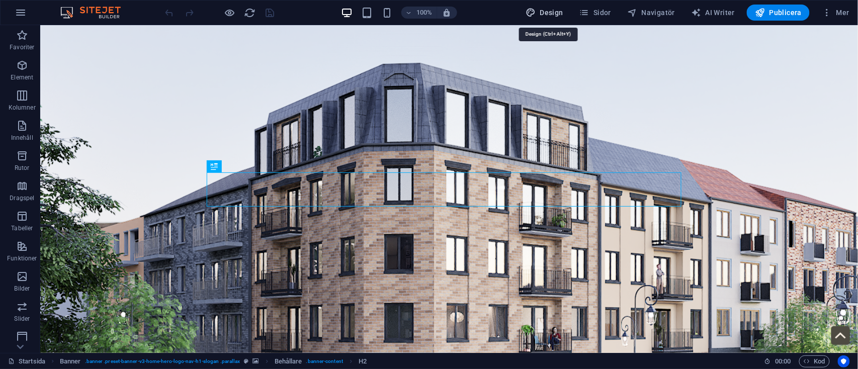
click at [540, 10] on span "Design" at bounding box center [545, 13] width 38 height 10
select select "px"
select select "400"
select select "px"
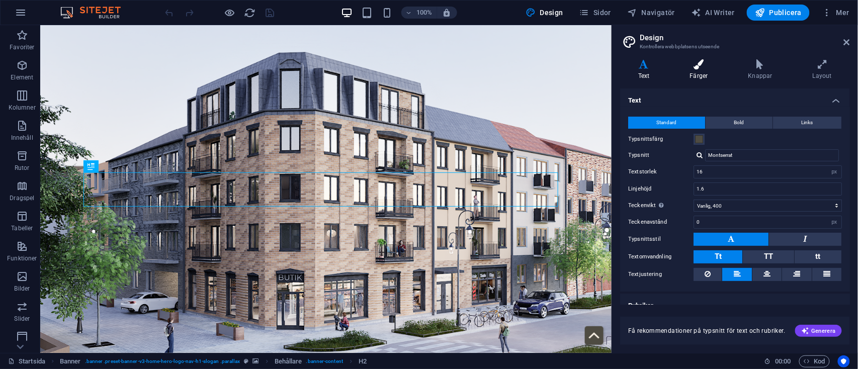
click at [708, 67] on icon at bounding box center [699, 64] width 54 height 10
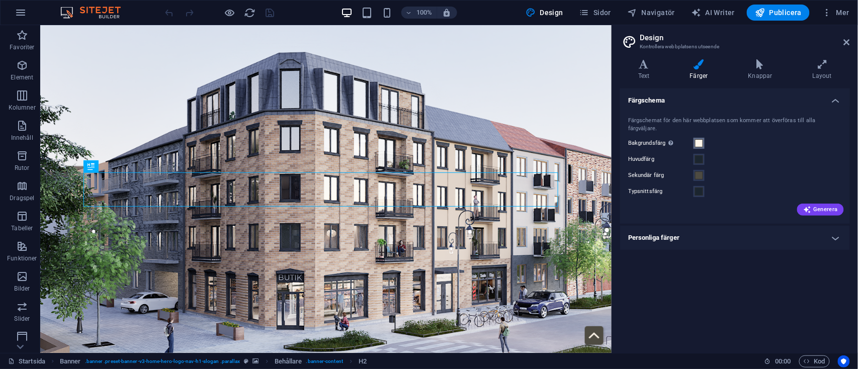
click at [699, 139] on span at bounding box center [699, 143] width 8 height 8
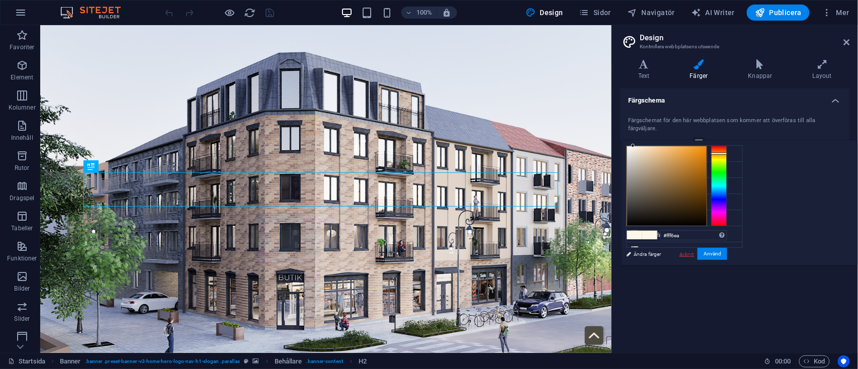
click at [695, 253] on link "Avbryt" at bounding box center [687, 255] width 17 height 8
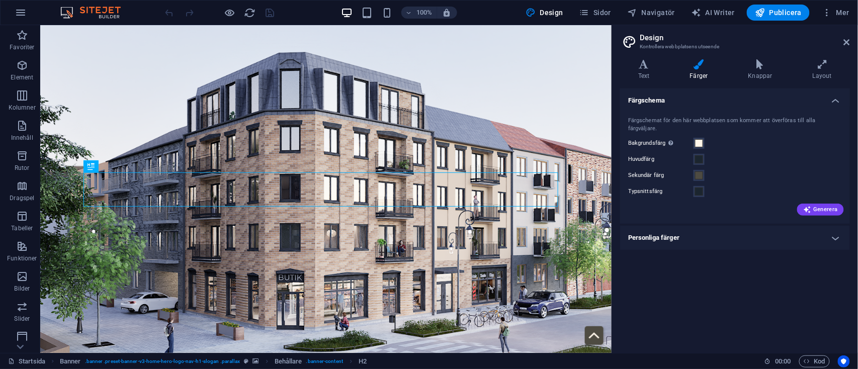
click at [737, 226] on h4 "Personliga färger" at bounding box center [735, 238] width 230 height 24
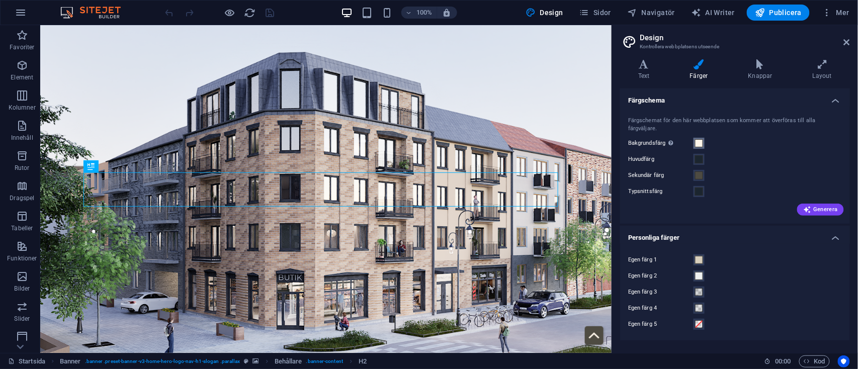
click at [699, 139] on span at bounding box center [699, 143] width 8 height 8
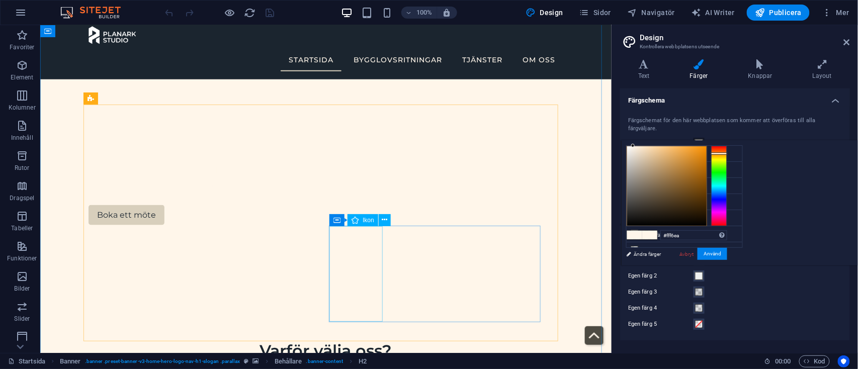
scroll to position [343, 0]
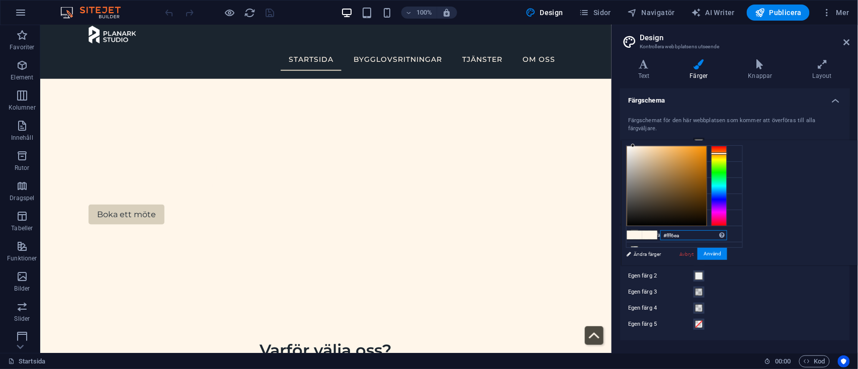
drag, startPoint x: 823, startPoint y: 237, endPoint x: 778, endPoint y: 234, distance: 45.4
click at [733, 234] on div "#fff6ea Format som stöds #0852ed rgb(8, 82, 237) rgba(8, 82, 237, 90%) hsv(221,…" at bounding box center [676, 276] width 111 height 271
paste input "F9FAFB"
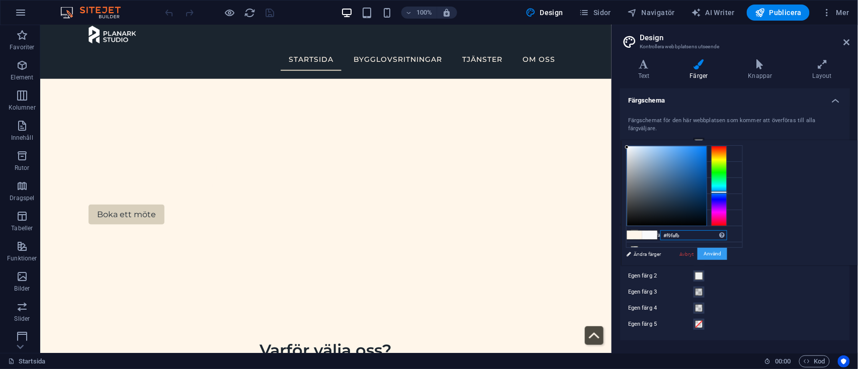
type input "#f9fafb"
click at [728, 253] on button "Använd" at bounding box center [713, 254] width 30 height 12
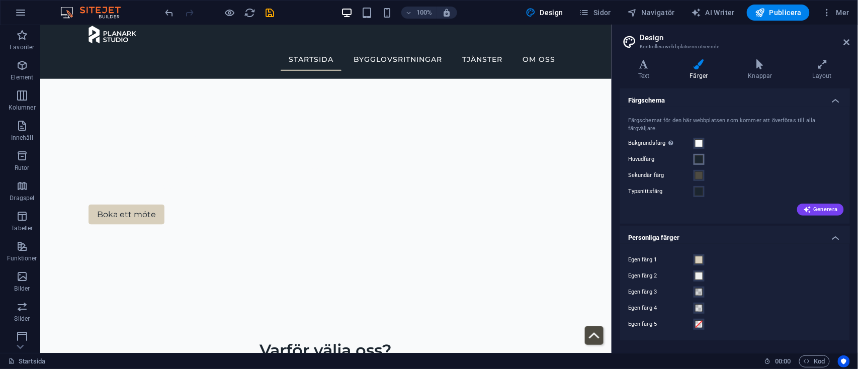
click at [701, 155] on span at bounding box center [699, 159] width 8 height 8
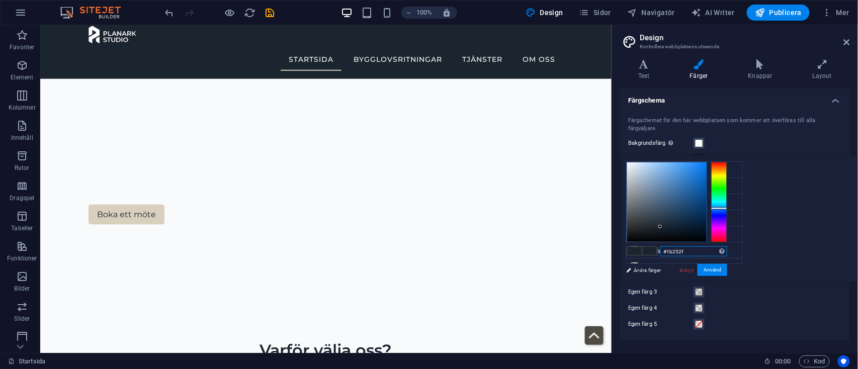
drag, startPoint x: 823, startPoint y: 253, endPoint x: 767, endPoint y: 255, distance: 56.4
click at [733, 255] on div "#1b252f Format som stöds #0852ed rgb(8, 82, 237) rgba(8, 82, 237, 90%) hsv(221,…" at bounding box center [676, 292] width 111 height 271
paste input "B252F"
type input "#1b252f"
click at [728, 268] on button "Använd" at bounding box center [713, 270] width 30 height 12
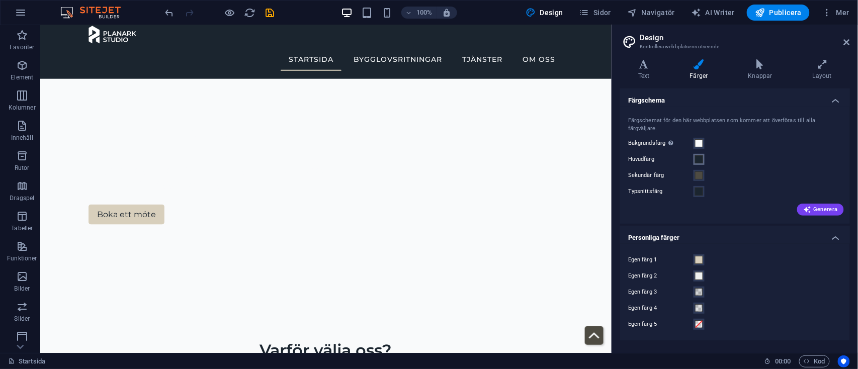
click at [700, 155] on span at bounding box center [699, 159] width 8 height 8
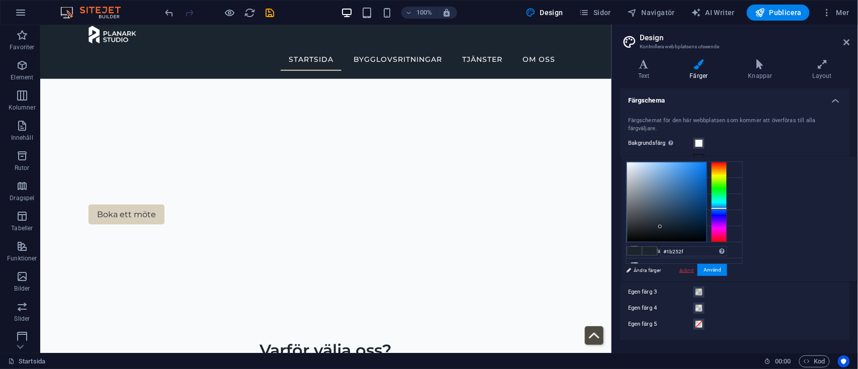
click at [695, 271] on link "Avbryt" at bounding box center [687, 271] width 17 height 8
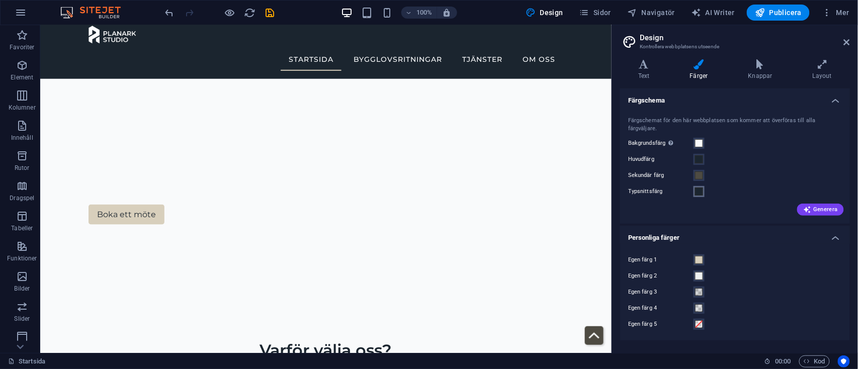
click at [702, 188] on span at bounding box center [699, 192] width 8 height 8
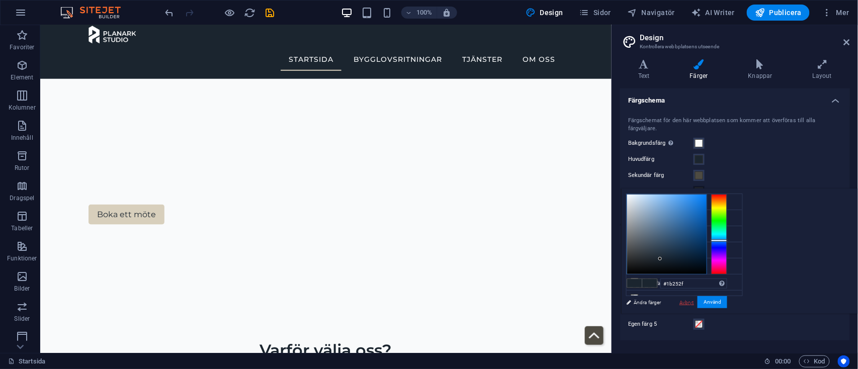
click at [695, 305] on link "Avbryt" at bounding box center [687, 303] width 17 height 8
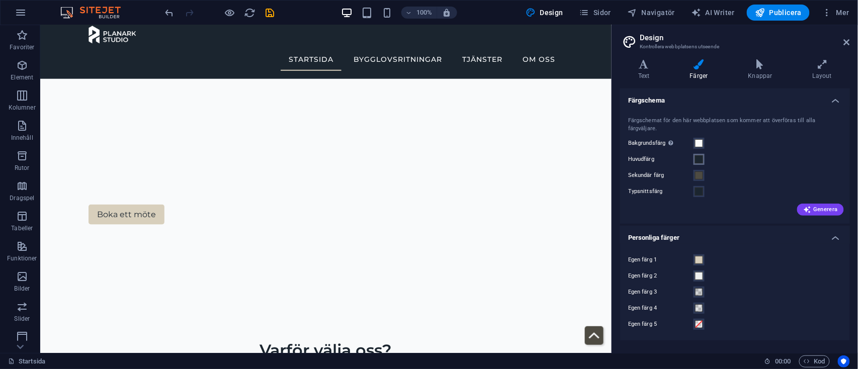
click at [701, 155] on span at bounding box center [699, 159] width 8 height 8
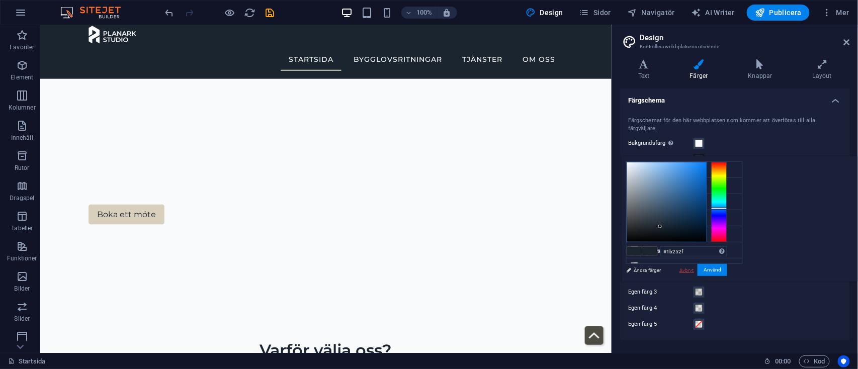
click at [695, 267] on link "Avbryt" at bounding box center [687, 271] width 17 height 8
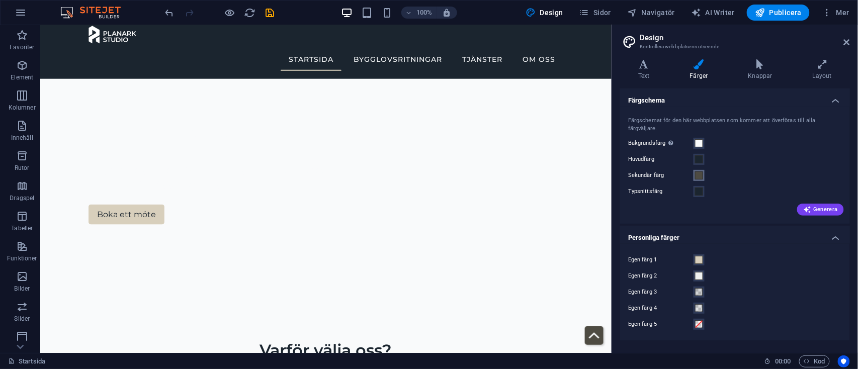
click at [698, 170] on button "Sekundär färg" at bounding box center [699, 175] width 11 height 11
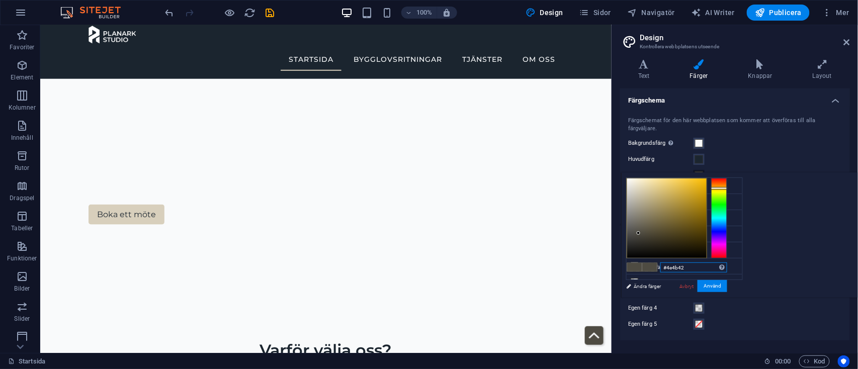
click at [728, 270] on input "#4e4b42" at bounding box center [694, 268] width 67 height 10
type input "#"
paste input "#4E4B42"
type input "#4e4b42"
click at [728, 286] on button "Använd" at bounding box center [713, 286] width 30 height 12
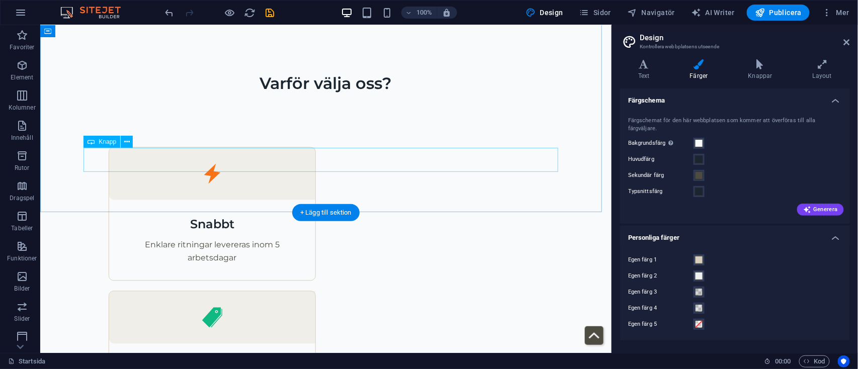
scroll to position [614, 0]
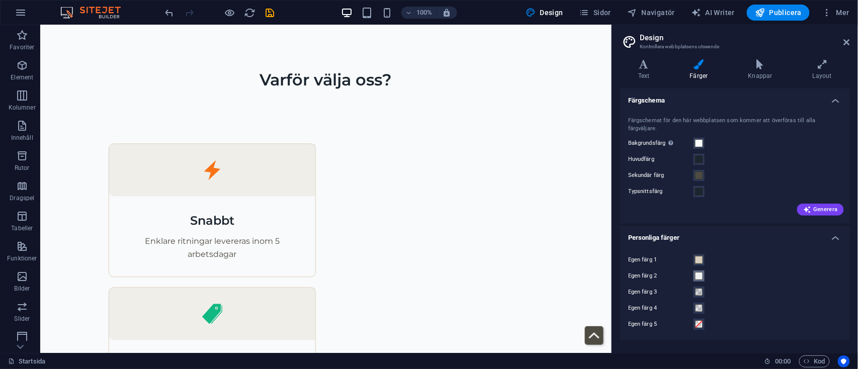
click at [699, 272] on span at bounding box center [699, 276] width 8 height 8
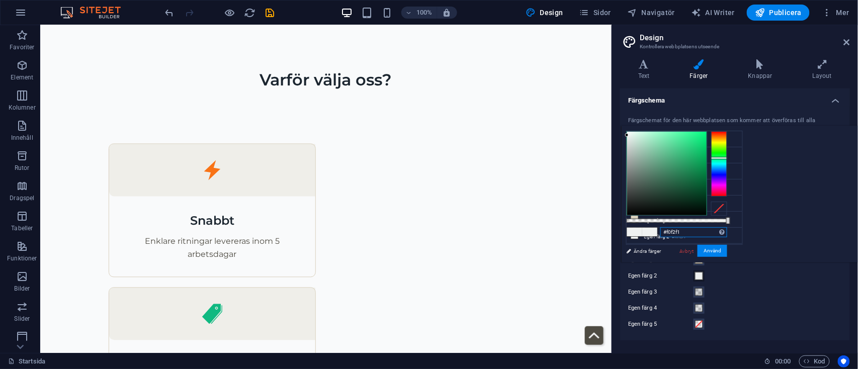
drag, startPoint x: 808, startPoint y: 233, endPoint x: 776, endPoint y: 233, distance: 31.7
click at [733, 233] on div "#f0f2f1 Format som stöds #0852ed rgb(8, 82, 237) rgba(8, 82, 237, 90%) hsv(221,…" at bounding box center [676, 267] width 111 height 282
paste input "10B98"
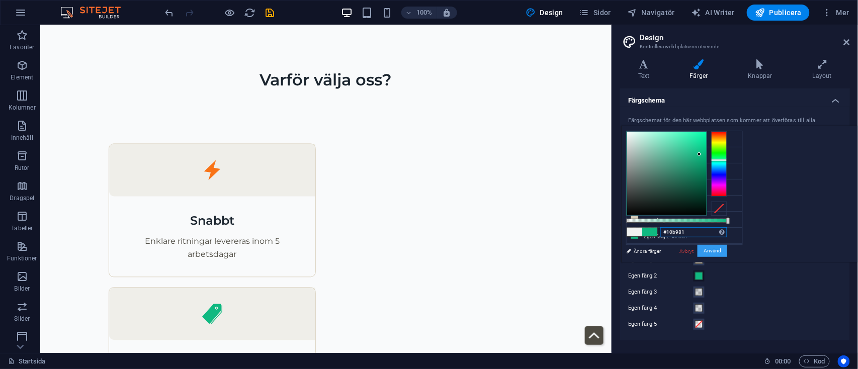
type input "#10b981"
click at [728, 249] on button "Använd" at bounding box center [713, 251] width 30 height 12
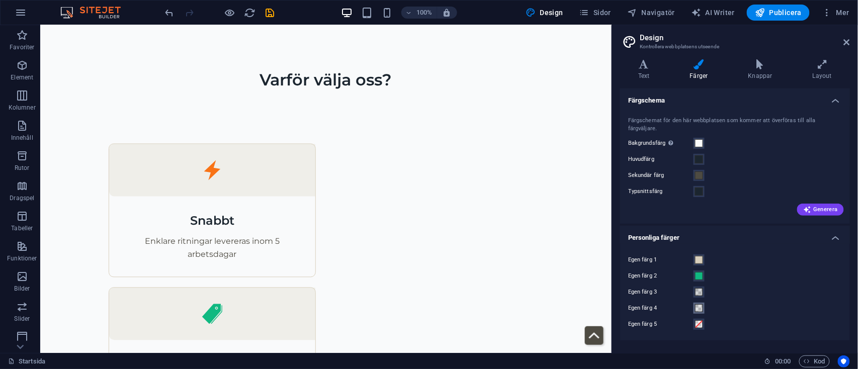
click at [702, 304] on span at bounding box center [699, 308] width 8 height 8
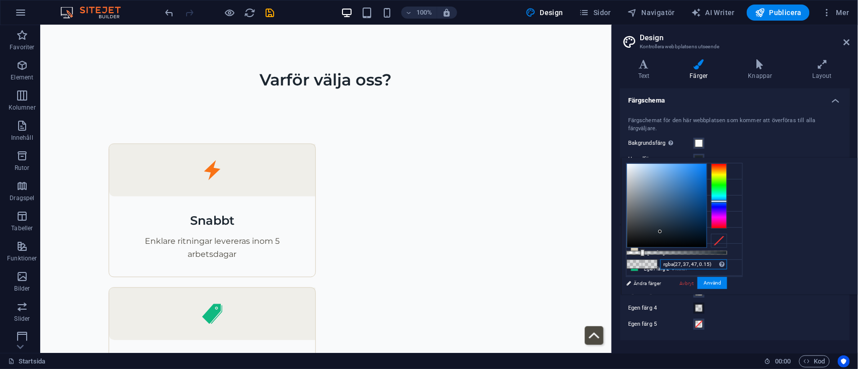
drag, startPoint x: 839, startPoint y: 264, endPoint x: 779, endPoint y: 263, distance: 59.9
click at [733, 263] on div "rgba(27, 37, 47, 0.15) Format som stöds #0852ed rgb(8, 82, 237) rgba(8, 82, 237…" at bounding box center [676, 299] width 111 height 282
paste input "#F59E0B"
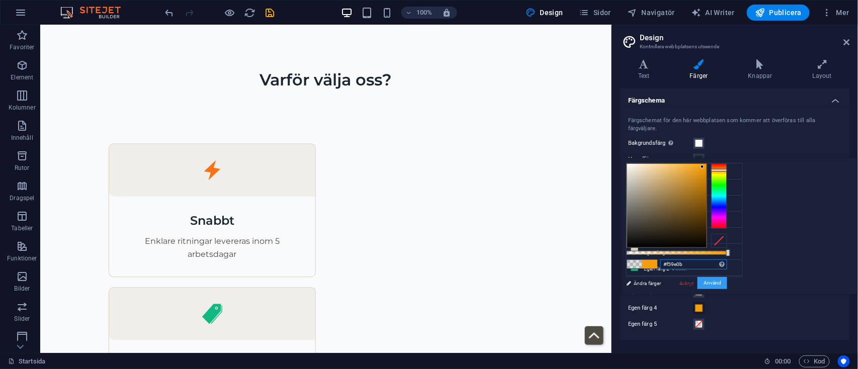
type input "#f59e0b"
click at [728, 283] on button "Använd" at bounding box center [713, 283] width 30 height 12
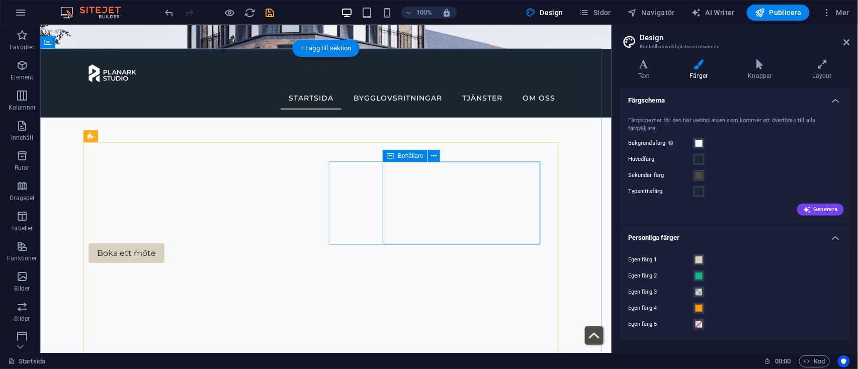
scroll to position [306, 0]
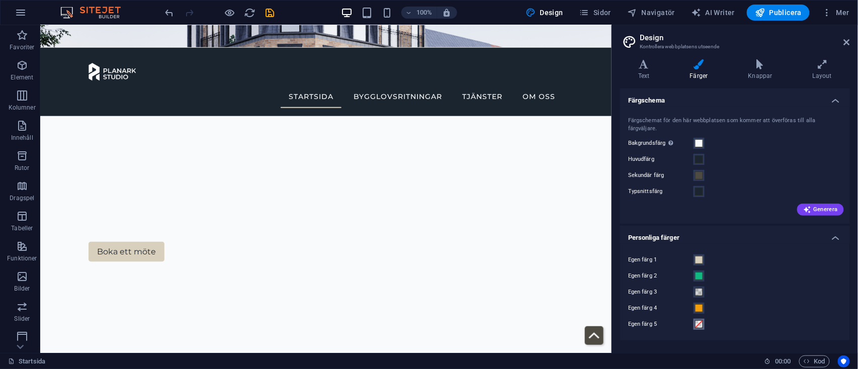
click at [701, 320] on span at bounding box center [699, 324] width 8 height 8
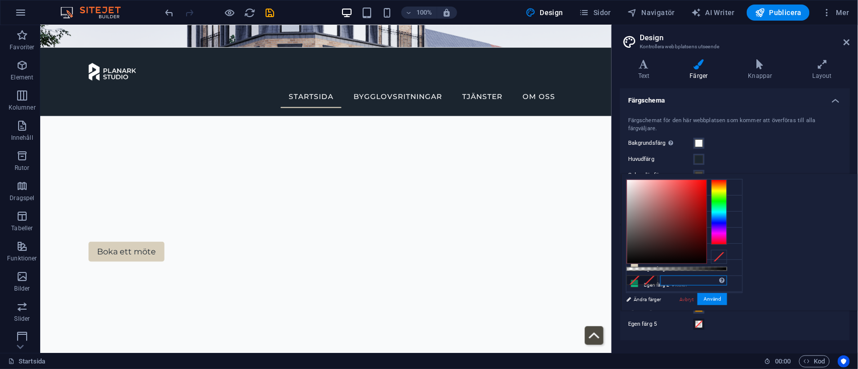
click at [728, 282] on input "text" at bounding box center [694, 281] width 67 height 10
paste input "#F9FAFB"
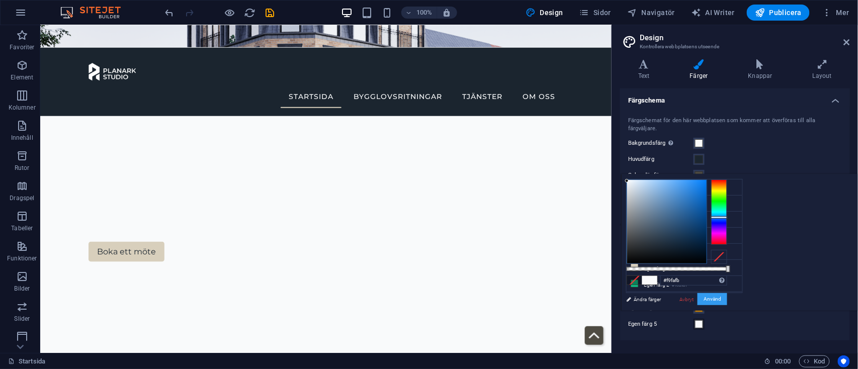
click at [728, 296] on button "Använd" at bounding box center [713, 299] width 30 height 12
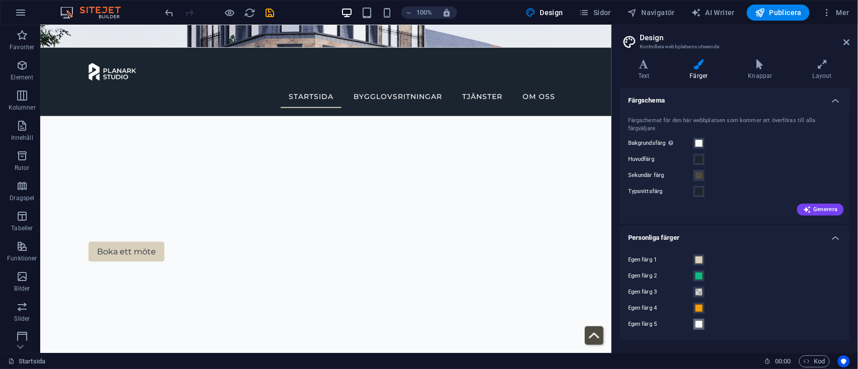
click at [700, 320] on span at bounding box center [699, 324] width 8 height 8
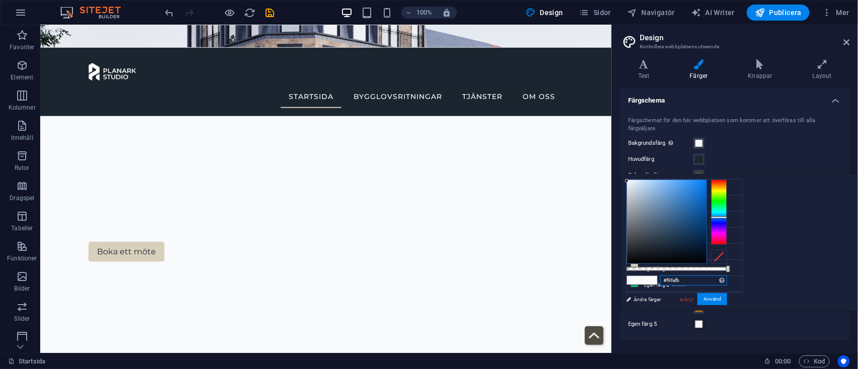
drag, startPoint x: 822, startPoint y: 280, endPoint x: 759, endPoint y: 288, distance: 63.8
click at [733, 288] on div "#f9fafb Format som stöds #0852ed rgb(8, 82, 237) rgba(8, 82, 237, 90%) hsv(221,…" at bounding box center [676, 316] width 111 height 282
paste input "e5e7e"
type input "#e5e7eb"
click at [728, 301] on button "Använd" at bounding box center [713, 299] width 30 height 12
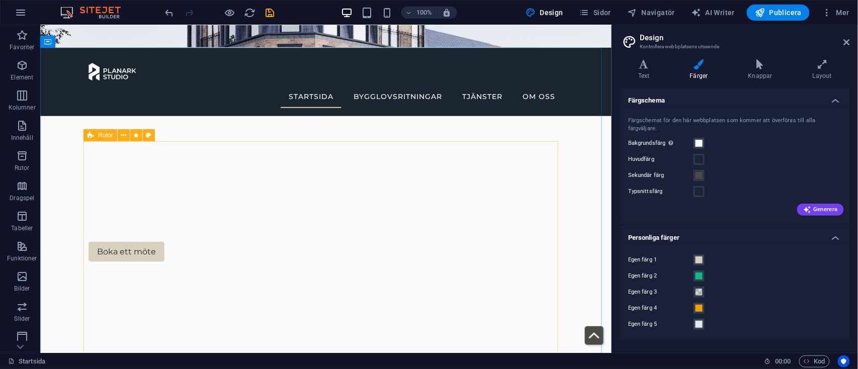
click at [93, 138] on icon at bounding box center [91, 135] width 7 height 12
select select "rem"
select select "preset-boxes-v3-default"
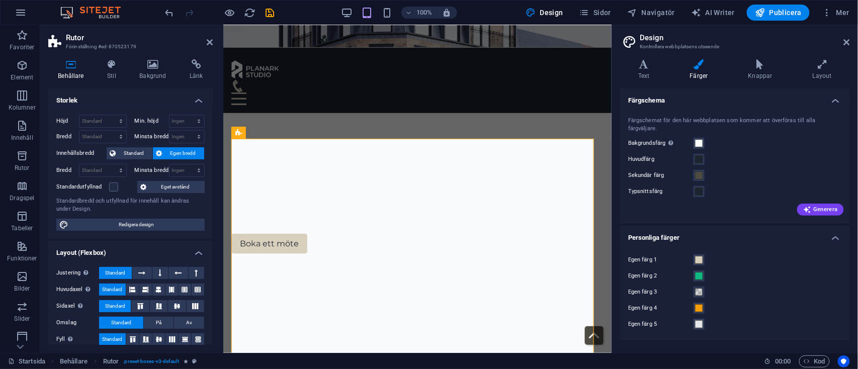
scroll to position [141, 0]
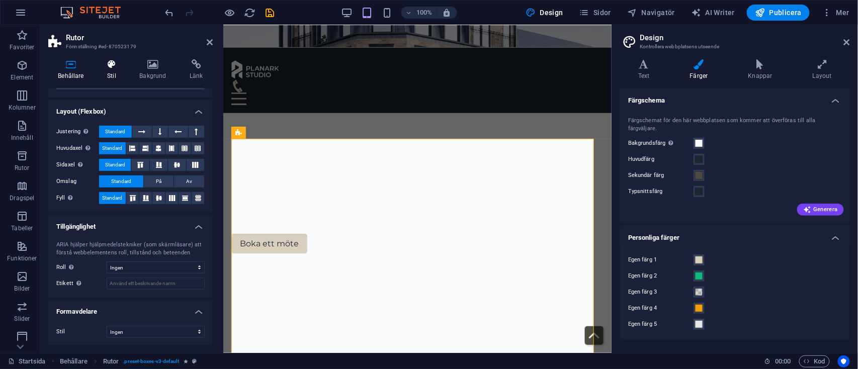
click at [112, 68] on icon at bounding box center [112, 64] width 28 height 10
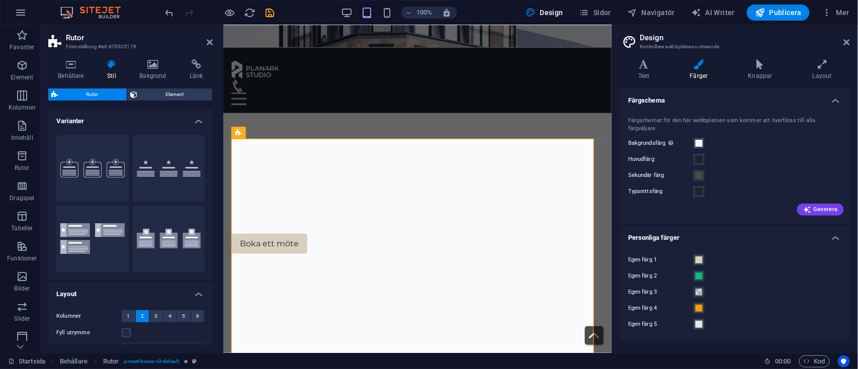
scroll to position [162, 0]
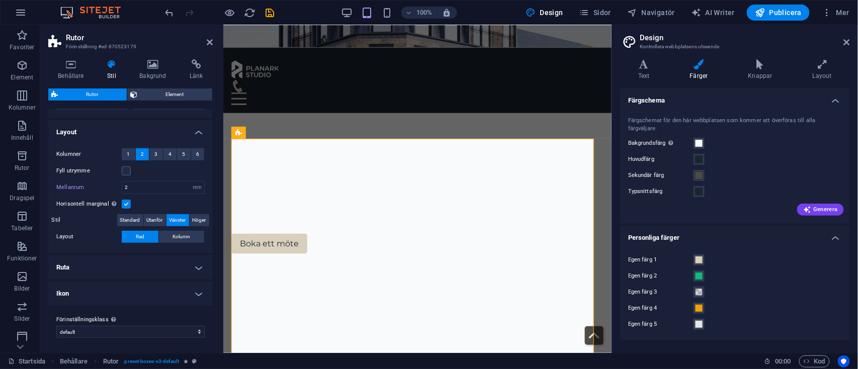
click at [139, 287] on h4 "Ikon" at bounding box center [130, 294] width 165 height 24
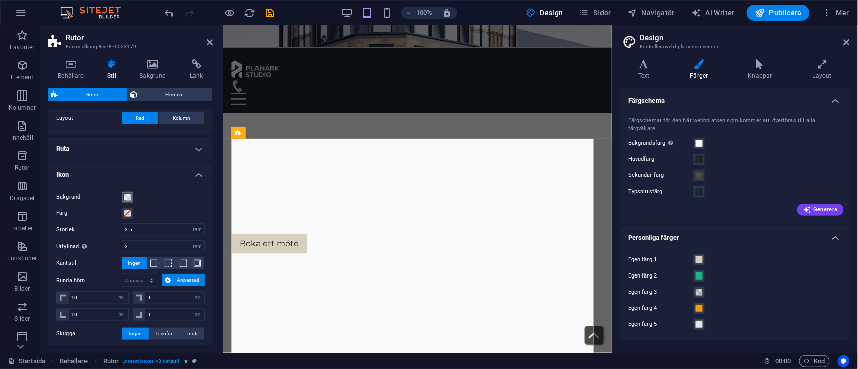
click at [128, 194] on span at bounding box center [127, 197] width 8 height 8
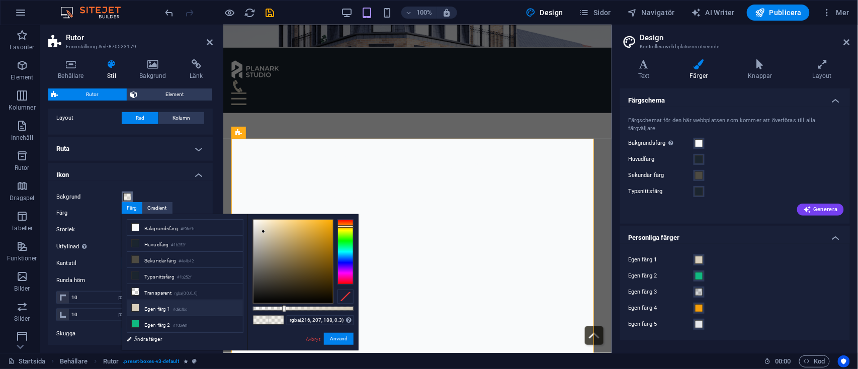
scroll to position [44, 0]
click at [170, 325] on li "Egen färg 5 #e5e7eb" at bounding box center [185, 328] width 116 height 16
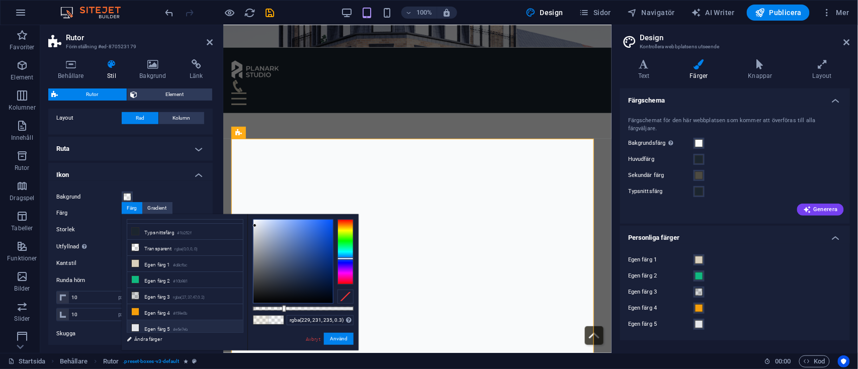
click at [164, 330] on li "Egen färg 5 #e5e7eb" at bounding box center [185, 328] width 116 height 16
click at [346, 338] on button "Använd" at bounding box center [339, 339] width 30 height 12
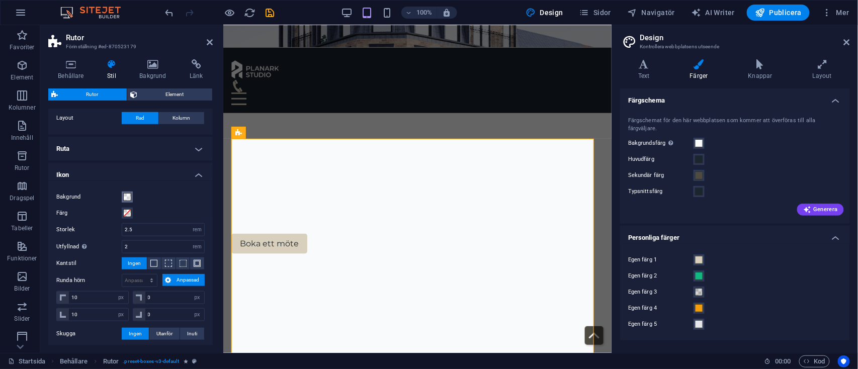
click at [130, 197] on span at bounding box center [127, 197] width 8 height 8
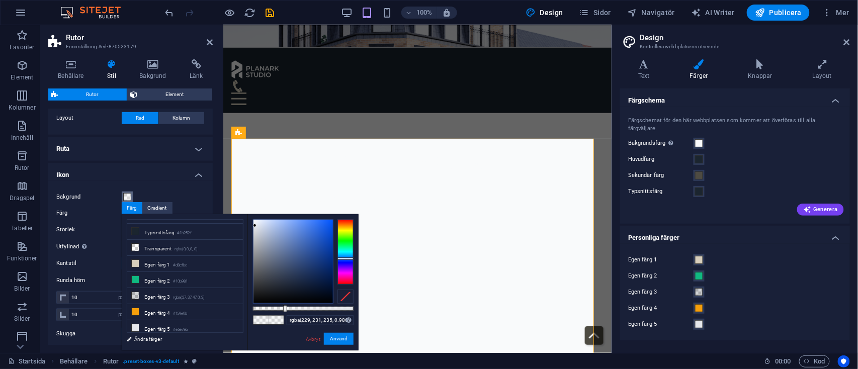
type input "#e5e7eb"
drag, startPoint x: 284, startPoint y: 308, endPoint x: 375, endPoint y: 309, distance: 91.1
click at [375, 309] on body "planarkstudio.se Startsida (sv) Favoriter Element Kolumner Innehåll Rutor Drags…" at bounding box center [429, 184] width 858 height 369
click at [341, 340] on button "Använd" at bounding box center [339, 339] width 30 height 12
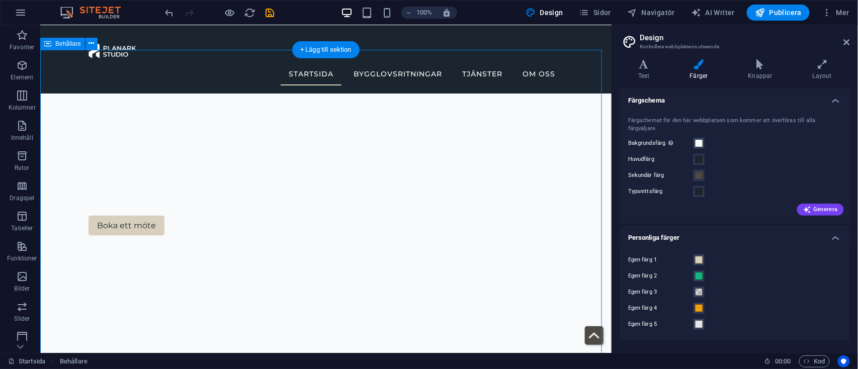
scroll to position [298, 0]
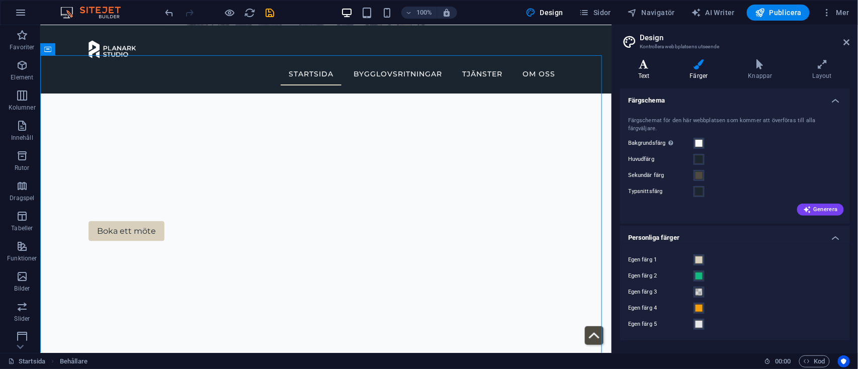
click at [639, 70] on h4 "Text" at bounding box center [646, 69] width 52 height 21
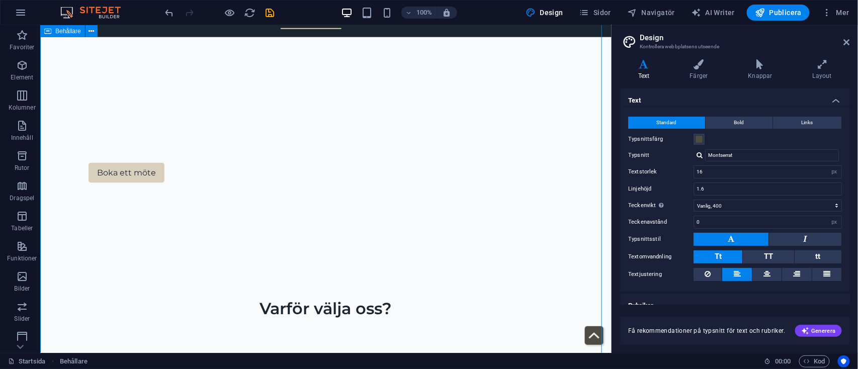
scroll to position [386, 0]
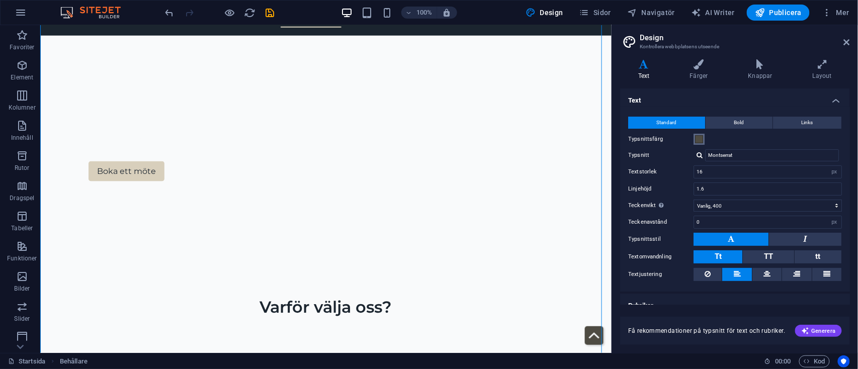
click at [700, 138] on span at bounding box center [699, 139] width 8 height 8
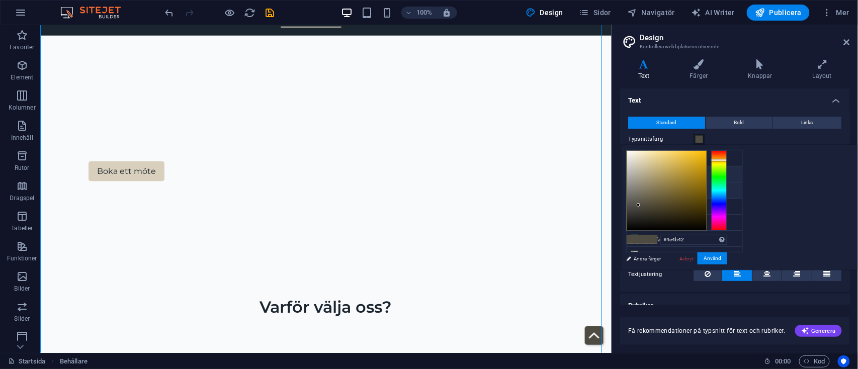
click at [674, 175] on small "#1b252f" at bounding box center [678, 176] width 15 height 7
type input "#1b252f"
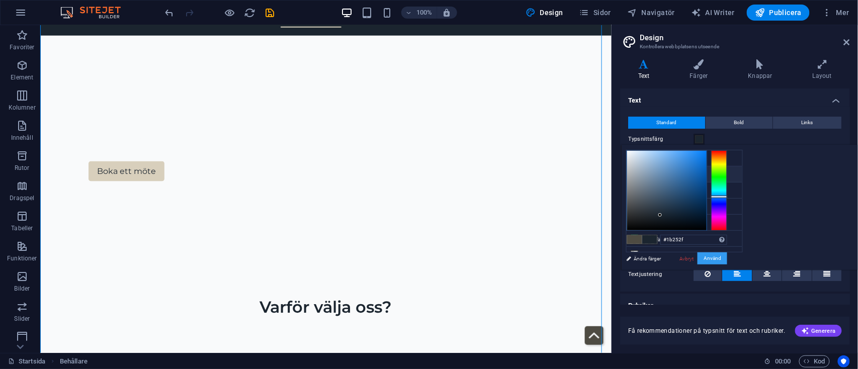
click at [728, 259] on button "Använd" at bounding box center [713, 259] width 30 height 12
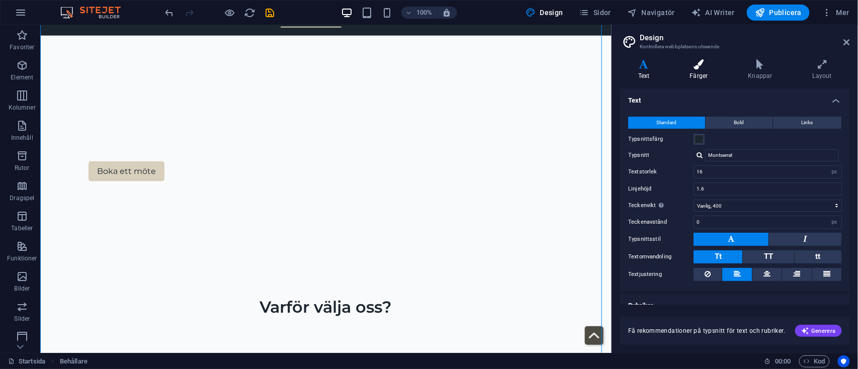
click at [706, 76] on h4 "Färger" at bounding box center [701, 69] width 58 height 21
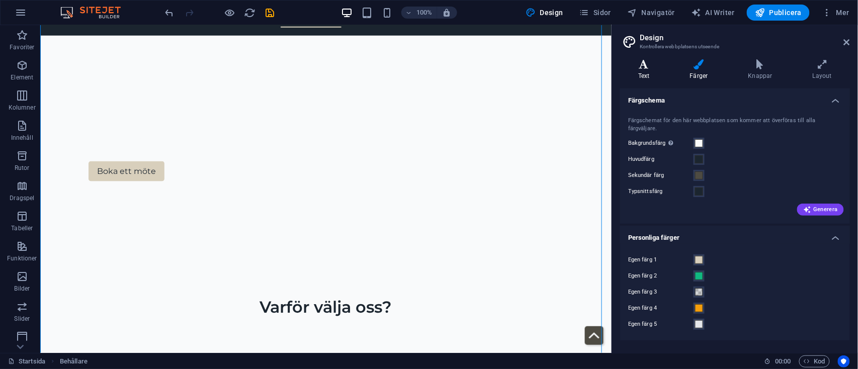
click at [650, 64] on icon at bounding box center [644, 64] width 48 height 10
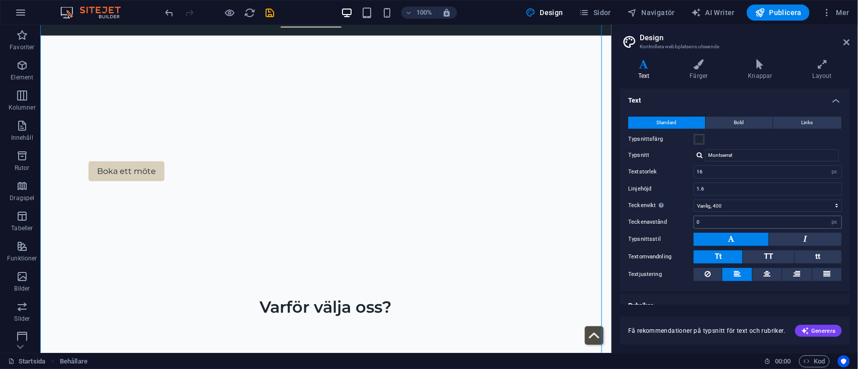
scroll to position [12, 0]
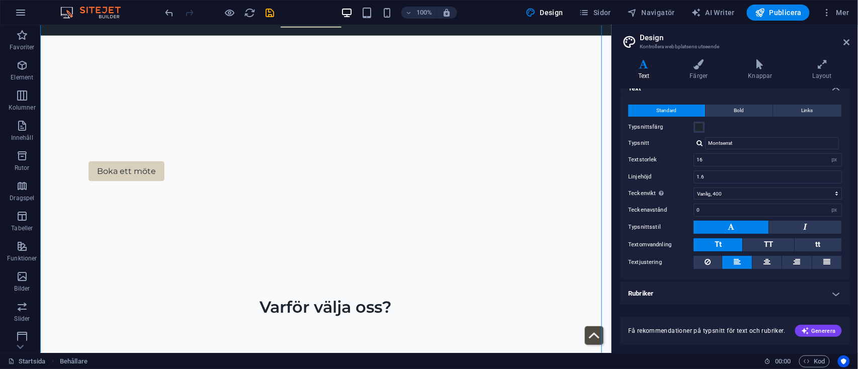
click at [796, 290] on h4 "Rubriker" at bounding box center [735, 294] width 230 height 24
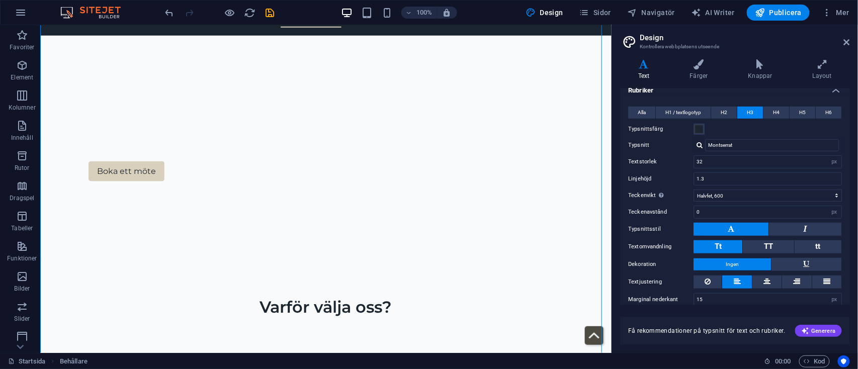
scroll to position [216, 0]
click at [826, 110] on span "H6" at bounding box center [829, 112] width 7 height 12
click at [700, 129] on span at bounding box center [699, 128] width 8 height 8
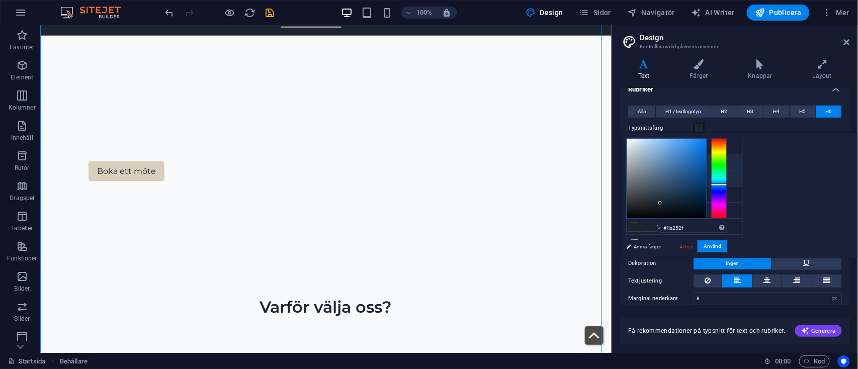
click at [675, 179] on li "Sekundär färg #4e4b42" at bounding box center [685, 179] width 116 height 16
type input "#4e4b42"
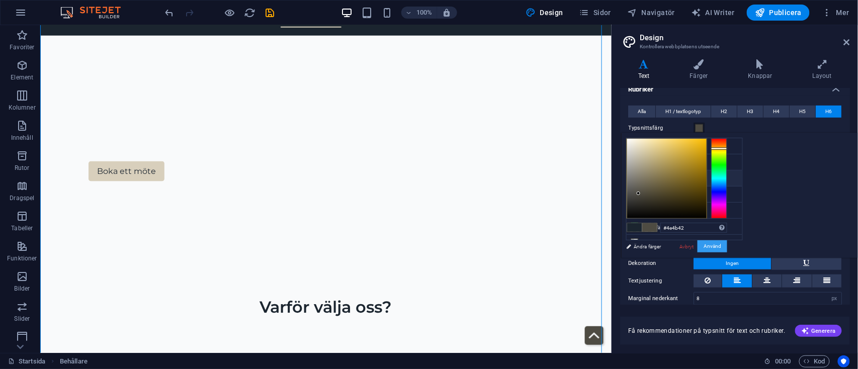
click at [728, 245] on button "Använd" at bounding box center [713, 246] width 30 height 12
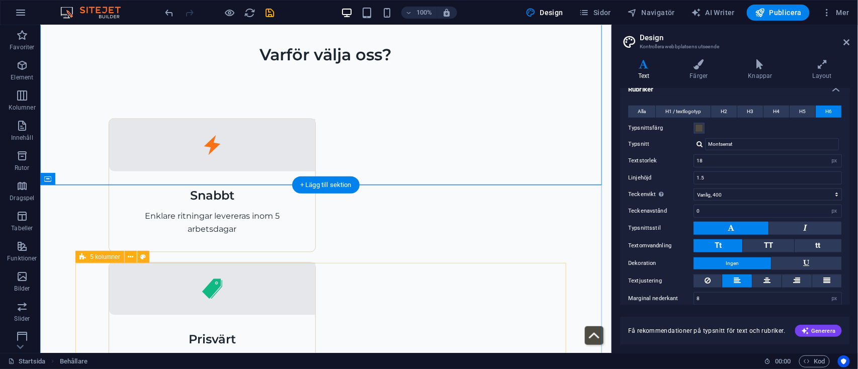
scroll to position [640, 0]
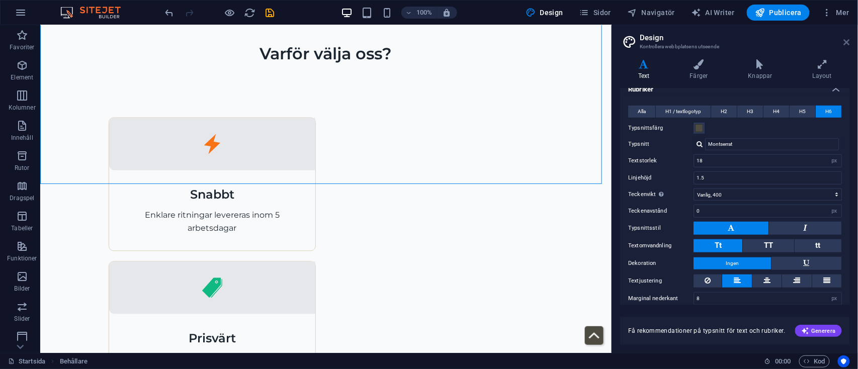
click at [846, 40] on icon at bounding box center [847, 42] width 6 height 8
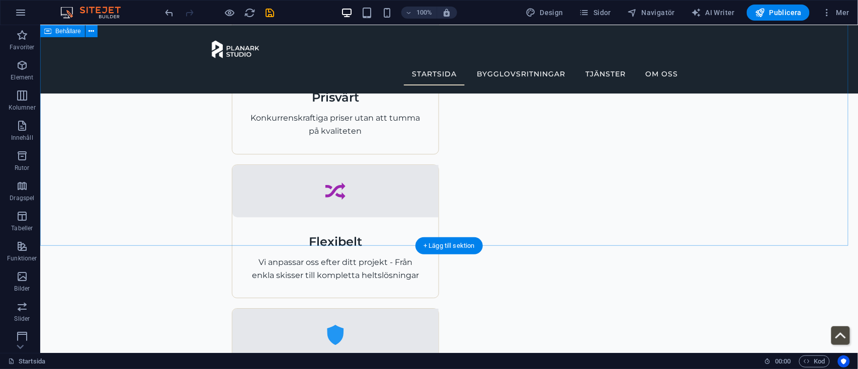
scroll to position [855, 0]
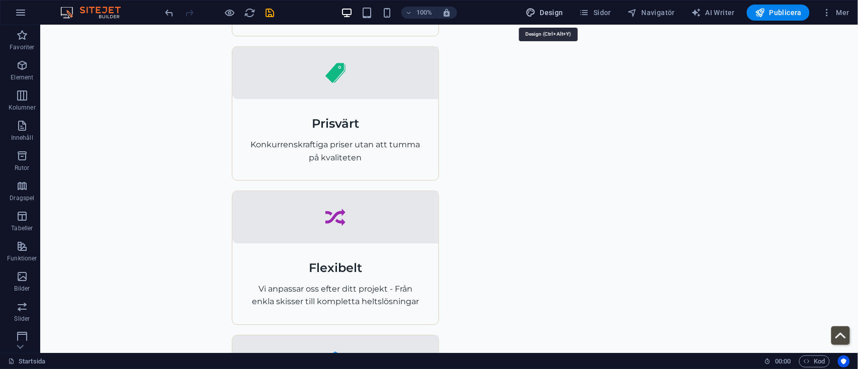
click at [549, 12] on span "Design" at bounding box center [545, 13] width 38 height 10
select select "px"
select select "400"
select select "px"
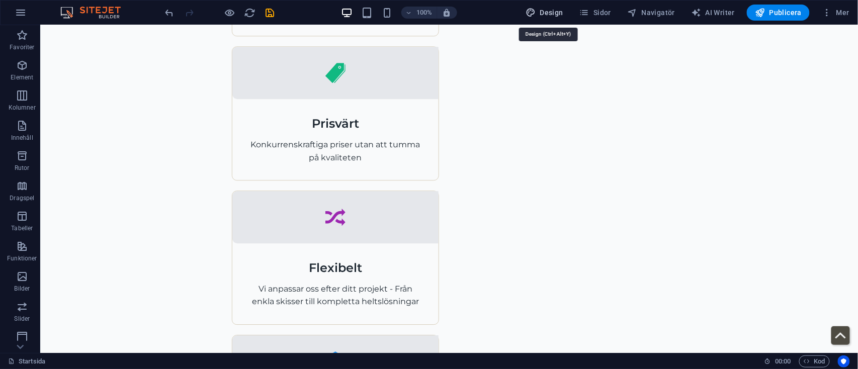
select select "400"
select select "px"
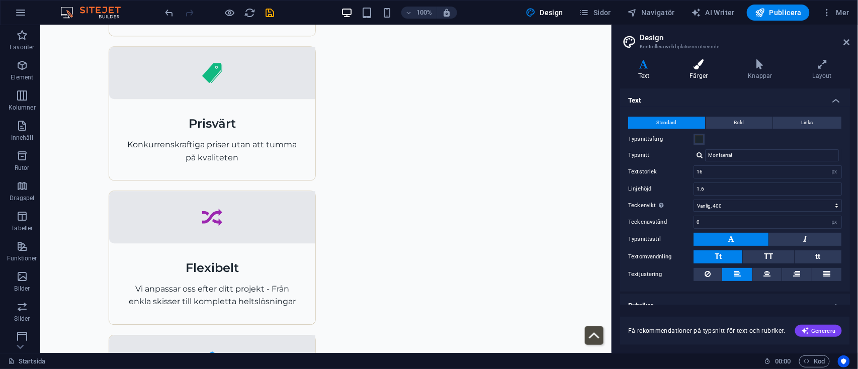
click at [714, 78] on h4 "Färger" at bounding box center [701, 69] width 58 height 21
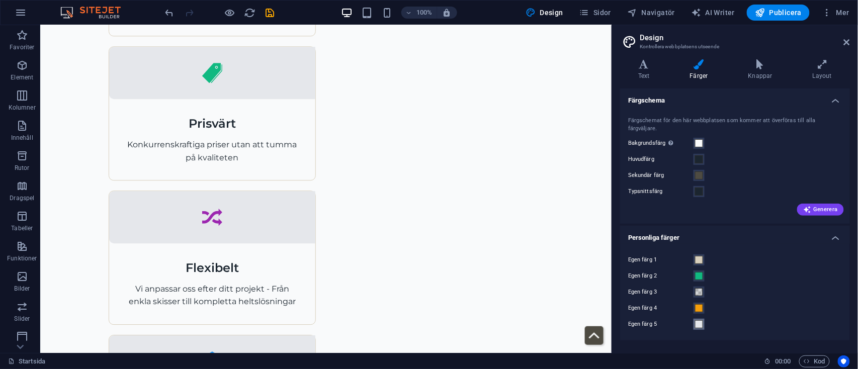
click at [698, 320] on span at bounding box center [699, 324] width 8 height 8
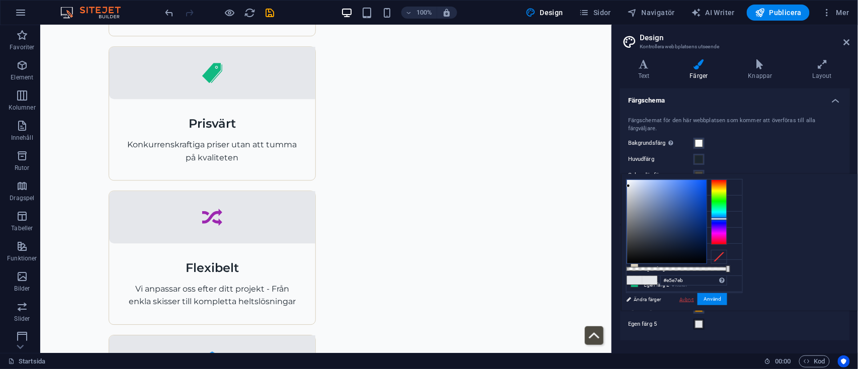
click at [695, 301] on link "Avbryt" at bounding box center [687, 300] width 17 height 8
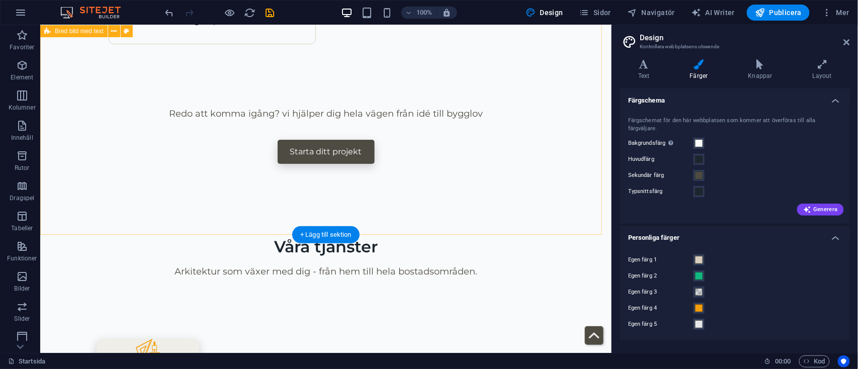
scroll to position [1293, 0]
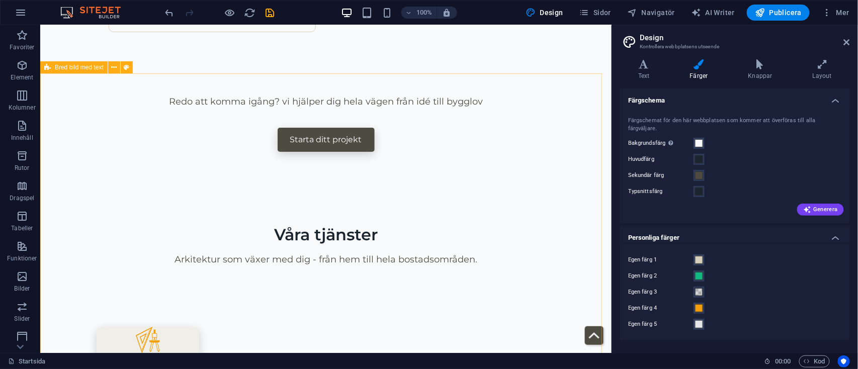
click at [74, 71] on div "Bred bild med text" at bounding box center [73, 67] width 67 height 12
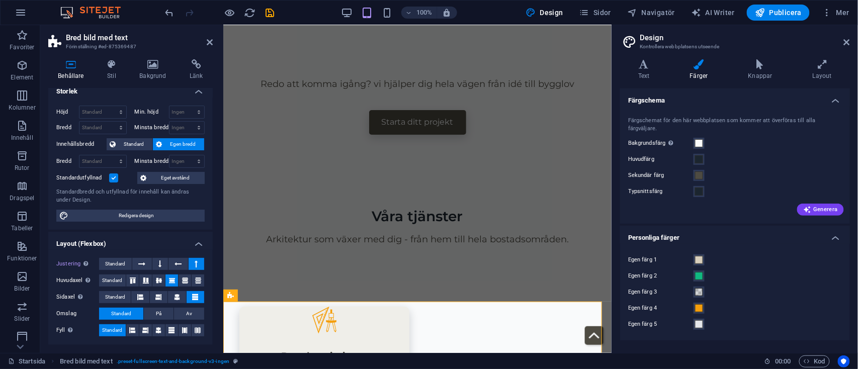
scroll to position [0, 0]
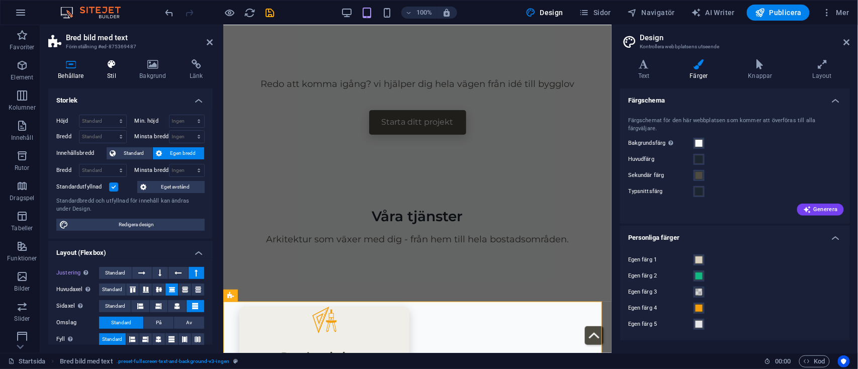
click at [109, 74] on h4 "Stil" at bounding box center [114, 69] width 32 height 21
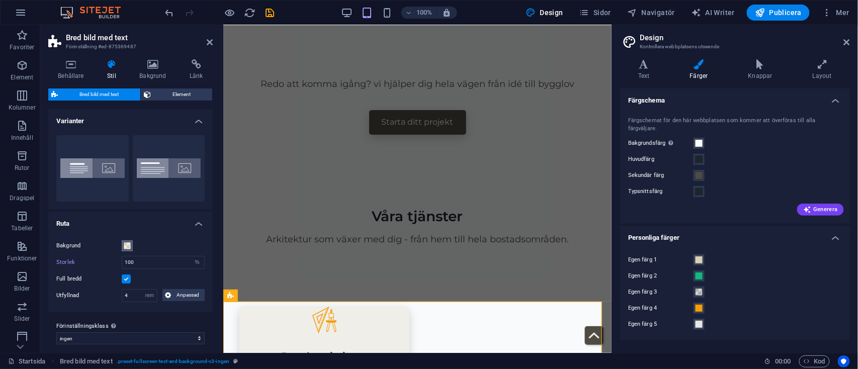
click at [125, 248] on span at bounding box center [127, 246] width 8 height 8
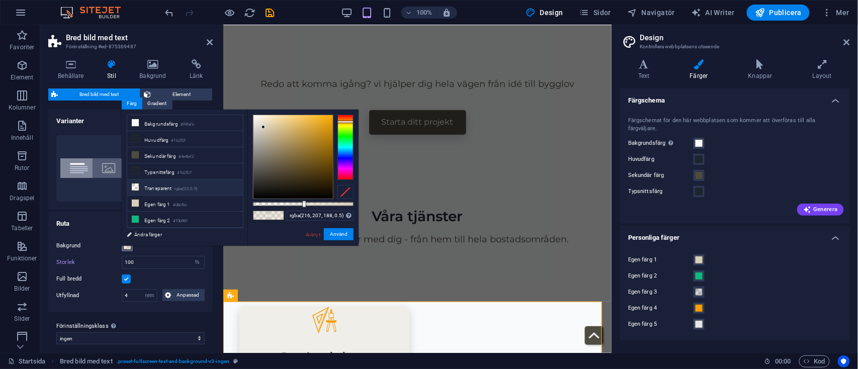
scroll to position [44, 0]
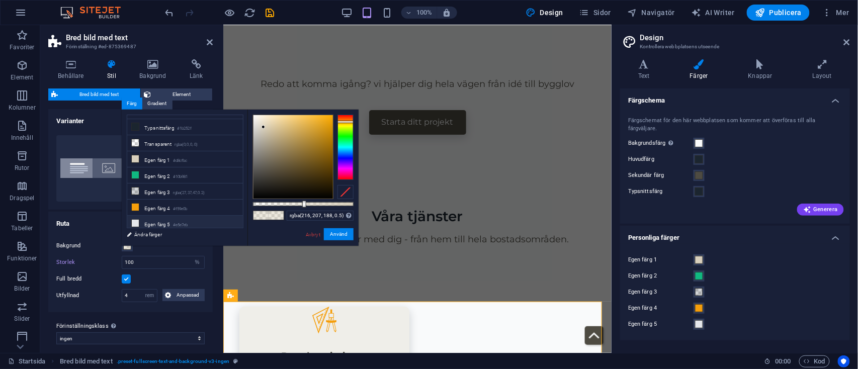
click at [179, 216] on li "Egen färg 5 #e5e7eb" at bounding box center [185, 224] width 116 height 16
type input "rgba(229, 231, 235, 0.5)"
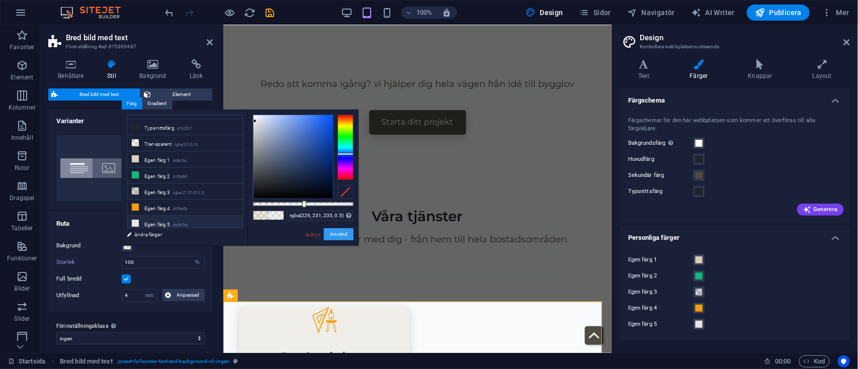
click at [340, 237] on button "Använd" at bounding box center [339, 234] width 30 height 12
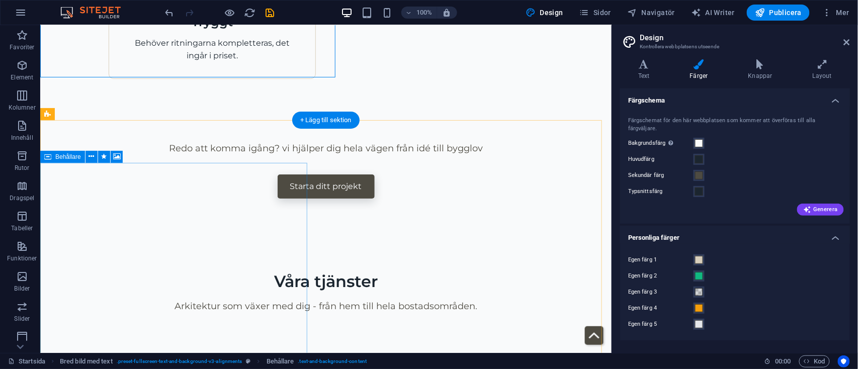
scroll to position [1281, 0]
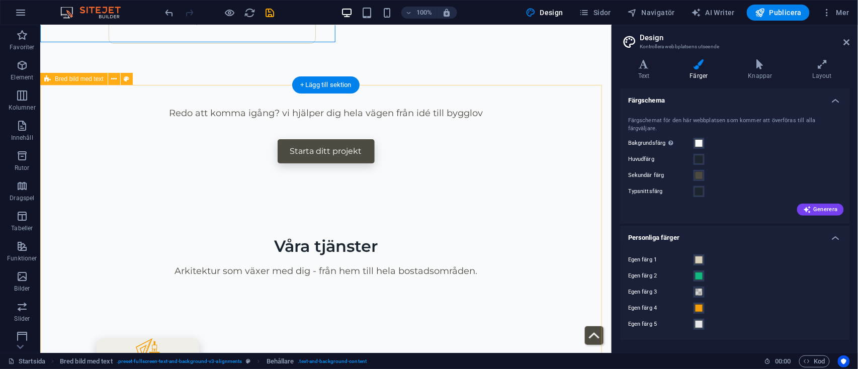
select select "%"
select select "rem"
select select "preset-fullscreen-text-and-background-v3-ingen"
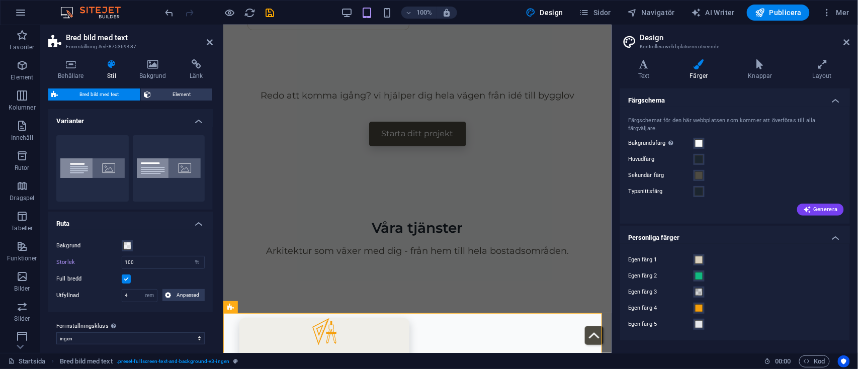
scroll to position [7, 0]
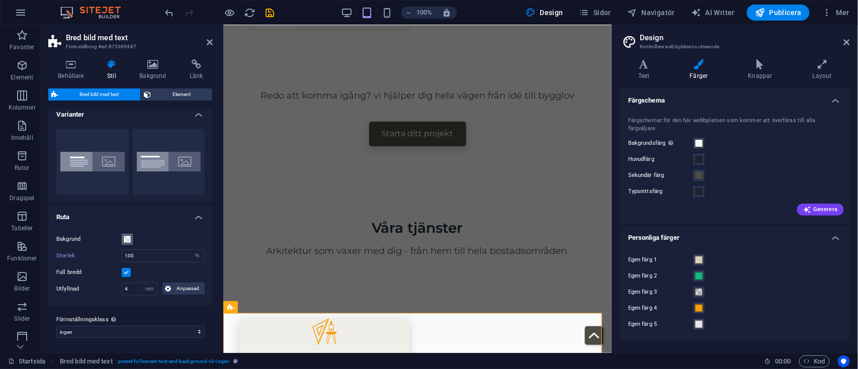
click at [126, 235] on span at bounding box center [127, 239] width 8 height 8
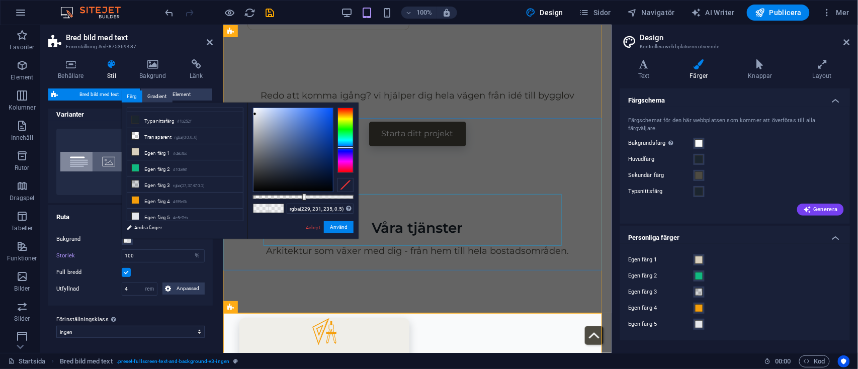
drag, startPoint x: 528, startPoint y: 218, endPoint x: 380, endPoint y: 195, distance: 149.7
type input "#e5e7eb"
drag, startPoint x: 302, startPoint y: 196, endPoint x: 363, endPoint y: 200, distance: 61.5
click at [363, 200] on body "planarkstudio.se Startsida (sv) Favoriter Element Kolumner Innehåll Rutor Drags…" at bounding box center [429, 184] width 858 height 369
click at [346, 226] on button "Använd" at bounding box center [339, 227] width 30 height 12
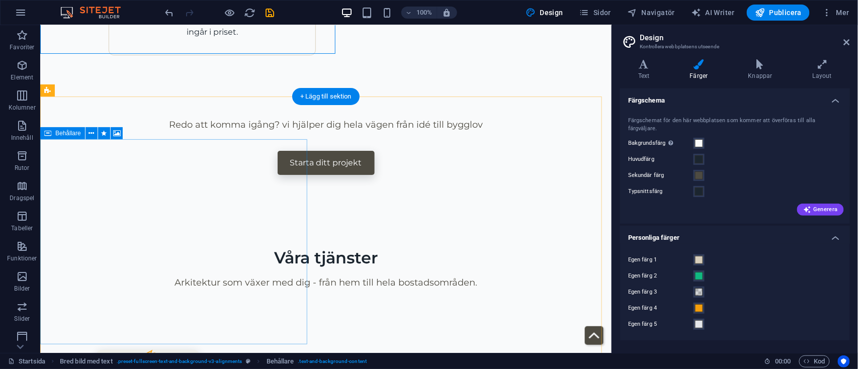
scroll to position [1270, 0]
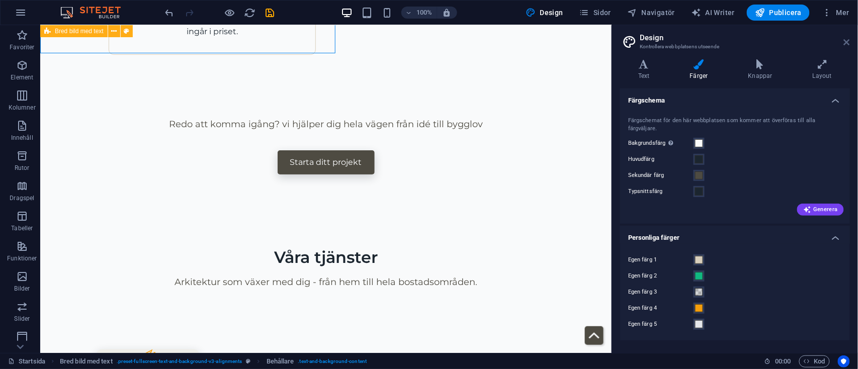
click at [844, 42] on icon at bounding box center [847, 42] width 6 height 8
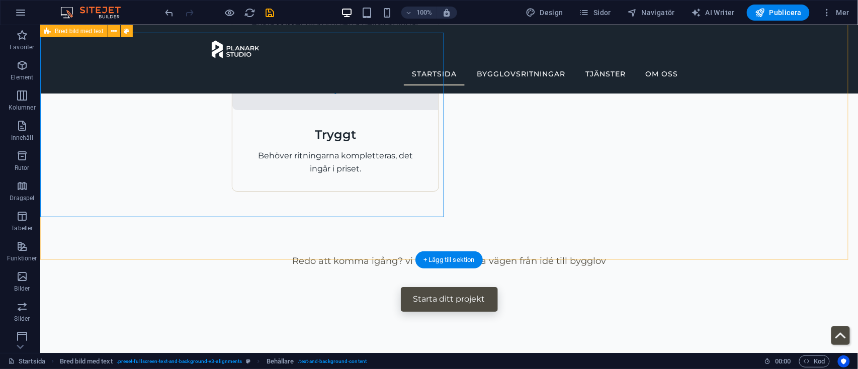
scroll to position [1103, 0]
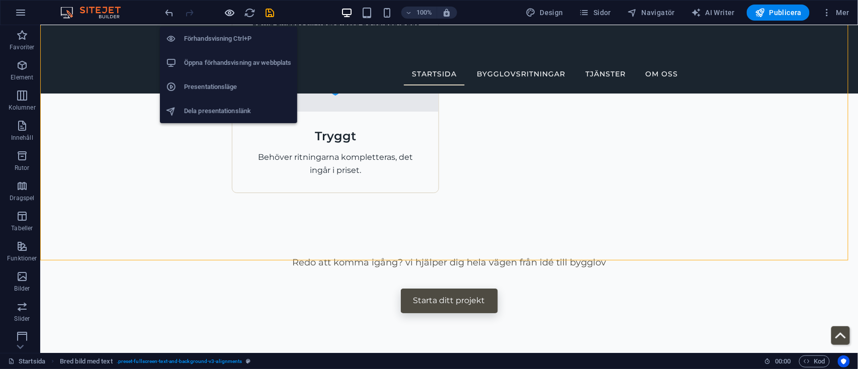
click at [229, 7] on icon "button" at bounding box center [230, 13] width 12 height 12
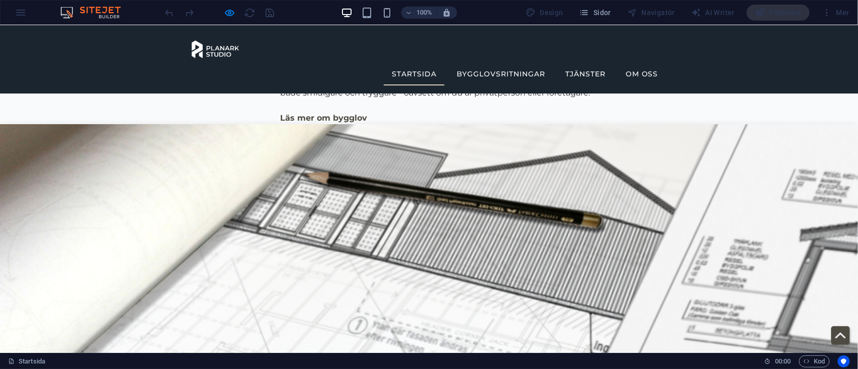
scroll to position [1945, 0]
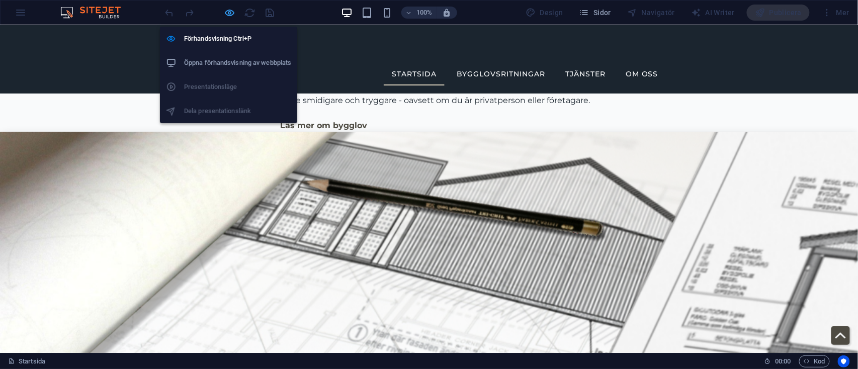
click at [232, 13] on icon "button" at bounding box center [230, 13] width 12 height 12
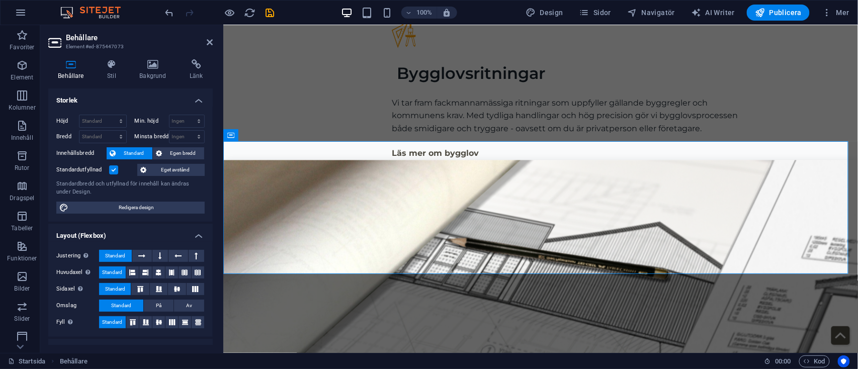
scroll to position [1993, 0]
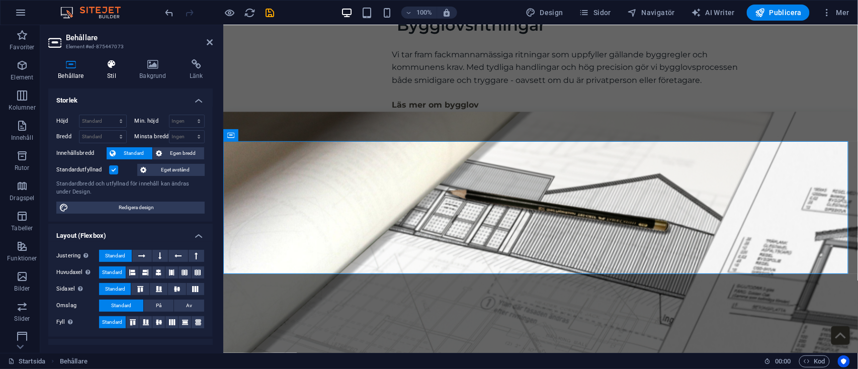
click at [117, 77] on h4 "Stil" at bounding box center [114, 69] width 32 height 21
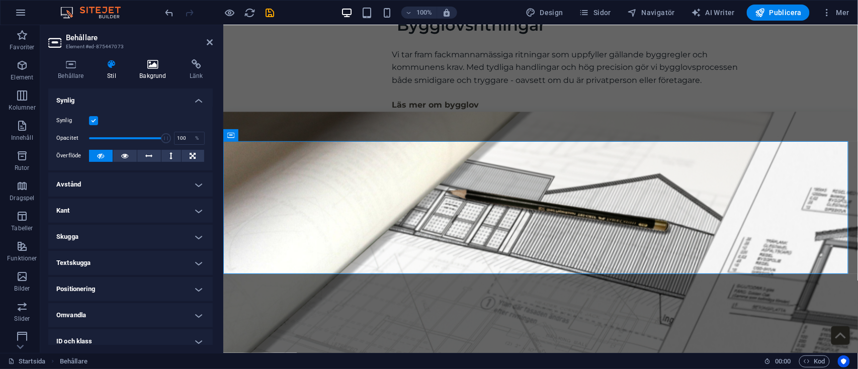
click at [150, 77] on h4 "Bakgrund" at bounding box center [155, 69] width 50 height 21
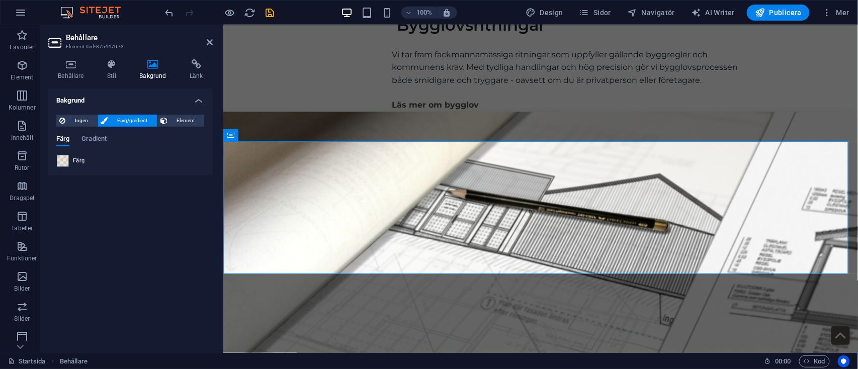
click at [68, 155] on div "Färg" at bounding box center [130, 161] width 147 height 12
click at [63, 162] on span at bounding box center [62, 160] width 11 height 11
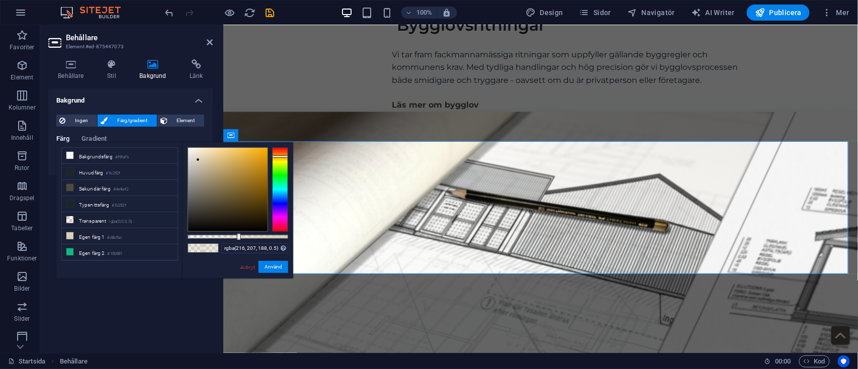
drag, startPoint x: 272, startPoint y: 238, endPoint x: 284, endPoint y: 235, distance: 12.4
click at [284, 235] on div "rgba(216, 207, 188, 0.5) Format som stöds #0852ed rgb(8, 82, 237) rgba(8, 82, 2…" at bounding box center [237, 283] width 111 height 282
drag, startPoint x: 239, startPoint y: 237, endPoint x: 319, endPoint y: 240, distance: 79.6
click at [319, 240] on body "planarkstudio.se Startsida (sv) Favoriter Element Kolumner Innehåll Rutor Drags…" at bounding box center [429, 184] width 858 height 369
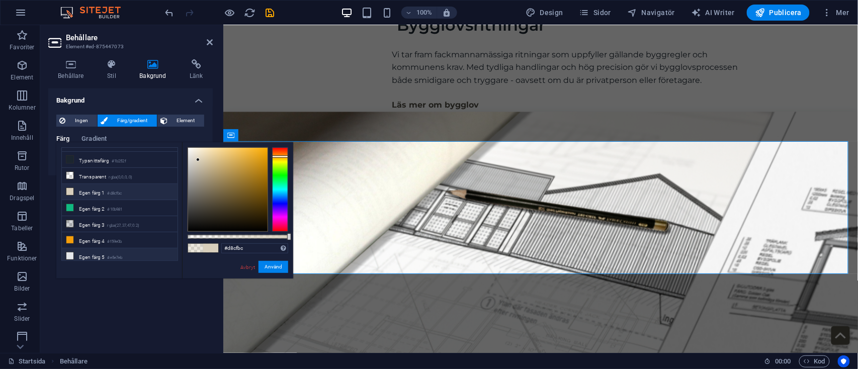
click at [122, 258] on small "#e5e7eb" at bounding box center [115, 258] width 15 height 7
type input "#e5e7eb"
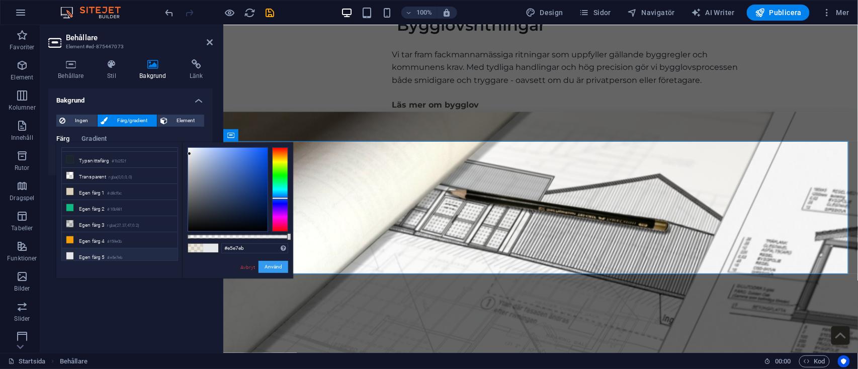
click at [270, 268] on button "Använd" at bounding box center [274, 267] width 30 height 12
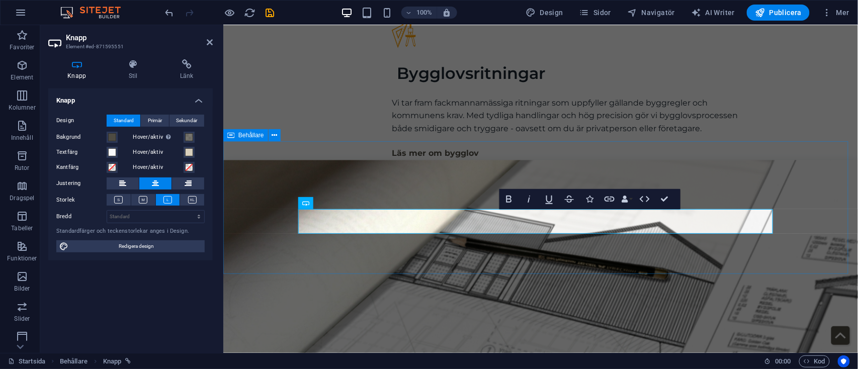
scroll to position [1993, 0]
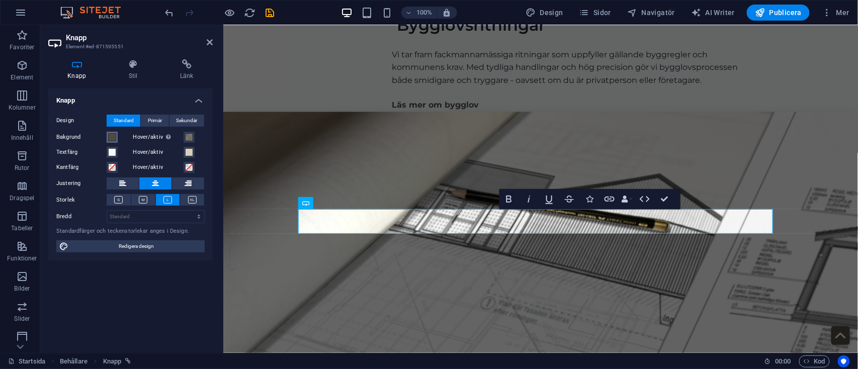
click at [110, 136] on span at bounding box center [112, 137] width 8 height 8
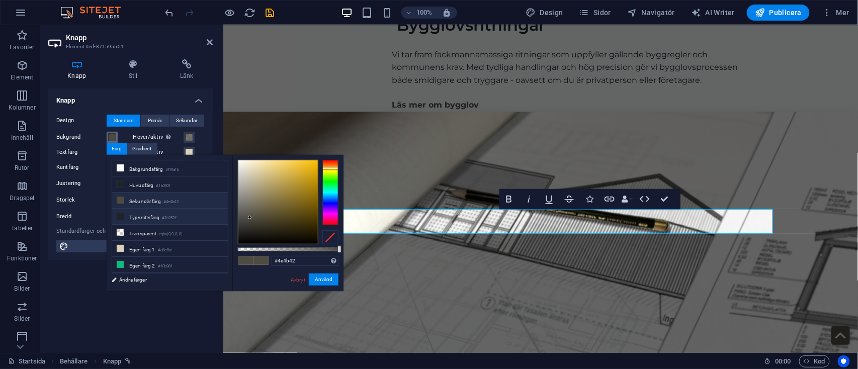
scroll to position [44, 0]
click at [146, 218] on li "Egen färg 2 #10b981" at bounding box center [170, 221] width 116 height 16
type input "#10b981"
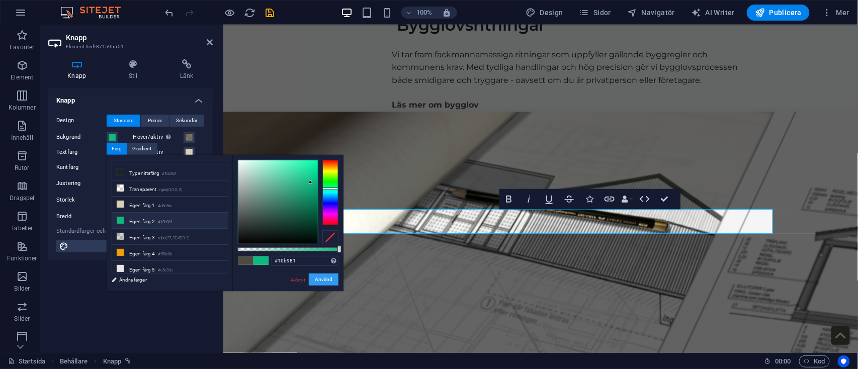
click at [328, 278] on button "Använd" at bounding box center [324, 280] width 30 height 12
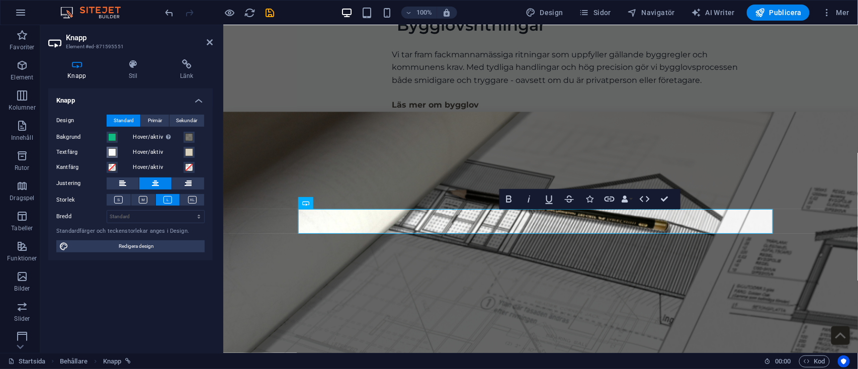
click at [112, 150] on span at bounding box center [112, 152] width 8 height 8
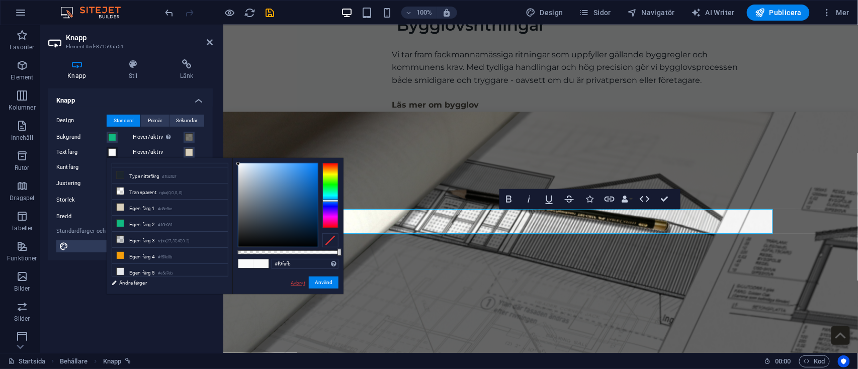
click at [297, 283] on link "Avbryt" at bounding box center [298, 283] width 17 height 8
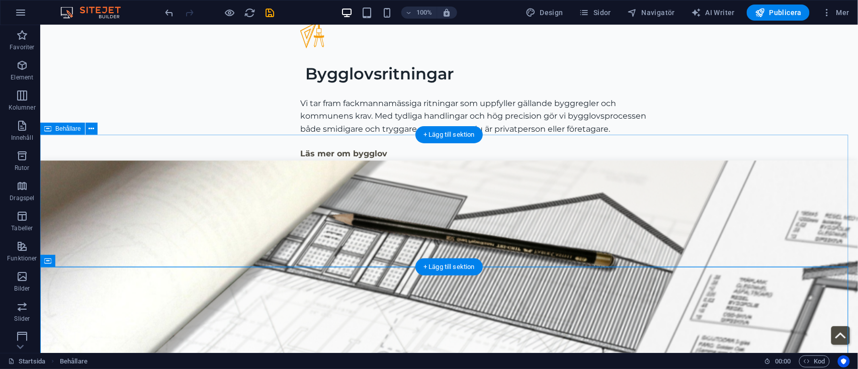
scroll to position [1945, 0]
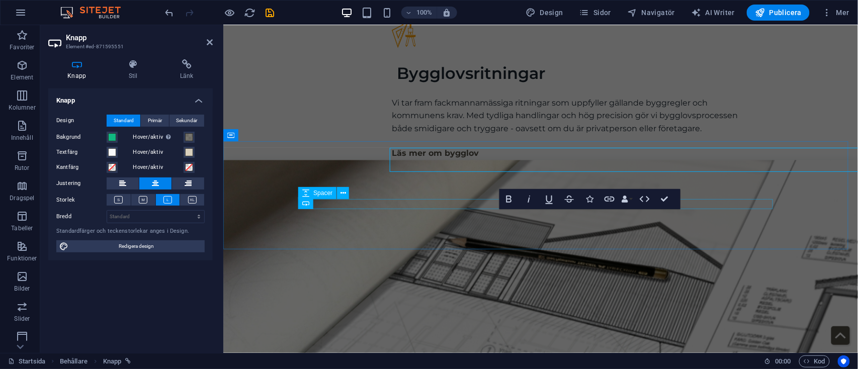
scroll to position [1993, 0]
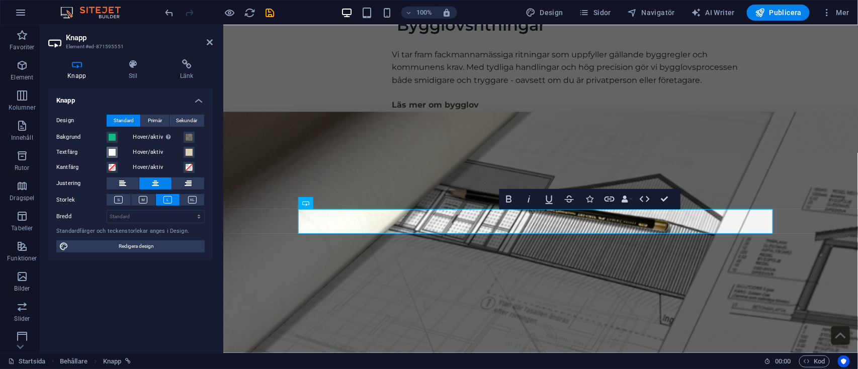
click at [116, 149] on span at bounding box center [112, 152] width 8 height 8
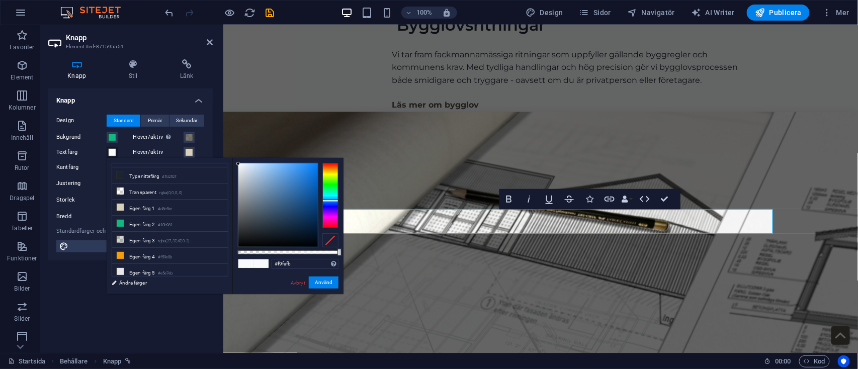
click at [334, 244] on div at bounding box center [331, 240] width 16 height 14
click at [323, 279] on button "Använd" at bounding box center [324, 283] width 30 height 12
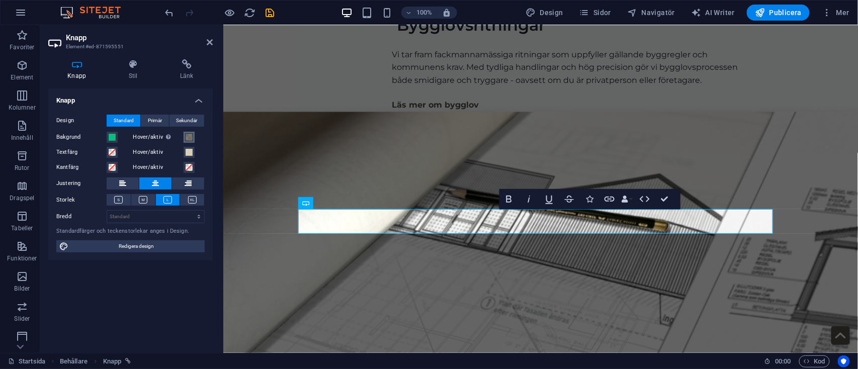
click at [190, 134] on span at bounding box center [189, 137] width 8 height 8
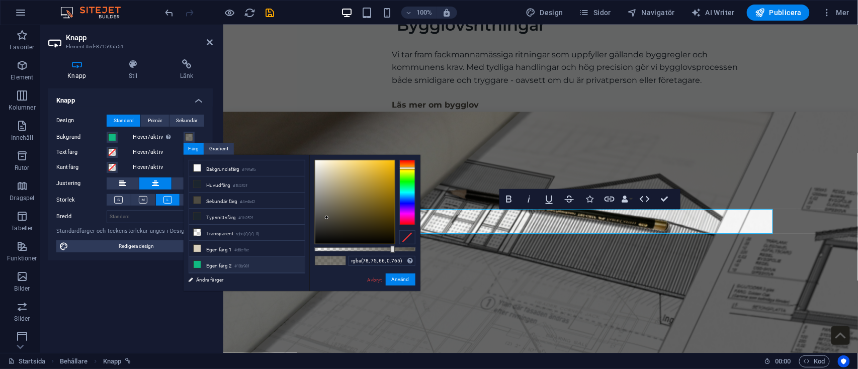
click at [232, 260] on li "Egen färg 2 #10b981" at bounding box center [247, 265] width 116 height 16
type input "rgba(16, 185, 129, 0.765)"
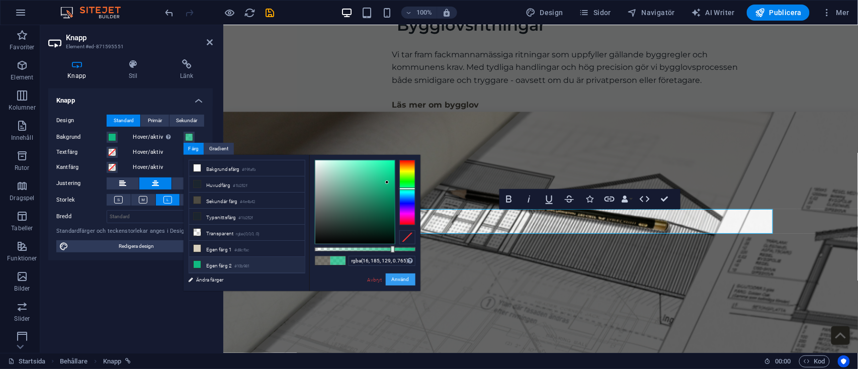
click at [402, 275] on button "Använd" at bounding box center [401, 280] width 30 height 12
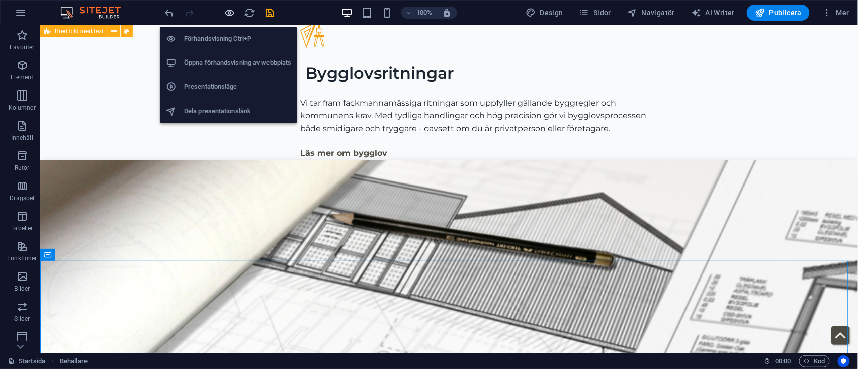
click at [228, 12] on icon "button" at bounding box center [230, 13] width 12 height 12
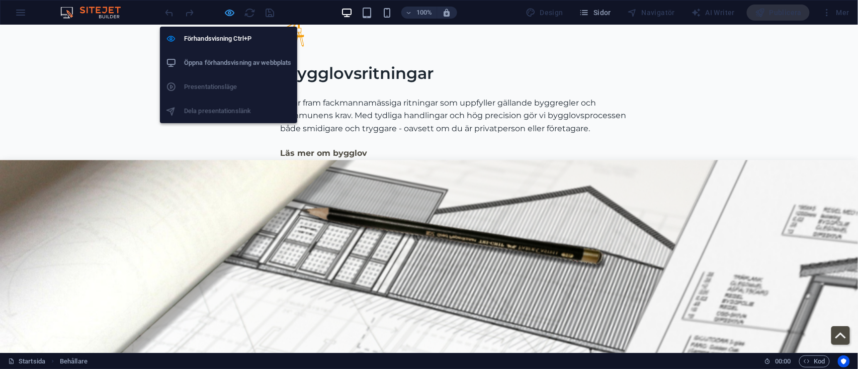
click at [229, 9] on icon "button" at bounding box center [230, 13] width 12 height 12
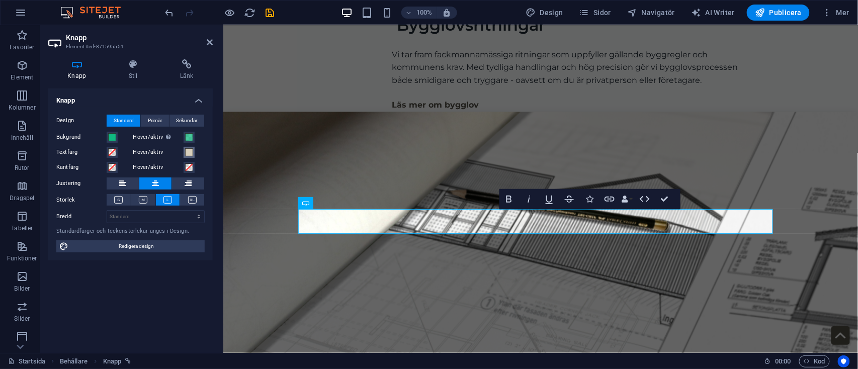
click at [186, 152] on span at bounding box center [189, 152] width 8 height 8
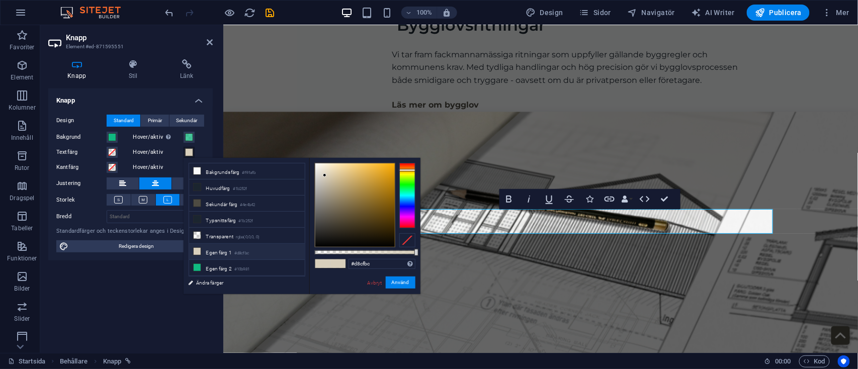
click at [407, 235] on div at bounding box center [407, 240] width 16 height 14
click at [412, 284] on button "Använd" at bounding box center [401, 283] width 30 height 12
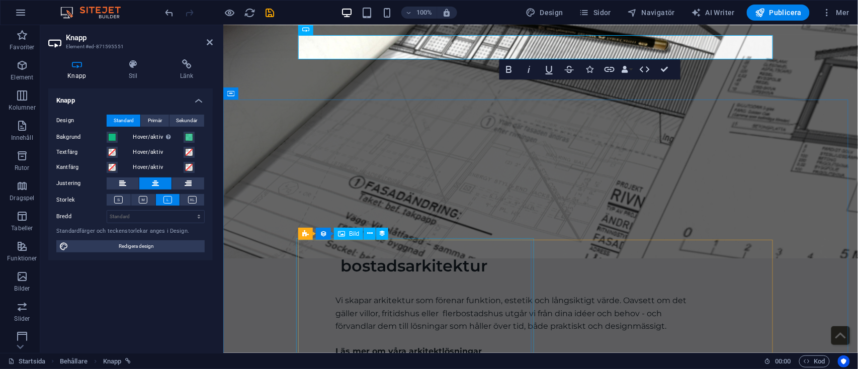
scroll to position [2180, 0]
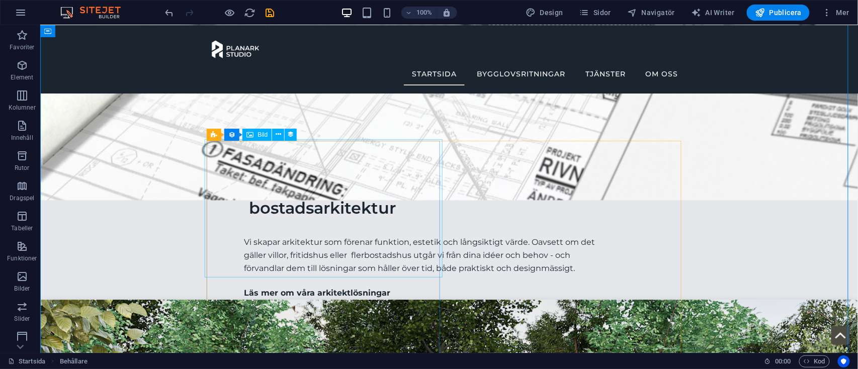
scroll to position [2204, 0]
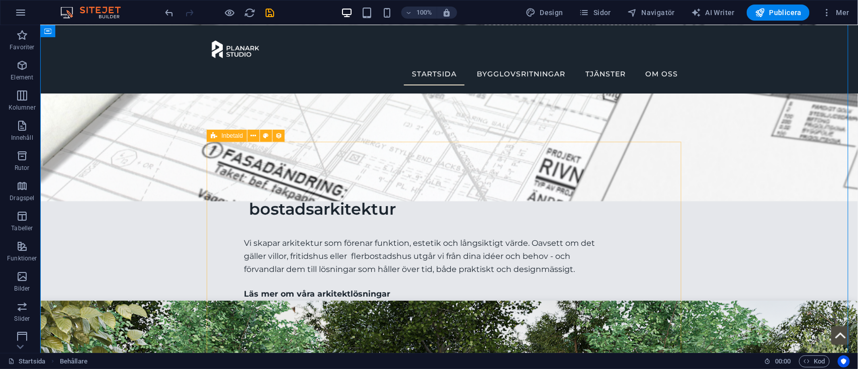
click at [216, 134] on icon at bounding box center [214, 136] width 7 height 12
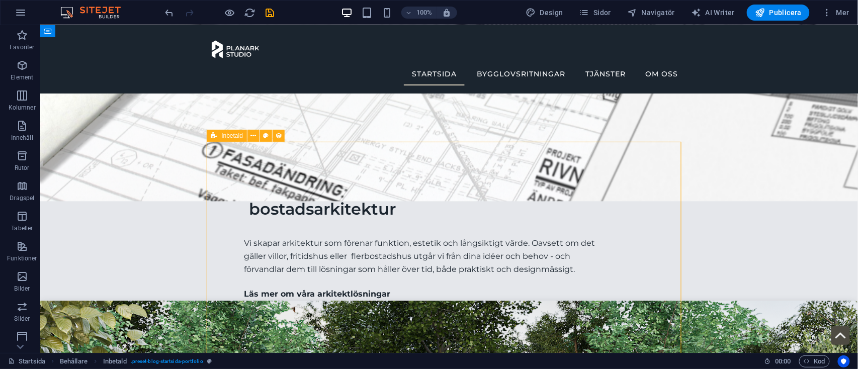
click at [216, 134] on icon at bounding box center [214, 136] width 7 height 12
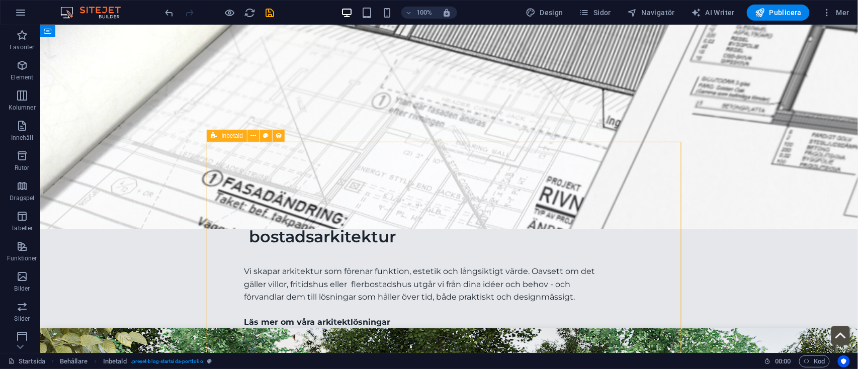
select select "68b70ddd46926082a505c0a0"
select select
select select "columns.status"
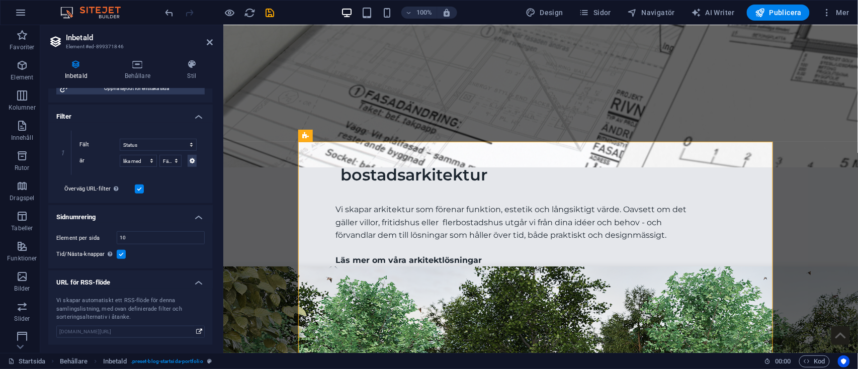
scroll to position [0, 0]
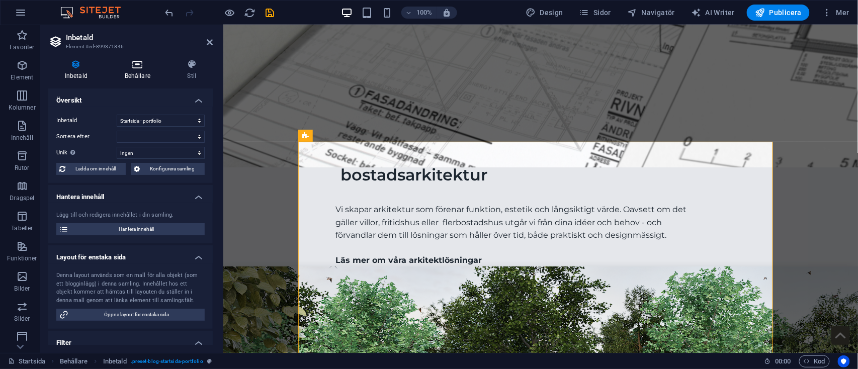
click at [133, 69] on icon at bounding box center [137, 64] width 59 height 10
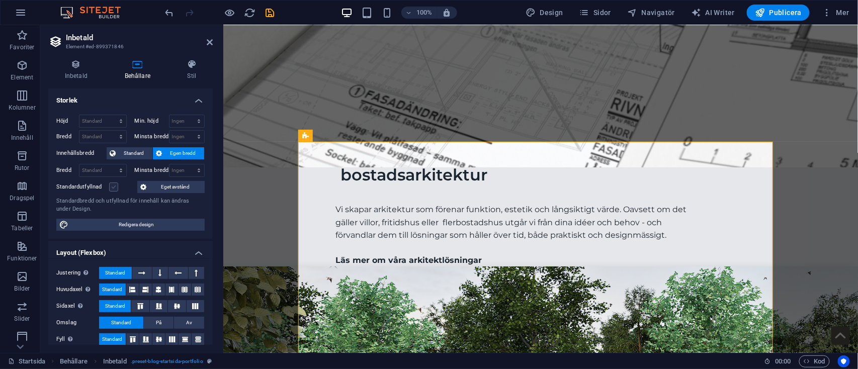
click at [114, 187] on label at bounding box center [113, 187] width 9 height 9
click at [0, 0] on input "Standardutfyllnad" at bounding box center [0, 0] width 0 height 0
click at [114, 187] on label at bounding box center [113, 187] width 9 height 9
click at [0, 0] on input "Standardutfyllnad" at bounding box center [0, 0] width 0 height 0
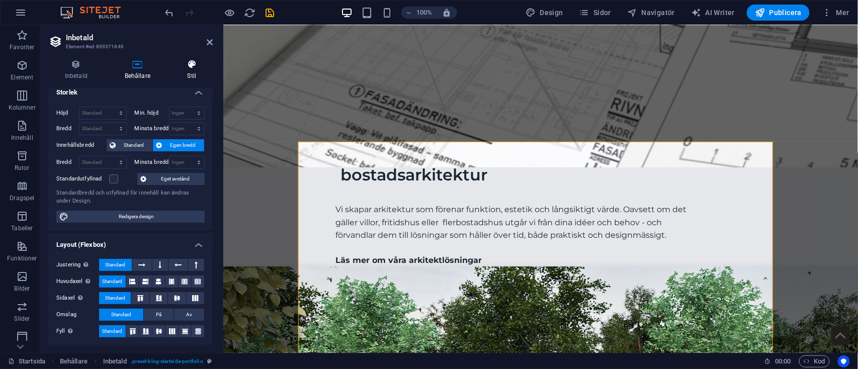
click at [183, 66] on icon at bounding box center [192, 64] width 42 height 10
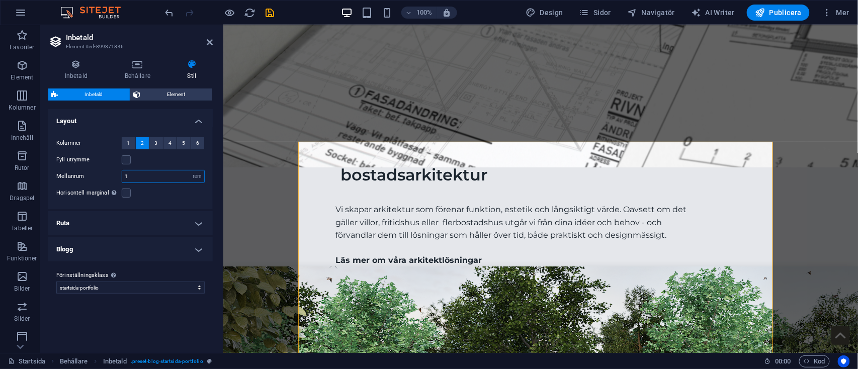
click at [142, 178] on input "1" at bounding box center [163, 177] width 82 height 12
click at [158, 226] on h4 "Ruta" at bounding box center [130, 223] width 165 height 24
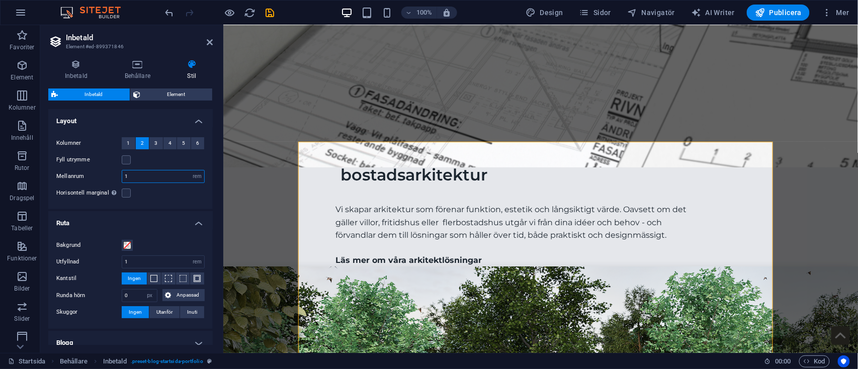
click at [138, 177] on input "1" at bounding box center [163, 177] width 82 height 12
type input "2"
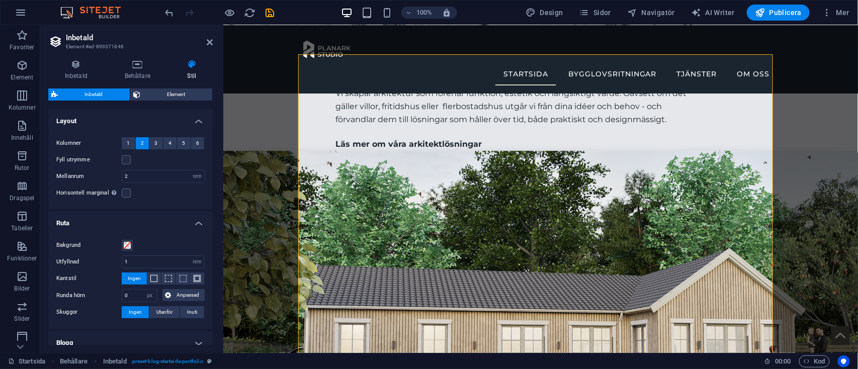
scroll to position [49, 0]
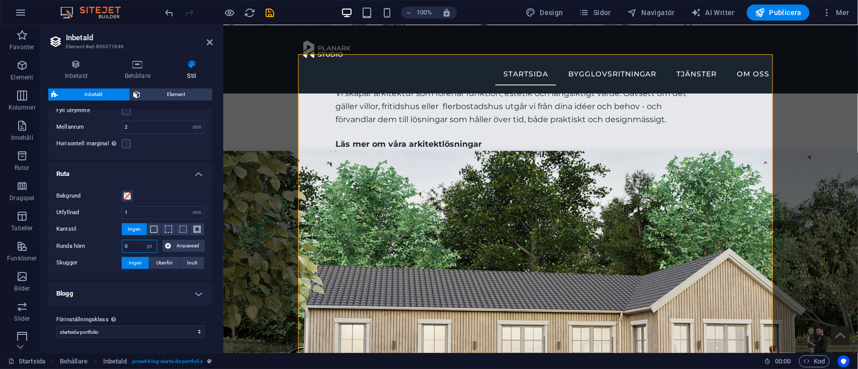
click at [135, 243] on input "0" at bounding box center [139, 246] width 35 height 12
type input "8"
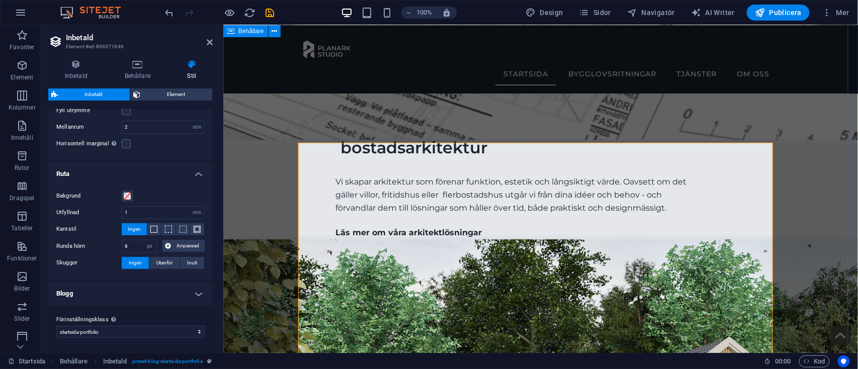
scroll to position [2299, 0]
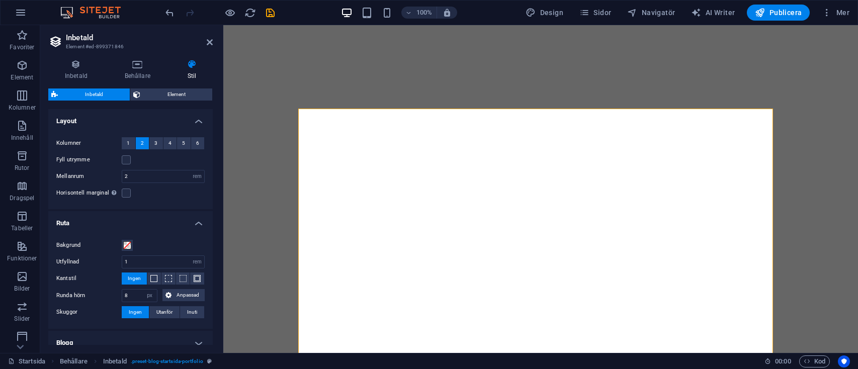
select select "rem"
select select "px"
select select "preset-blog-startsida-portfolio"
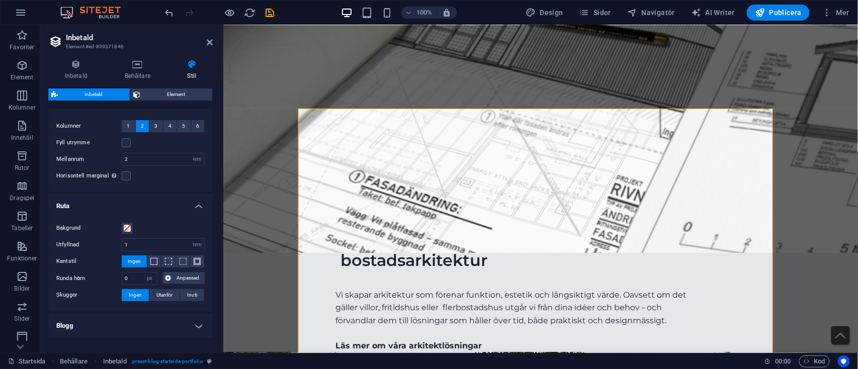
scroll to position [16, 0]
type input "0"
click at [209, 40] on icon at bounding box center [210, 42] width 6 height 8
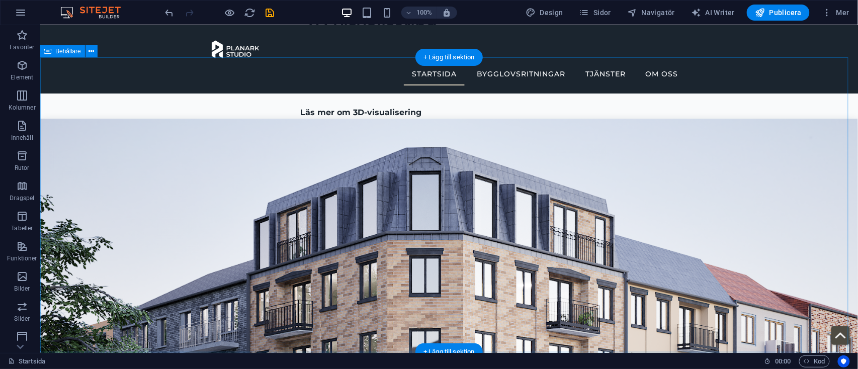
scroll to position [2948, 0]
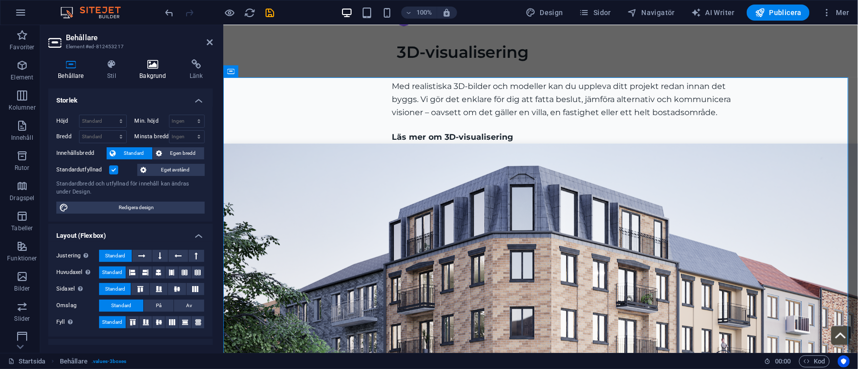
click at [155, 68] on icon at bounding box center [153, 64] width 46 height 10
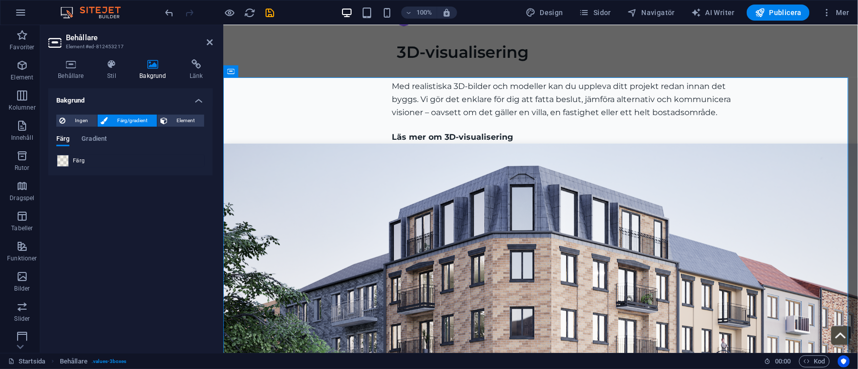
click at [62, 158] on span at bounding box center [62, 160] width 11 height 11
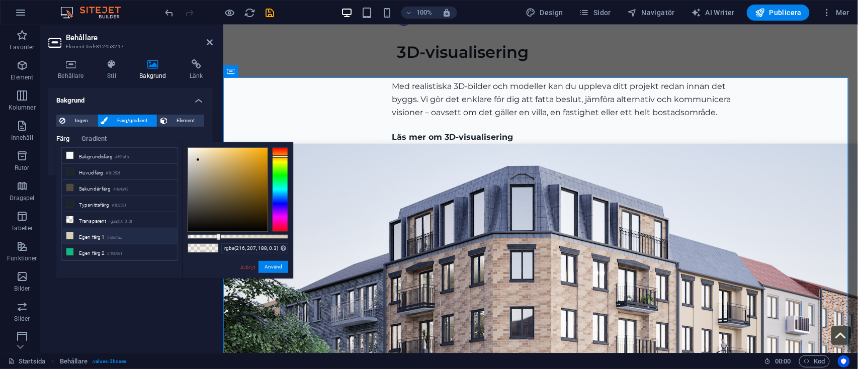
scroll to position [44, 0]
click at [107, 249] on li "Egen färg 5 #e5e7eb" at bounding box center [120, 257] width 116 height 16
type input "#e5e7eb"
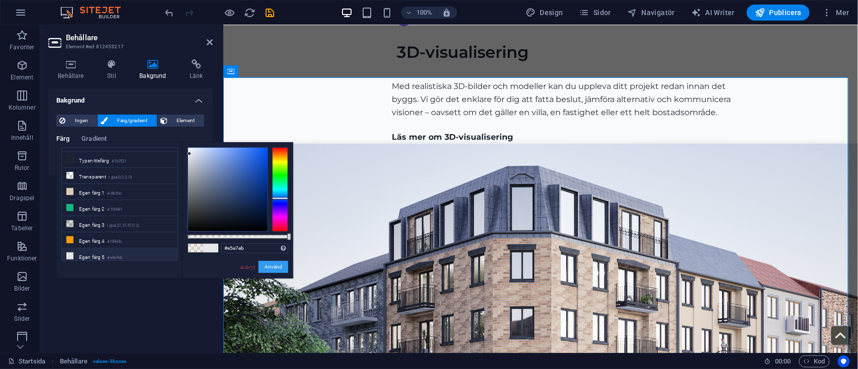
click at [272, 266] on button "Använd" at bounding box center [274, 267] width 30 height 12
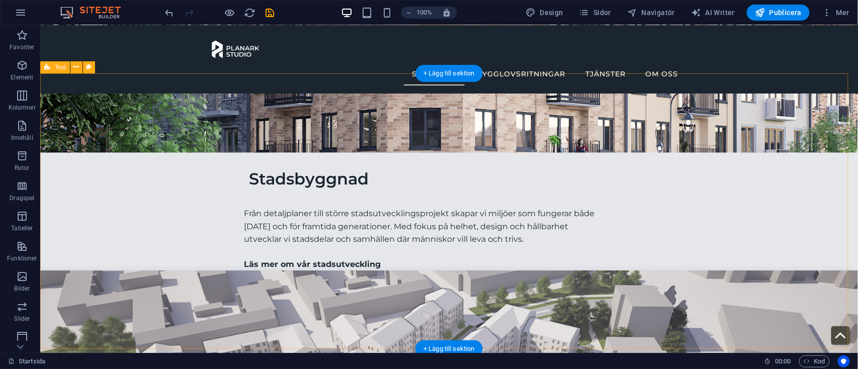
scroll to position [3247, 0]
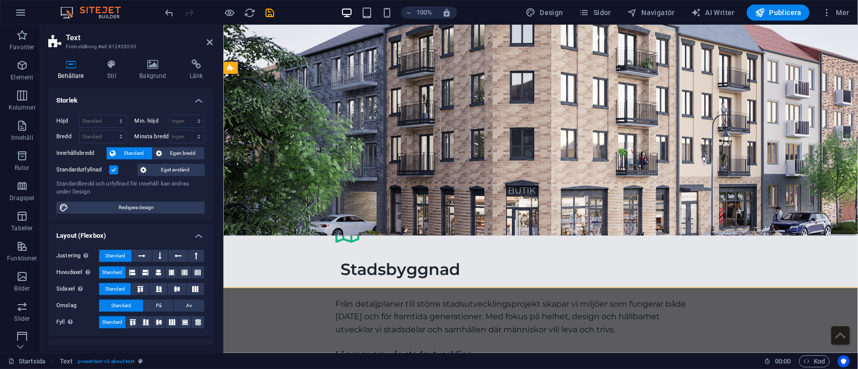
scroll to position [3309, 0]
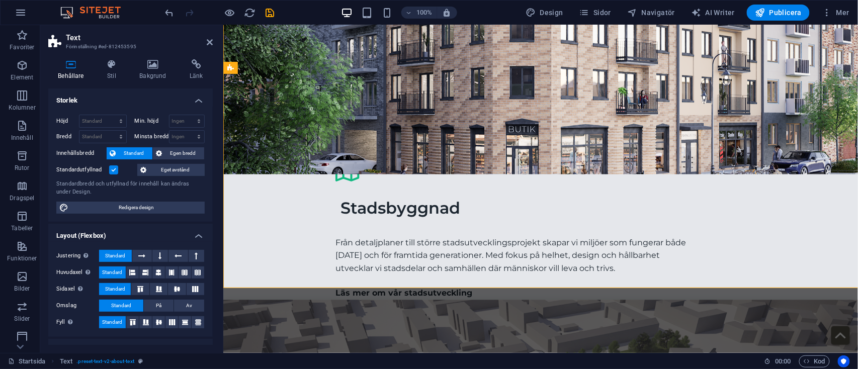
select select "rem"
select select "preset-text-v2-about-text"
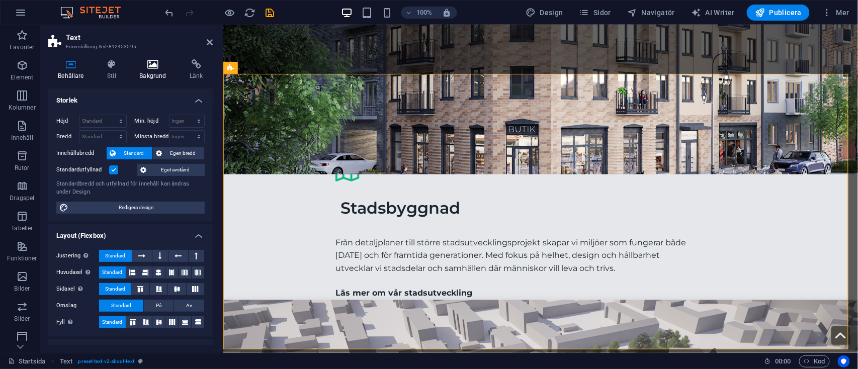
click at [153, 70] on h4 "Bakgrund" at bounding box center [155, 69] width 50 height 21
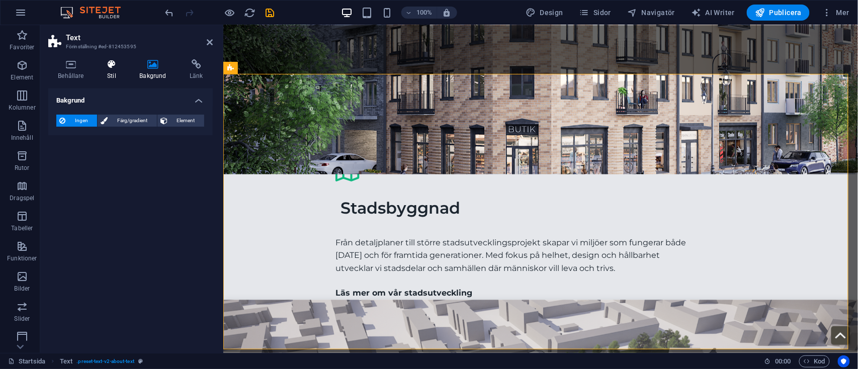
click at [124, 69] on h4 "Stil" at bounding box center [114, 69] width 32 height 21
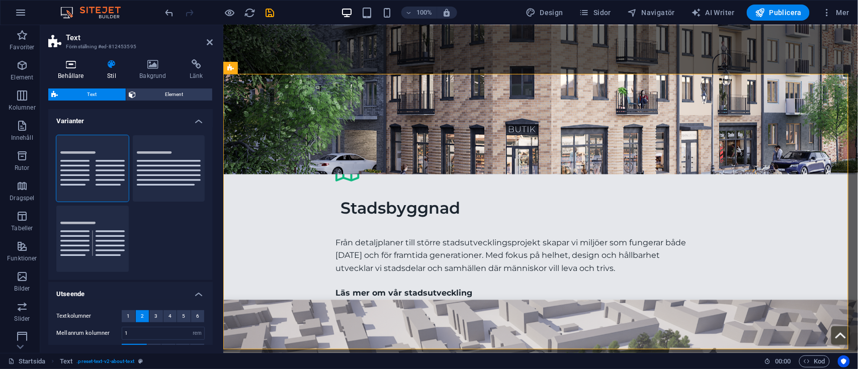
click at [76, 64] on icon at bounding box center [70, 64] width 45 height 10
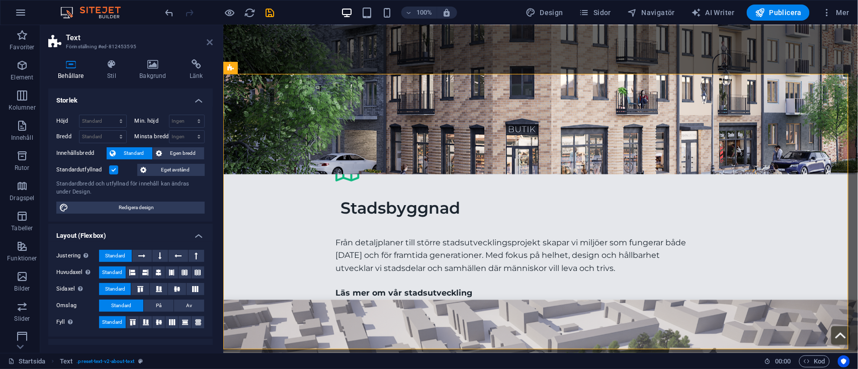
click at [211, 42] on icon at bounding box center [210, 42] width 6 height 8
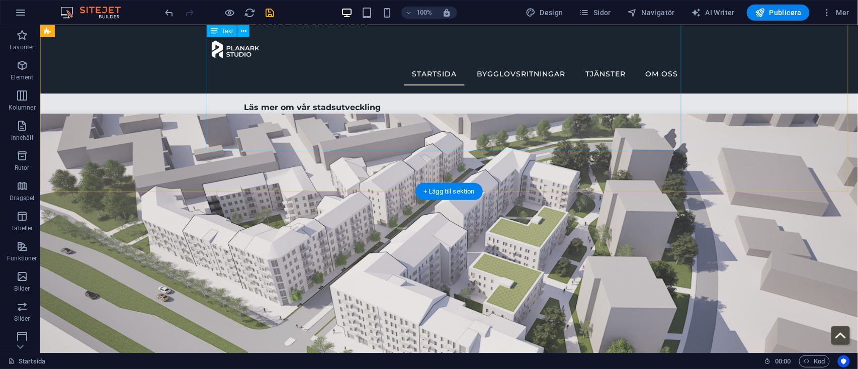
scroll to position [3405, 0]
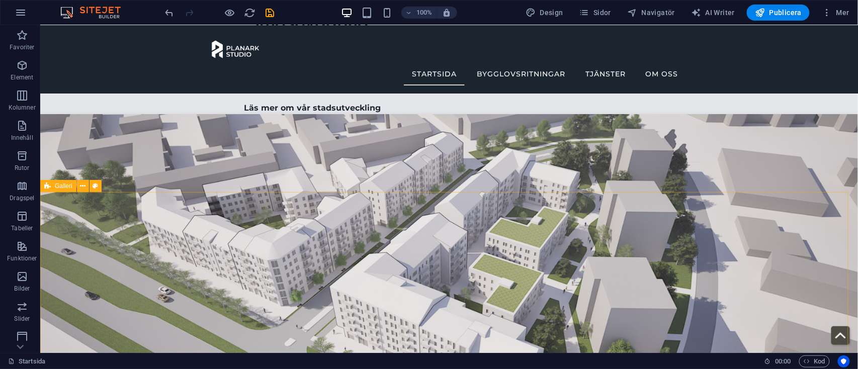
click at [47, 186] on icon at bounding box center [47, 186] width 7 height 12
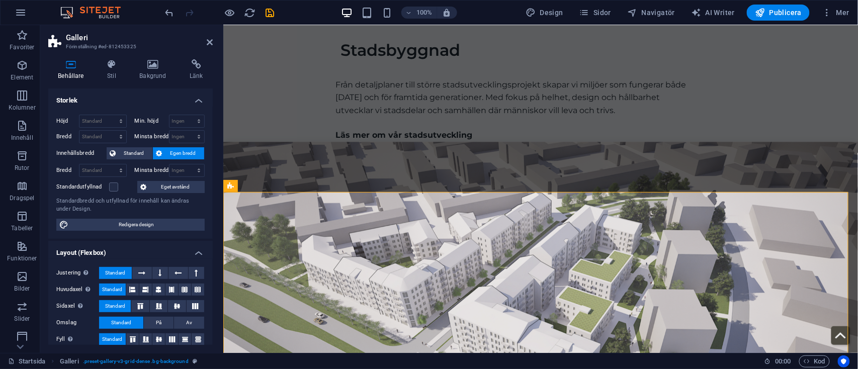
scroll to position [141, 0]
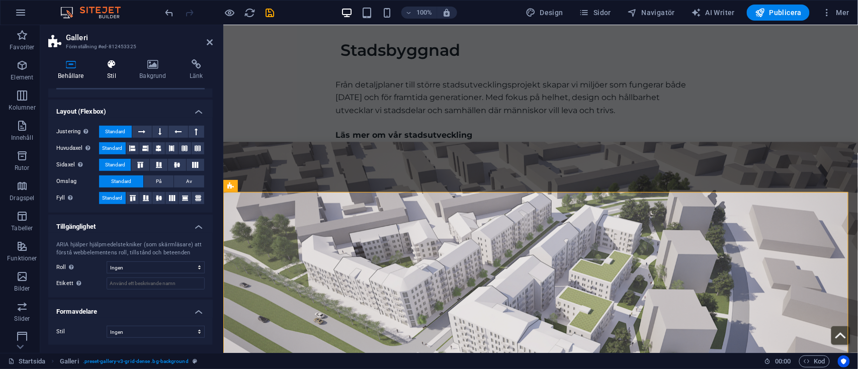
click at [118, 66] on icon at bounding box center [112, 64] width 28 height 10
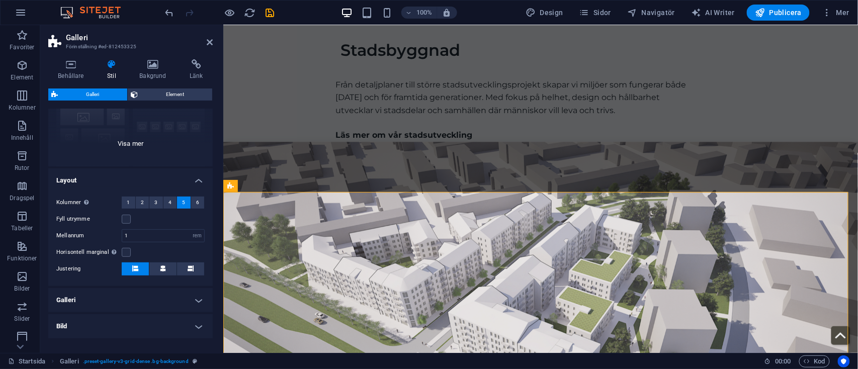
scroll to position [144, 0]
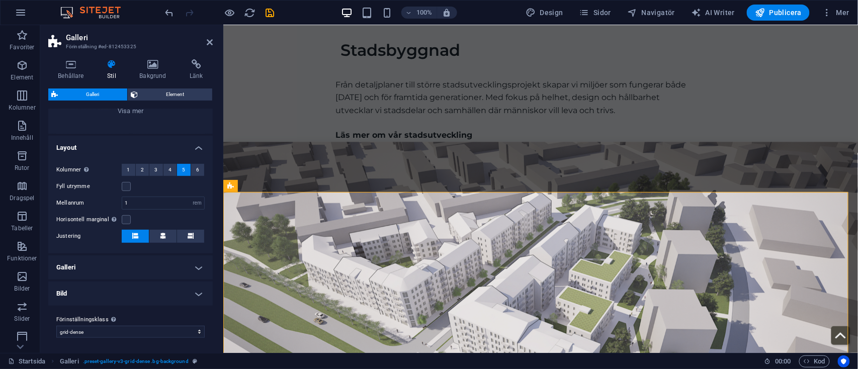
click at [181, 267] on h4 "Galleri" at bounding box center [130, 268] width 165 height 24
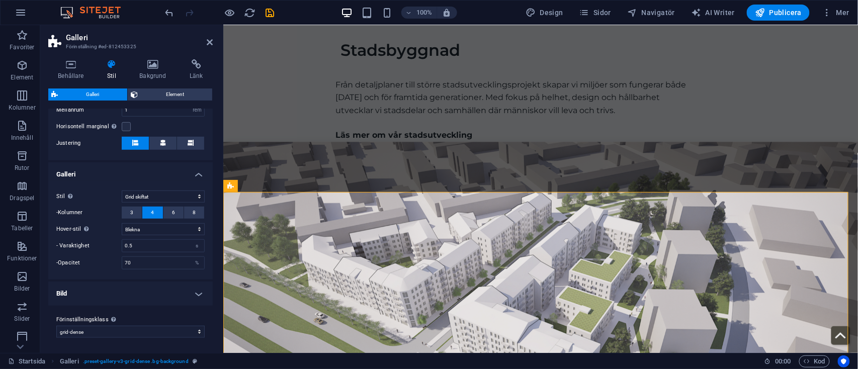
click at [186, 287] on h4 "Bild" at bounding box center [130, 294] width 165 height 24
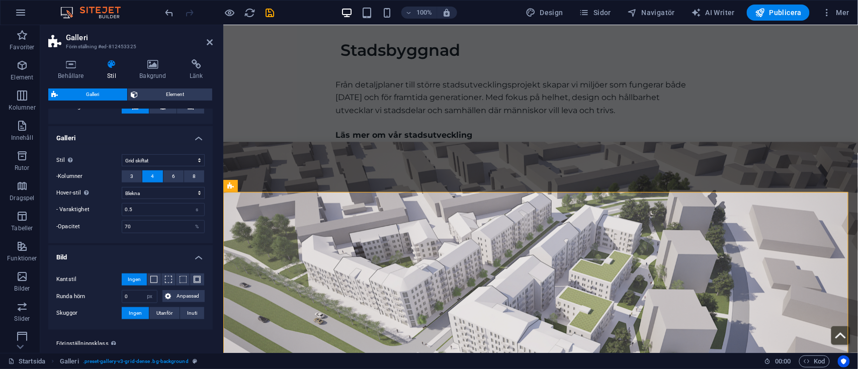
scroll to position [297, 0]
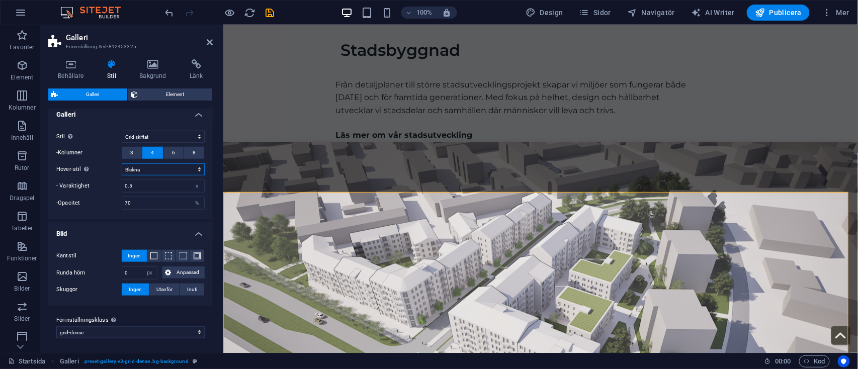
click at [163, 165] on select "Av Rotera Zoom Blekna Bildtexter" at bounding box center [163, 170] width 83 height 12
select select "zoom"
click at [122, 164] on select "Av Rotera Zoom Blekna Bildtexter" at bounding box center [163, 170] width 83 height 12
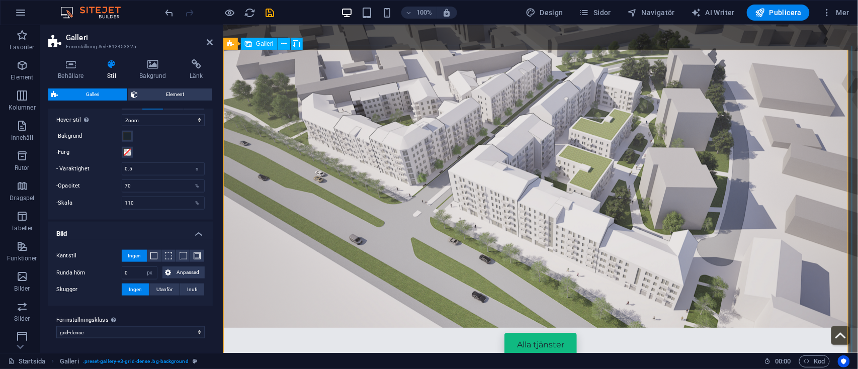
scroll to position [3611, 0]
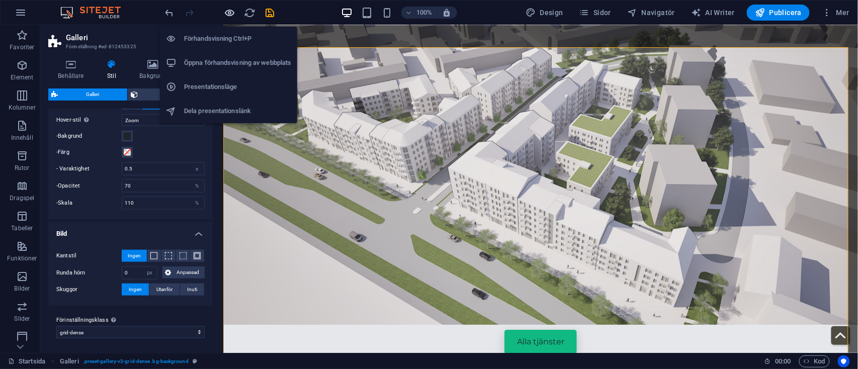
click at [234, 10] on icon "button" at bounding box center [230, 13] width 12 height 12
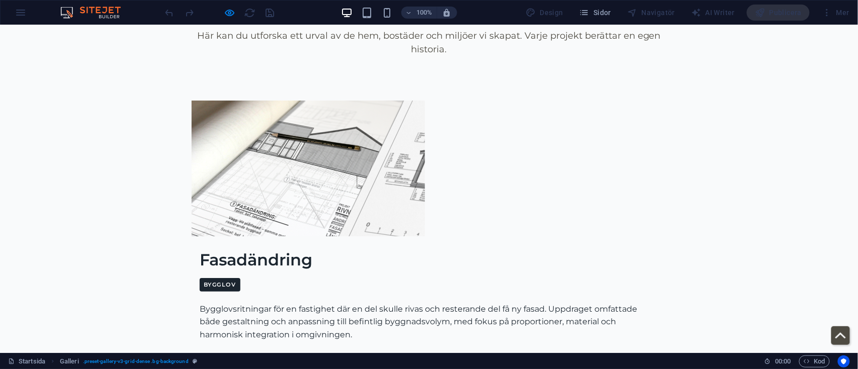
scroll to position [3771, 0]
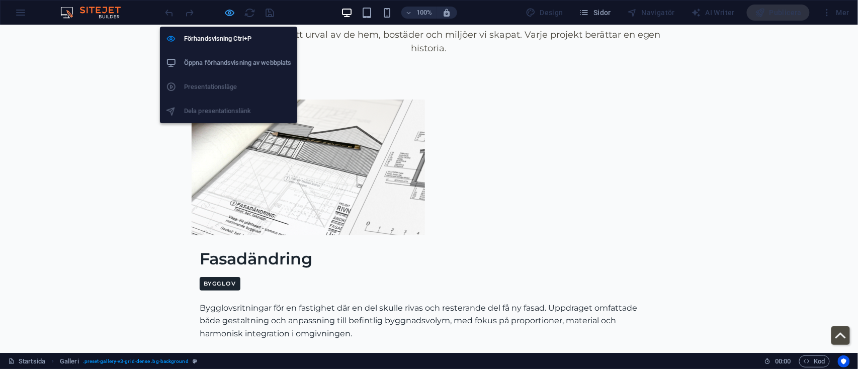
click at [232, 11] on icon "button" at bounding box center [230, 13] width 12 height 12
select select "rem"
select select "grid-dense"
select select "zoom"
select select "px"
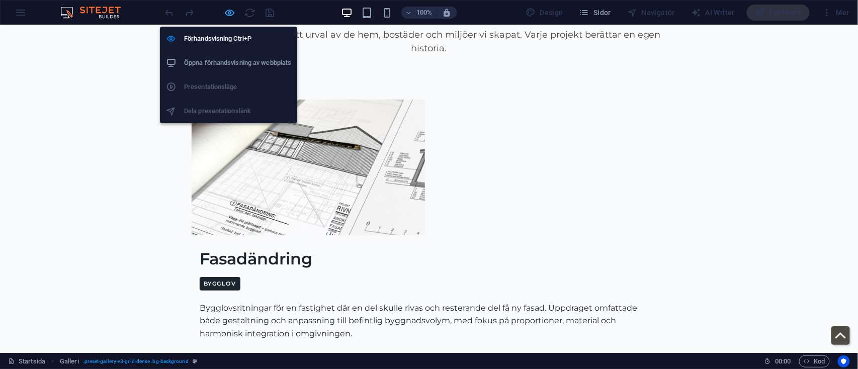
select select "preset-gallery-v3-grid-dense"
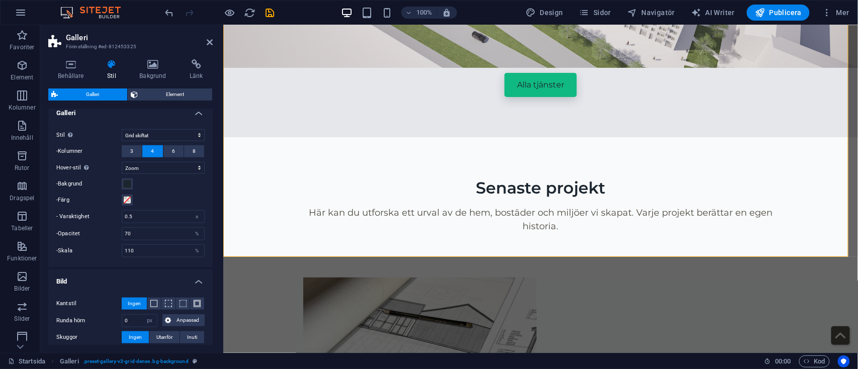
scroll to position [272, 0]
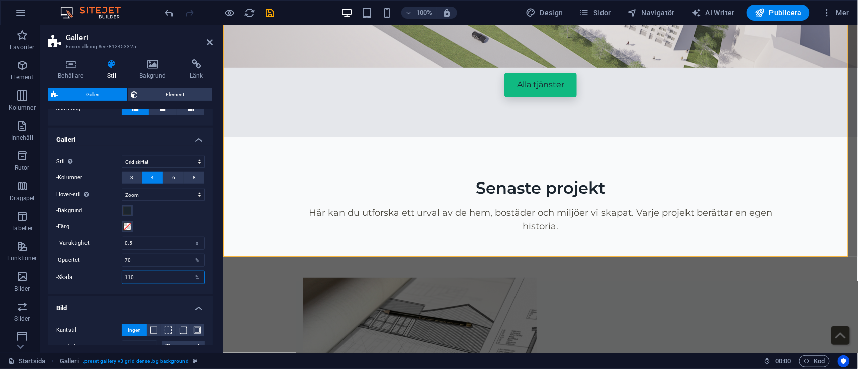
click at [145, 276] on input "110" at bounding box center [163, 278] width 82 height 12
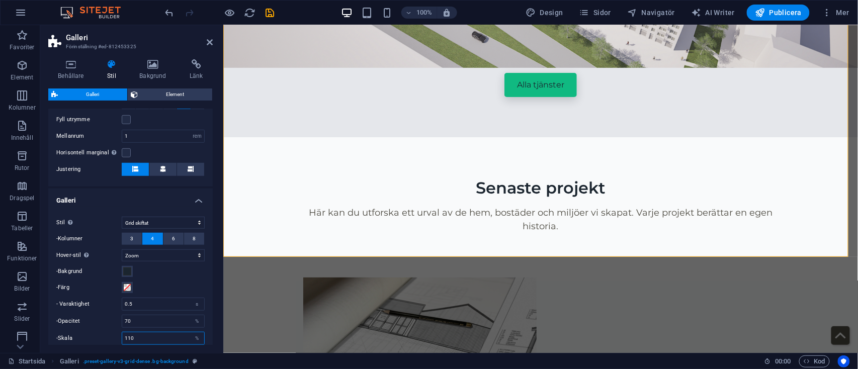
scroll to position [210, 0]
click at [184, 222] on select "Standard Grid Grid omvänt Grid skiftat Kollage" at bounding box center [163, 224] width 83 height 12
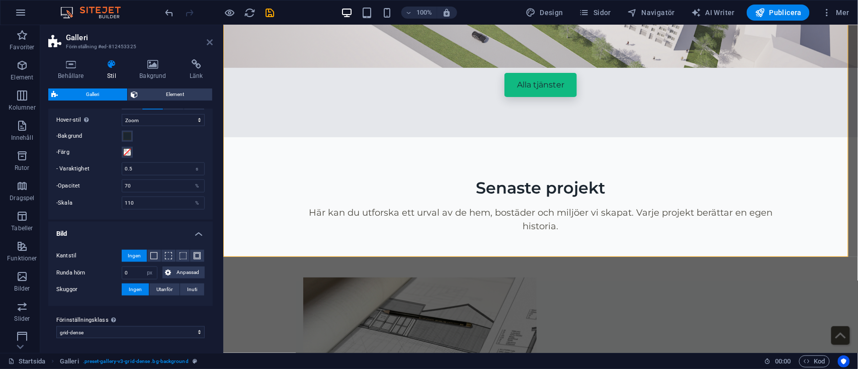
click at [209, 44] on icon at bounding box center [210, 42] width 6 height 8
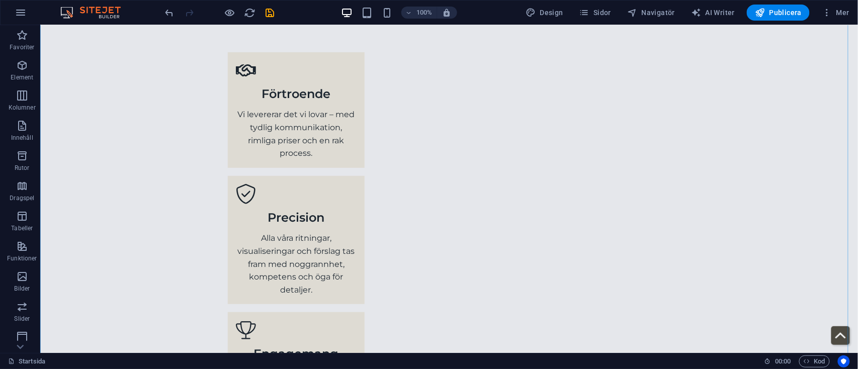
scroll to position [5259, 0]
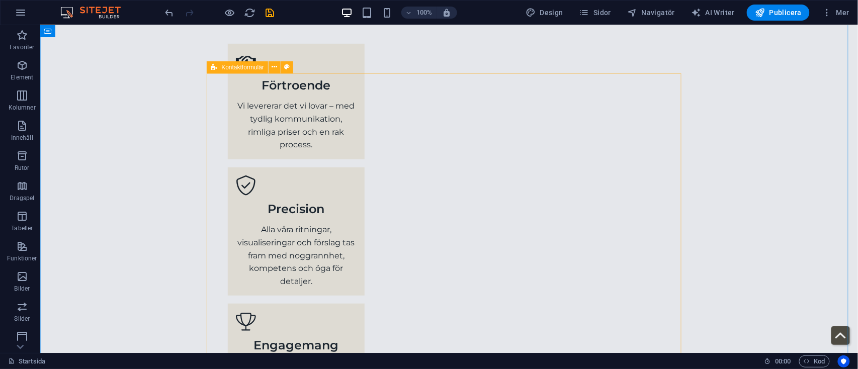
click at [213, 65] on icon at bounding box center [214, 67] width 7 height 12
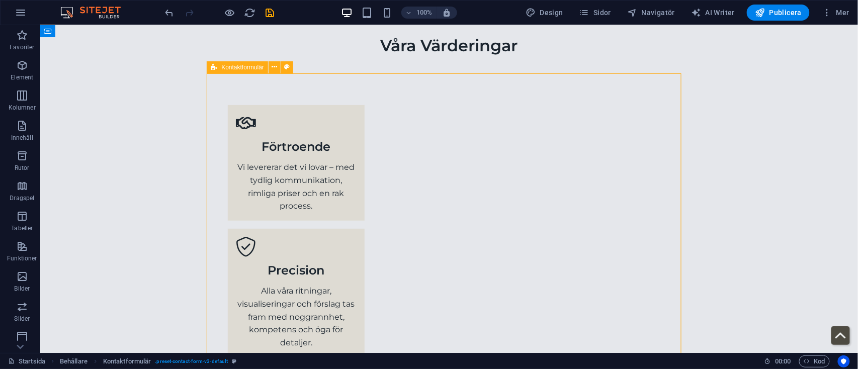
select select "rem"
select select "preset-contact-form-v3-default"
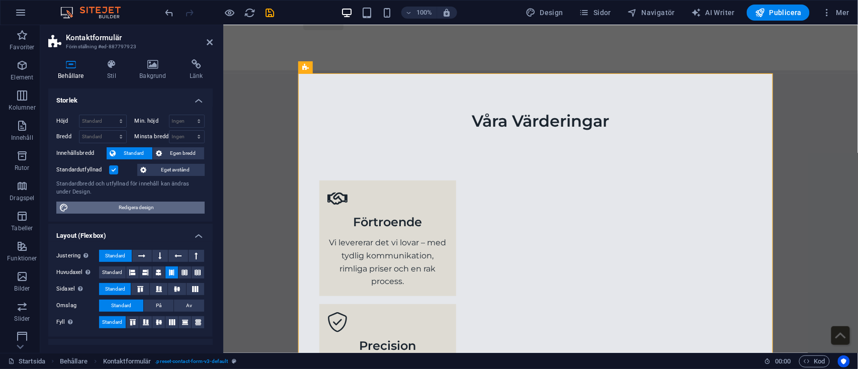
scroll to position [124, 0]
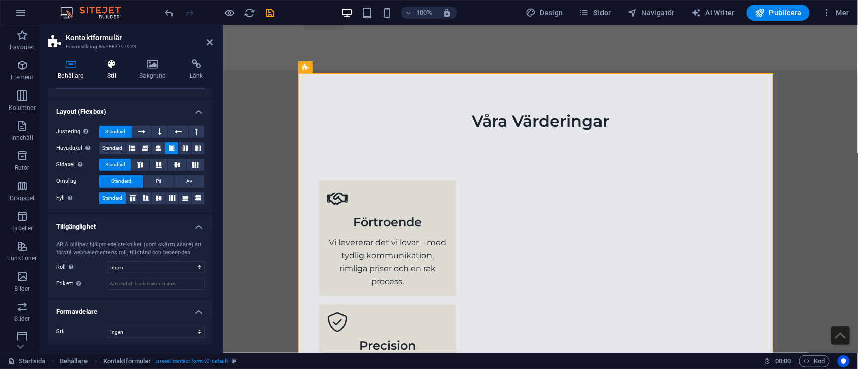
click at [111, 61] on icon at bounding box center [112, 64] width 28 height 10
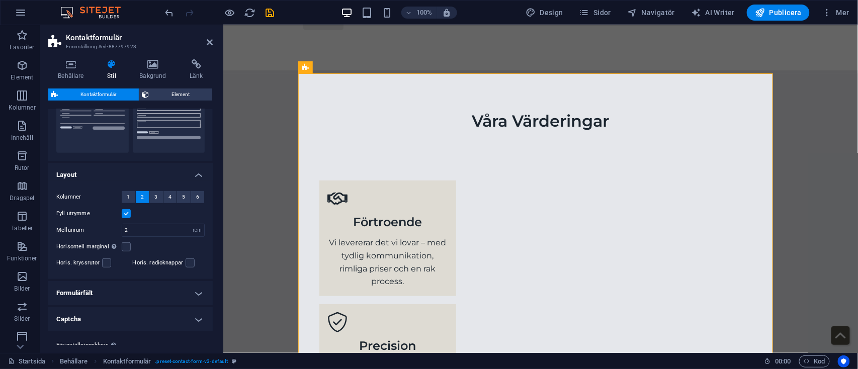
scroll to position [145, 0]
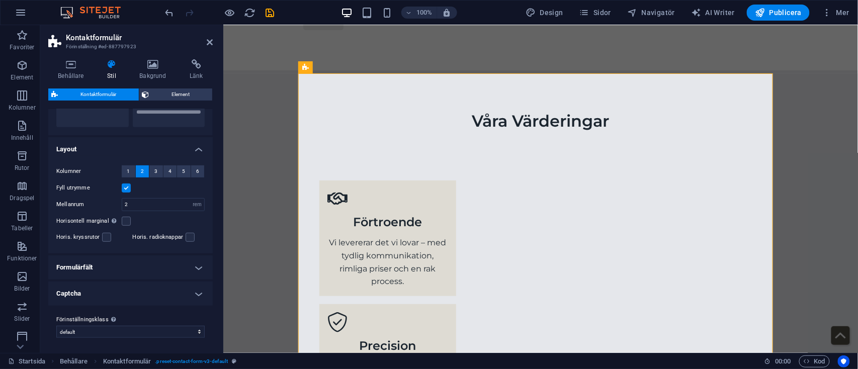
click at [151, 260] on h4 "Formulärfält" at bounding box center [130, 268] width 165 height 24
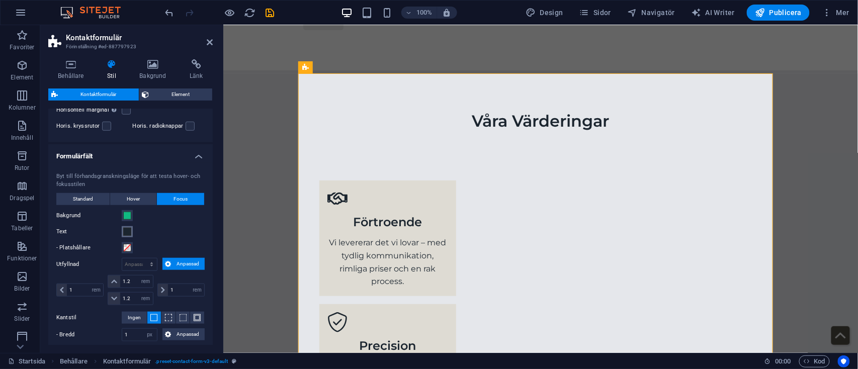
scroll to position [257, 0]
click at [128, 214] on span at bounding box center [127, 215] width 8 height 8
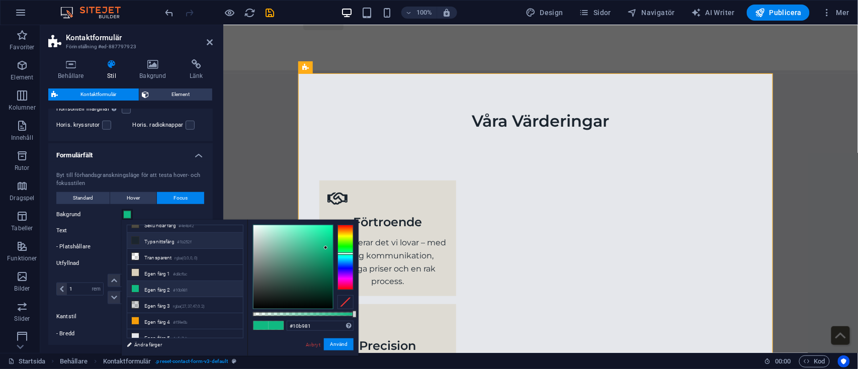
scroll to position [44, 0]
click at [161, 331] on li "Egen färg 5 #e5e7eb" at bounding box center [185, 334] width 116 height 16
type input "#e5e7eb"
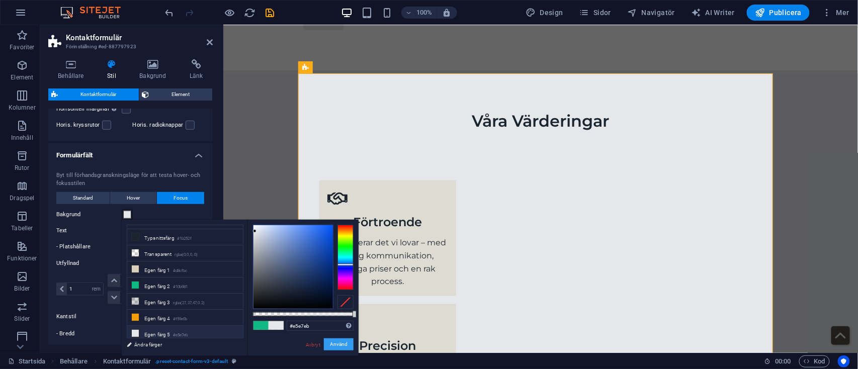
click at [343, 340] on button "Använd" at bounding box center [339, 345] width 30 height 12
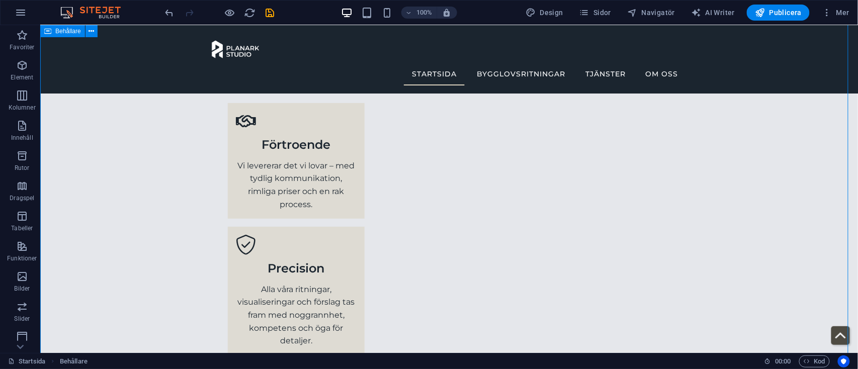
scroll to position [5170, 0]
click at [267, 9] on icon "save" at bounding box center [271, 13] width 12 height 12
select select "rem"
select select "grid-dense"
select select "zoom"
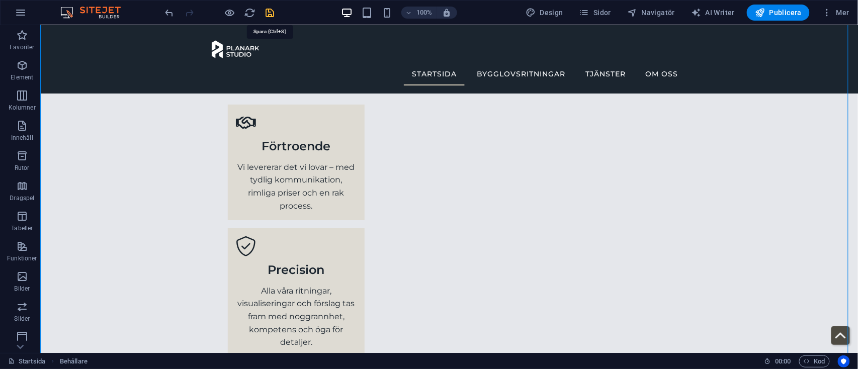
select select "px"
select select "preset-gallery-v3-grid-dense"
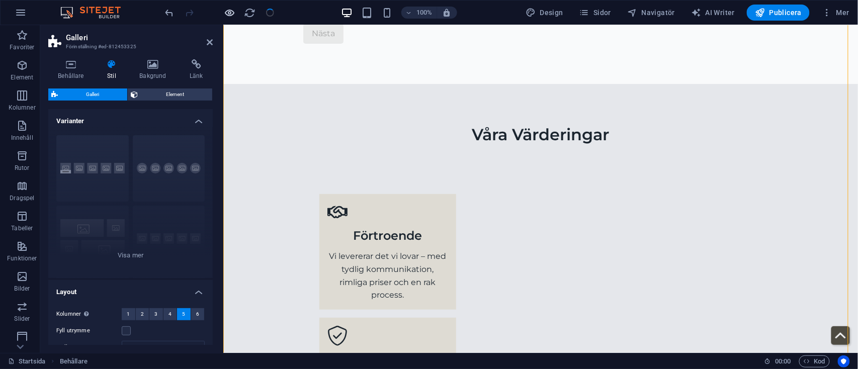
scroll to position [3703, 0]
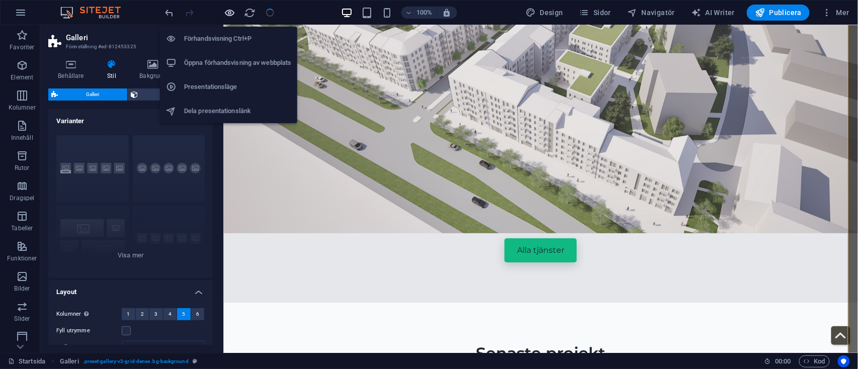
click at [233, 10] on icon "button" at bounding box center [230, 13] width 12 height 12
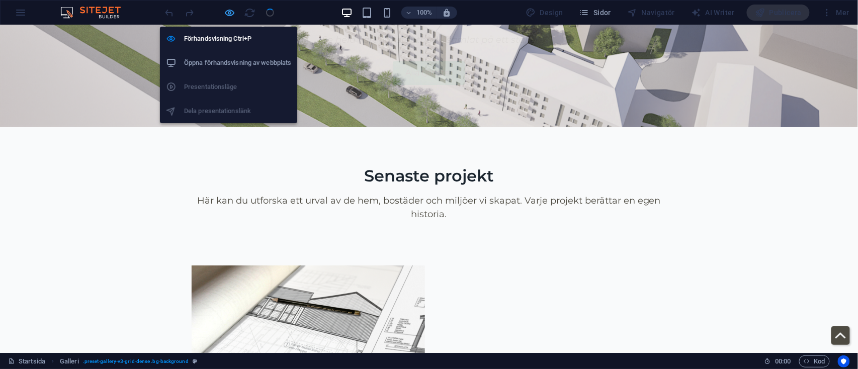
click at [233, 10] on icon "button" at bounding box center [230, 13] width 12 height 12
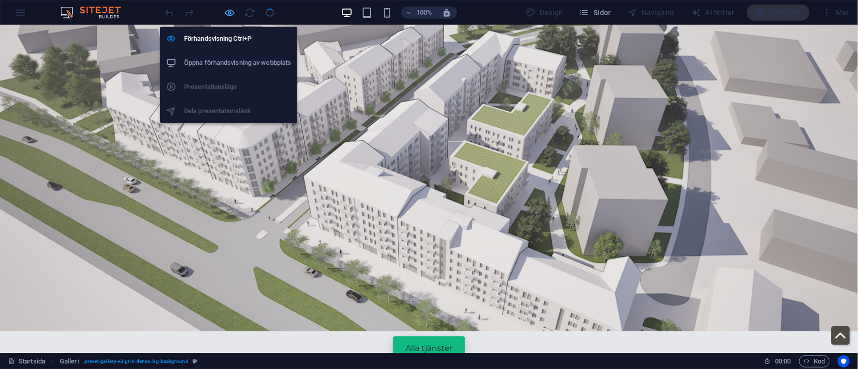
select select "rem"
select select "grid-dense"
select select "zoom"
select select "px"
select select "preset-gallery-v3-grid-dense"
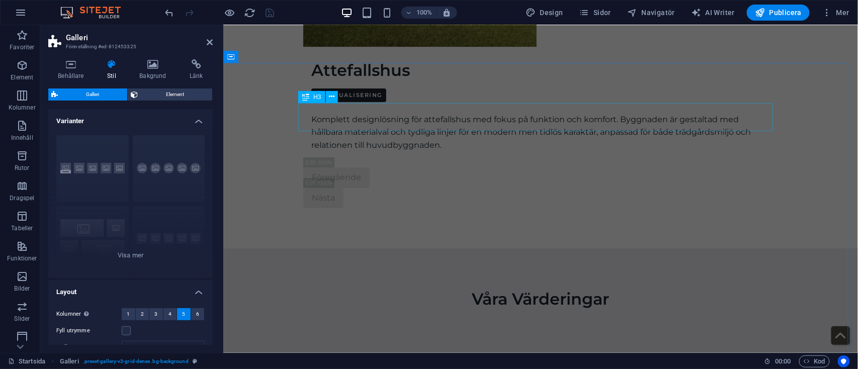
scroll to position [5098, 0]
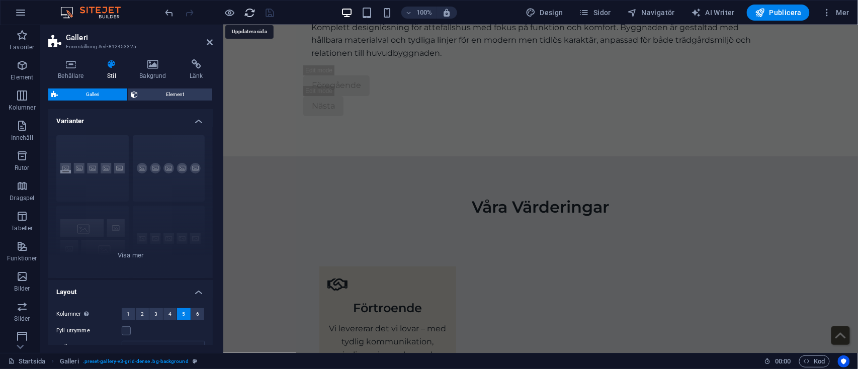
click at [254, 11] on icon "reload" at bounding box center [251, 13] width 12 height 12
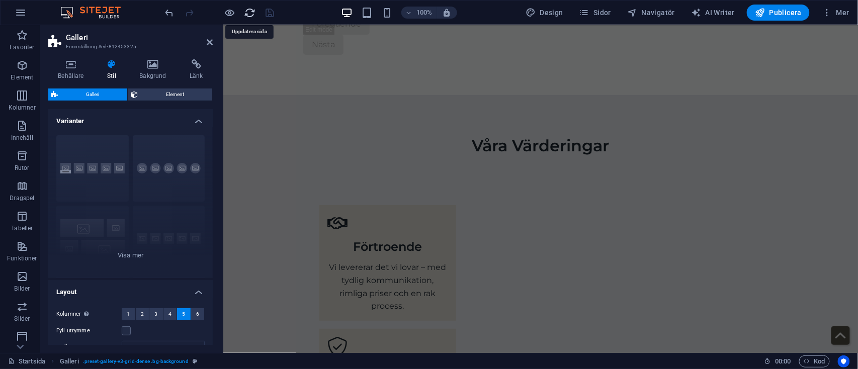
scroll to position [3710, 0]
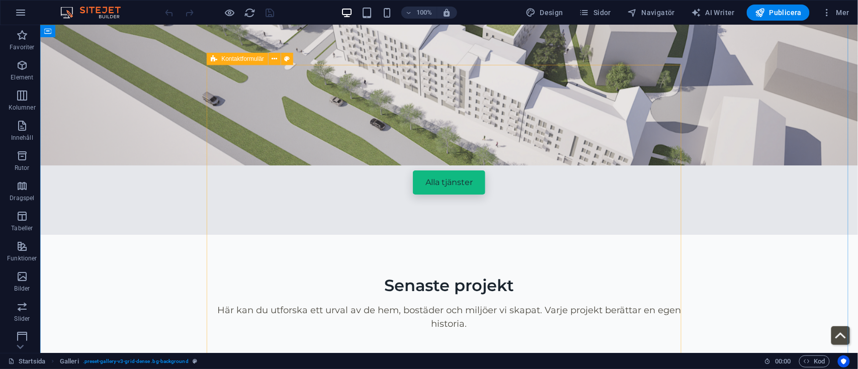
click at [219, 60] on div "Kontaktformulär" at bounding box center [237, 59] width 61 height 12
select select "rem"
select select "preset-contact-form-v3-default"
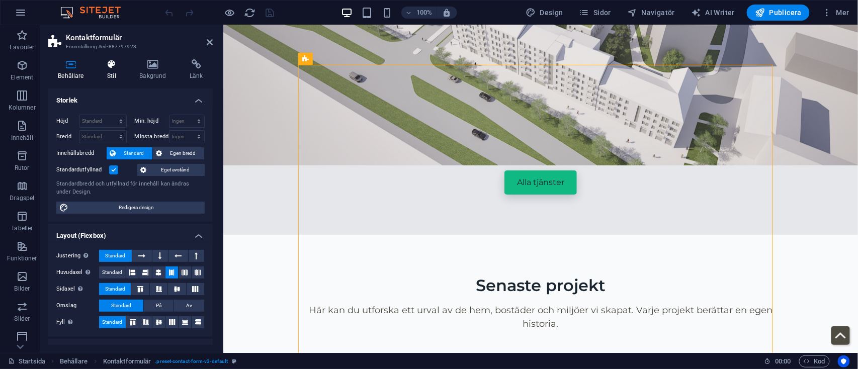
click at [110, 75] on h4 "Stil" at bounding box center [114, 69] width 32 height 21
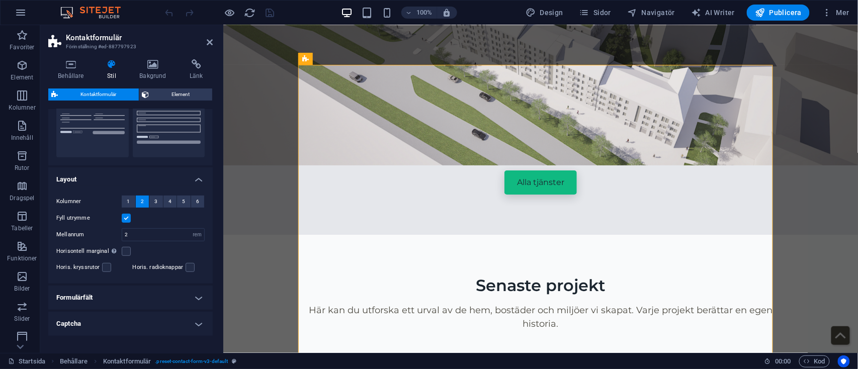
scroll to position [145, 0]
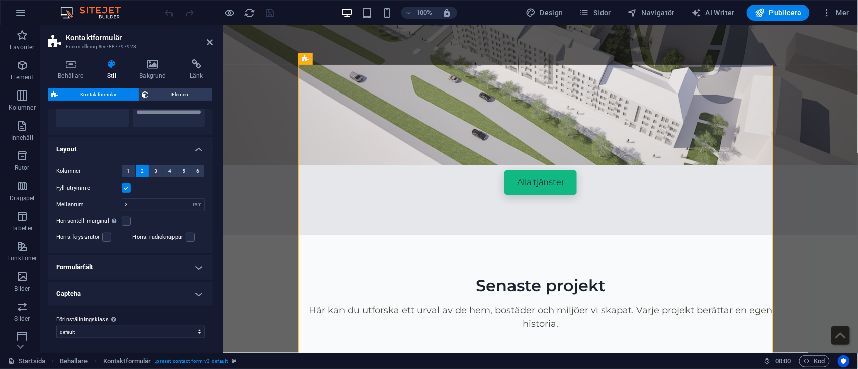
drag, startPoint x: 185, startPoint y: 254, endPoint x: 186, endPoint y: 266, distance: 12.1
click at [186, 266] on ul "Layout Kolumner 1 2 3 4 5 6 Fyll utrymme Mellanrum 2 px rem % vh vw Horisontell…" at bounding box center [130, 221] width 165 height 169
click at [186, 266] on h4 "Formulärfält" at bounding box center [130, 268] width 165 height 24
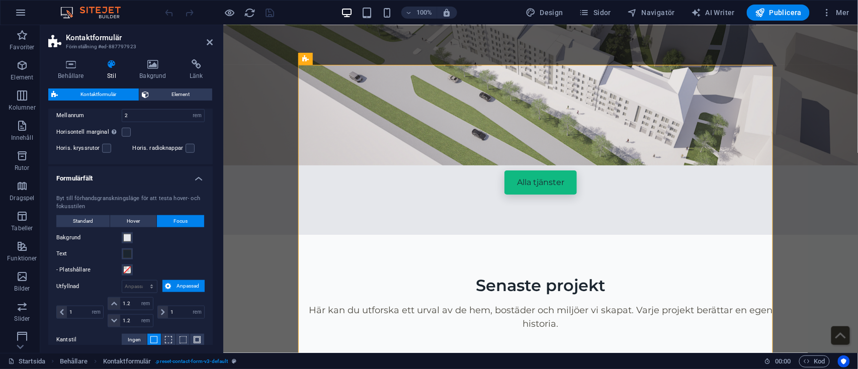
scroll to position [235, 0]
click at [86, 222] on span "Standard" at bounding box center [83, 220] width 20 height 12
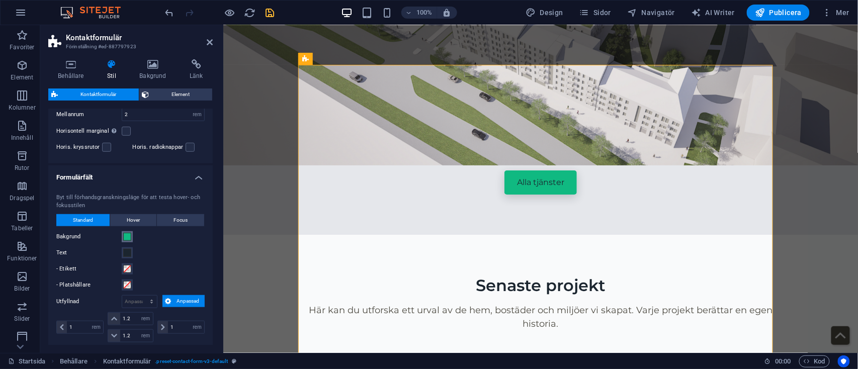
click at [127, 236] on span at bounding box center [127, 237] width 8 height 8
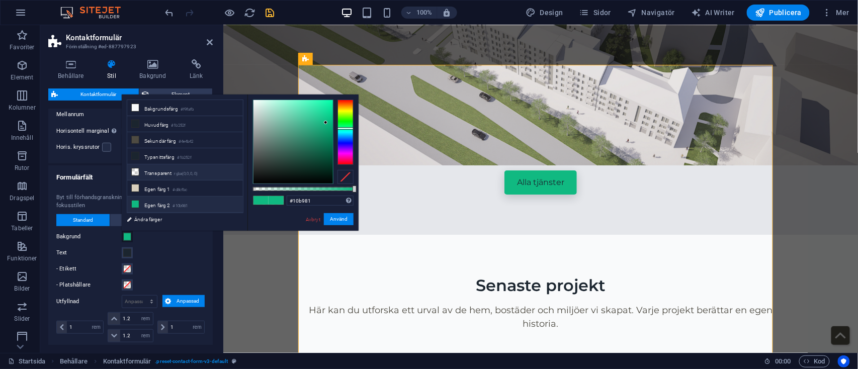
scroll to position [44, 0]
click at [175, 201] on li "Egen färg 5 #e5e7eb" at bounding box center [185, 209] width 116 height 16
type input "#e5e7eb"
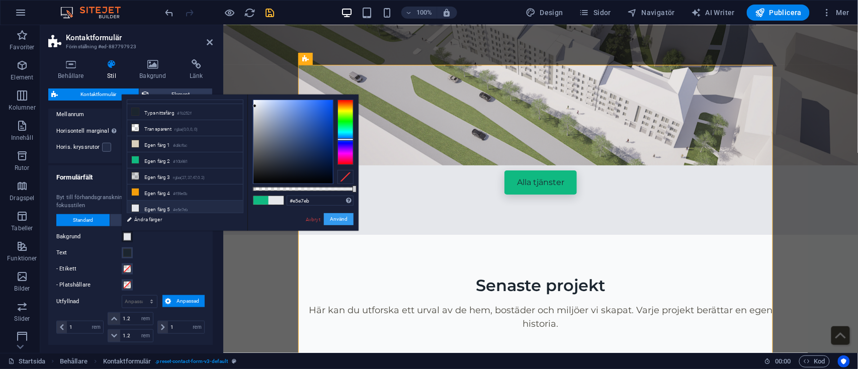
click at [339, 218] on button "Använd" at bounding box center [339, 219] width 30 height 12
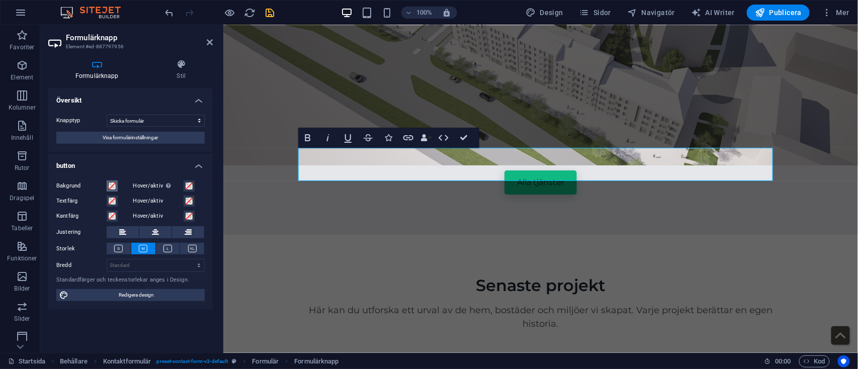
click at [112, 187] on span at bounding box center [112, 186] width 8 height 8
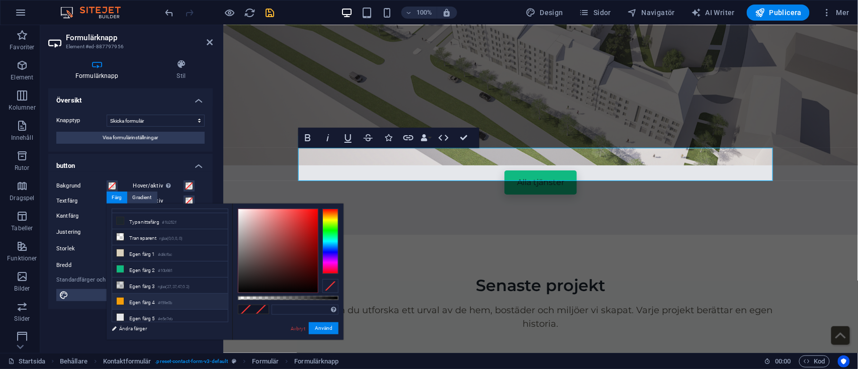
click at [142, 298] on li "Egen färg 4 #f59e0b" at bounding box center [170, 302] width 116 height 16
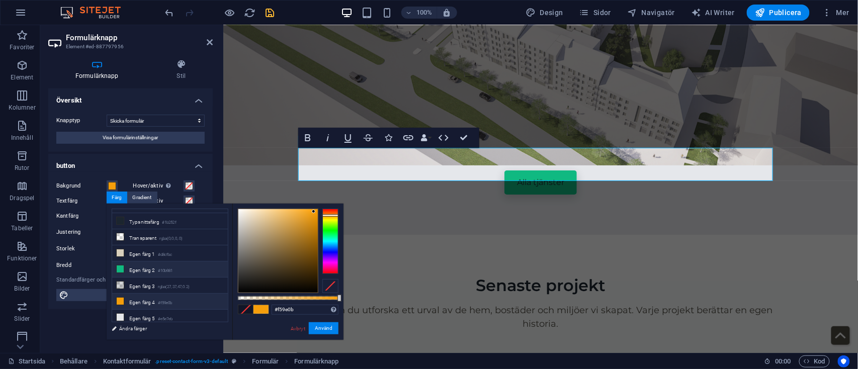
scroll to position [0, 0]
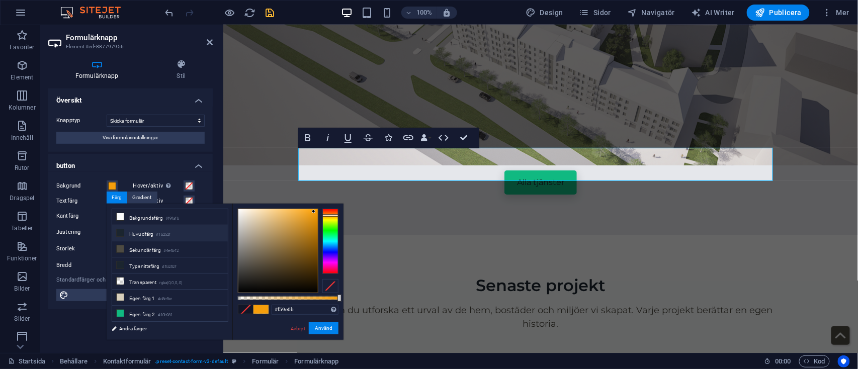
click at [145, 235] on li "Huvudfärg #1b252f" at bounding box center [170, 233] width 116 height 16
type input "#1b252f"
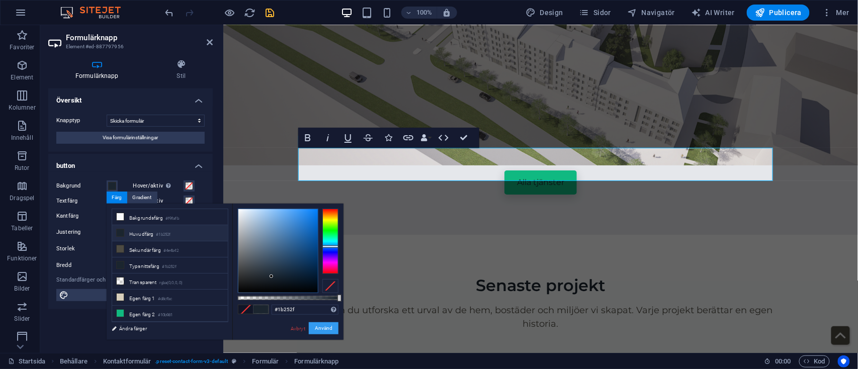
click at [319, 328] on button "Använd" at bounding box center [324, 329] width 30 height 12
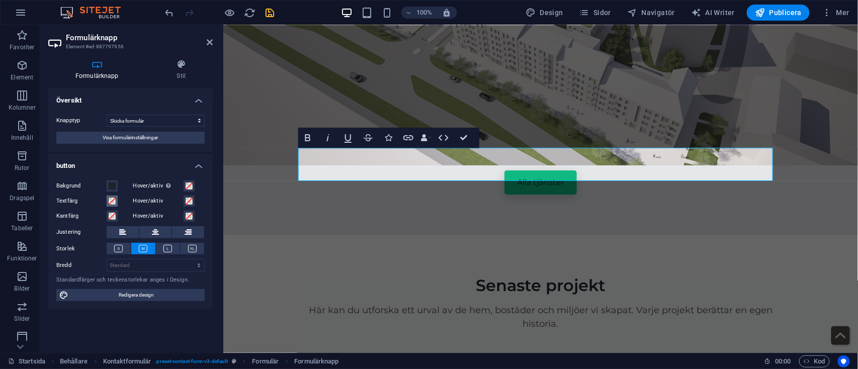
click at [112, 203] on span at bounding box center [112, 201] width 8 height 8
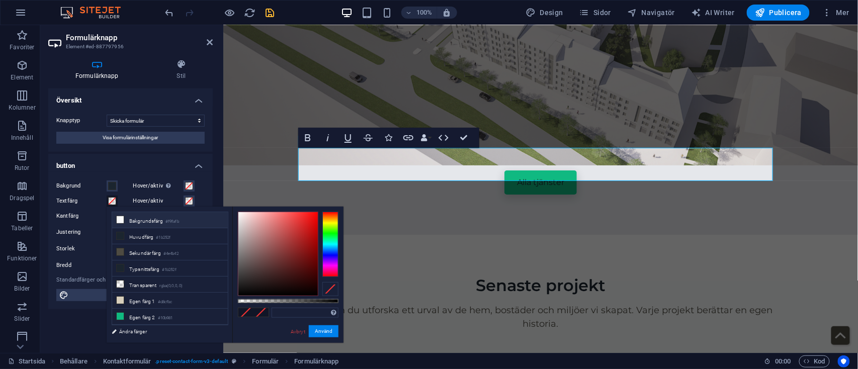
click at [179, 218] on small "#f9fafb" at bounding box center [173, 221] width 14 height 7
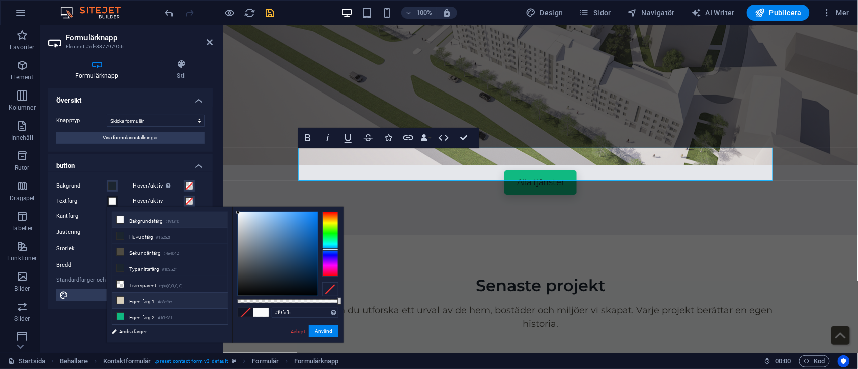
scroll to position [44, 0]
click at [162, 303] on small "#f59e0b" at bounding box center [165, 306] width 15 height 7
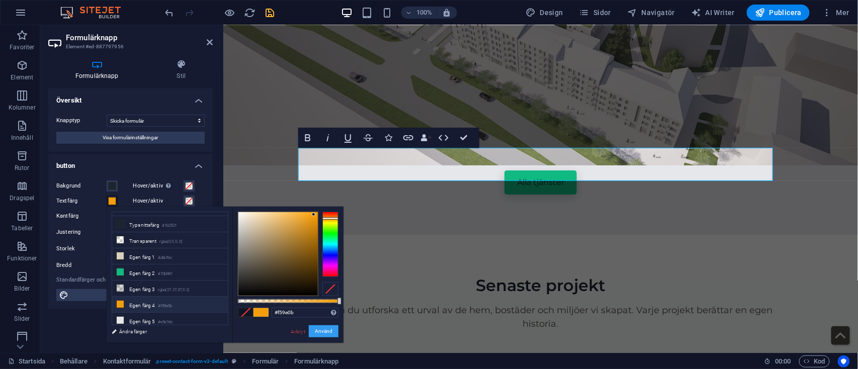
click at [326, 331] on button "Använd" at bounding box center [324, 332] width 30 height 12
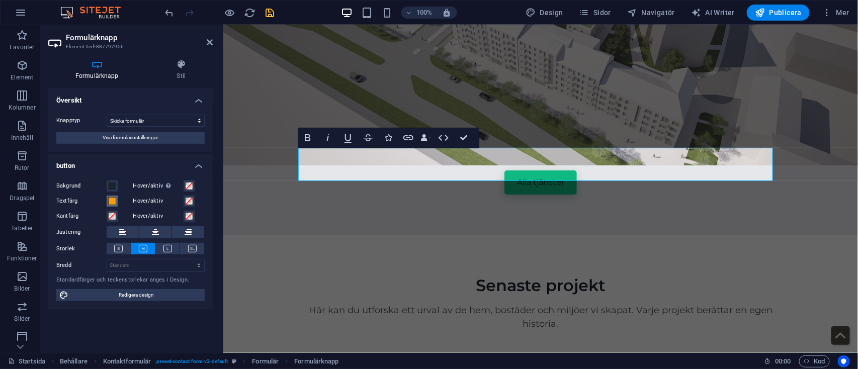
click at [112, 196] on button "Textfärg" at bounding box center [112, 201] width 11 height 11
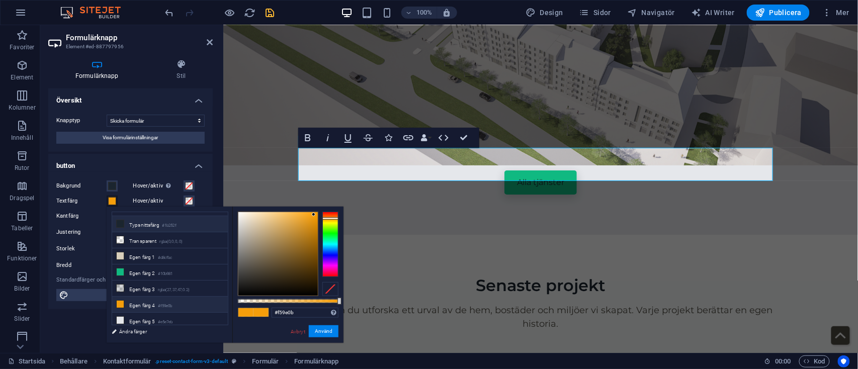
scroll to position [0, 0]
click at [149, 217] on li "Bakgrundsfärg #f9fafb" at bounding box center [170, 220] width 116 height 16
type input "#f9fafb"
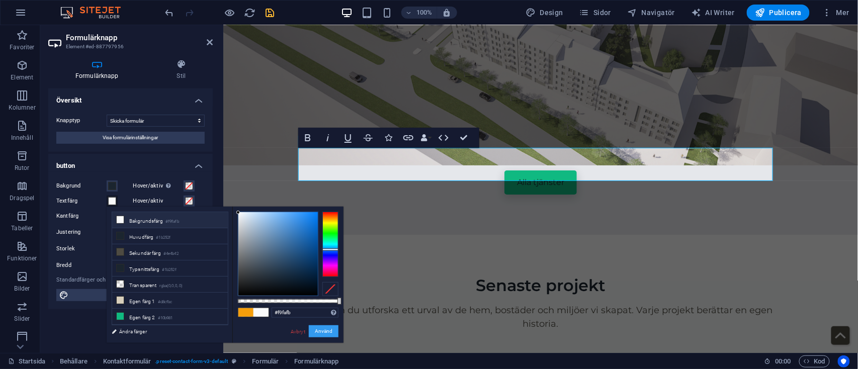
click at [331, 329] on button "Använd" at bounding box center [324, 332] width 30 height 12
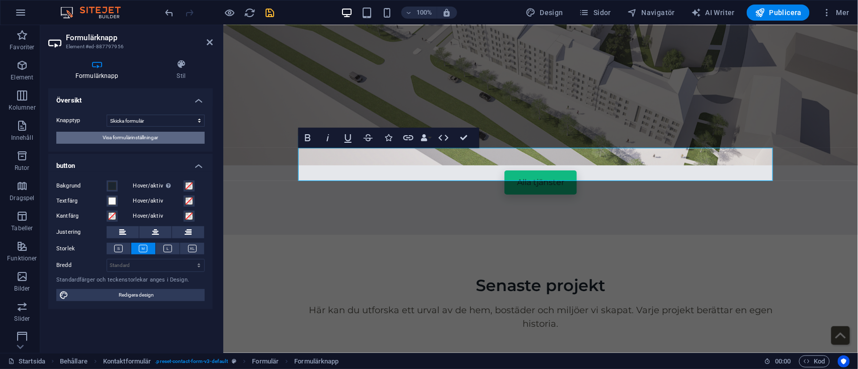
click at [181, 139] on button "Visa formulärinställningar" at bounding box center [130, 138] width 148 height 12
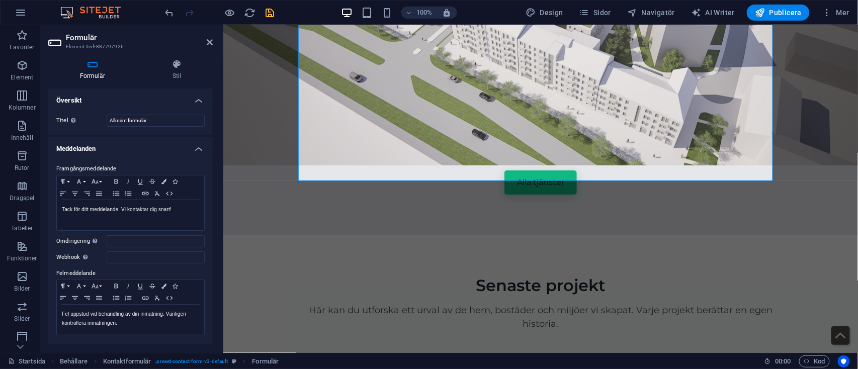
click at [94, 63] on icon at bounding box center [92, 64] width 89 height 10
click at [185, 71] on h4 "Stil" at bounding box center [177, 69] width 72 height 21
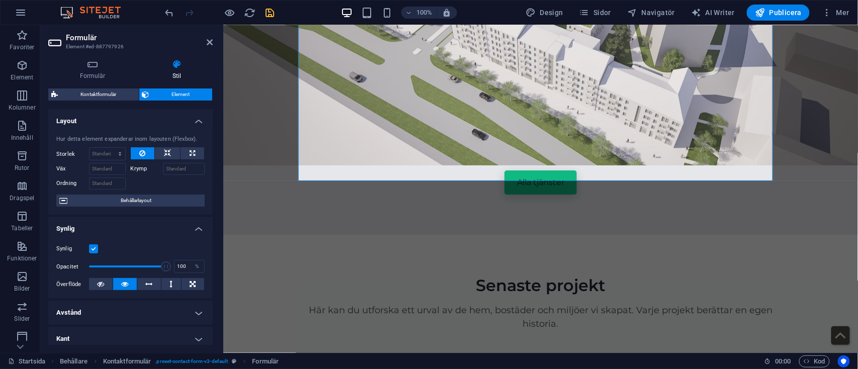
scroll to position [127, 0]
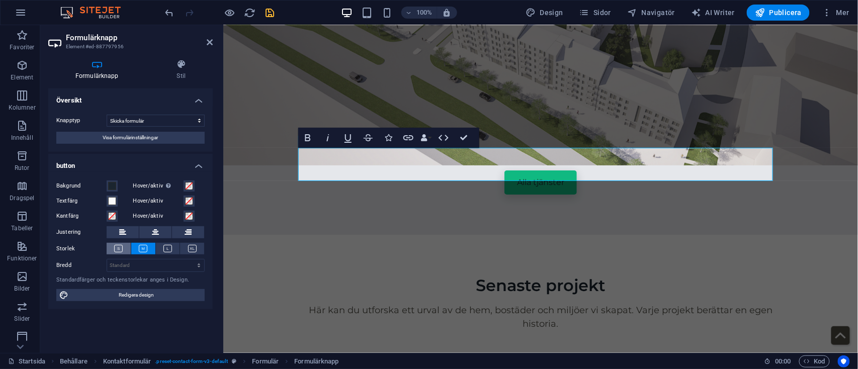
click at [118, 246] on icon at bounding box center [118, 249] width 9 height 8
click at [136, 253] on button at bounding box center [143, 249] width 24 height 12
click at [162, 261] on select "Standard px rem % em vh vw" at bounding box center [155, 266] width 97 height 12
select select "%"
click at [190, 260] on select "Standard px rem % em vh vw" at bounding box center [155, 266] width 97 height 12
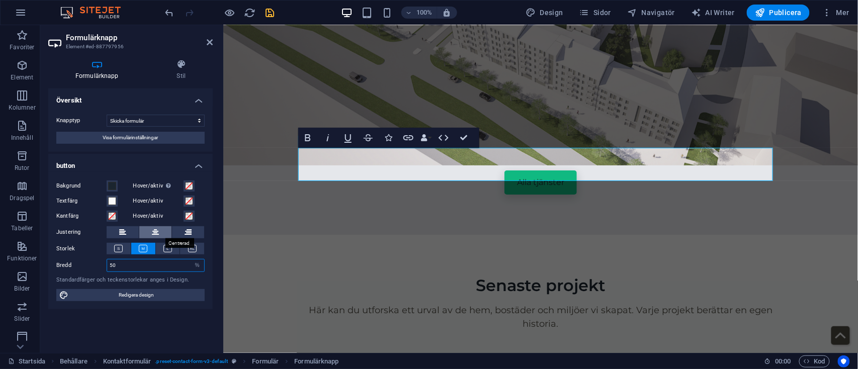
type input "50"
click at [153, 229] on icon at bounding box center [155, 232] width 7 height 12
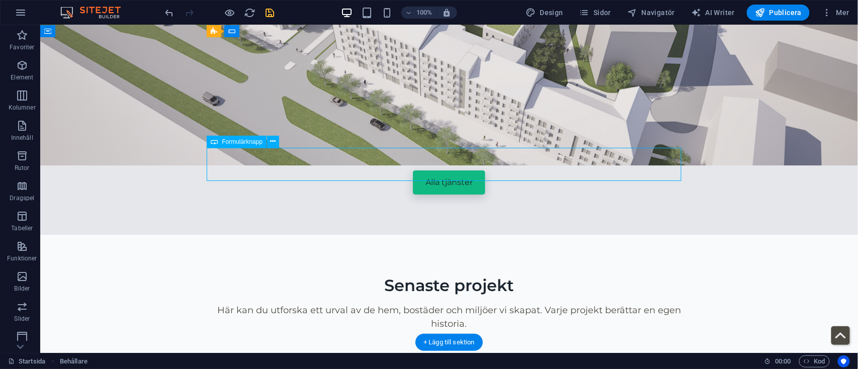
select select "%"
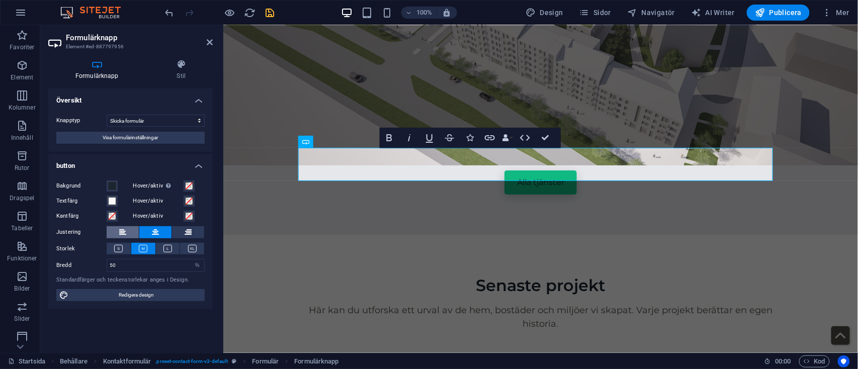
click at [118, 230] on button at bounding box center [123, 232] width 32 height 12
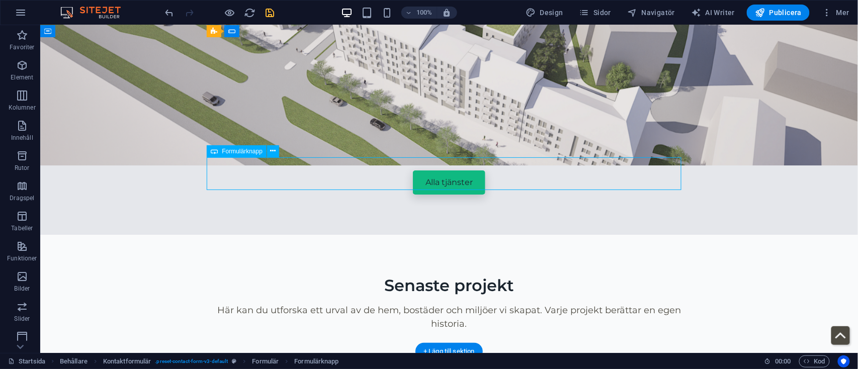
select select "%"
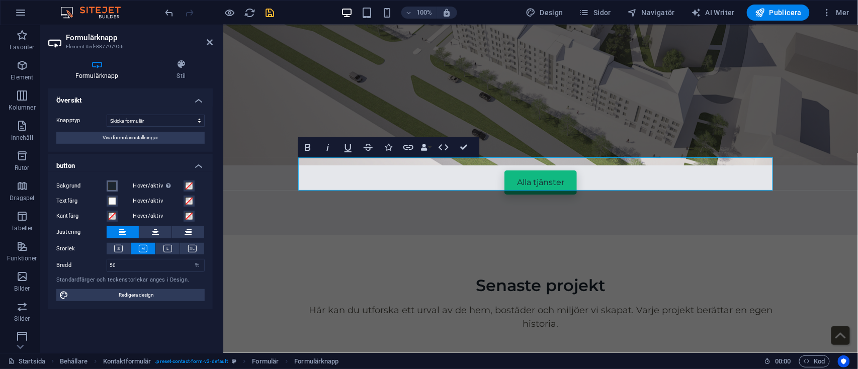
click at [112, 184] on span at bounding box center [112, 186] width 8 height 8
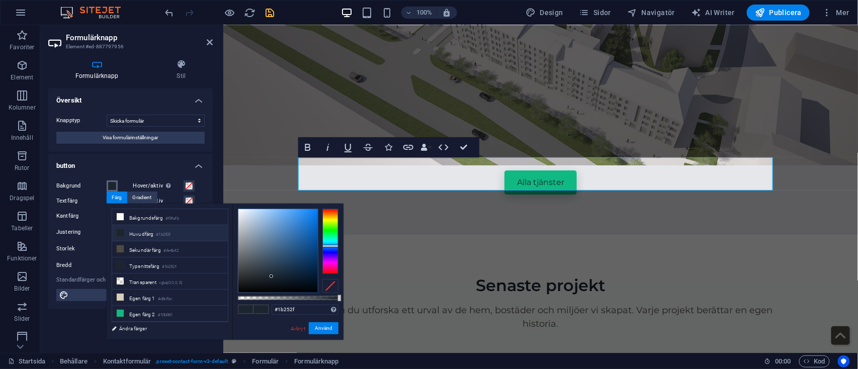
scroll to position [44, 0]
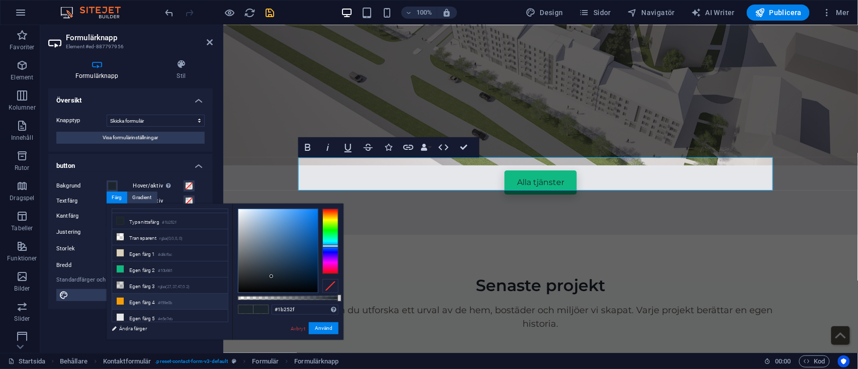
click at [146, 299] on li "Egen färg 4 #f59e0b" at bounding box center [170, 302] width 116 height 16
type input "#f59e0b"
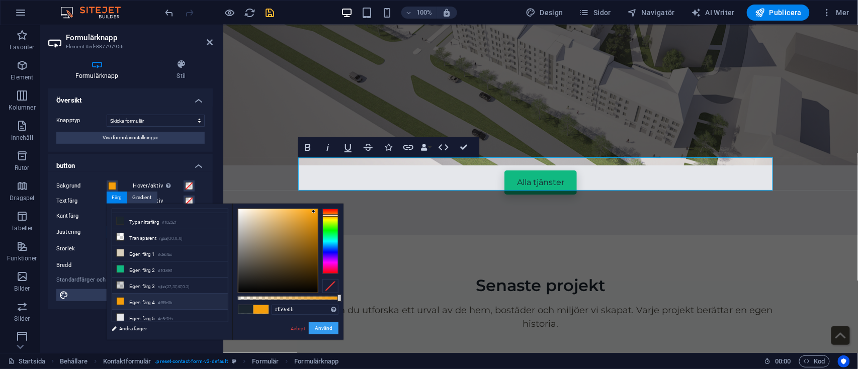
click at [334, 329] on button "Använd" at bounding box center [324, 329] width 30 height 12
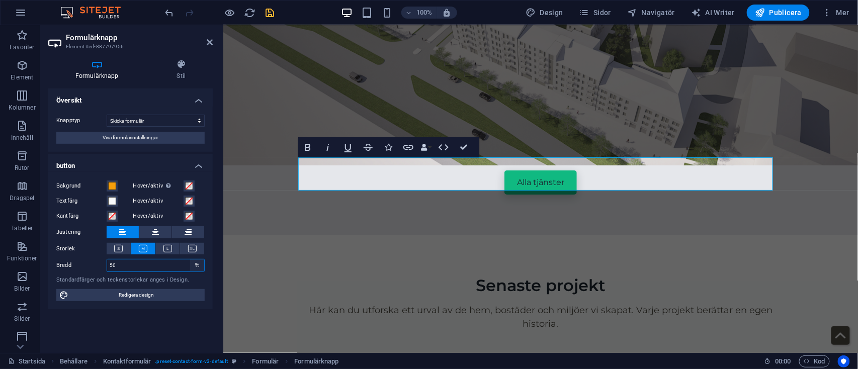
click at [199, 263] on select "Standard px rem % em vh vw" at bounding box center [197, 266] width 14 height 12
select select "default"
click at [190, 260] on select "Standard px rem % em vh vw" at bounding box center [197, 266] width 14 height 12
select select "DISABLED_OPTION_VALUE"
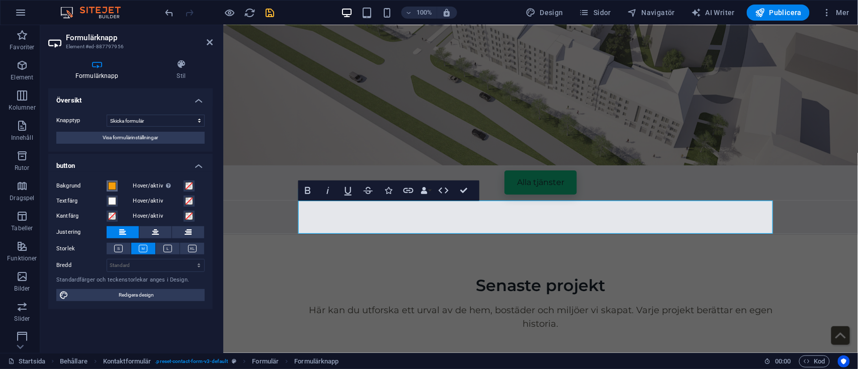
click at [114, 187] on span at bounding box center [112, 186] width 8 height 8
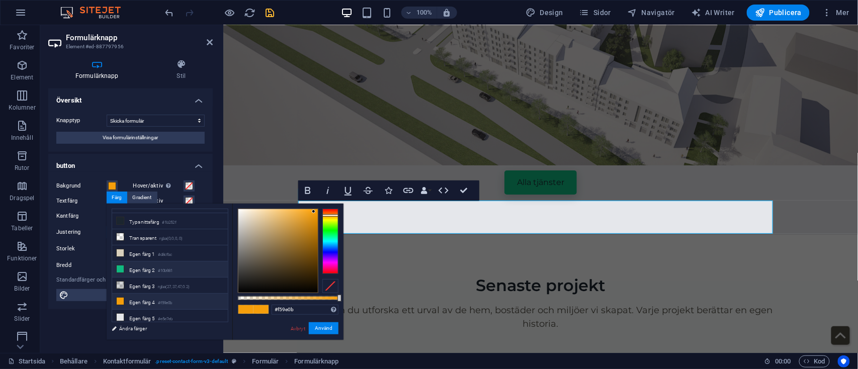
click at [140, 268] on li "Egen färg 2 #10b981" at bounding box center [170, 270] width 116 height 16
type input "#10b981"
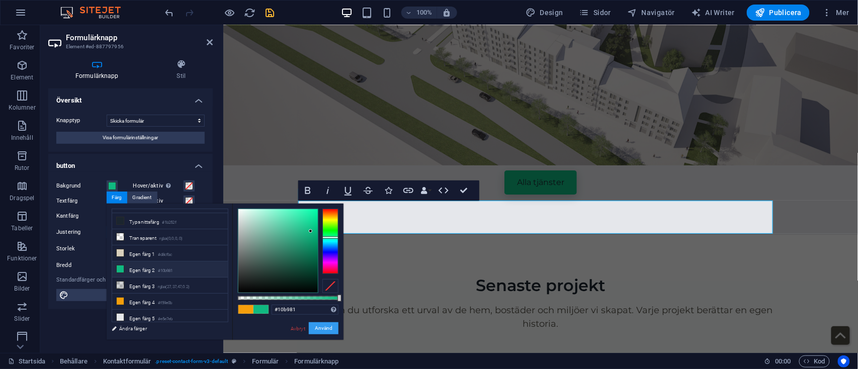
click at [324, 327] on button "Använd" at bounding box center [324, 329] width 30 height 12
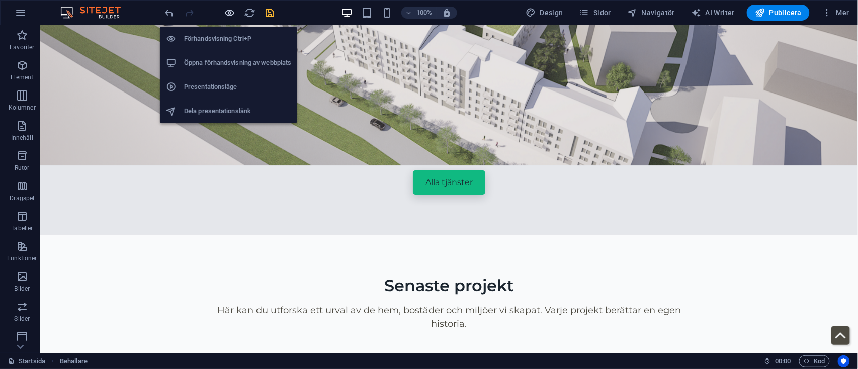
click at [229, 18] on button "button" at bounding box center [230, 13] width 12 height 12
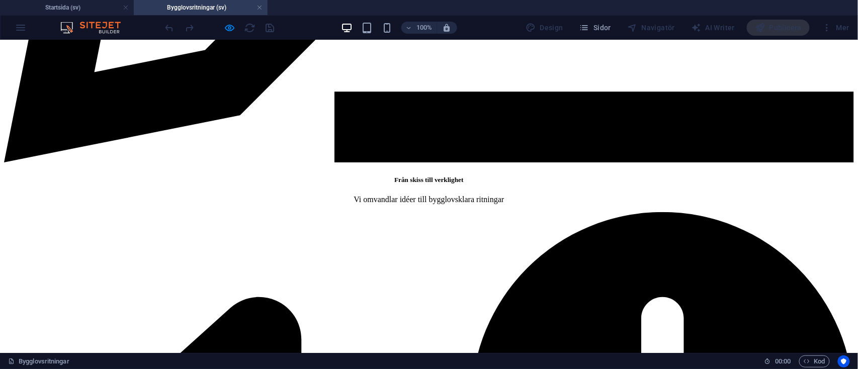
scroll to position [3973, 0]
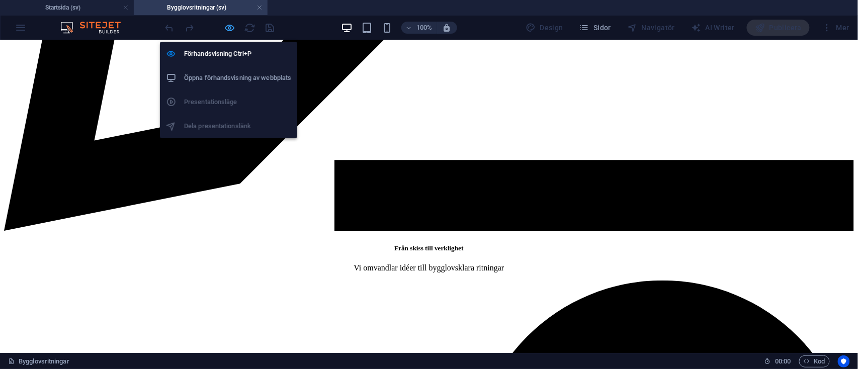
click at [229, 26] on icon "button" at bounding box center [230, 28] width 12 height 12
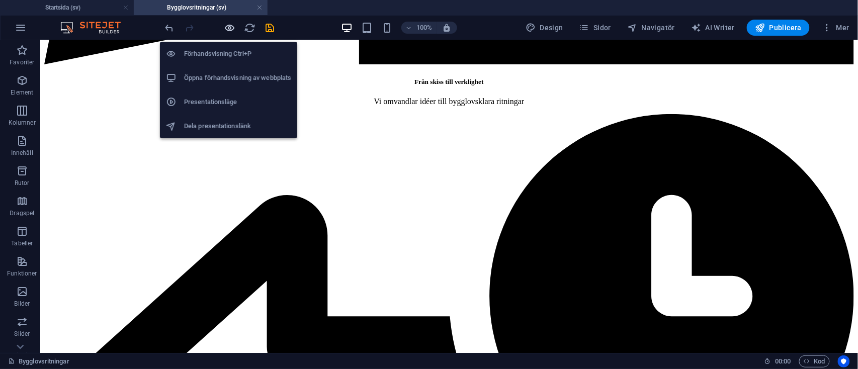
scroll to position [4760, 0]
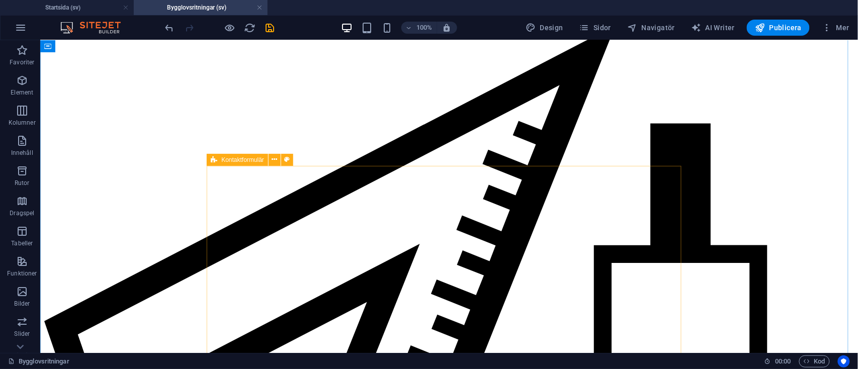
click at [219, 160] on div "Kontaktformulär" at bounding box center [237, 160] width 61 height 12
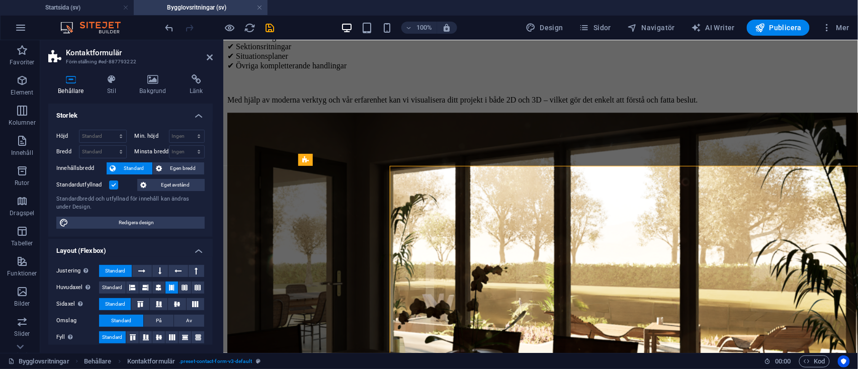
select select "rem"
select select "preset-contact-form-v3-default"
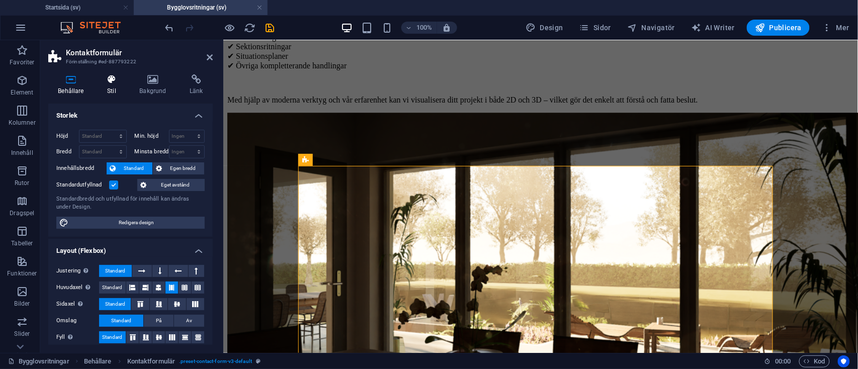
click at [102, 83] on icon at bounding box center [112, 79] width 28 height 10
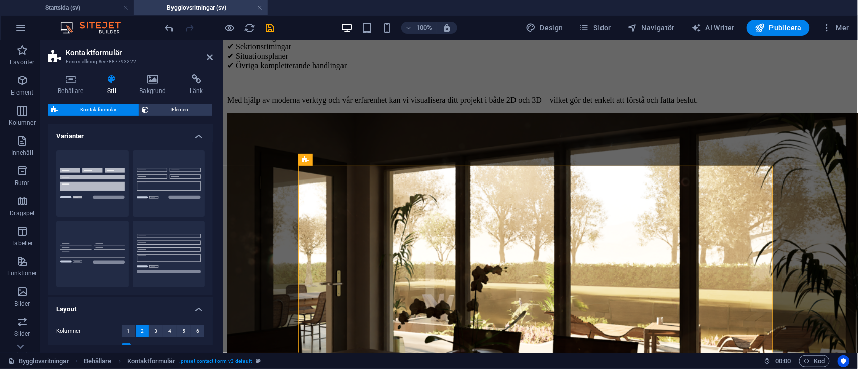
scroll to position [160, 0]
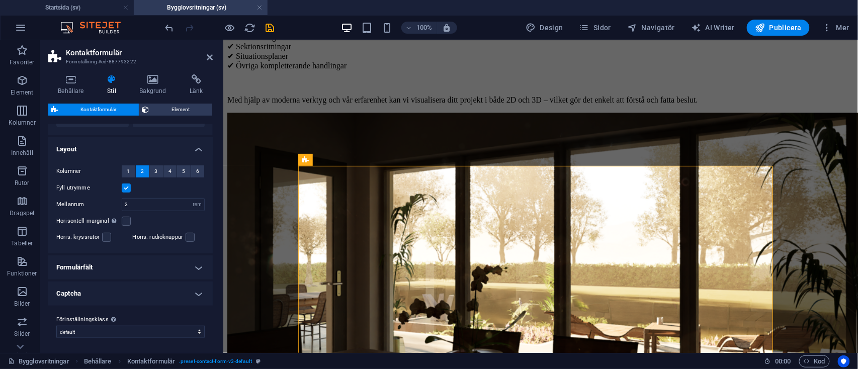
click at [123, 270] on h4 "Formulärfält" at bounding box center [130, 268] width 165 height 24
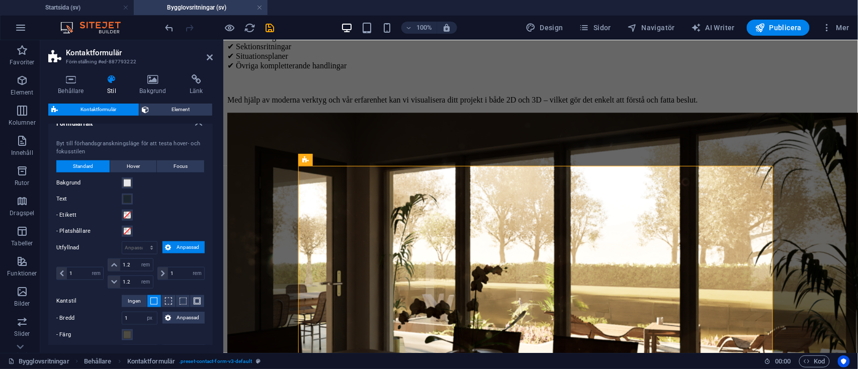
scroll to position [312, 0]
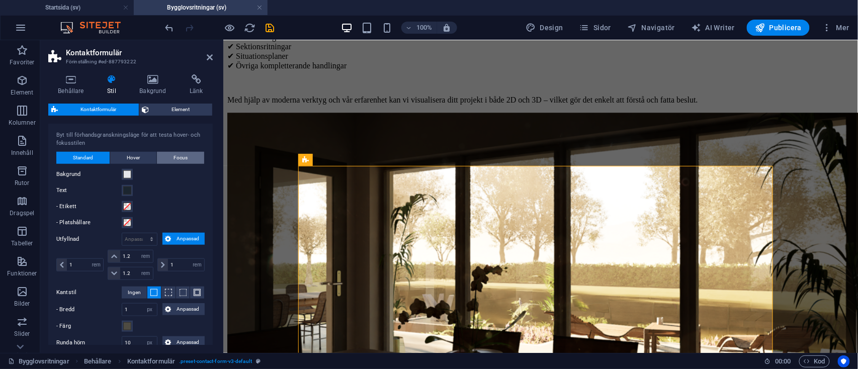
click at [175, 156] on span "Focus" at bounding box center [181, 158] width 14 height 12
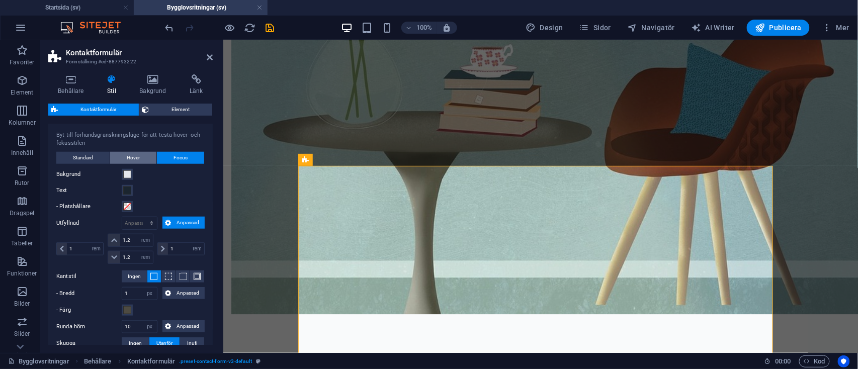
click at [135, 156] on span "Hover" at bounding box center [133, 158] width 13 height 12
click at [85, 155] on span "Standard" at bounding box center [83, 158] width 20 height 12
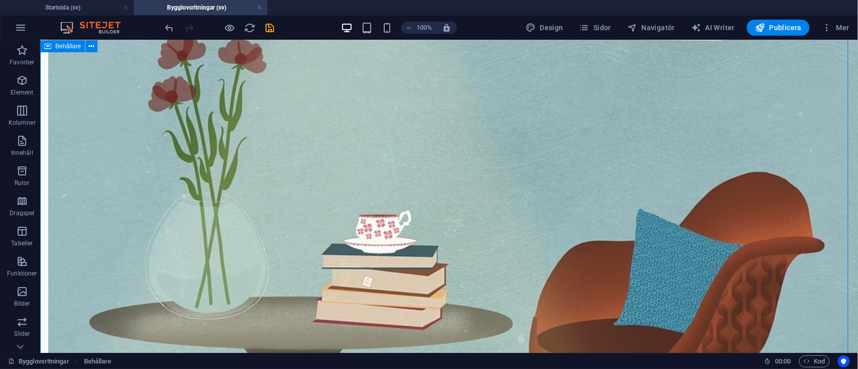
scroll to position [4839, 0]
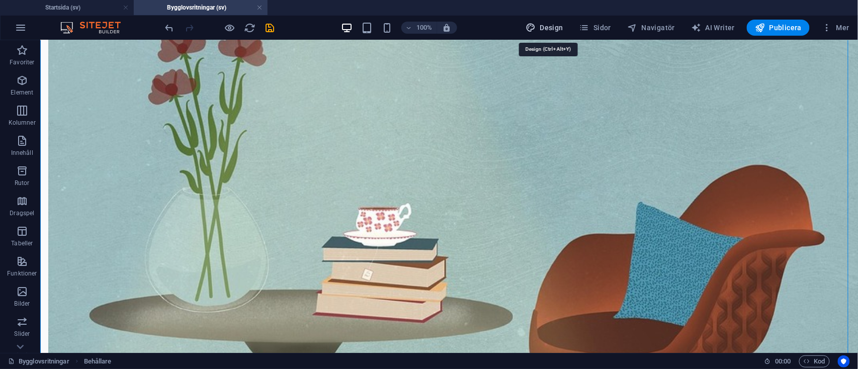
click at [560, 32] on span "Design" at bounding box center [545, 28] width 38 height 10
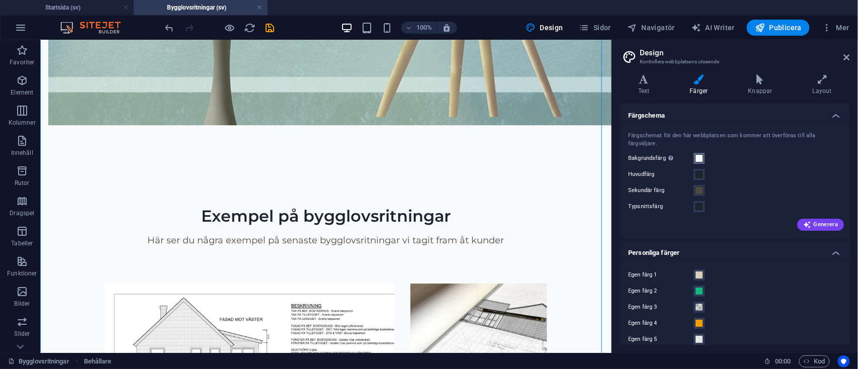
click at [702, 162] on span at bounding box center [699, 158] width 8 height 8
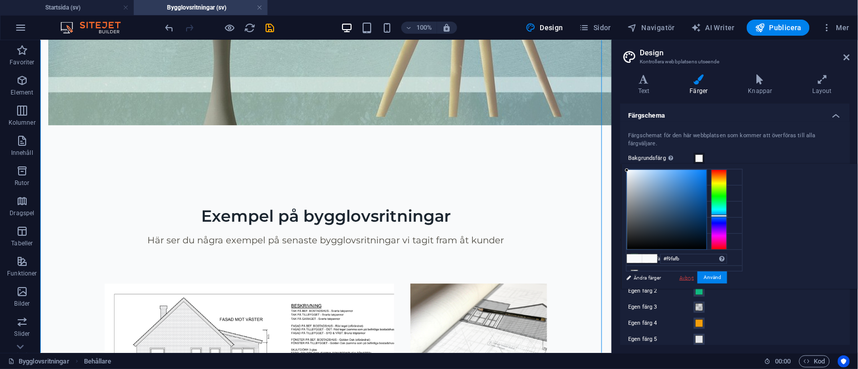
click at [695, 274] on link "Avbryt" at bounding box center [687, 278] width 17 height 8
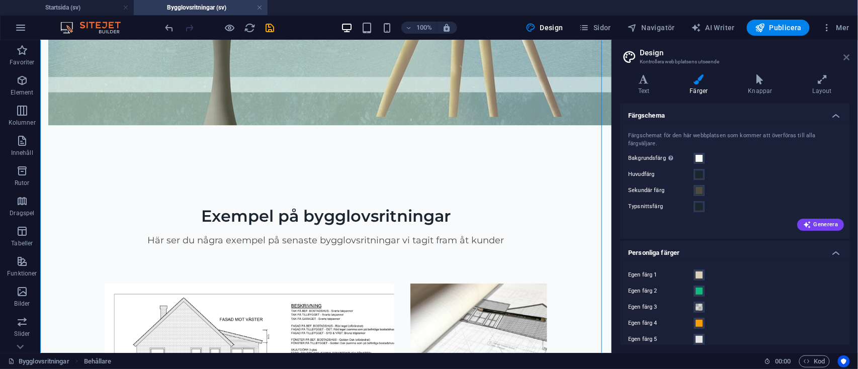
click at [850, 57] on icon at bounding box center [847, 57] width 6 height 8
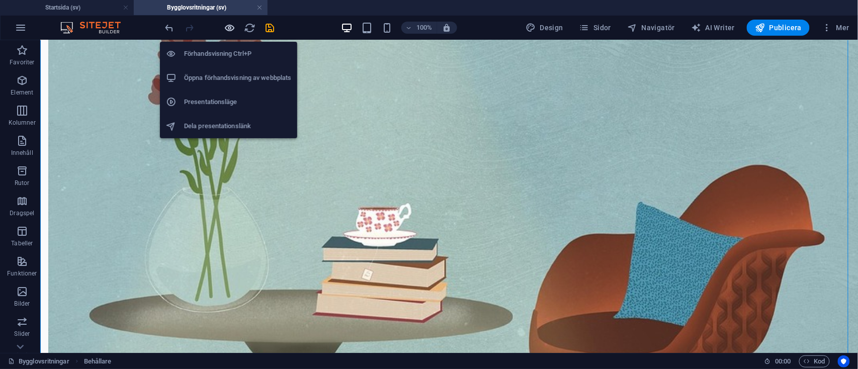
click at [227, 26] on icon "button" at bounding box center [230, 28] width 12 height 12
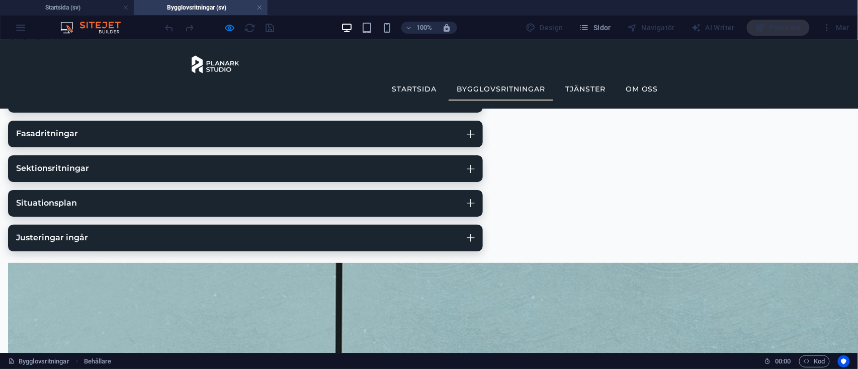
scroll to position [3825, 0]
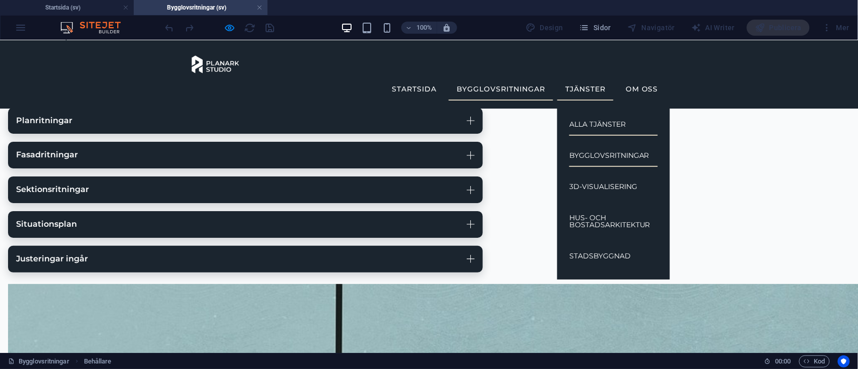
click at [598, 112] on link "Alla tjänster" at bounding box center [614, 123] width 89 height 23
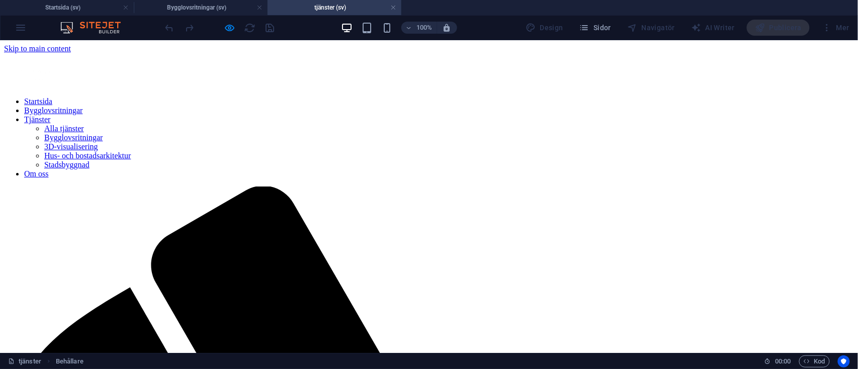
scroll to position [0, 0]
click at [583, 97] on nav "Startsida Bygglovsritningar Tjänster Alla tjänster Bygglovsritningar 3D-visuali…" at bounding box center [429, 138] width 850 height 82
click at [504, 97] on nav "Startsida Bygglovsritningar Tjänster Alla tjänster Bygglovsritningar 3D-visuali…" at bounding box center [429, 138] width 850 height 82
click at [638, 97] on nav "Startsida Bygglovsritningar Tjänster Alla tjänster Bygglovsritningar 3D-visuali…" at bounding box center [429, 138] width 850 height 82
click at [497, 97] on nav "Startsida Bygglovsritningar Tjänster Alla tjänster Bygglovsritningar 3D-visuali…" at bounding box center [429, 138] width 850 height 82
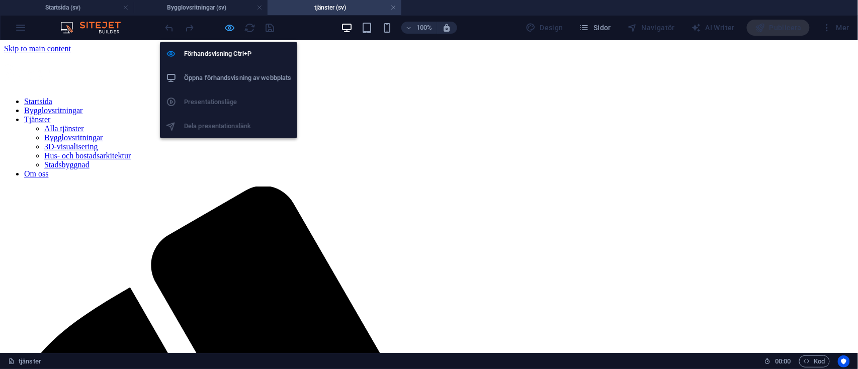
click at [227, 30] on icon "button" at bounding box center [230, 28] width 12 height 12
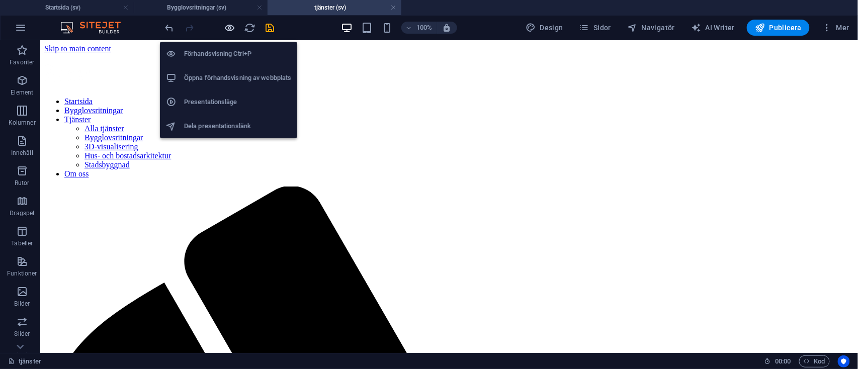
click at [227, 30] on icon "button" at bounding box center [230, 28] width 12 height 12
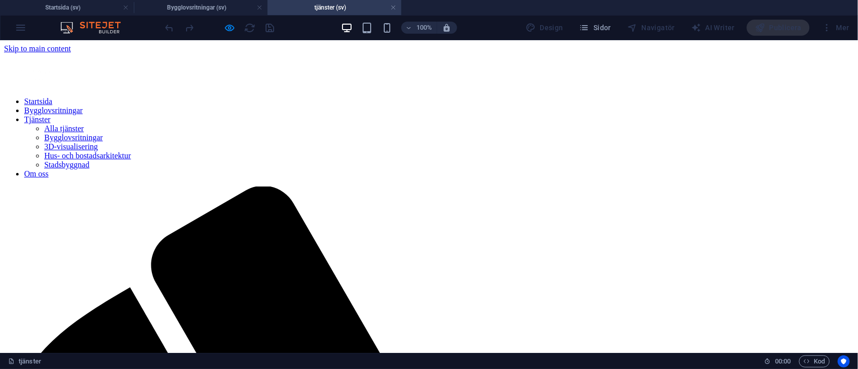
click at [98, 150] on link "3D-visualisering" at bounding box center [71, 146] width 54 height 9
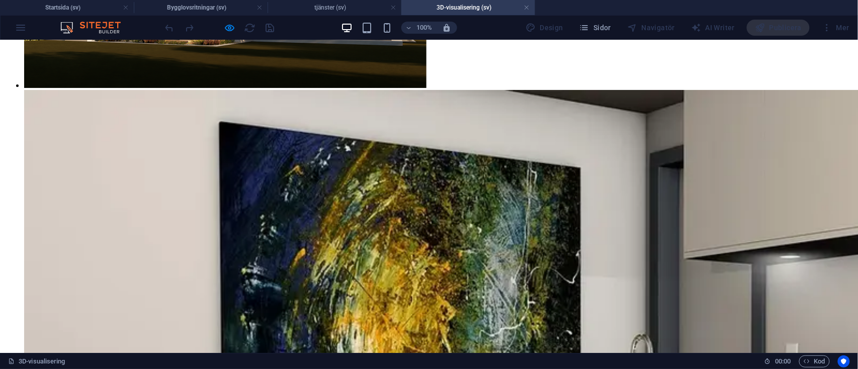
scroll to position [2620, 0]
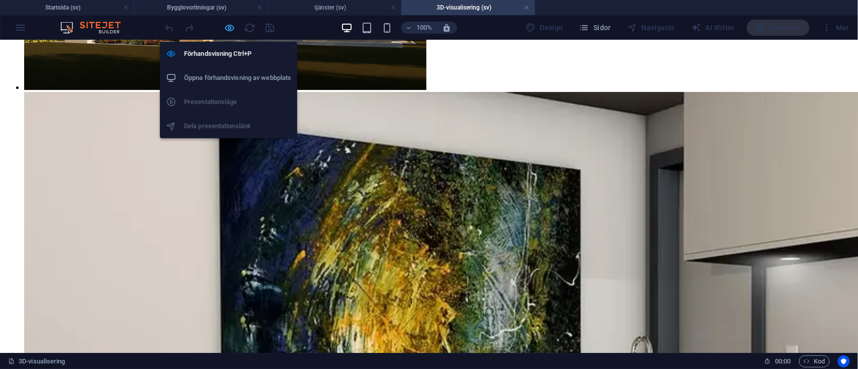
click at [225, 28] on icon "button" at bounding box center [230, 28] width 12 height 12
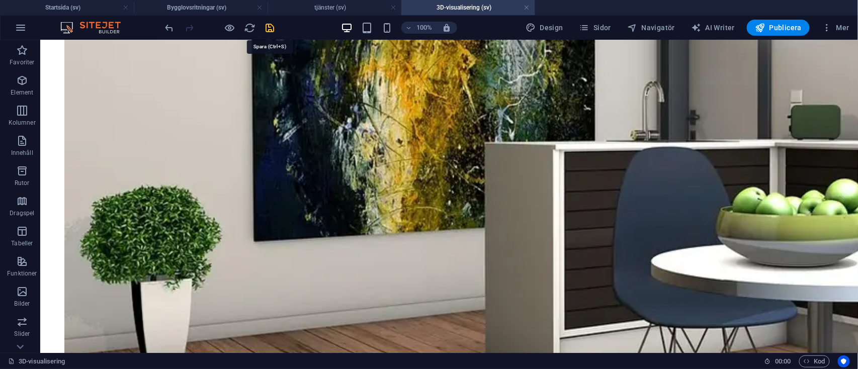
click at [273, 28] on icon "save" at bounding box center [271, 28] width 12 height 12
click at [249, 23] on icon "reload" at bounding box center [251, 28] width 12 height 12
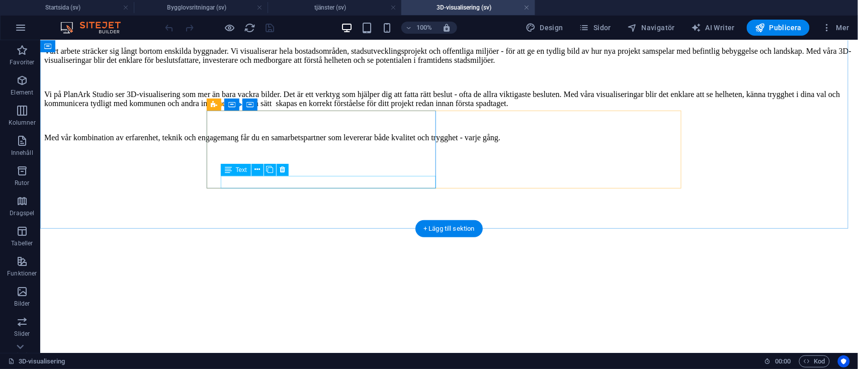
scroll to position [3421, 0]
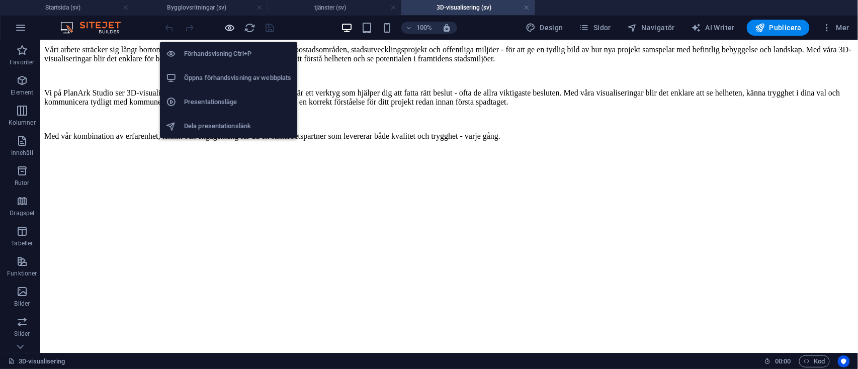
click at [229, 27] on icon "button" at bounding box center [230, 28] width 12 height 12
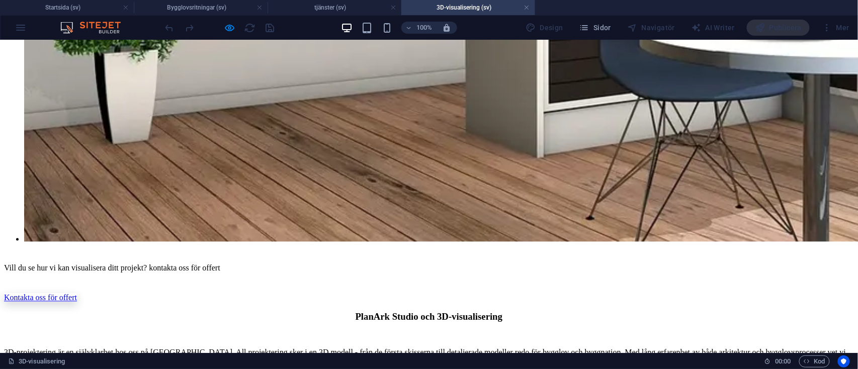
scroll to position [3111, 0]
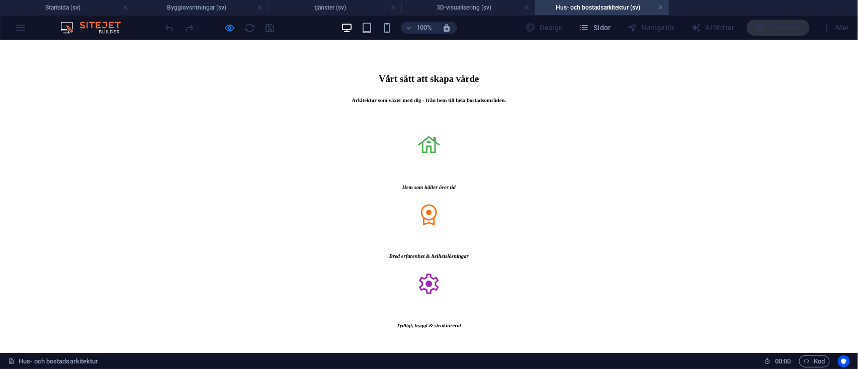
scroll to position [1719, 0]
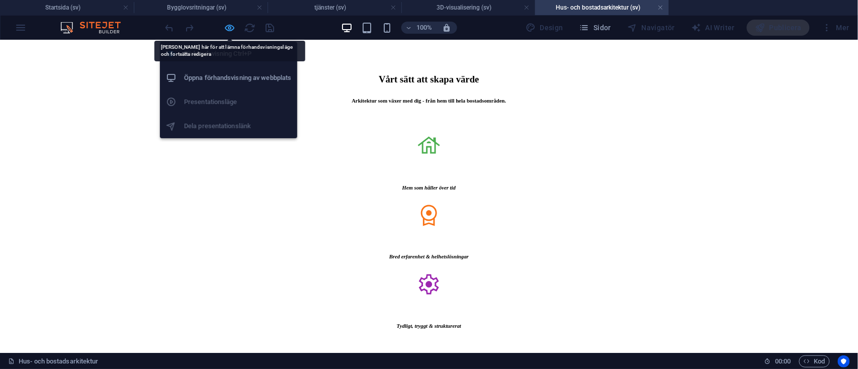
click at [234, 26] on icon "button" at bounding box center [230, 28] width 12 height 12
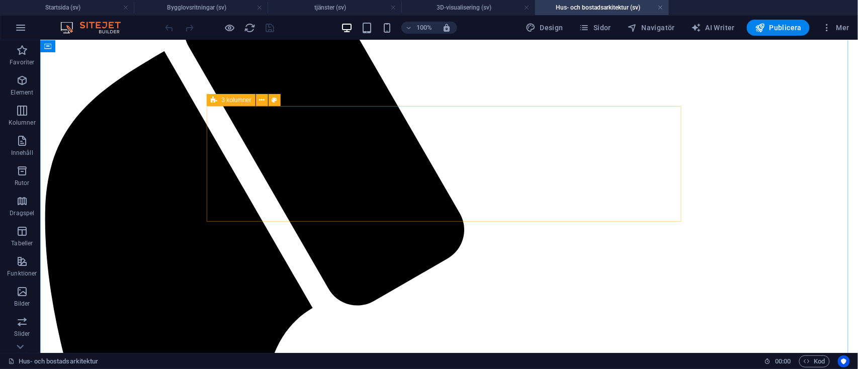
scroll to position [503, 0]
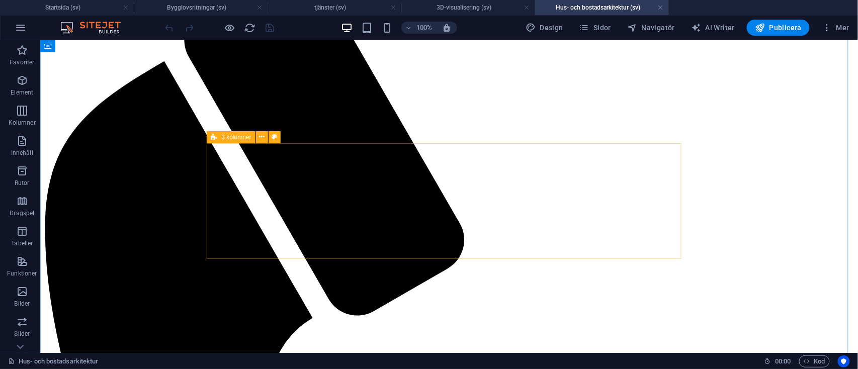
click at [217, 143] on icon at bounding box center [214, 137] width 7 height 12
select select "rem"
select select "px"
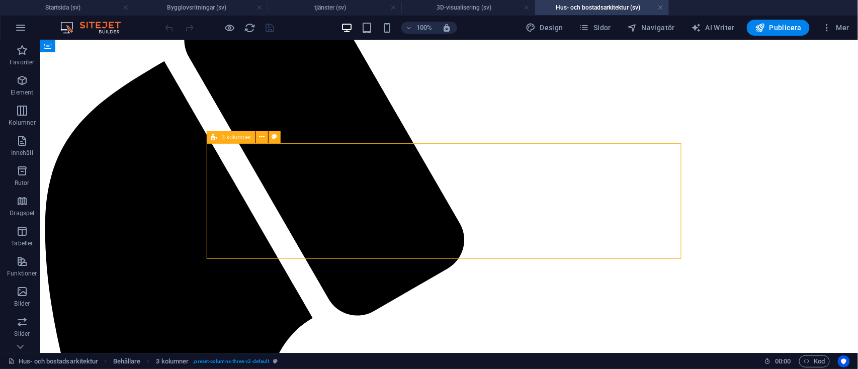
select select "px"
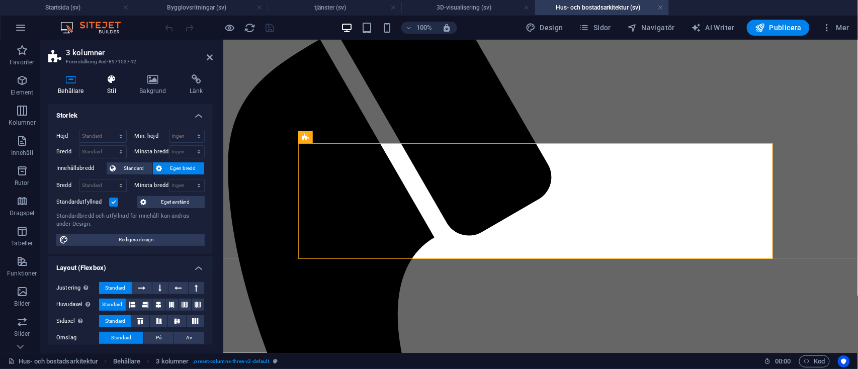
click at [123, 83] on icon at bounding box center [112, 79] width 28 height 10
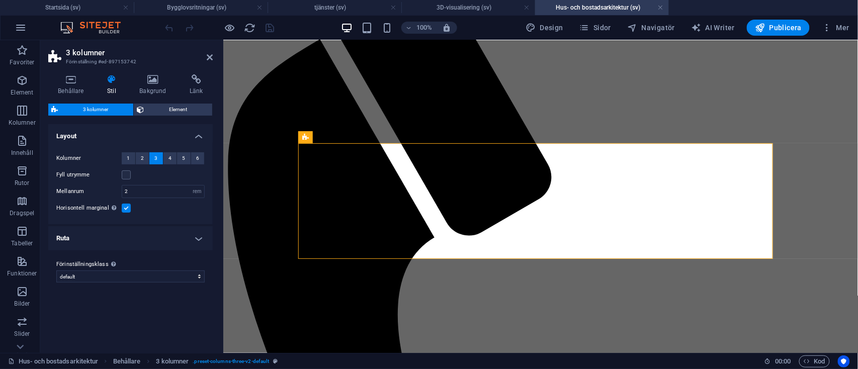
click at [146, 232] on h4 "Ruta" at bounding box center [130, 238] width 165 height 24
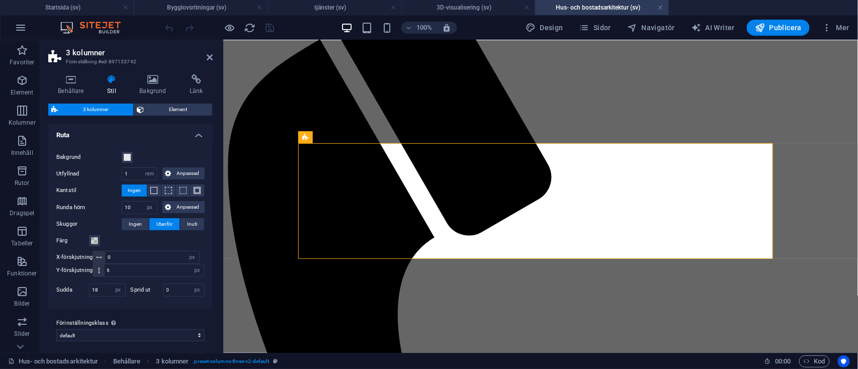
scroll to position [104, 0]
click at [129, 160] on button "Bakgrund" at bounding box center [127, 156] width 11 height 11
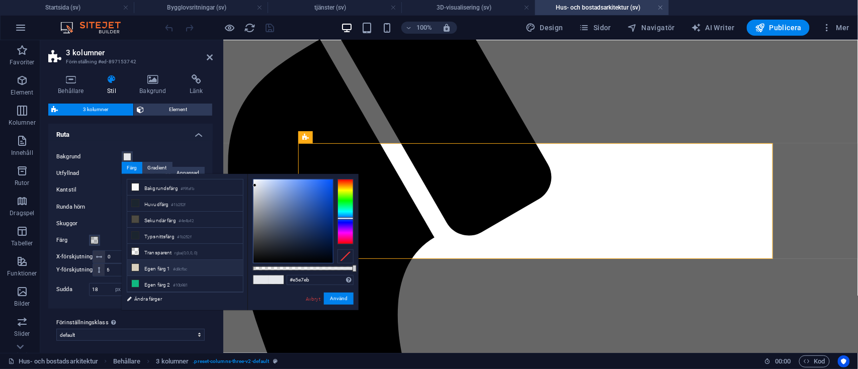
click at [164, 260] on li "Egen färg 1 #d8cfbc" at bounding box center [185, 268] width 116 height 16
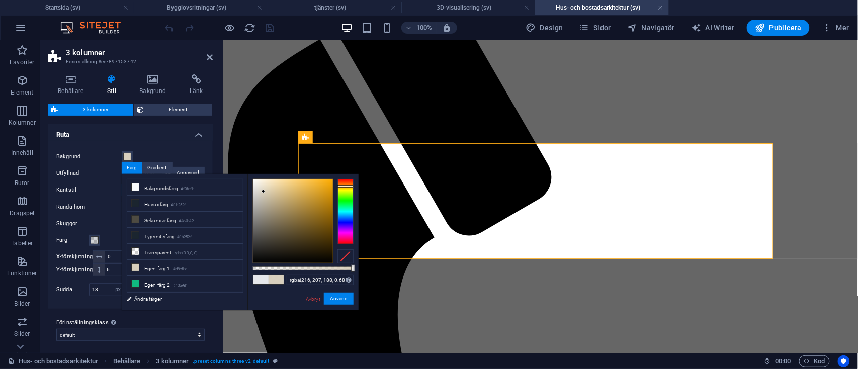
drag, startPoint x: 352, startPoint y: 267, endPoint x: 319, endPoint y: 267, distance: 32.7
click at [319, 267] on div at bounding box center [303, 269] width 101 height 4
click at [342, 279] on input "rgba(216, 207, 188, 0.661)" at bounding box center [320, 280] width 67 height 10
type input "rgba(216, 207, 188, 0.3)"
click at [343, 293] on button "Använd" at bounding box center [339, 299] width 30 height 12
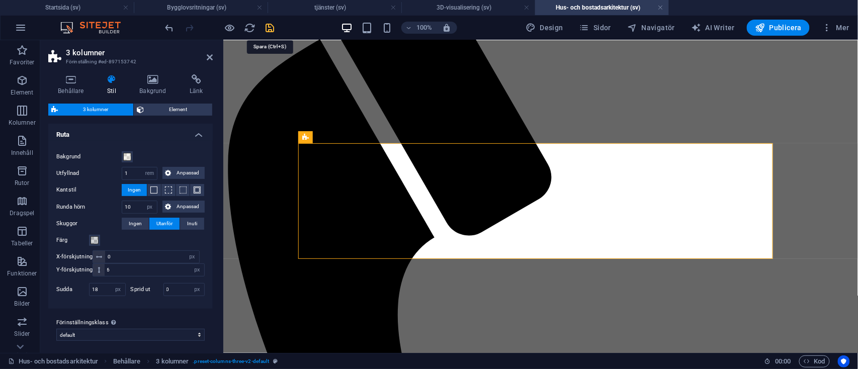
click at [272, 27] on icon "save" at bounding box center [271, 28] width 12 height 12
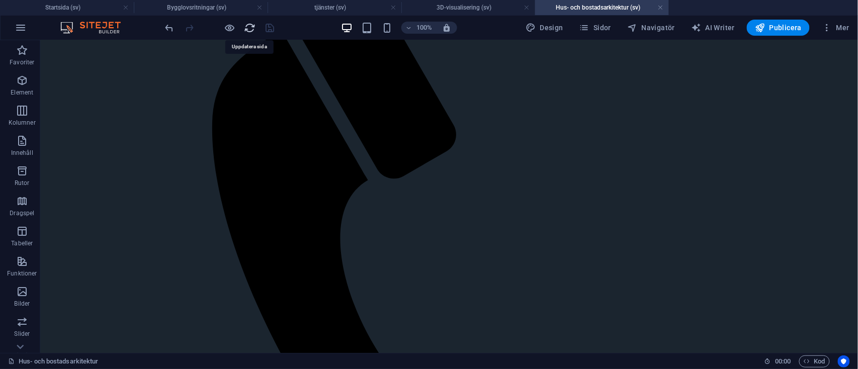
click at [250, 24] on icon "reload" at bounding box center [251, 28] width 12 height 12
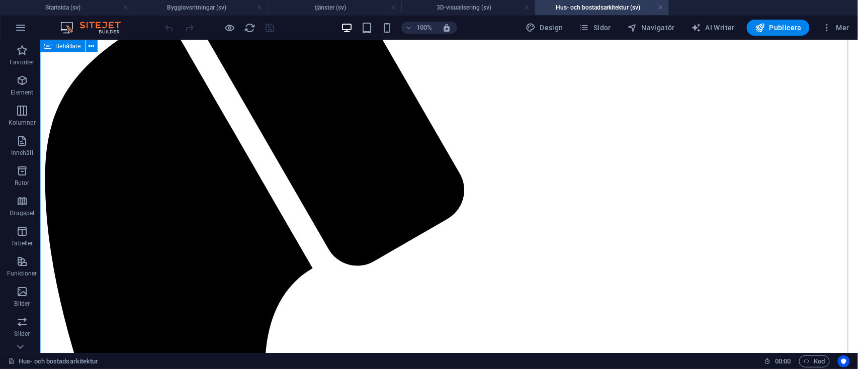
scroll to position [555, 0]
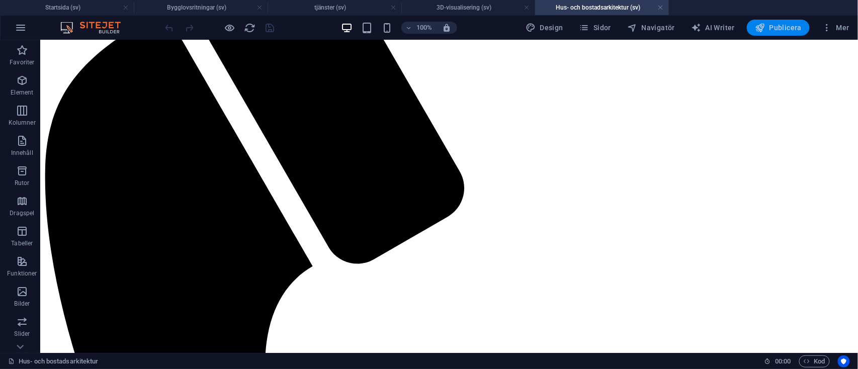
click at [789, 25] on span "Publicera" at bounding box center [778, 28] width 47 height 10
